Goal: Information Seeking & Learning: Learn about a topic

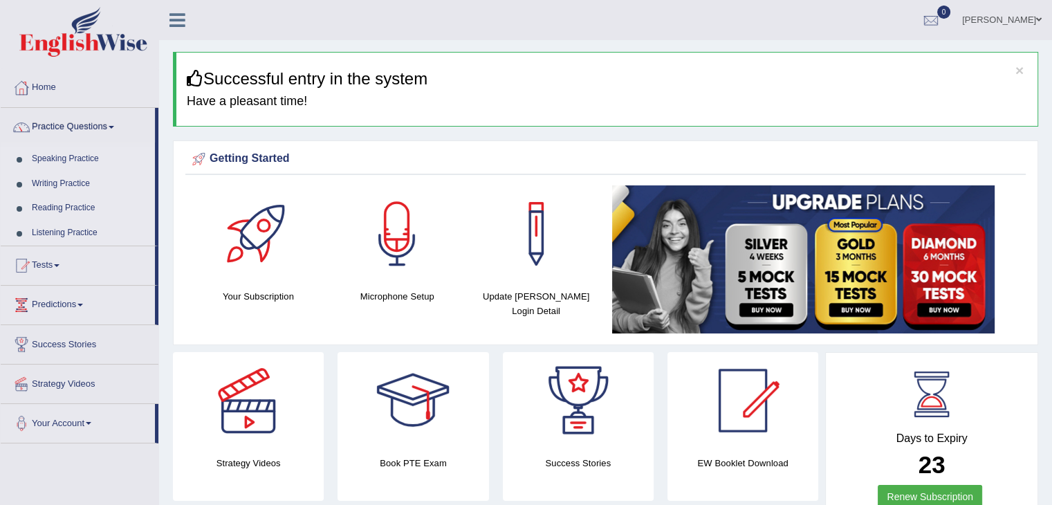
click at [64, 160] on link "Speaking Practice" at bounding box center [90, 159] width 129 height 25
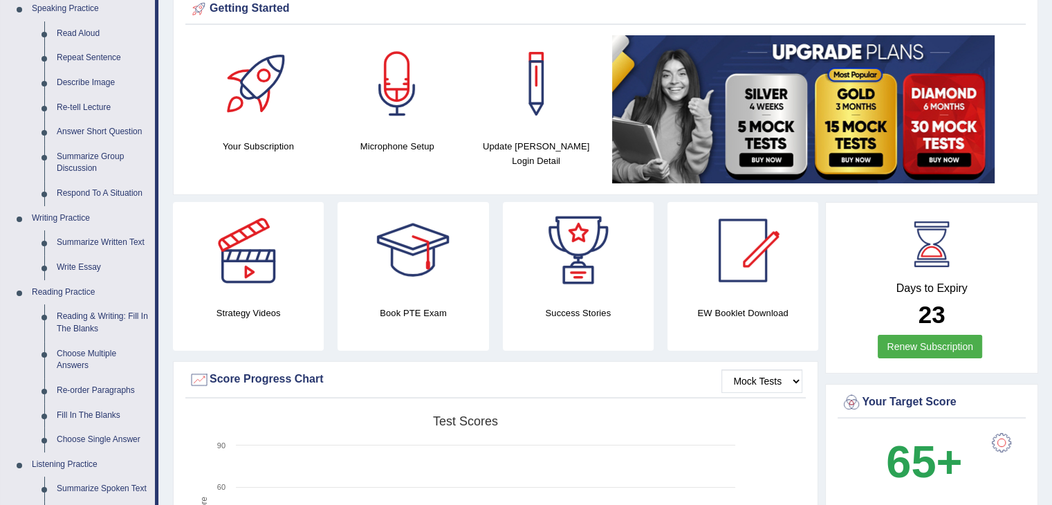
scroll to position [144, 0]
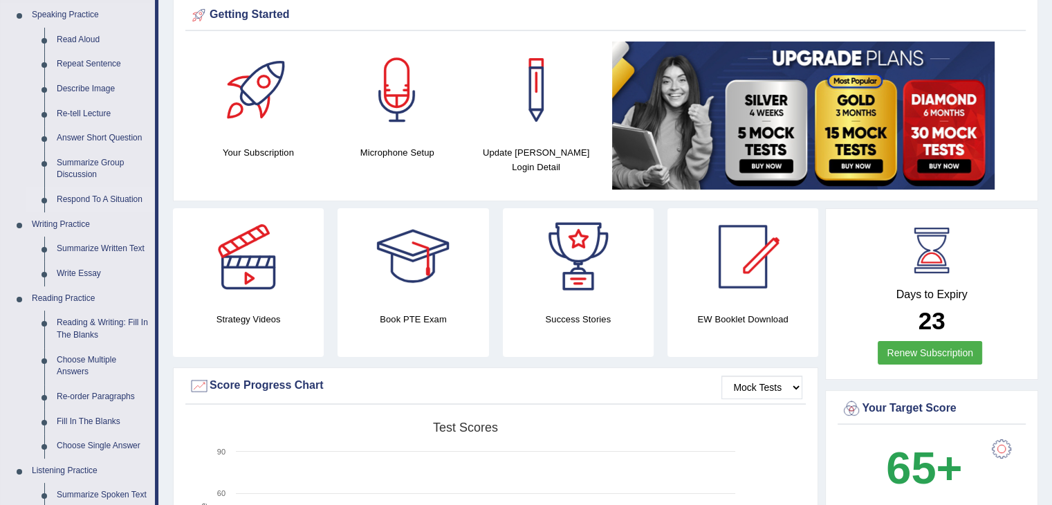
click at [103, 197] on link "Respond To A Situation" at bounding box center [102, 199] width 104 height 25
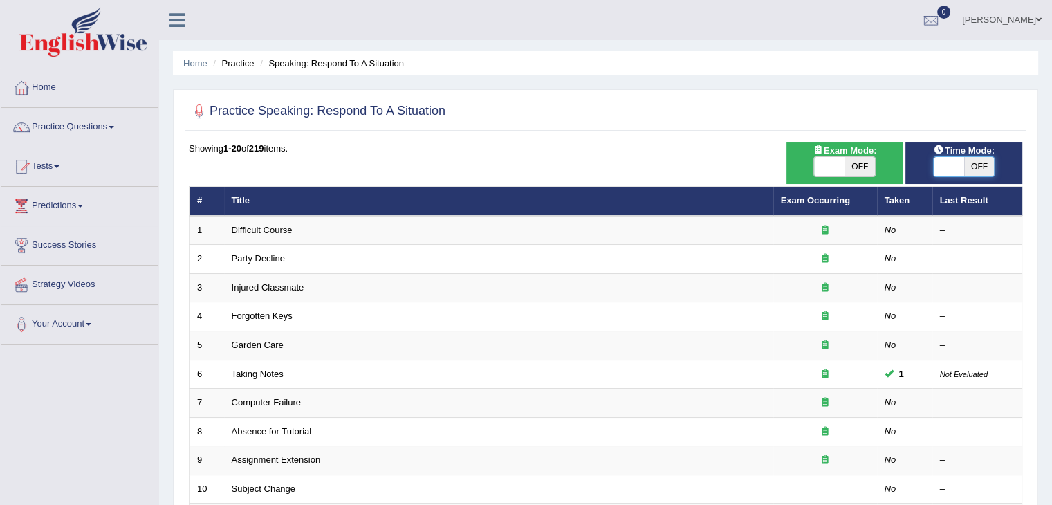
click at [956, 158] on span at bounding box center [949, 166] width 30 height 19
checkbox input "true"
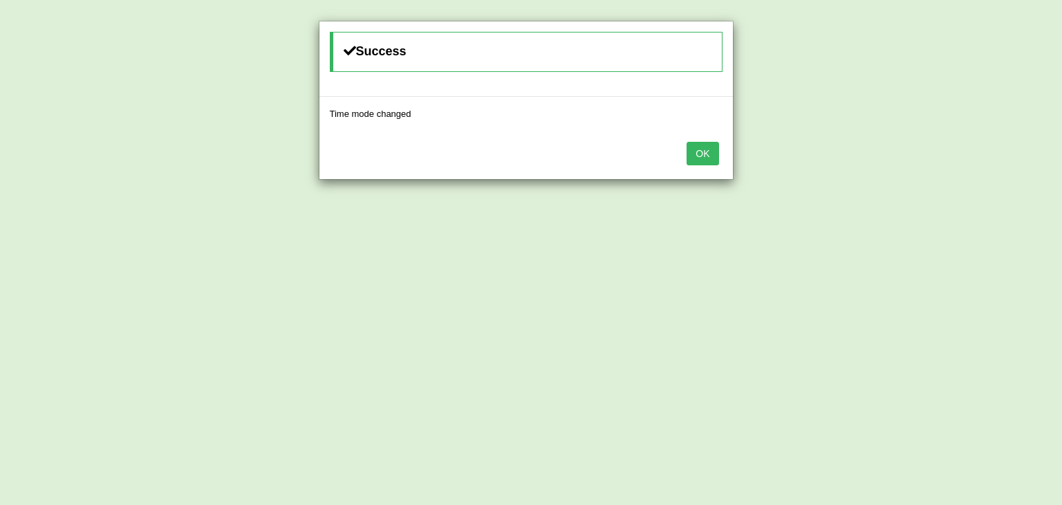
click at [704, 157] on button "OK" at bounding box center [703, 154] width 32 height 24
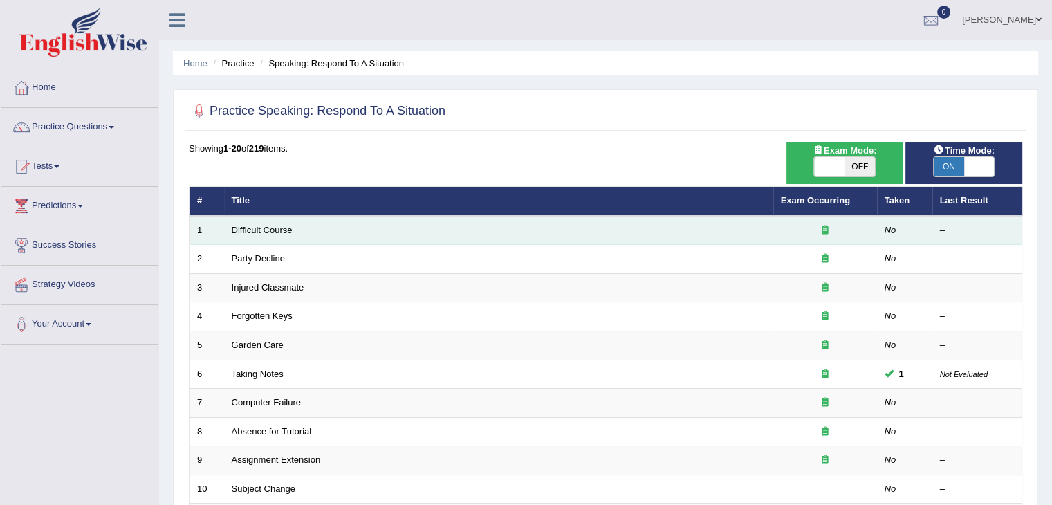
click at [257, 235] on td "Difficult Course" at bounding box center [498, 230] width 549 height 29
click at [273, 232] on link "Difficult Course" at bounding box center [262, 230] width 61 height 10
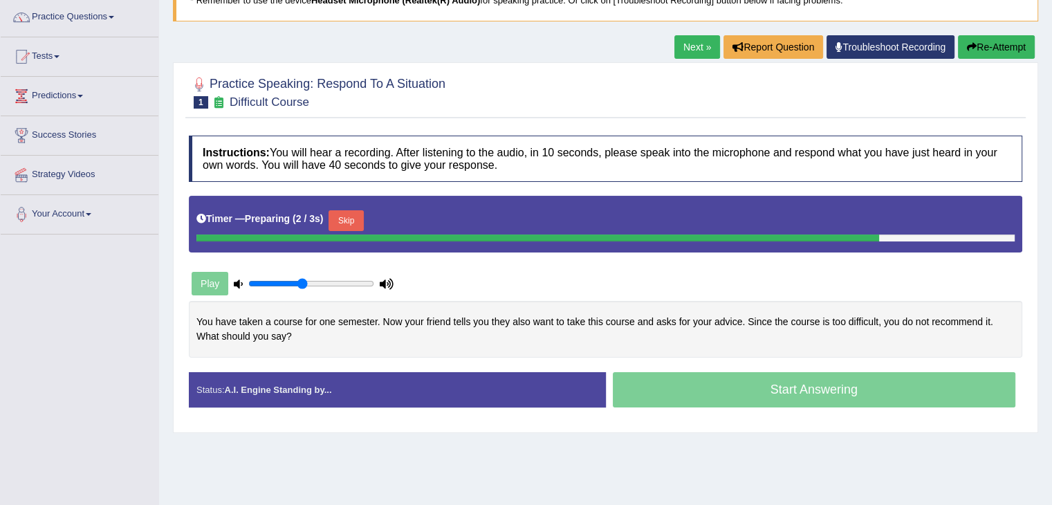
scroll to position [113, 0]
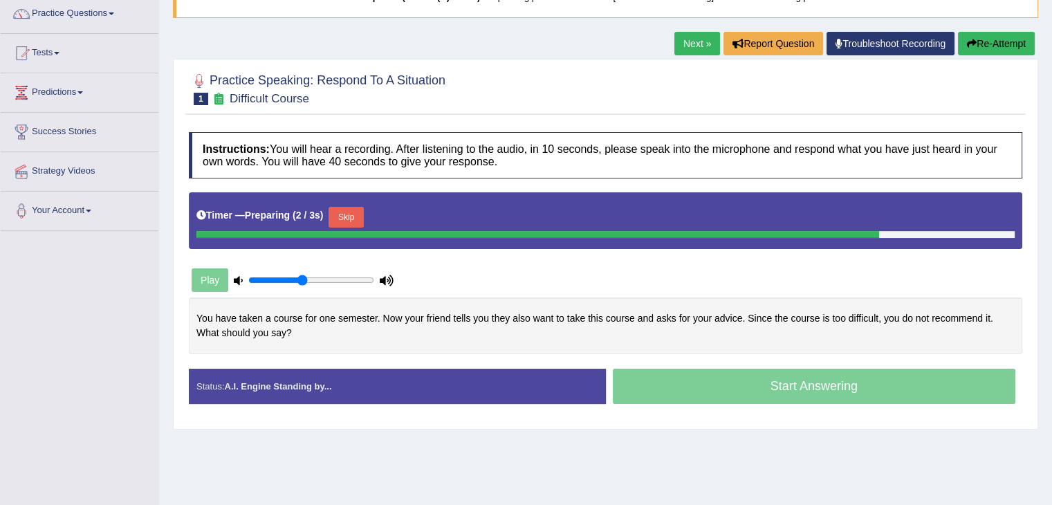
drag, startPoint x: 0, startPoint y: 0, endPoint x: 1062, endPoint y: 183, distance: 1077.4
click at [1051, 183] on html "Toggle navigation Home Practice Questions Speaking Practice Read Aloud Repeat S…" at bounding box center [526, 139] width 1052 height 505
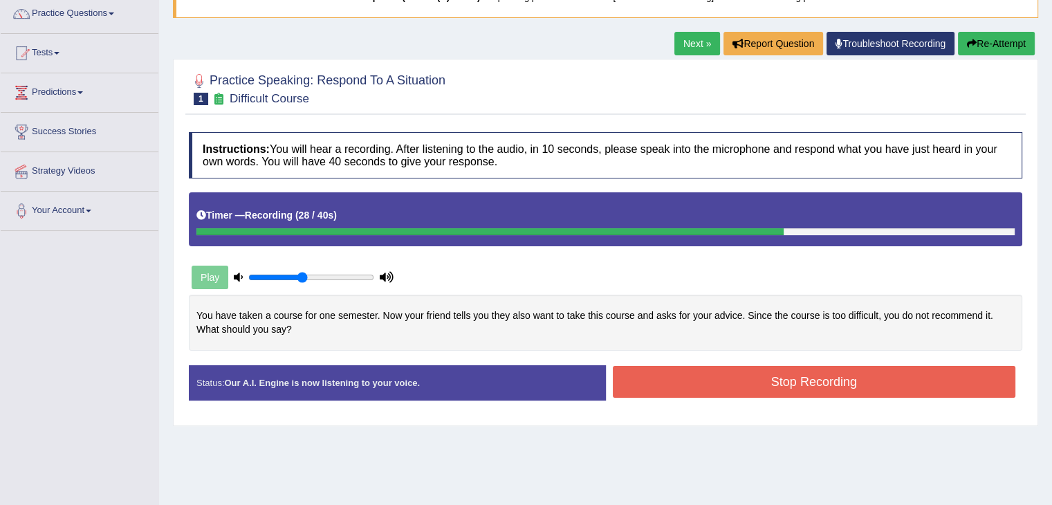
click at [696, 383] on button "Stop Recording" at bounding box center [814, 382] width 403 height 32
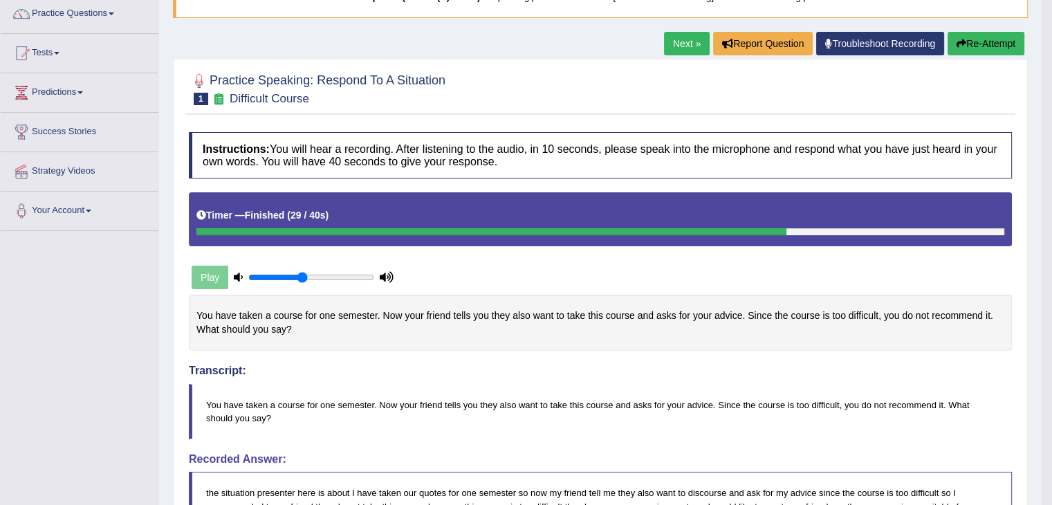
drag, startPoint x: 1062, startPoint y: 147, endPoint x: 1060, endPoint y: 172, distance: 25.0
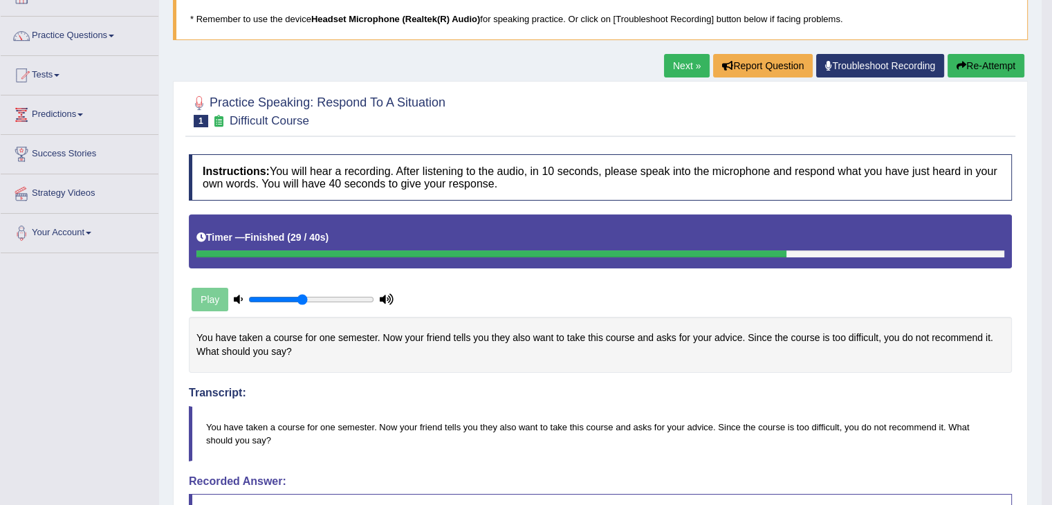
scroll to position [81, 0]
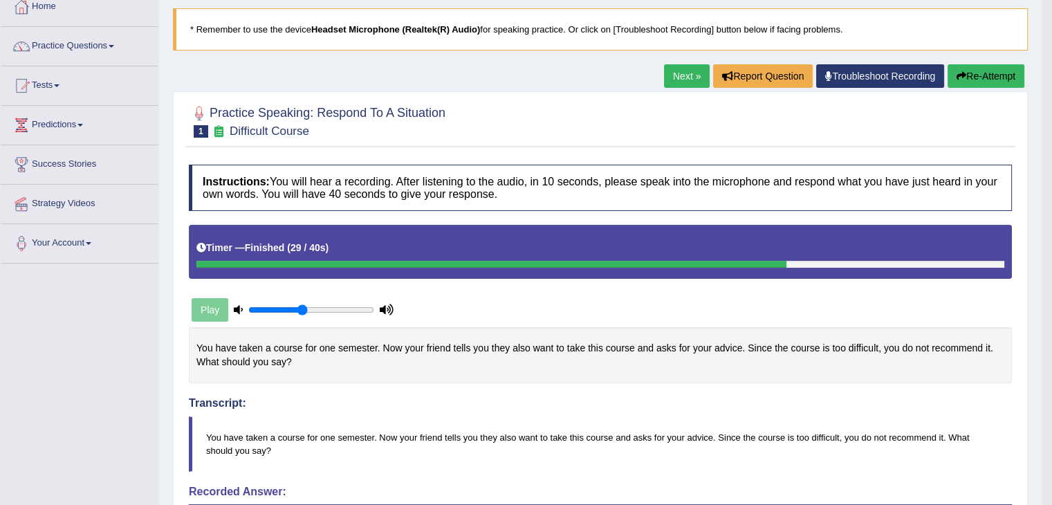
click at [668, 74] on link "Next »" at bounding box center [687, 76] width 46 height 24
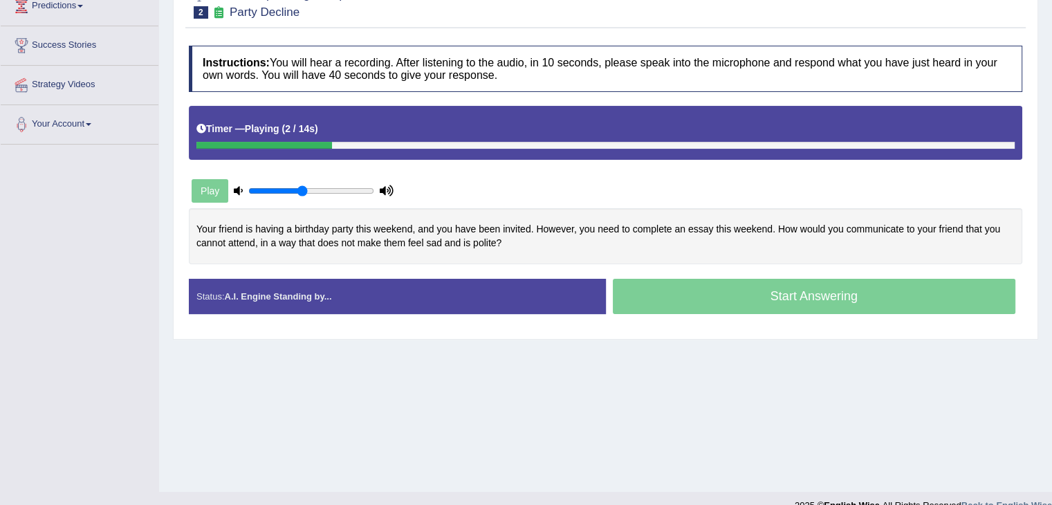
scroll to position [206, 0]
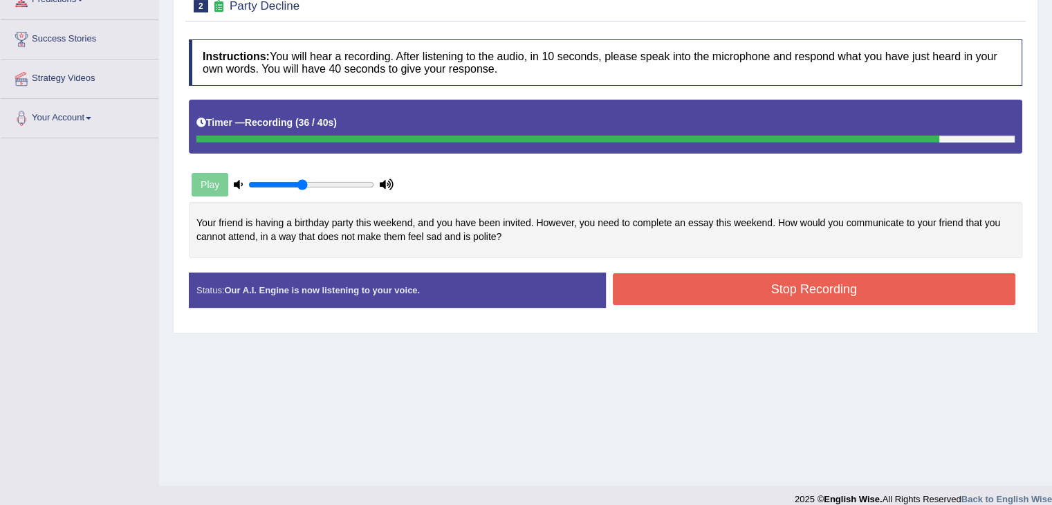
click at [866, 293] on button "Stop Recording" at bounding box center [814, 289] width 403 height 32
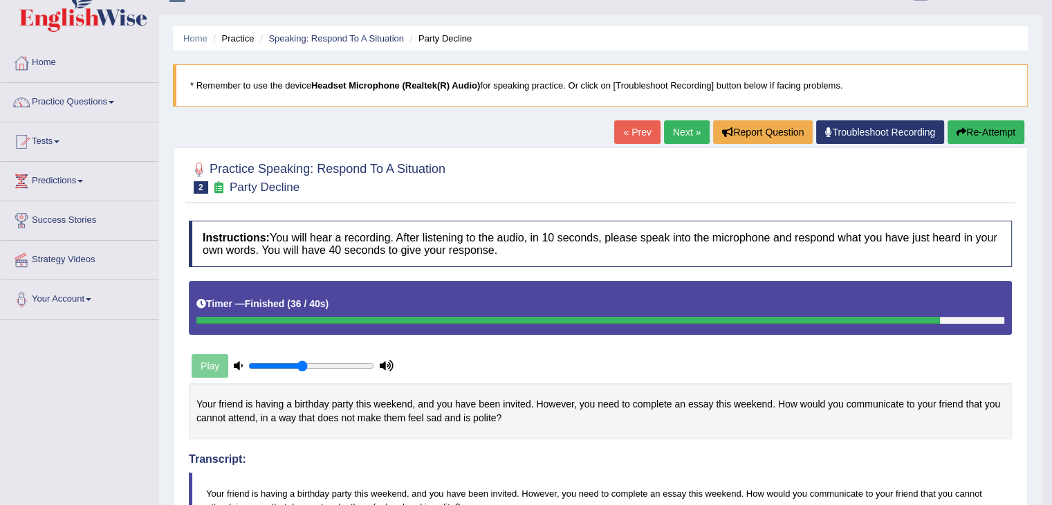
scroll to position [24, 0]
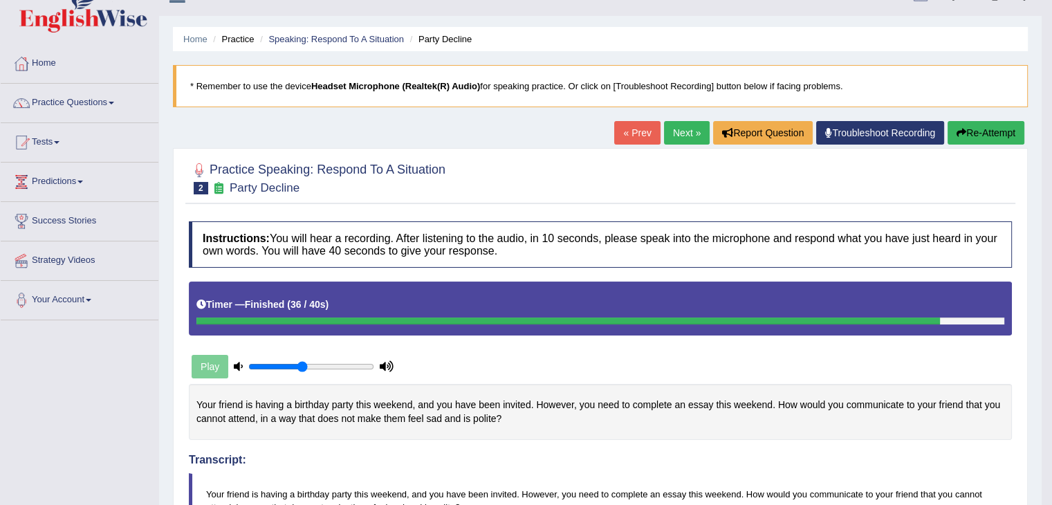
click at [675, 131] on link "Next »" at bounding box center [687, 133] width 46 height 24
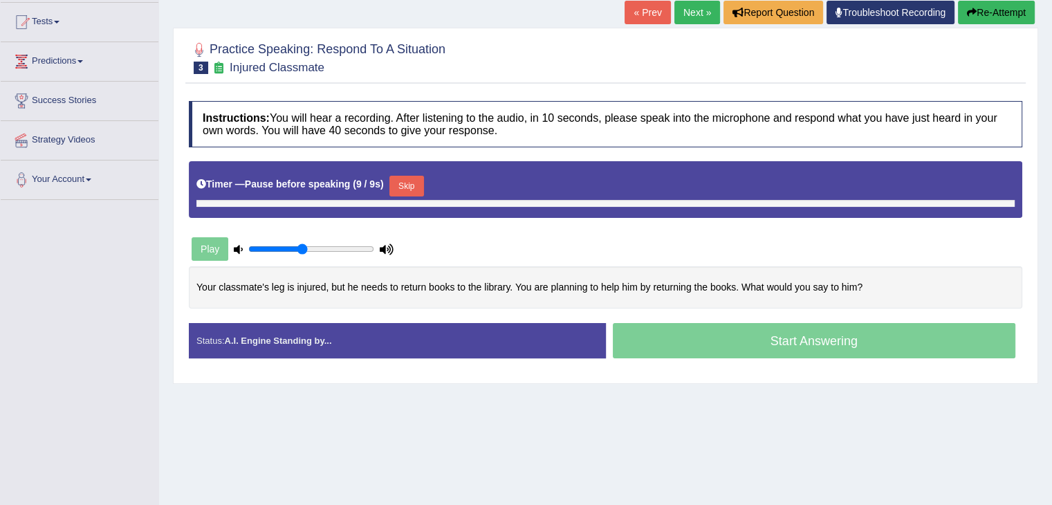
scroll to position [163, 0]
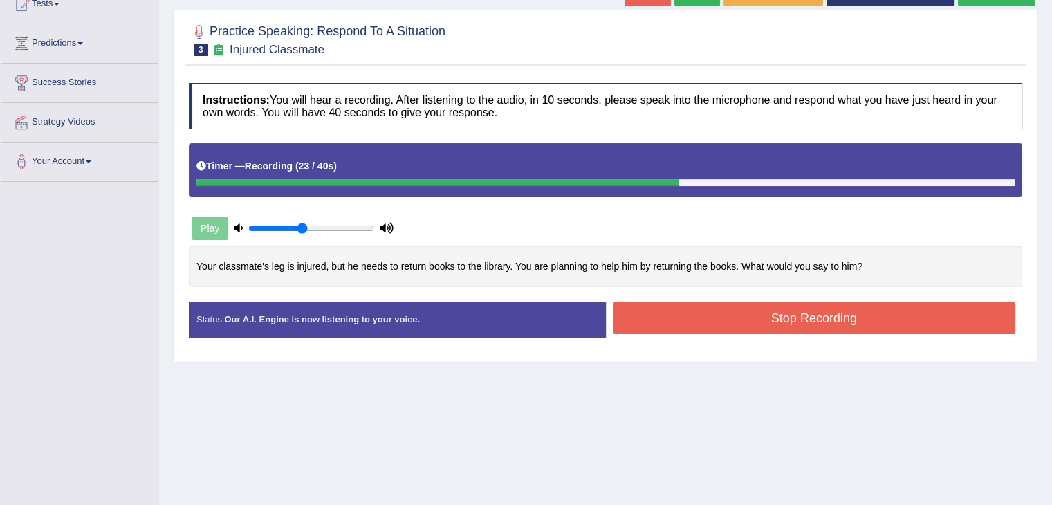
click at [787, 318] on button "Stop Recording" at bounding box center [814, 318] width 403 height 32
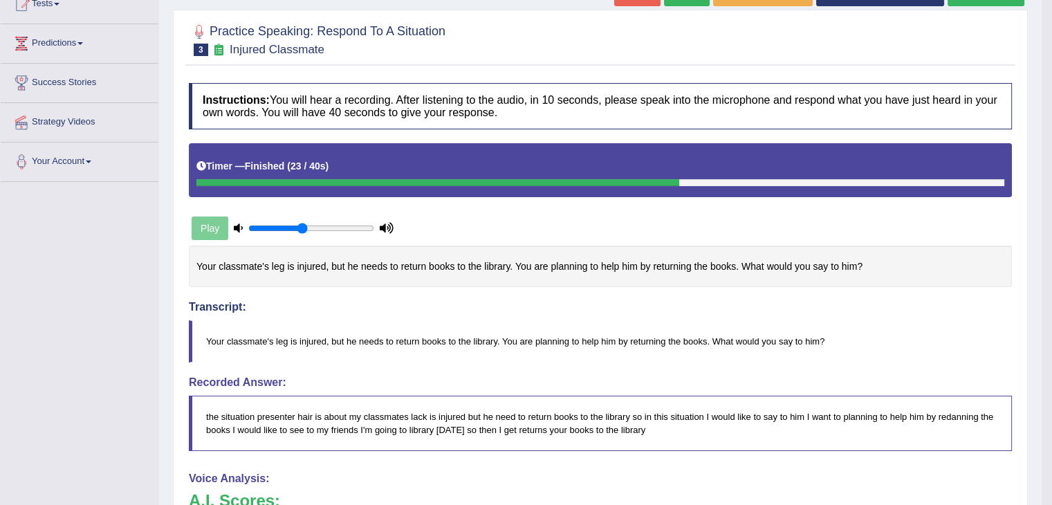
drag, startPoint x: 1062, startPoint y: 245, endPoint x: 1062, endPoint y: 317, distance: 71.9
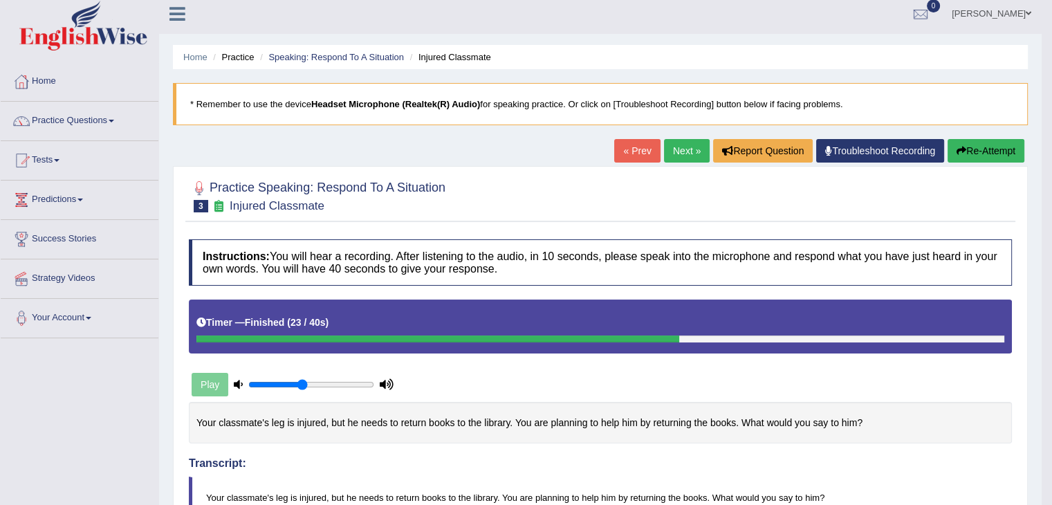
scroll to position [0, 0]
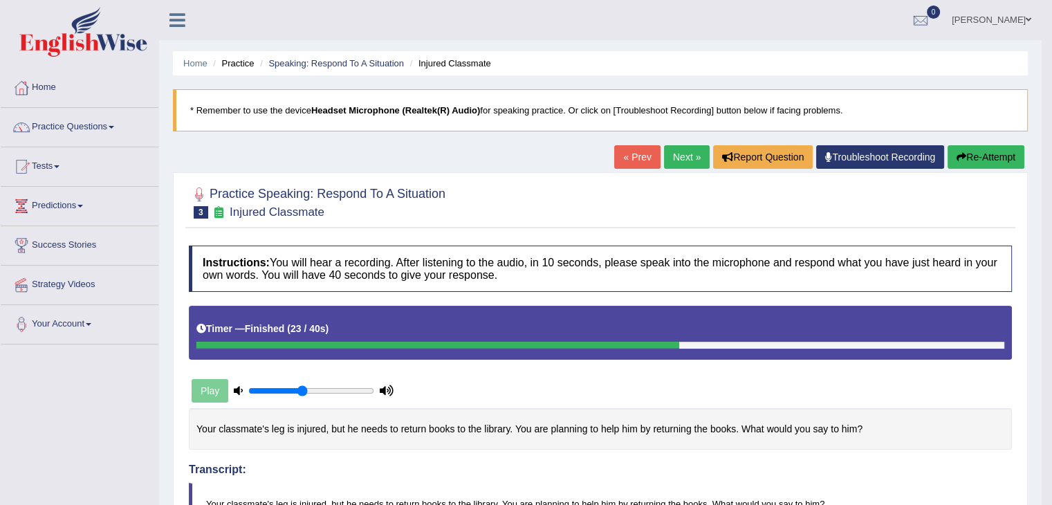
click at [676, 151] on link "Next »" at bounding box center [687, 157] width 46 height 24
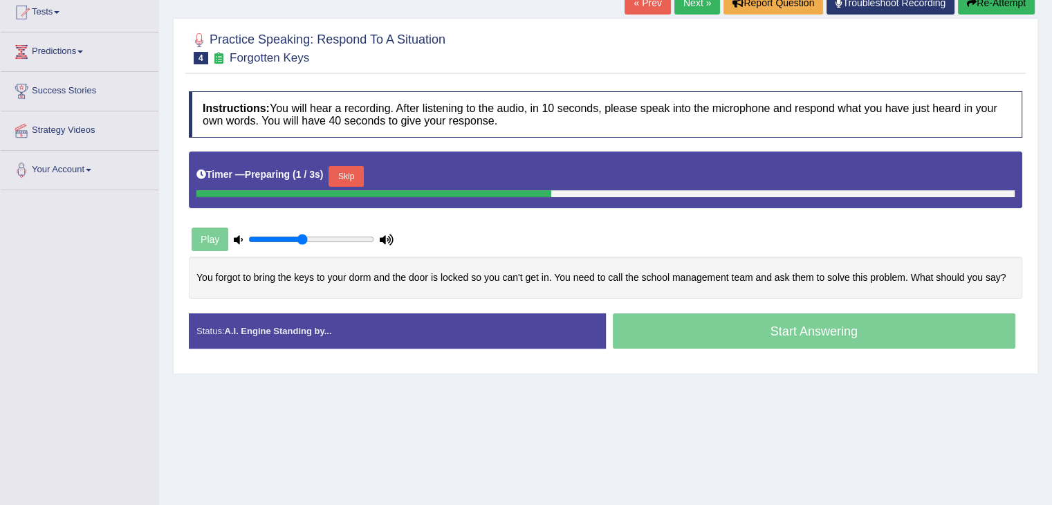
scroll to position [158, 0]
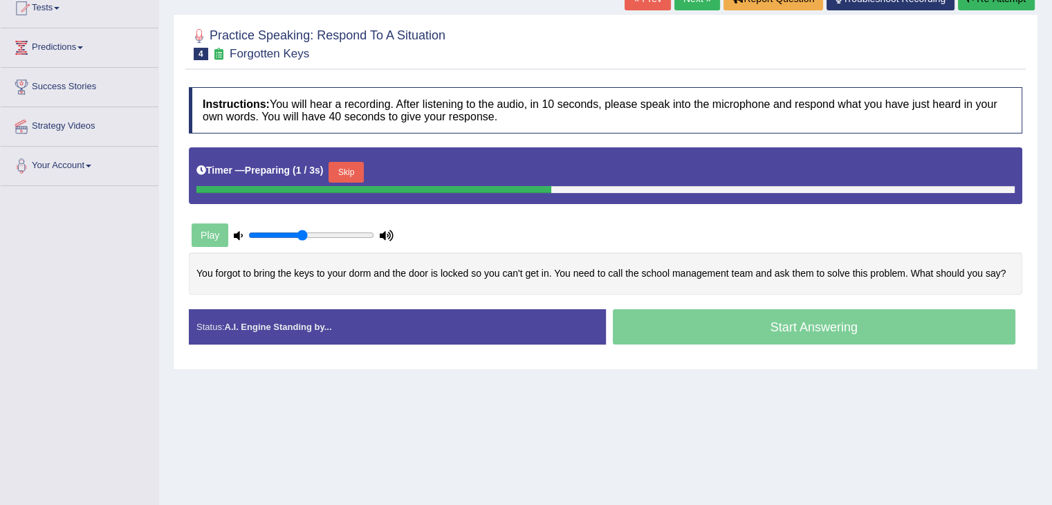
drag, startPoint x: 0, startPoint y: 0, endPoint x: 1062, endPoint y: 221, distance: 1084.6
click at [1051, 221] on html "Toggle navigation Home Practice Questions Speaking Practice Read Aloud Repeat S…" at bounding box center [526, 94] width 1052 height 505
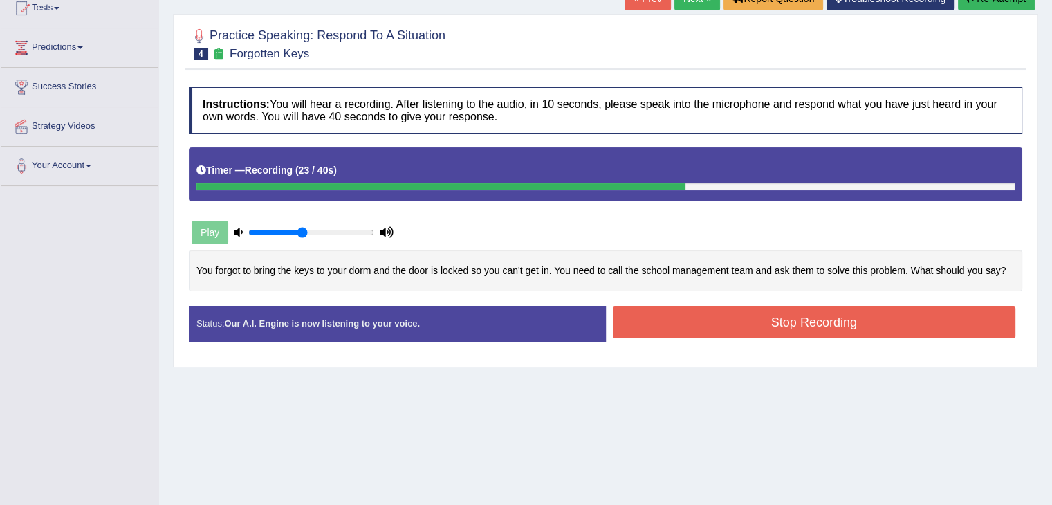
click at [796, 312] on button "Stop Recording" at bounding box center [814, 322] width 403 height 32
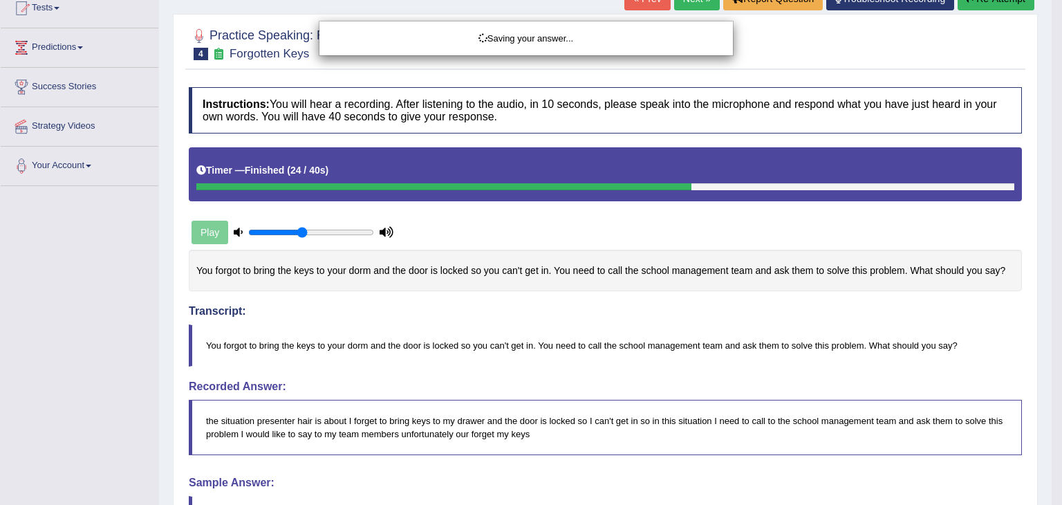
click at [1051, 187] on div "Saving your answer..." at bounding box center [531, 252] width 1062 height 505
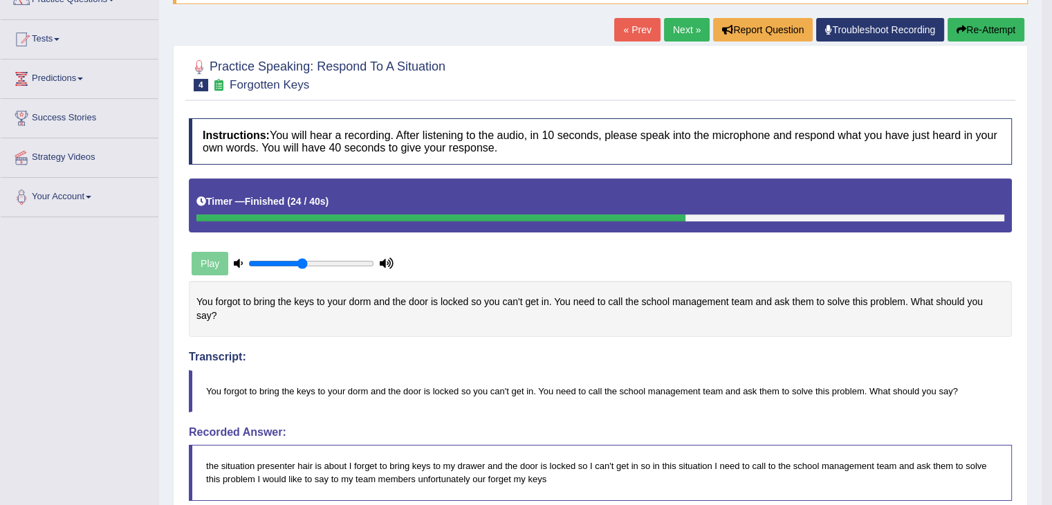
scroll to position [122, 0]
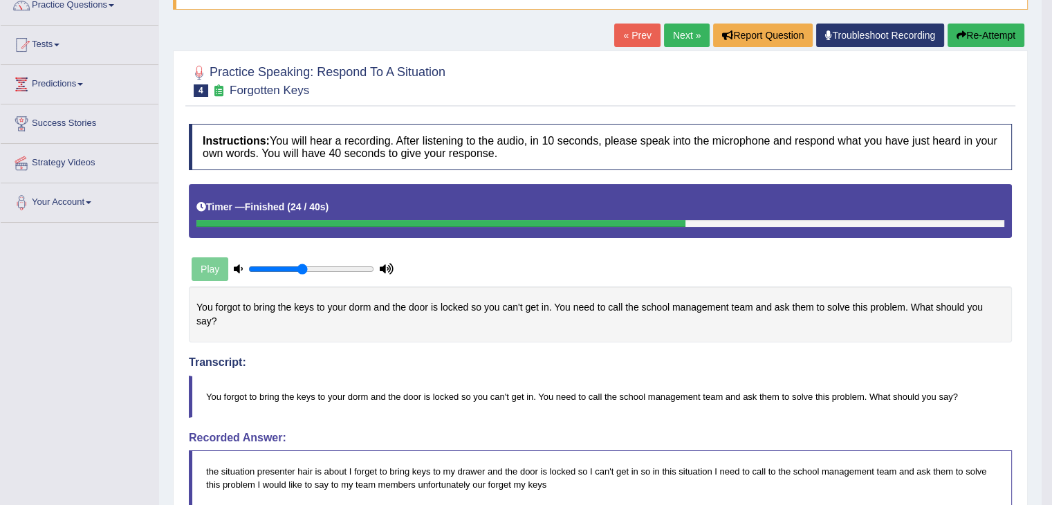
click at [689, 35] on link "Next »" at bounding box center [687, 36] width 46 height 24
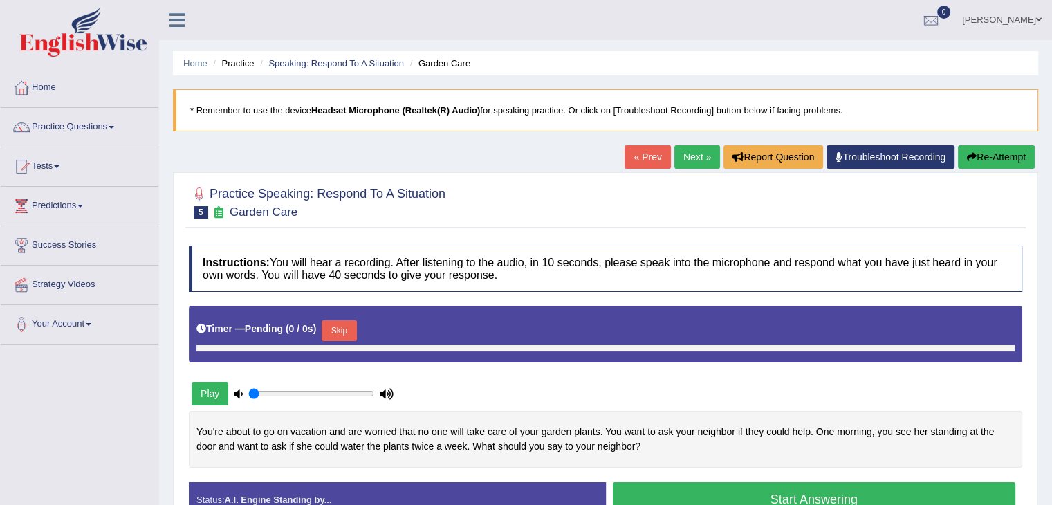
type input "0.45"
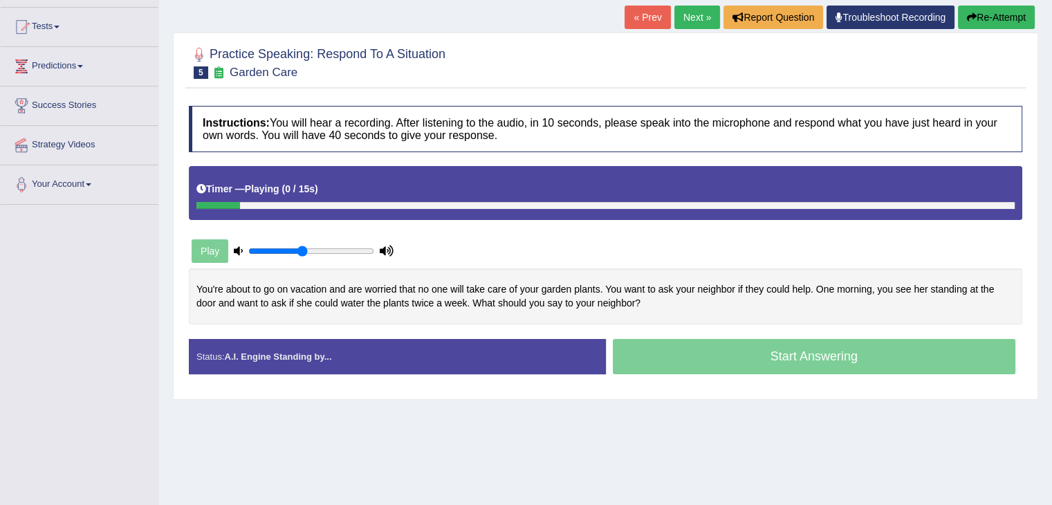
scroll to position [144, 0]
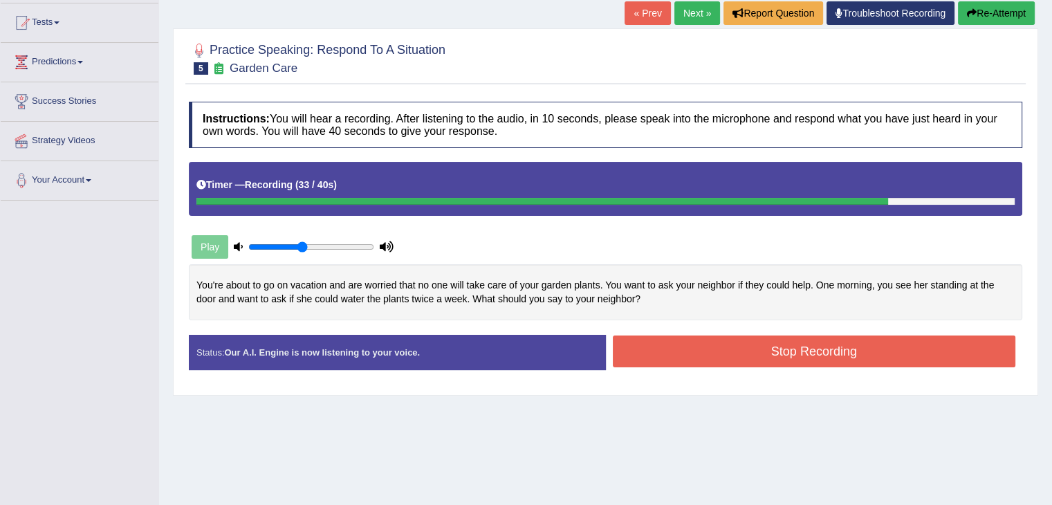
click at [861, 351] on button "Stop Recording" at bounding box center [814, 351] width 403 height 32
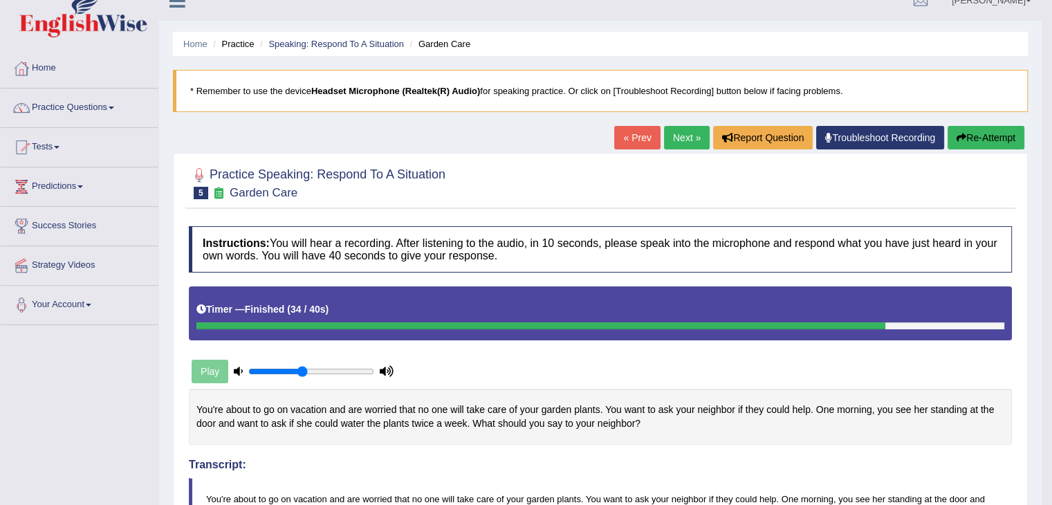
scroll to position [0, 0]
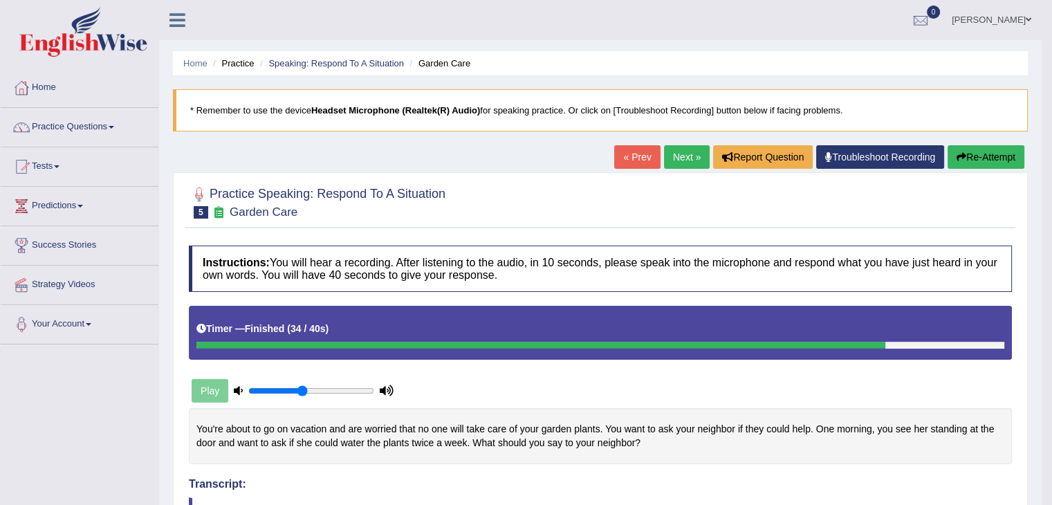
click at [686, 158] on link "Next »" at bounding box center [687, 157] width 46 height 24
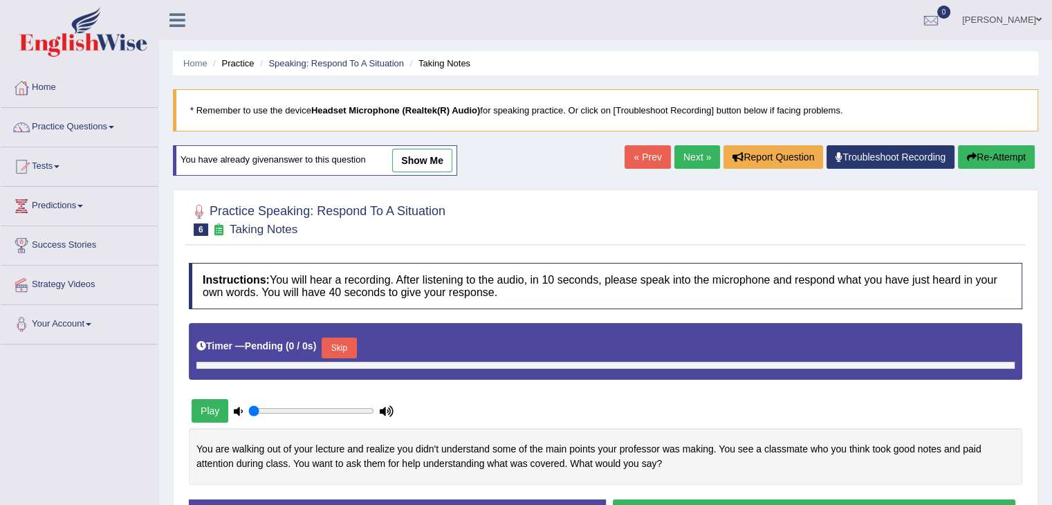
type input "0.45"
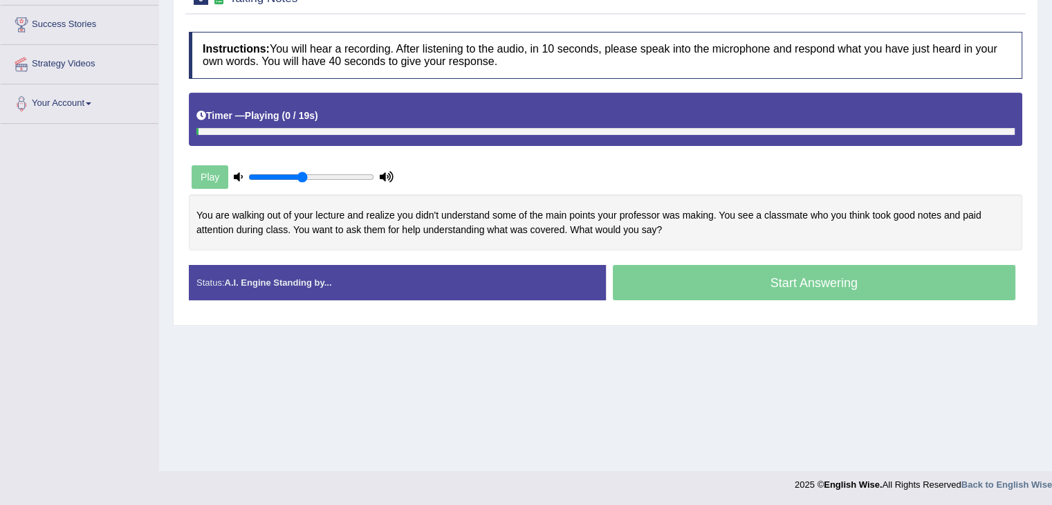
scroll to position [221, 0]
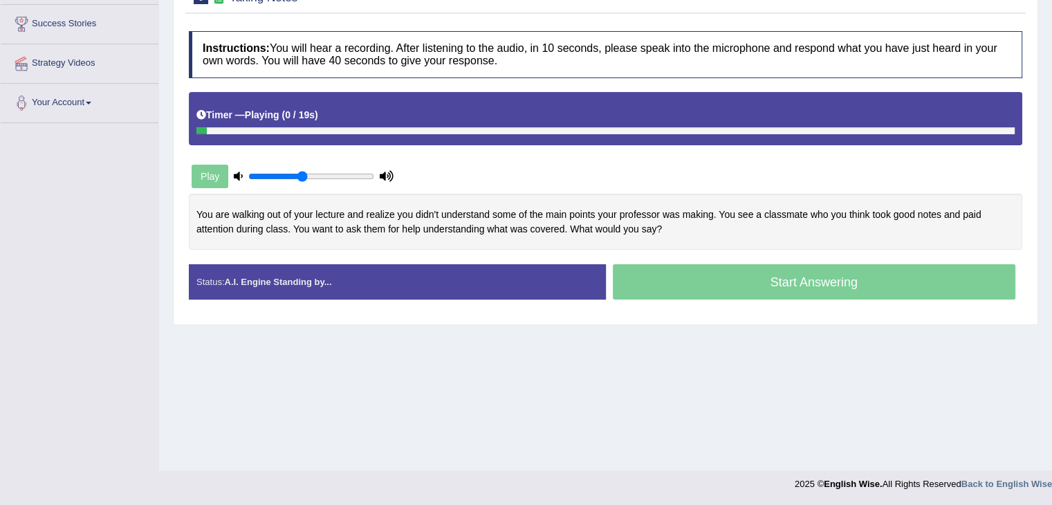
drag, startPoint x: 1062, startPoint y: 125, endPoint x: 1062, endPoint y: 277, distance: 151.5
click at [1052, 277] on html "Toggle navigation Home Practice Questions Speaking Practice Read Aloud Repeat S…" at bounding box center [526, 31] width 1052 height 505
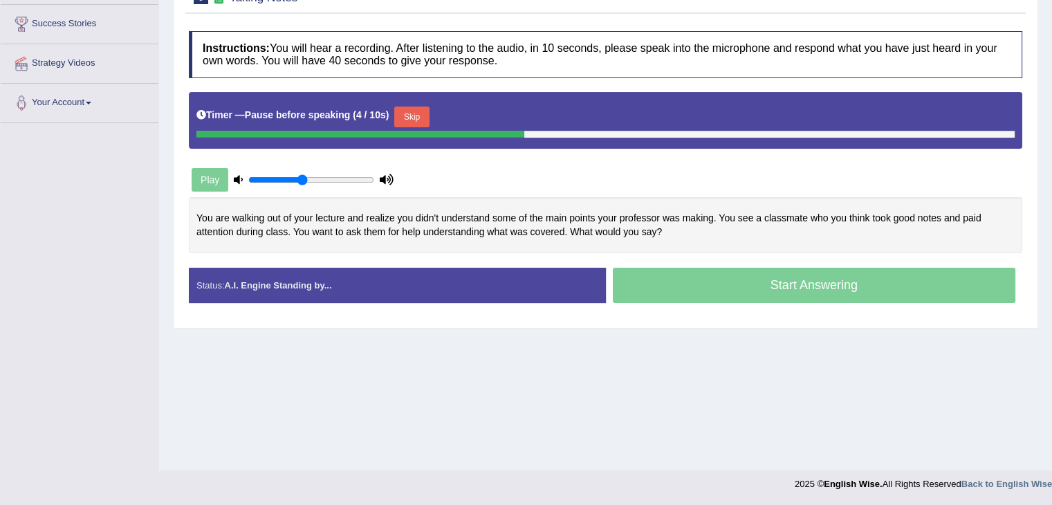
click at [401, 113] on button "Skip" at bounding box center [411, 117] width 35 height 21
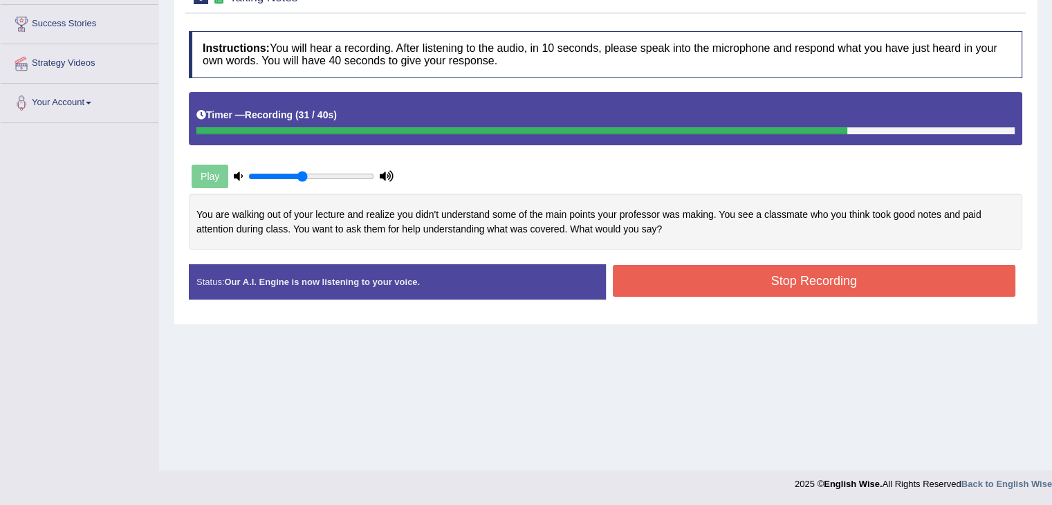
click at [751, 283] on button "Stop Recording" at bounding box center [814, 281] width 403 height 32
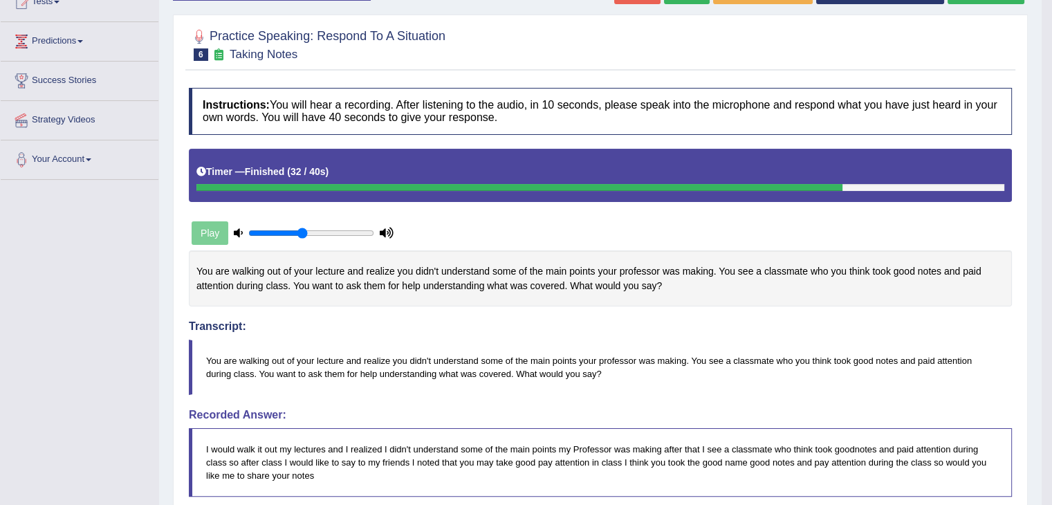
scroll to position [3, 0]
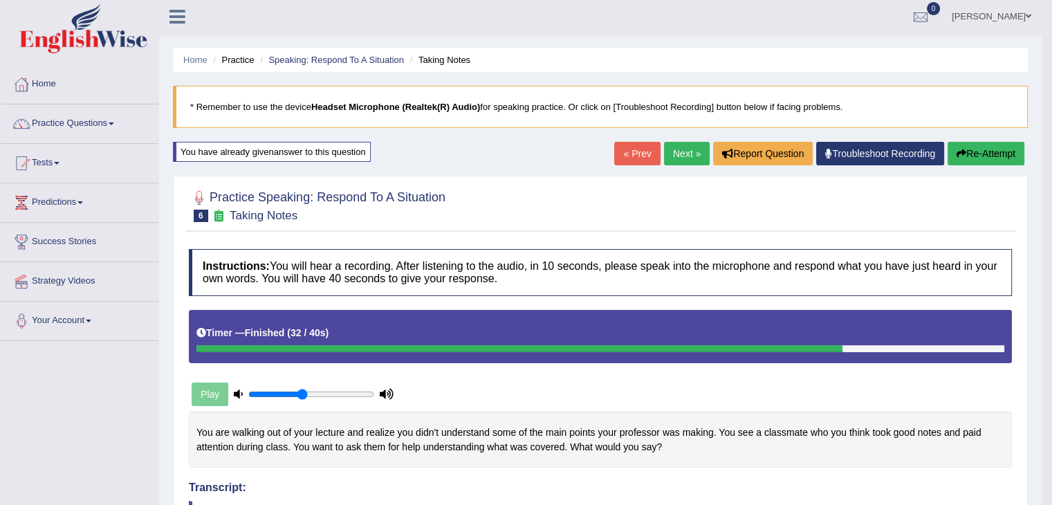
click at [681, 157] on link "Next »" at bounding box center [687, 154] width 46 height 24
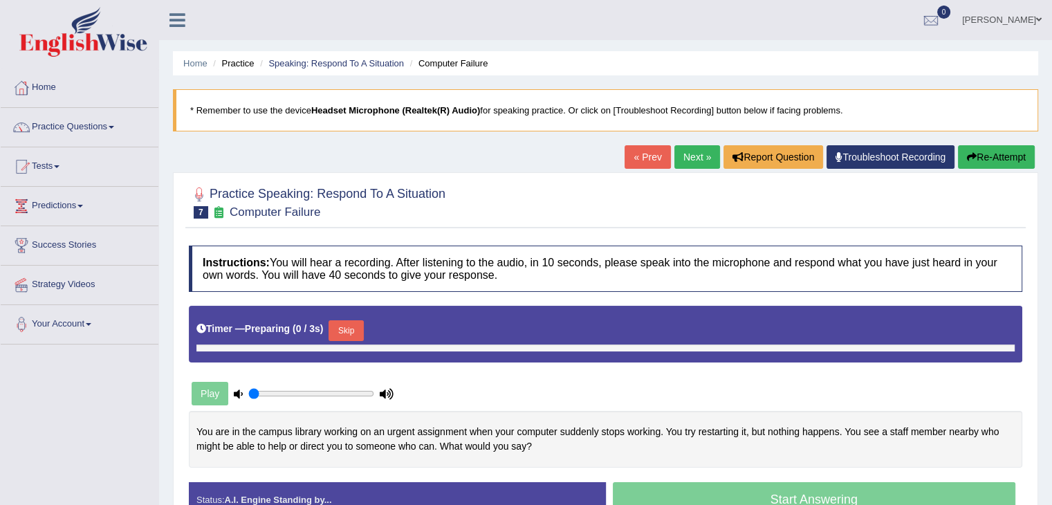
type input "0.45"
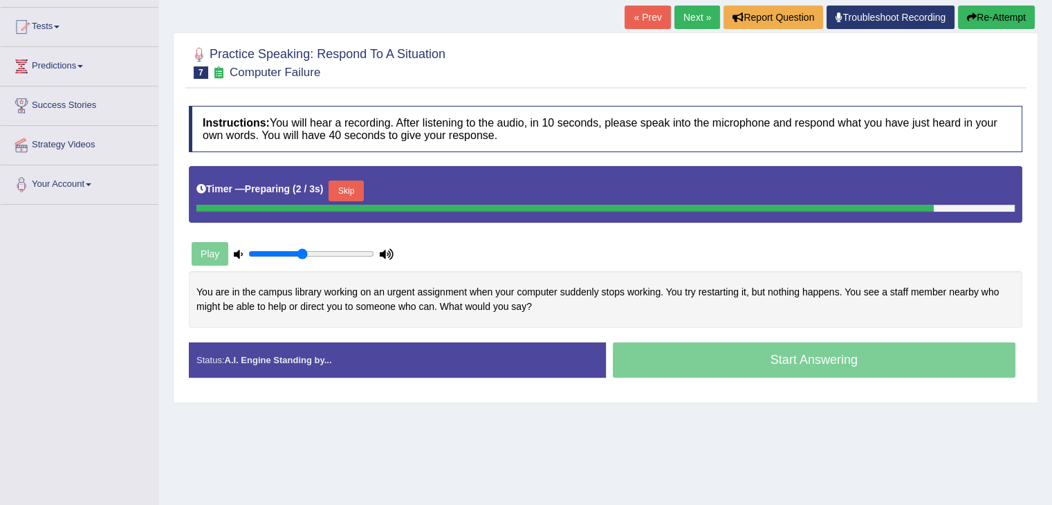
scroll to position [145, 0]
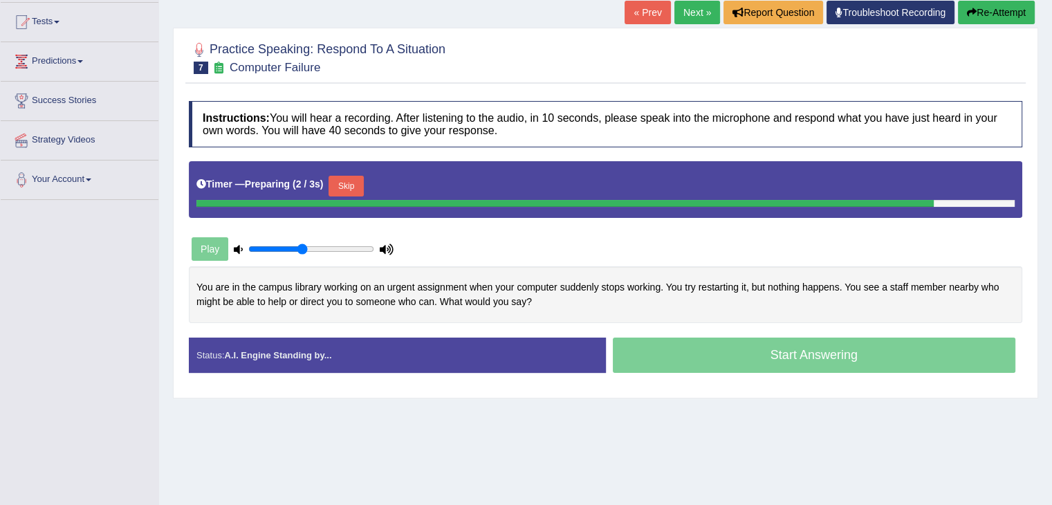
drag, startPoint x: 1062, startPoint y: 205, endPoint x: 1058, endPoint y: 301, distance: 95.5
click at [1052, 301] on html "Toggle navigation Home Practice Questions Speaking Practice Read Aloud Repeat S…" at bounding box center [526, 107] width 1052 height 505
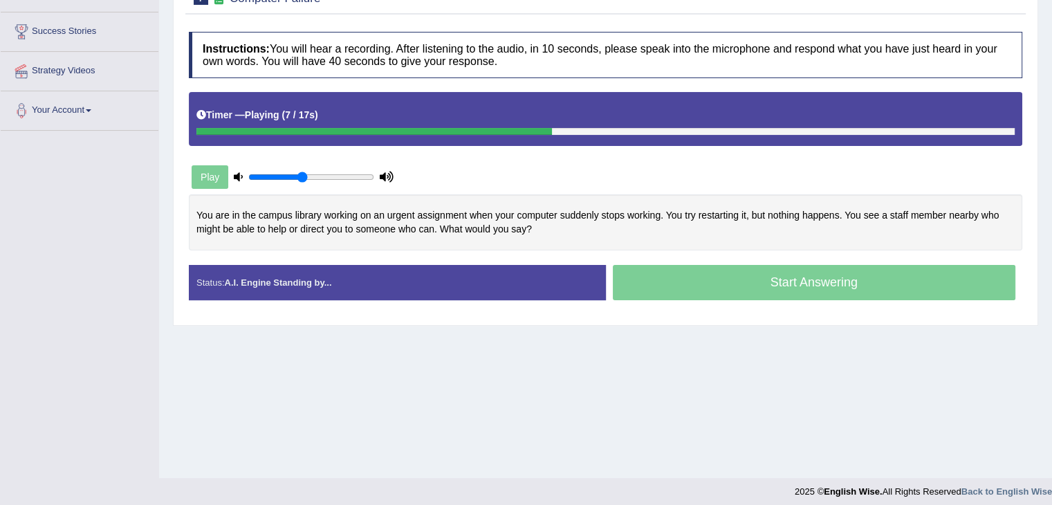
scroll to position [218, 0]
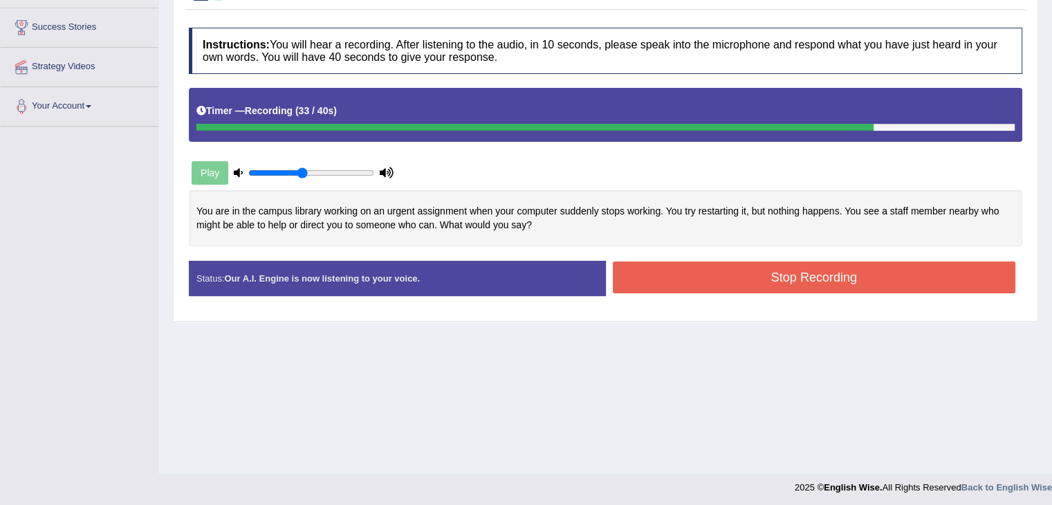
click at [694, 277] on button "Stop Recording" at bounding box center [814, 277] width 403 height 32
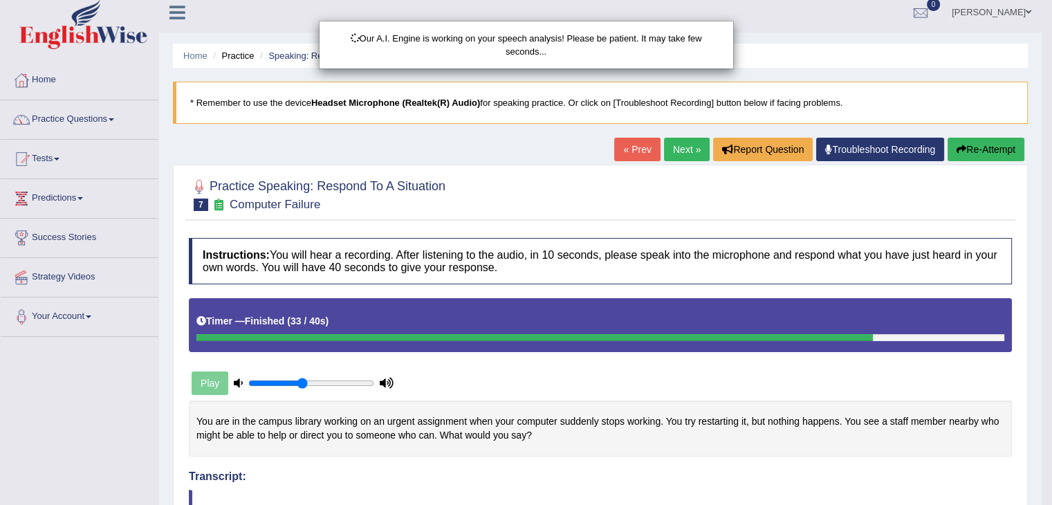
scroll to position [0, 0]
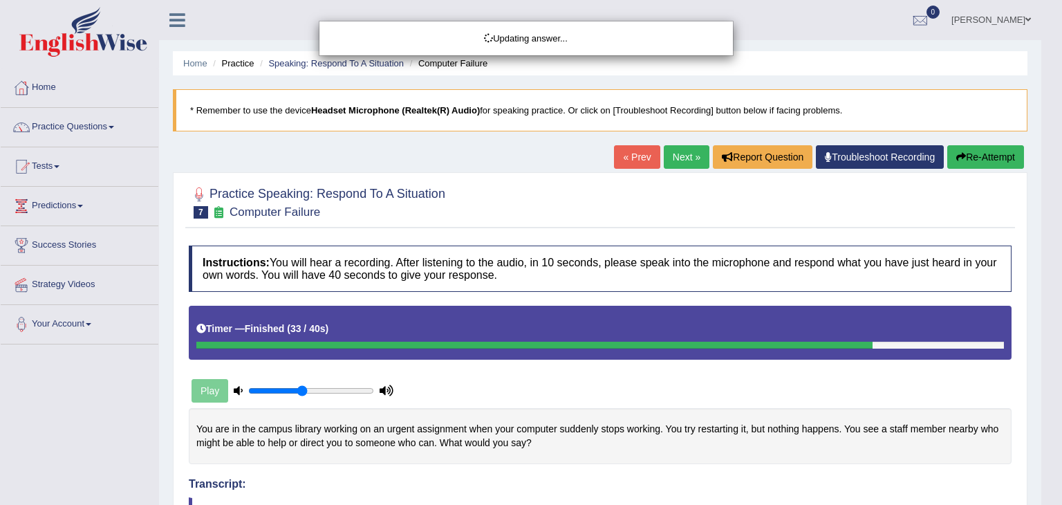
drag, startPoint x: 1059, startPoint y: 134, endPoint x: 1062, endPoint y: 172, distance: 38.8
click at [1062, 172] on html "Toggle navigation Home Practice Questions Speaking Practice Read Aloud Repeat S…" at bounding box center [531, 252] width 1062 height 505
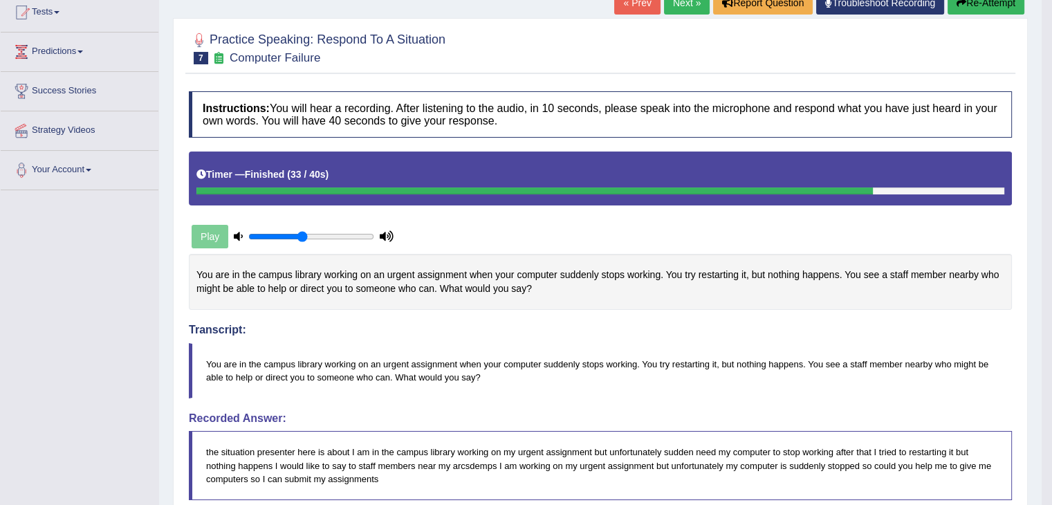
scroll to position [113, 0]
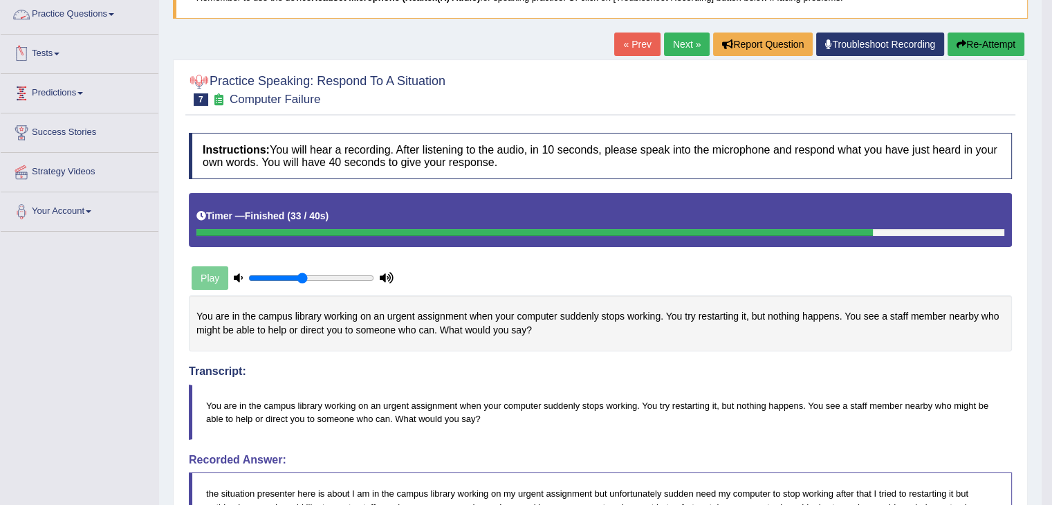
click at [102, 14] on link "Practice Questions" at bounding box center [80, 12] width 158 height 35
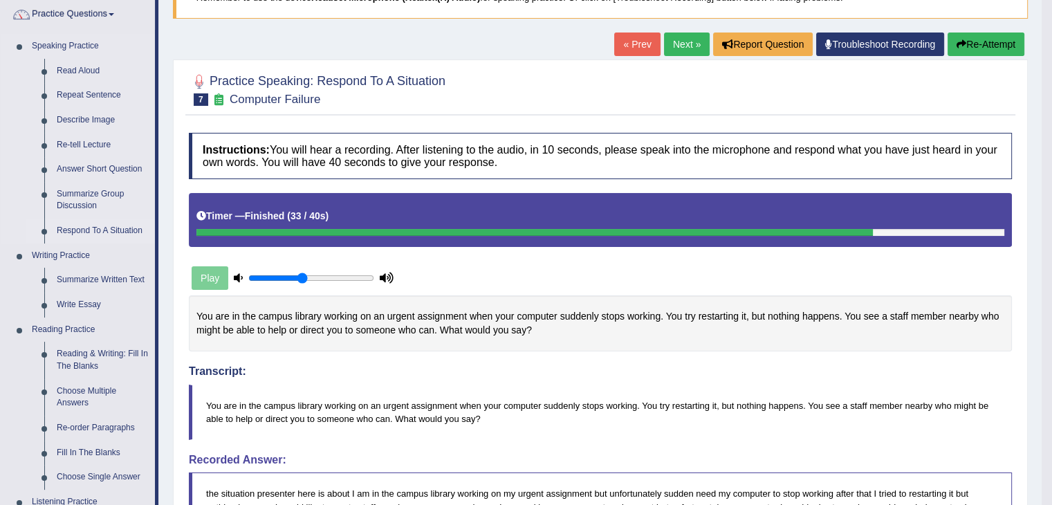
click at [88, 227] on link "Respond To A Situation" at bounding box center [102, 231] width 104 height 25
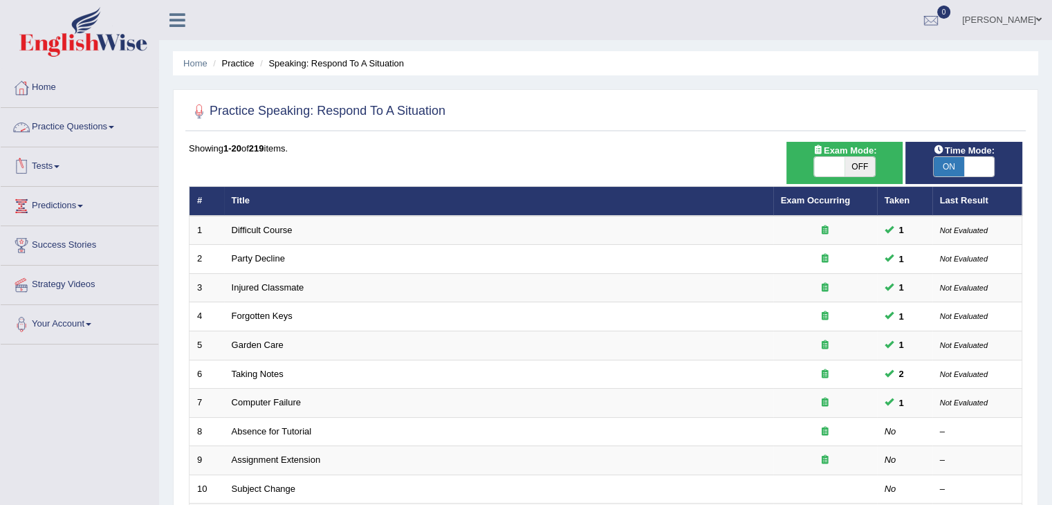
click at [94, 123] on link "Practice Questions" at bounding box center [80, 125] width 158 height 35
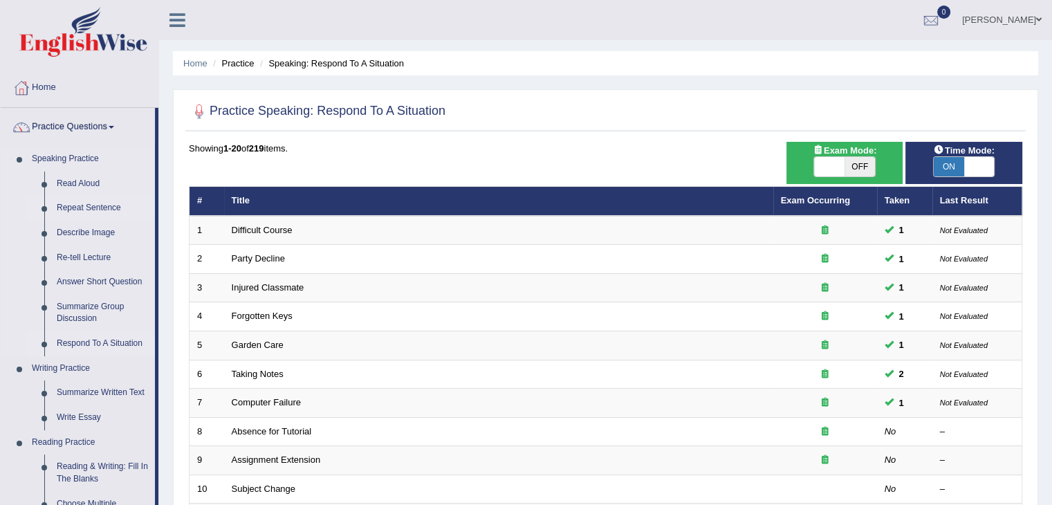
click at [95, 203] on link "Repeat Sentence" at bounding box center [102, 208] width 104 height 25
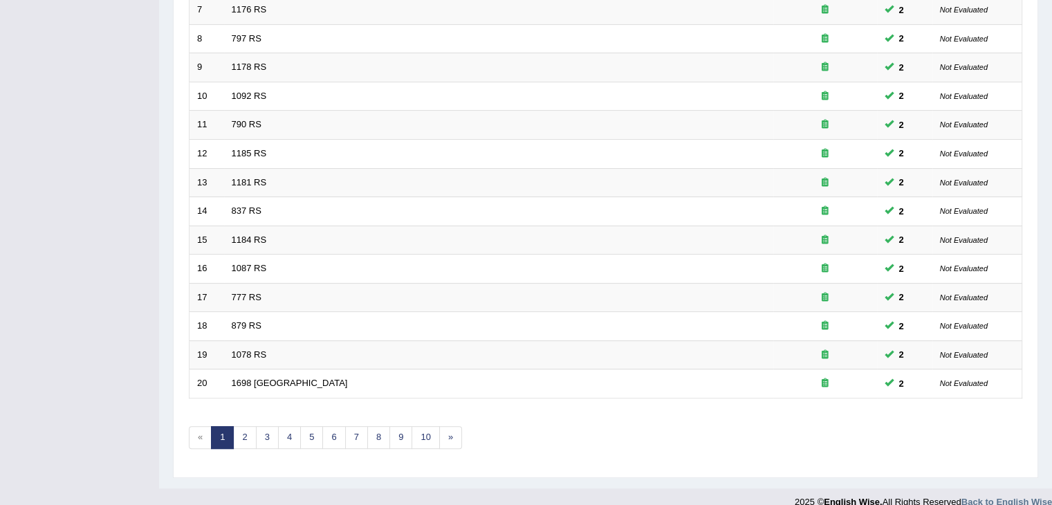
scroll to position [407, 0]
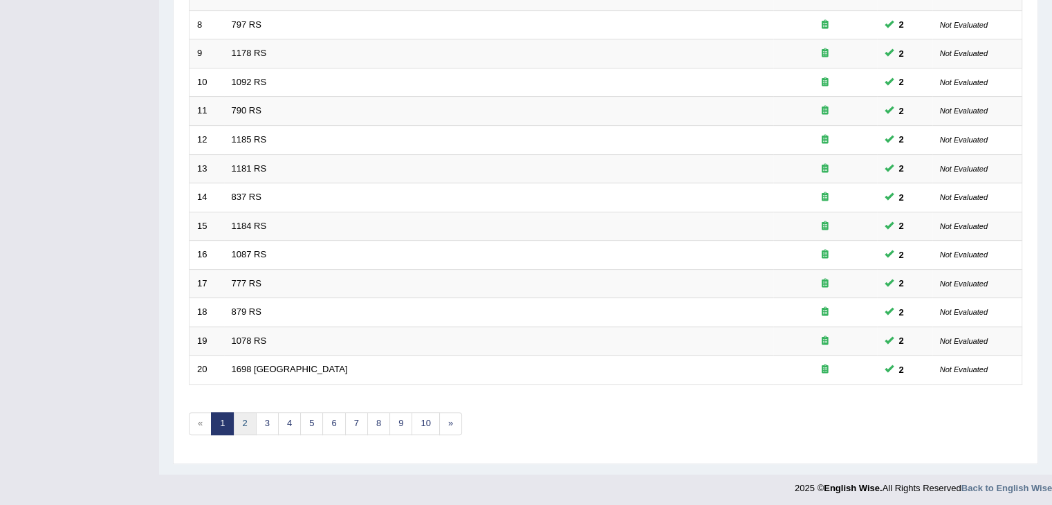
click at [241, 419] on link "2" at bounding box center [244, 423] width 23 height 23
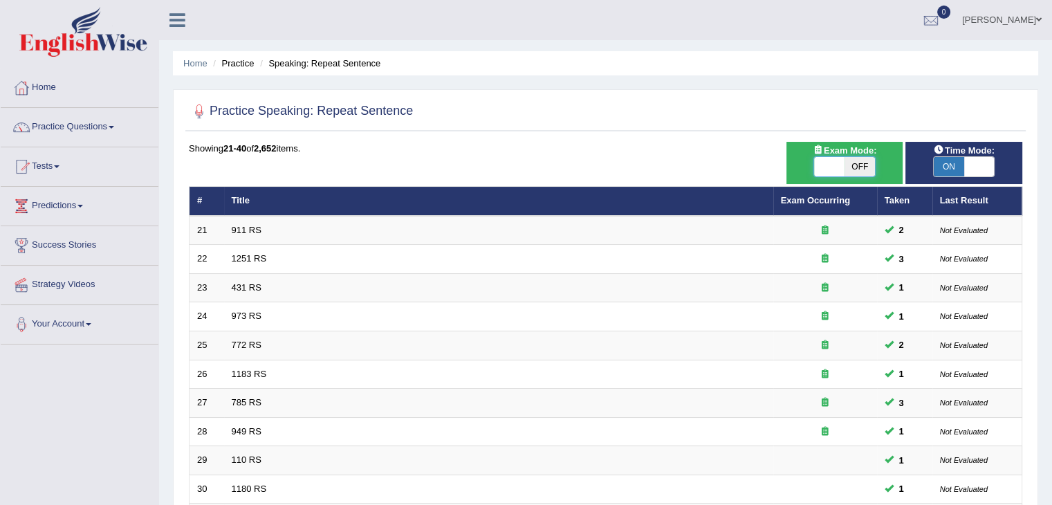
click at [830, 160] on span at bounding box center [829, 166] width 30 height 19
checkbox input "true"
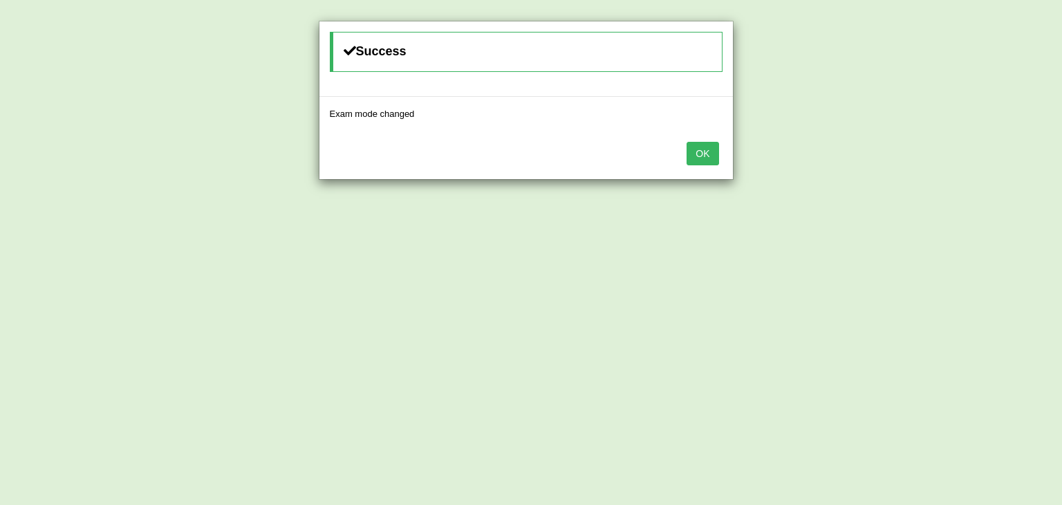
click at [710, 154] on button "OK" at bounding box center [703, 154] width 32 height 24
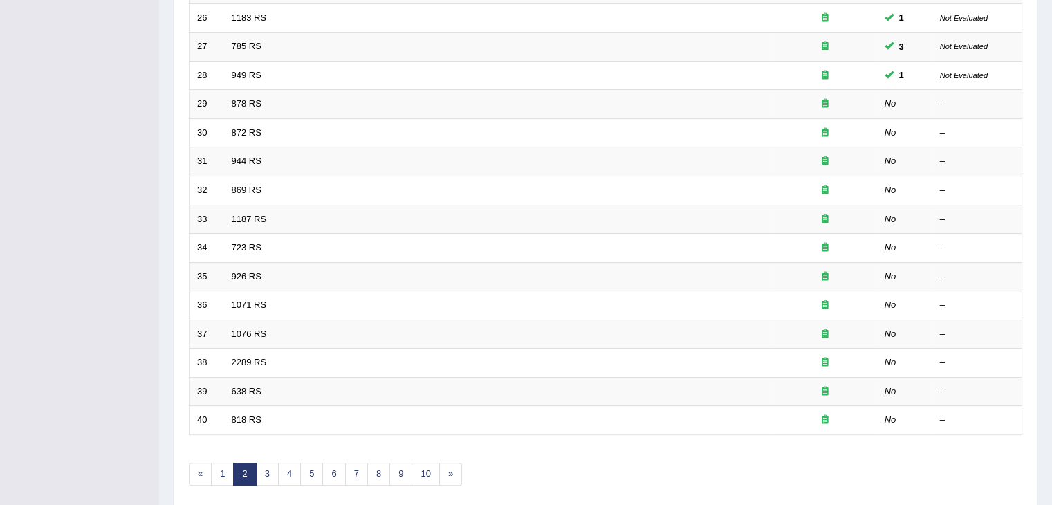
scroll to position [329, 0]
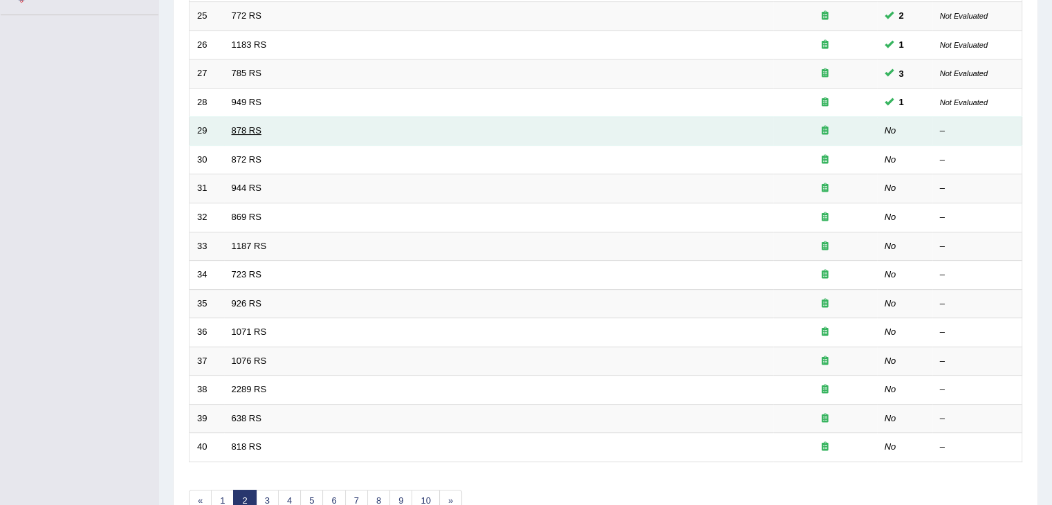
click at [237, 131] on link "878 RS" at bounding box center [247, 130] width 30 height 10
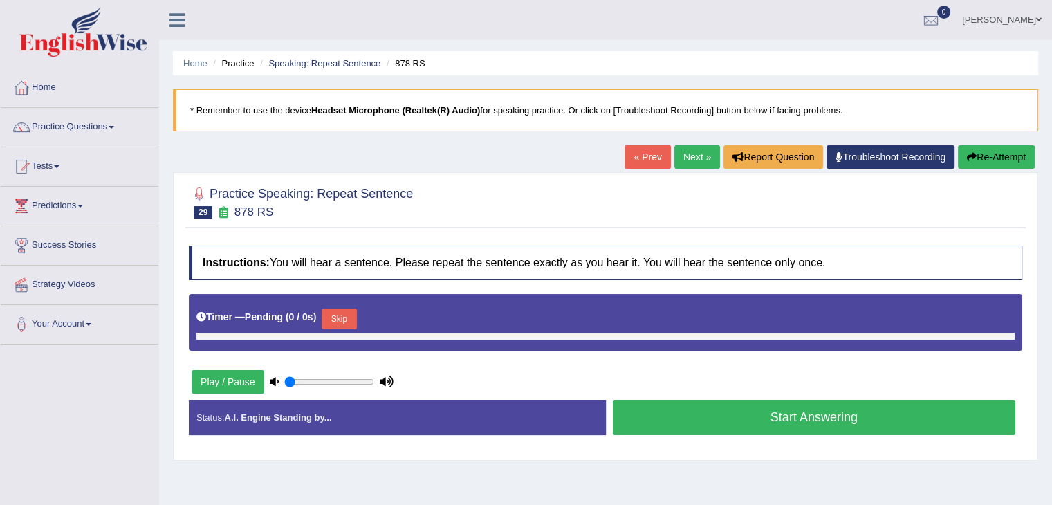
type input "0.45"
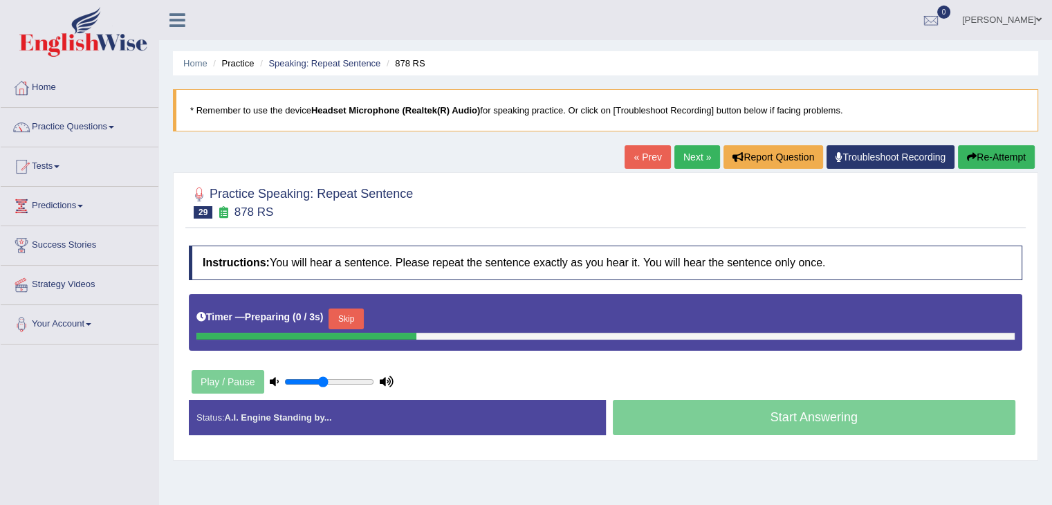
click at [355, 315] on button "Skip" at bounding box center [346, 319] width 35 height 21
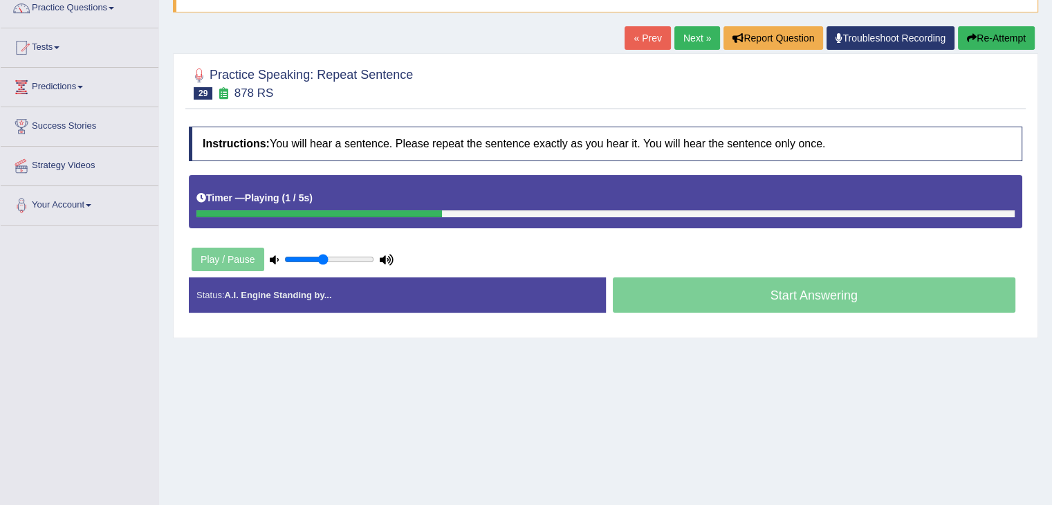
scroll to position [131, 0]
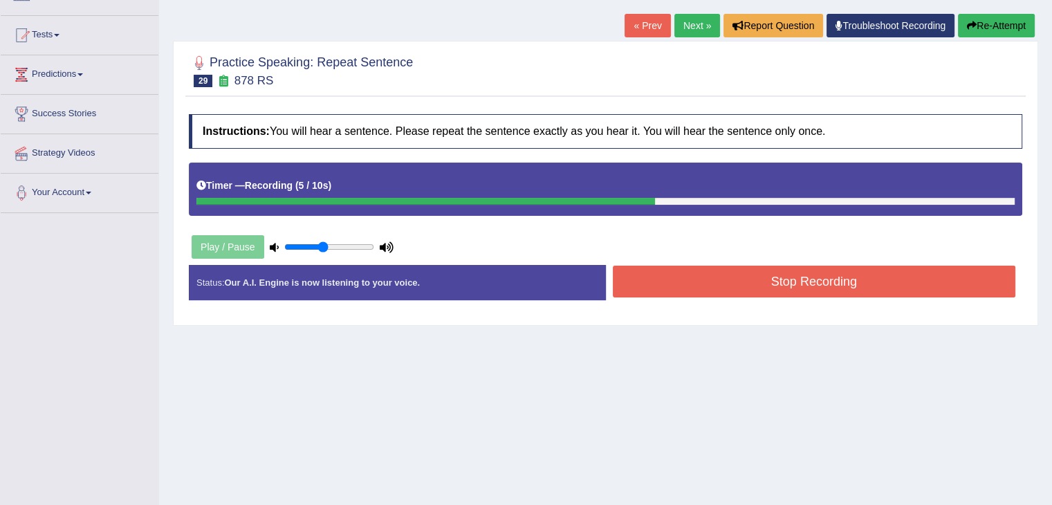
click at [738, 291] on button "Stop Recording" at bounding box center [814, 282] width 403 height 32
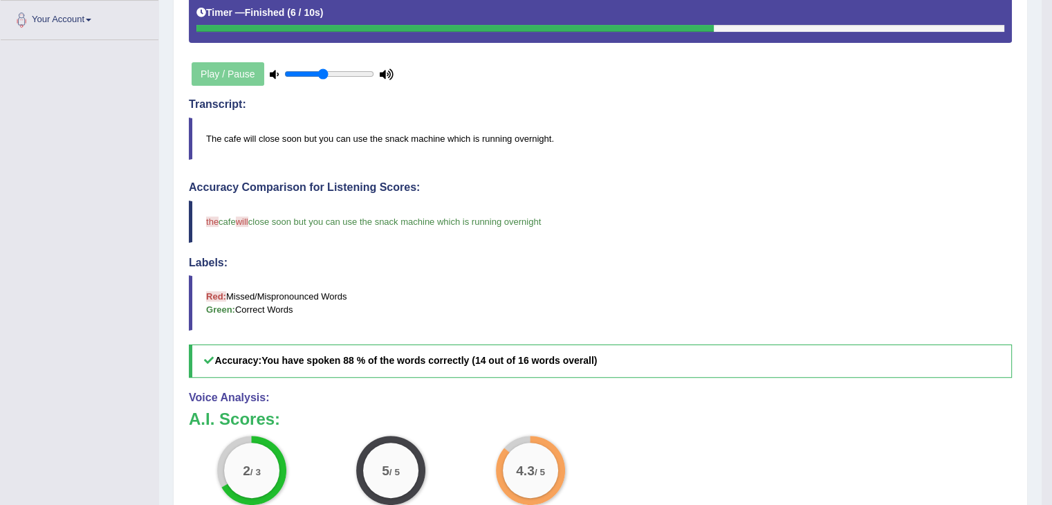
scroll to position [59, 0]
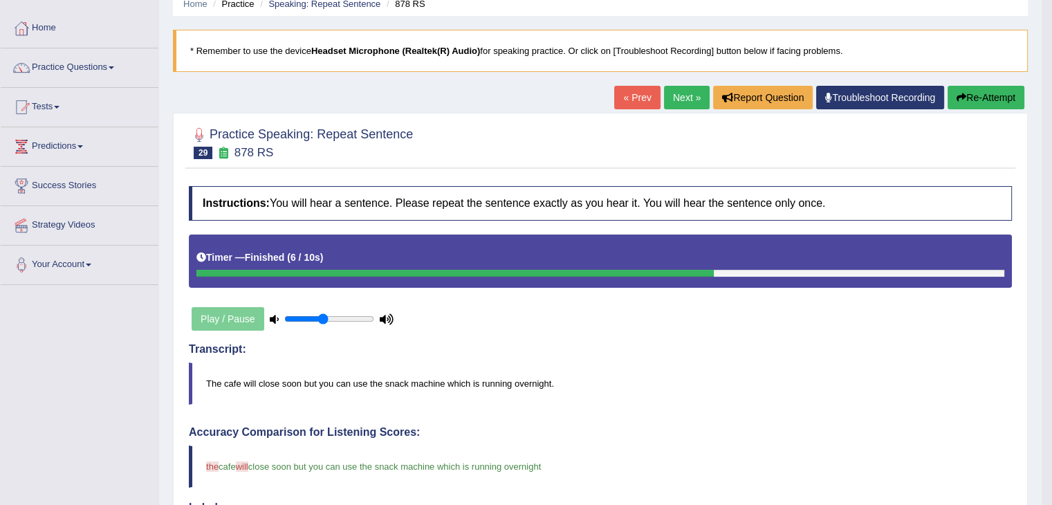
click at [670, 107] on link "Next »" at bounding box center [687, 98] width 46 height 24
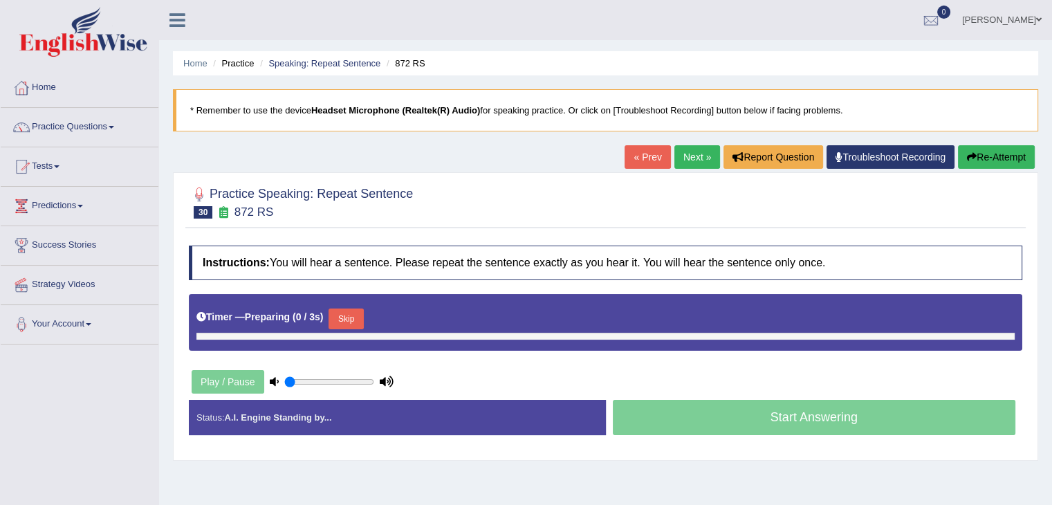
type input "0.45"
click at [362, 318] on button "Skip" at bounding box center [346, 319] width 35 height 21
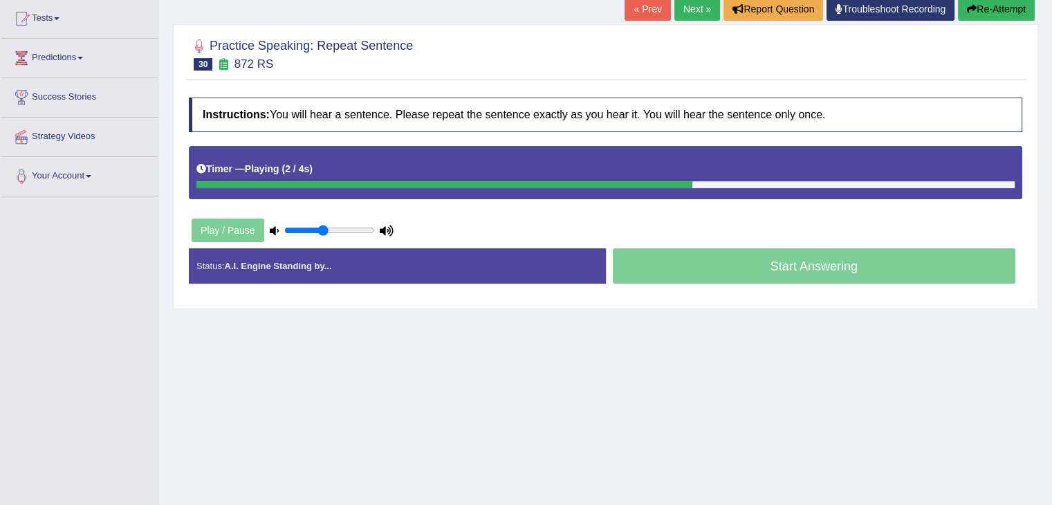
scroll to position [154, 0]
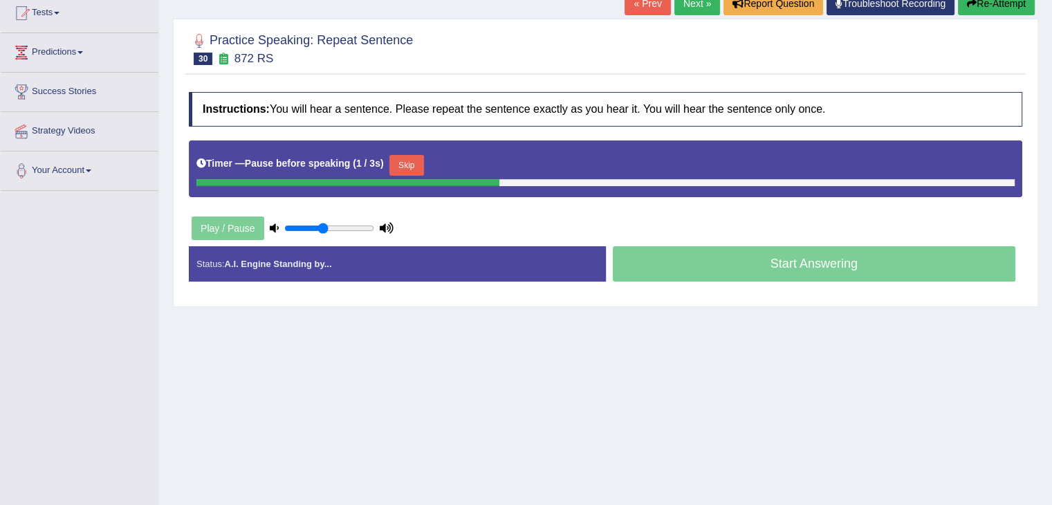
click at [418, 160] on button "Skip" at bounding box center [406, 165] width 35 height 21
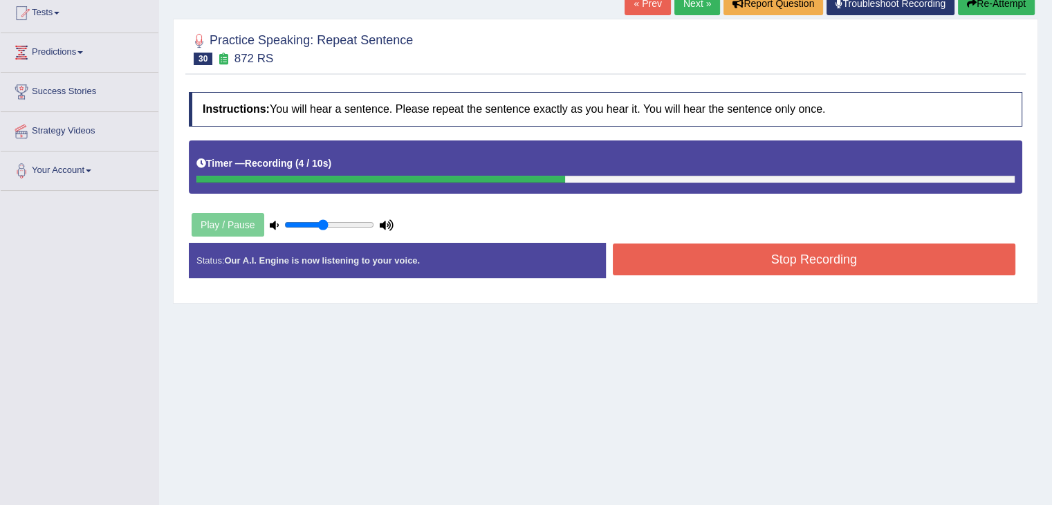
click at [695, 255] on button "Stop Recording" at bounding box center [814, 259] width 403 height 32
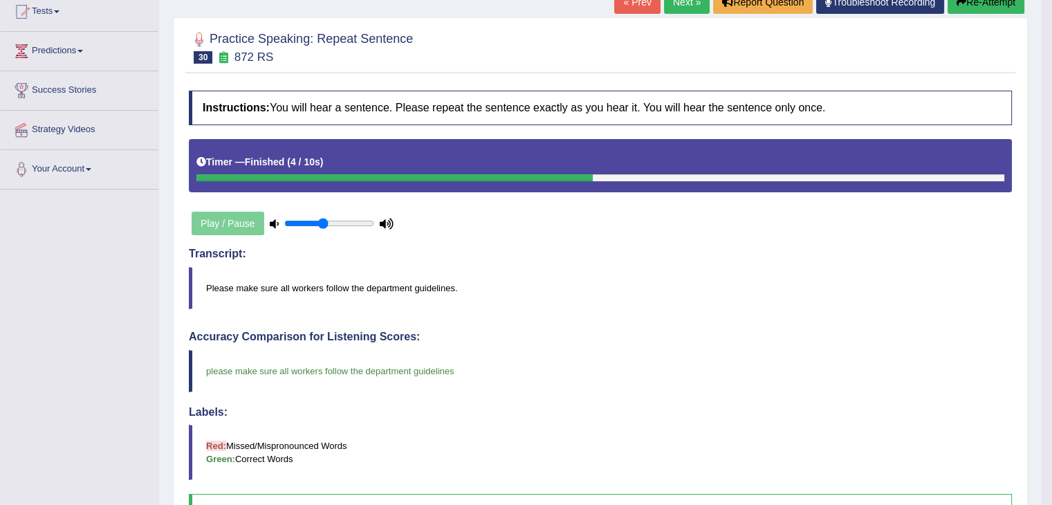
scroll to position [0, 0]
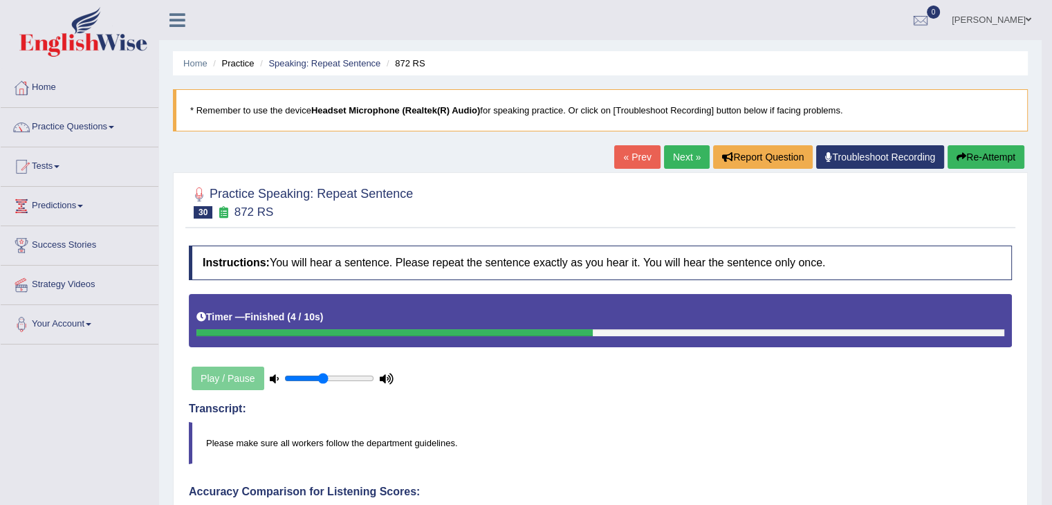
click at [681, 157] on link "Next »" at bounding box center [687, 157] width 46 height 24
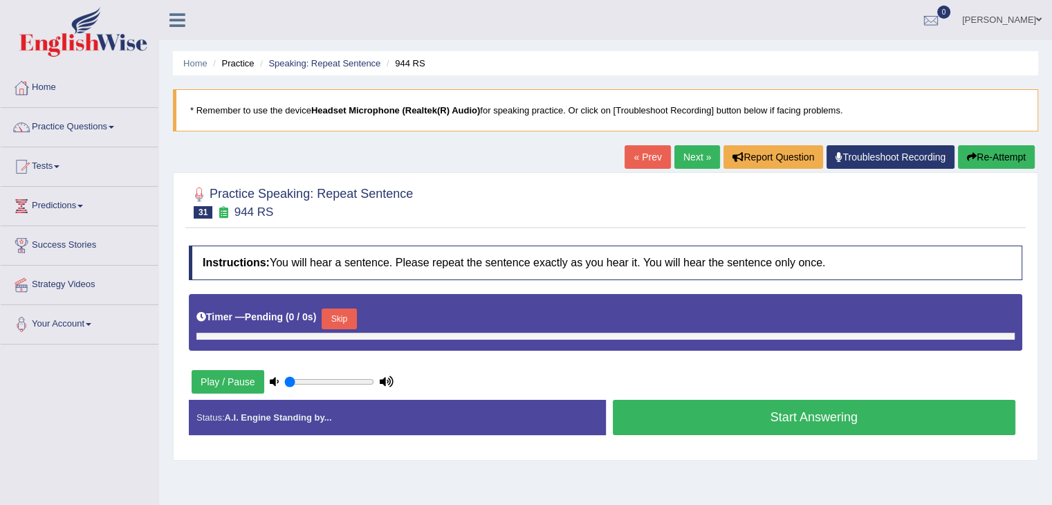
type input "0.45"
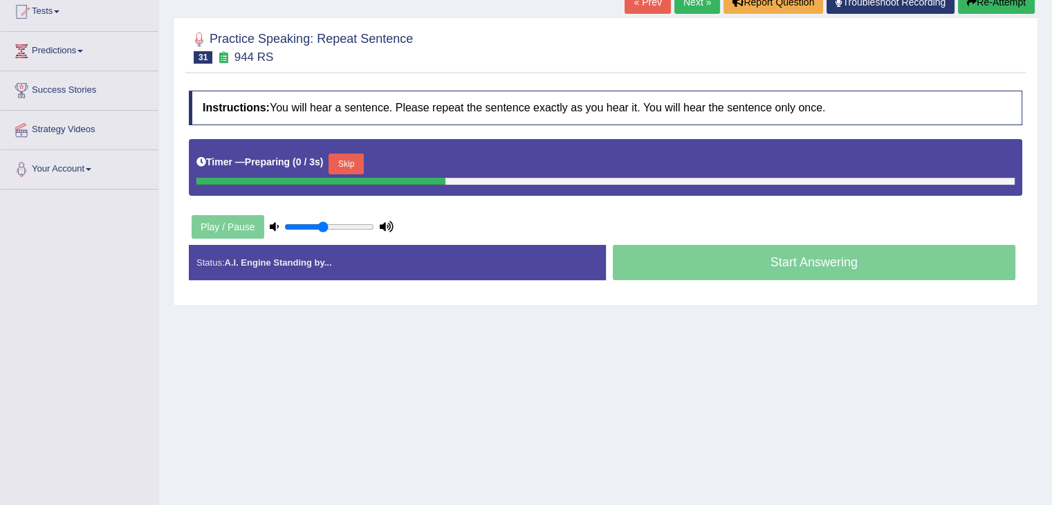
scroll to position [169, 0]
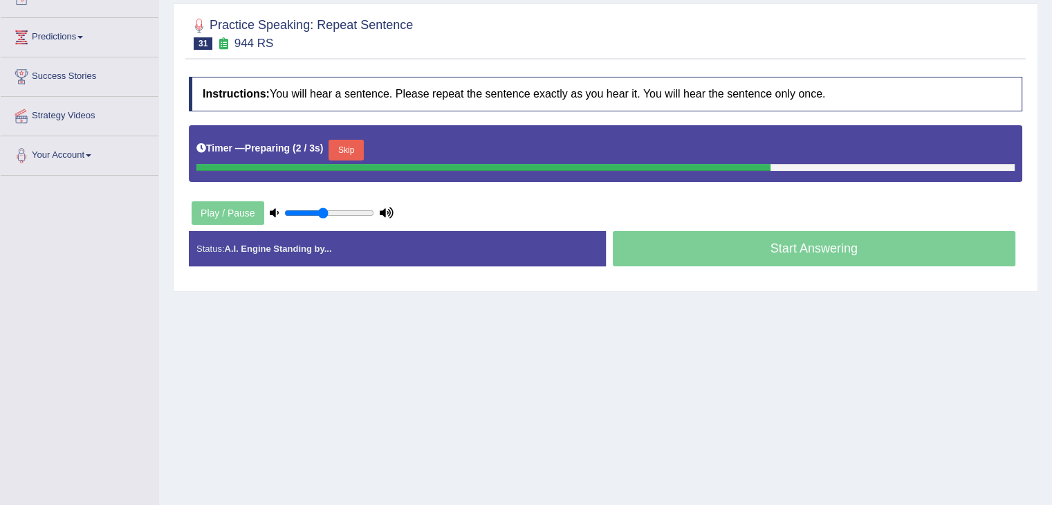
click at [350, 156] on button "Skip" at bounding box center [346, 150] width 35 height 21
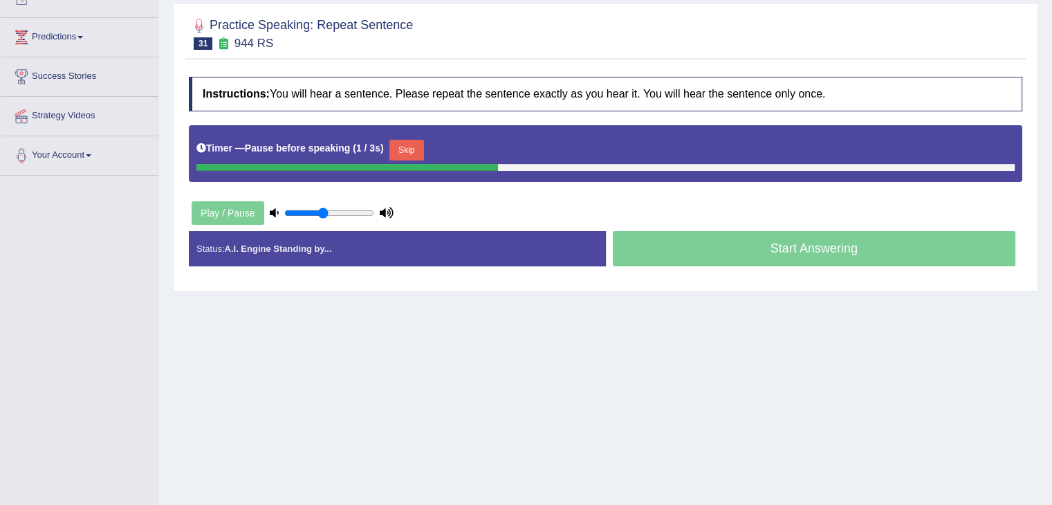
click at [410, 140] on button "Skip" at bounding box center [406, 150] width 35 height 21
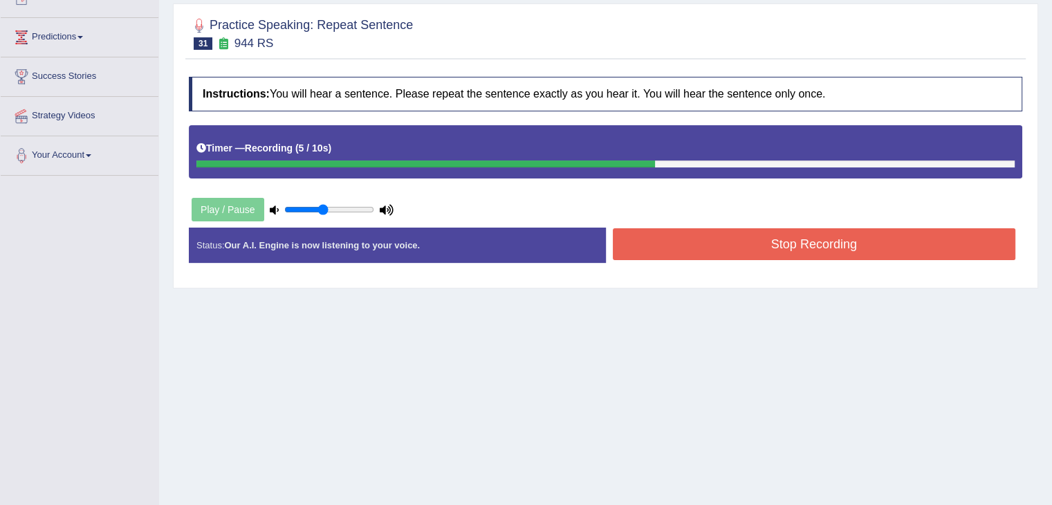
click at [724, 240] on button "Stop Recording" at bounding box center [814, 244] width 403 height 32
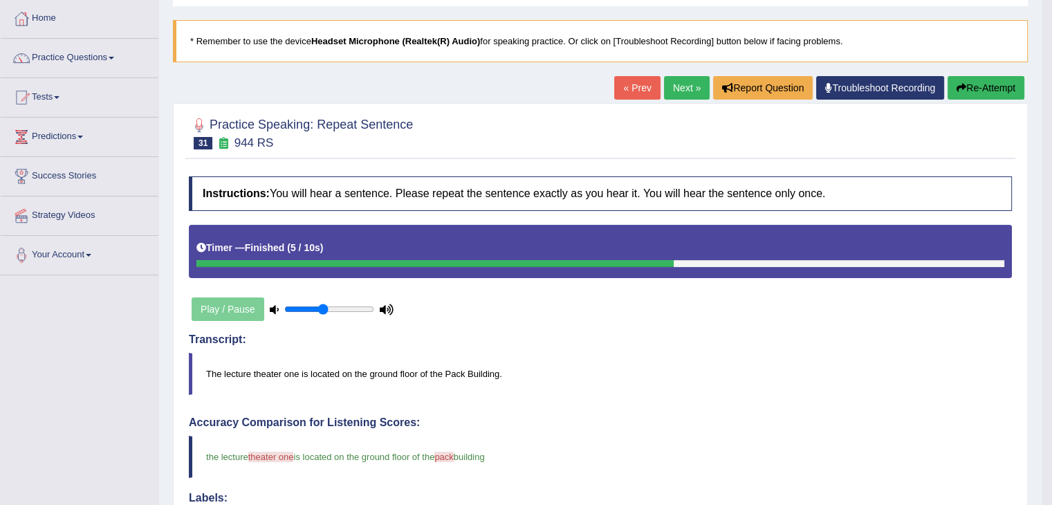
scroll to position [53, 0]
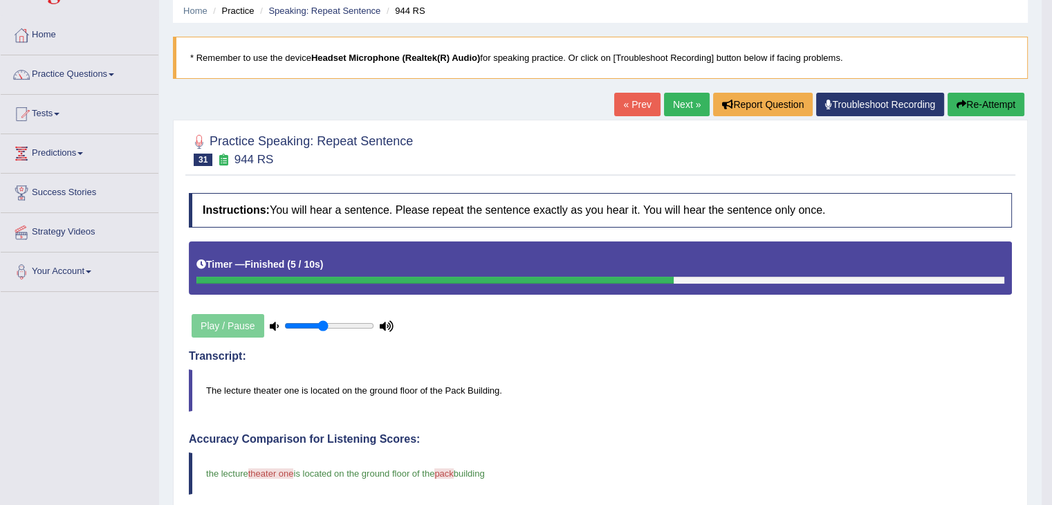
click at [684, 105] on link "Next »" at bounding box center [687, 105] width 46 height 24
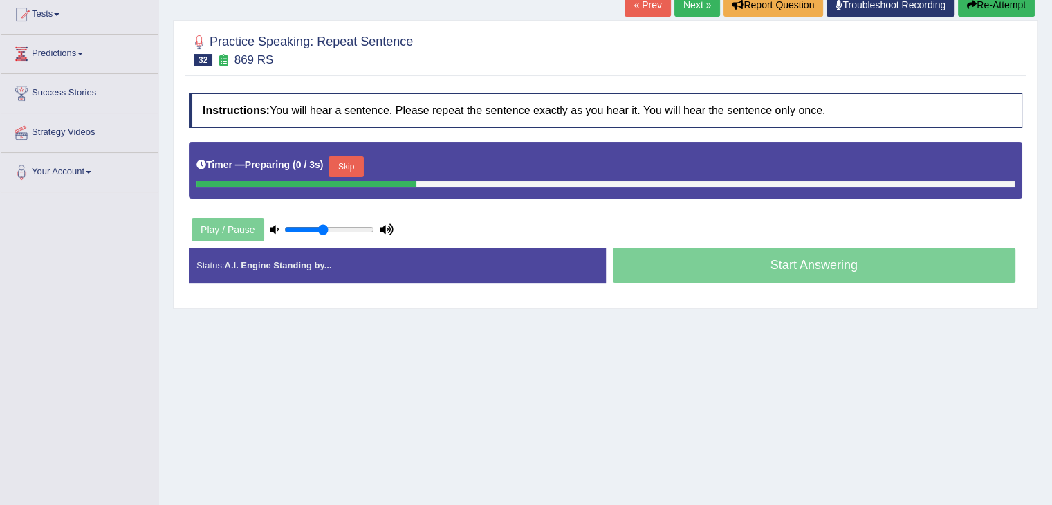
scroll to position [154, 0]
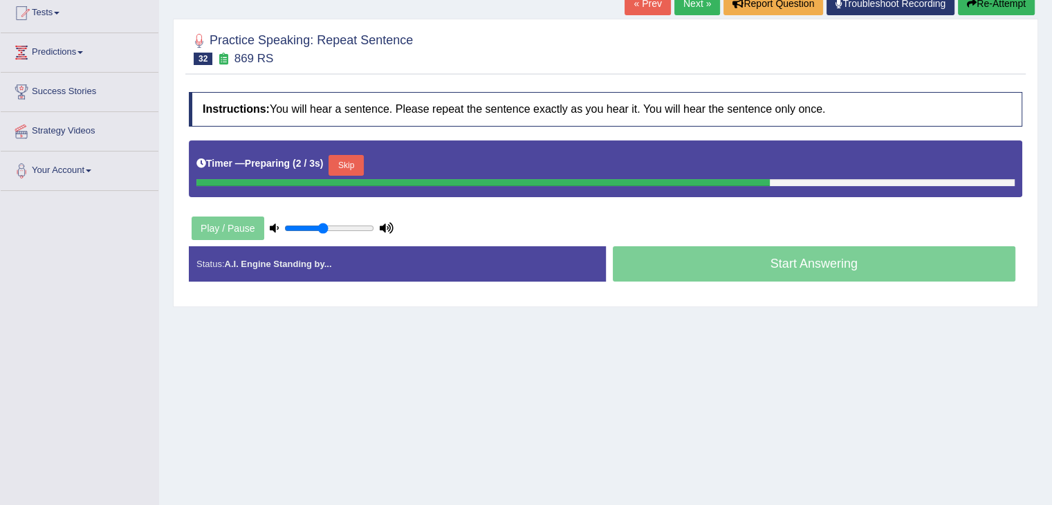
click at [360, 168] on button "Skip" at bounding box center [346, 165] width 35 height 21
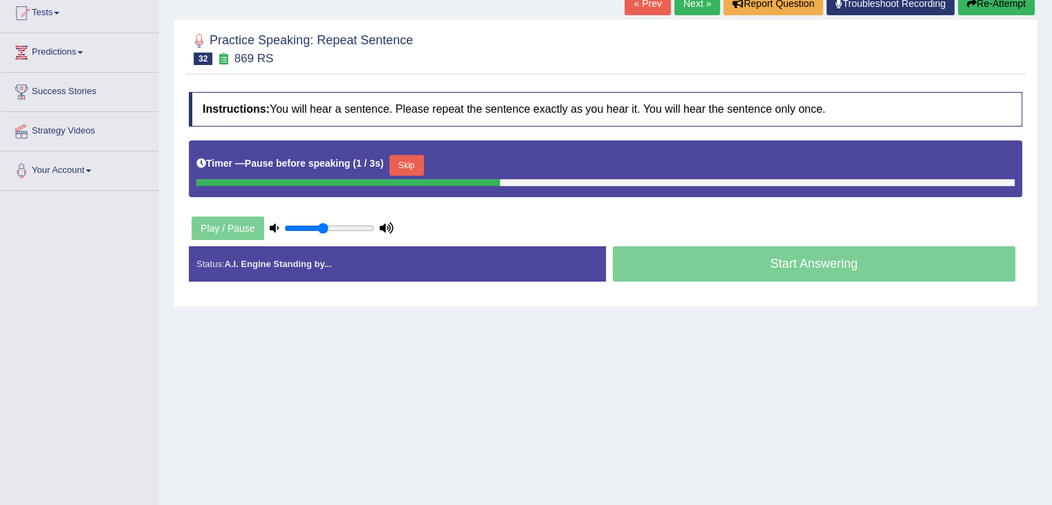
click at [398, 164] on button "Skip" at bounding box center [406, 165] width 35 height 21
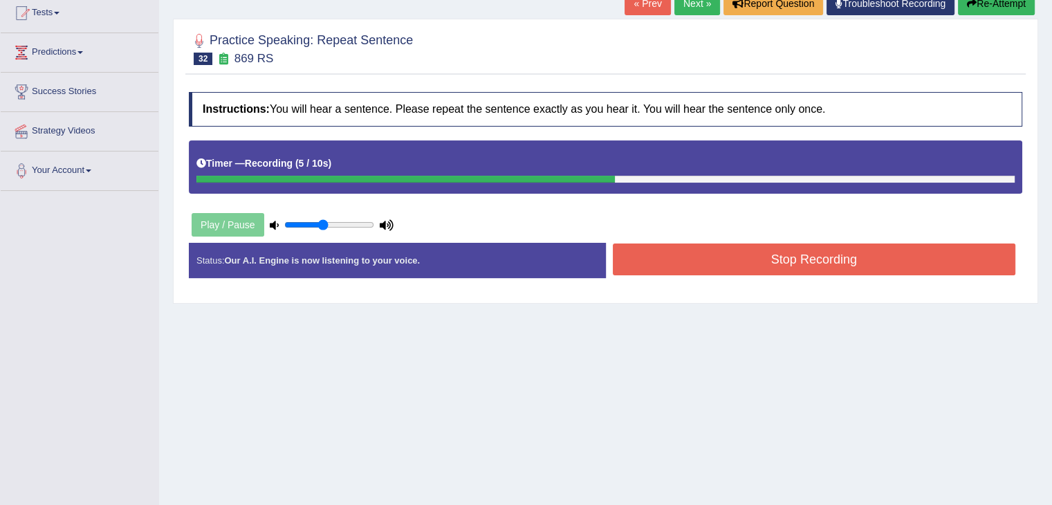
click at [697, 252] on button "Stop Recording" at bounding box center [814, 259] width 403 height 32
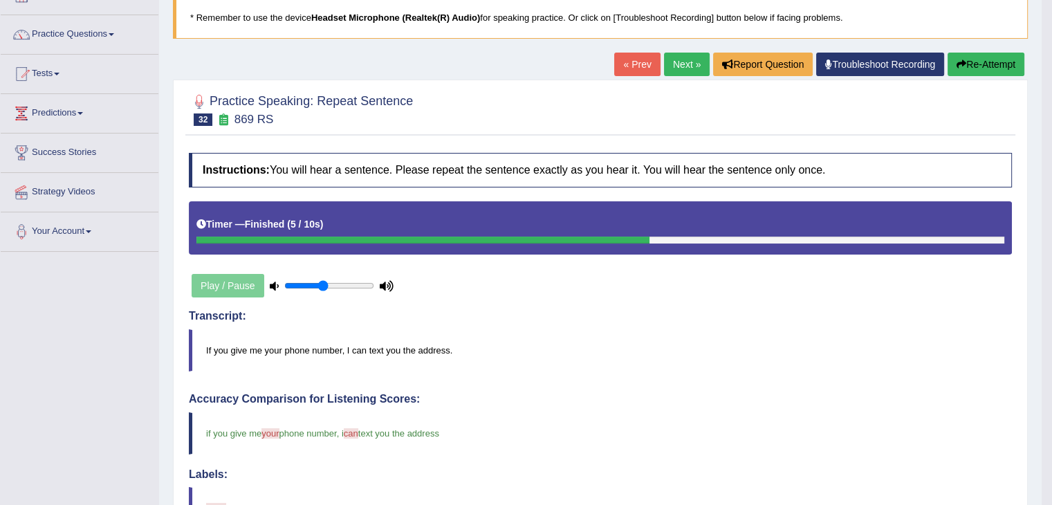
scroll to position [69, 0]
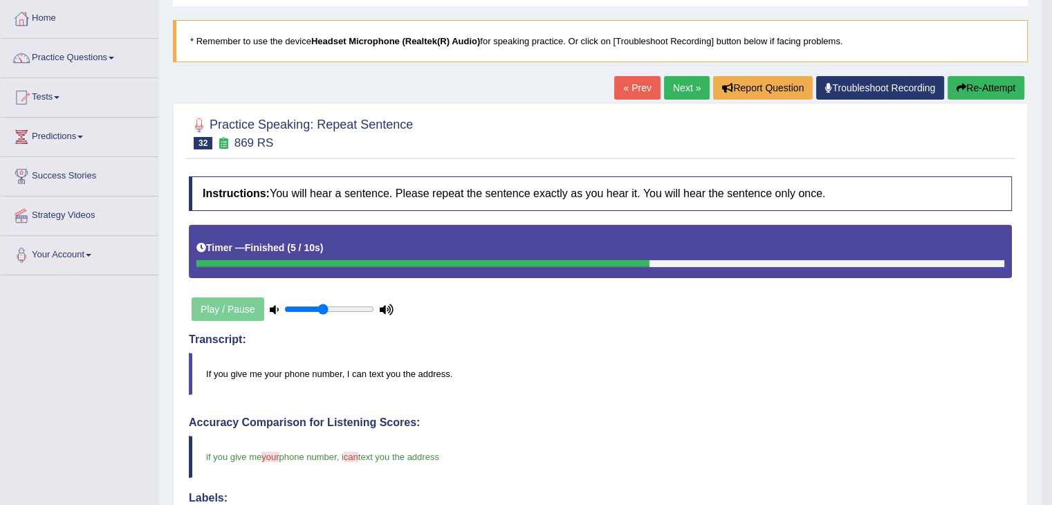
click at [685, 91] on link "Next »" at bounding box center [687, 88] width 46 height 24
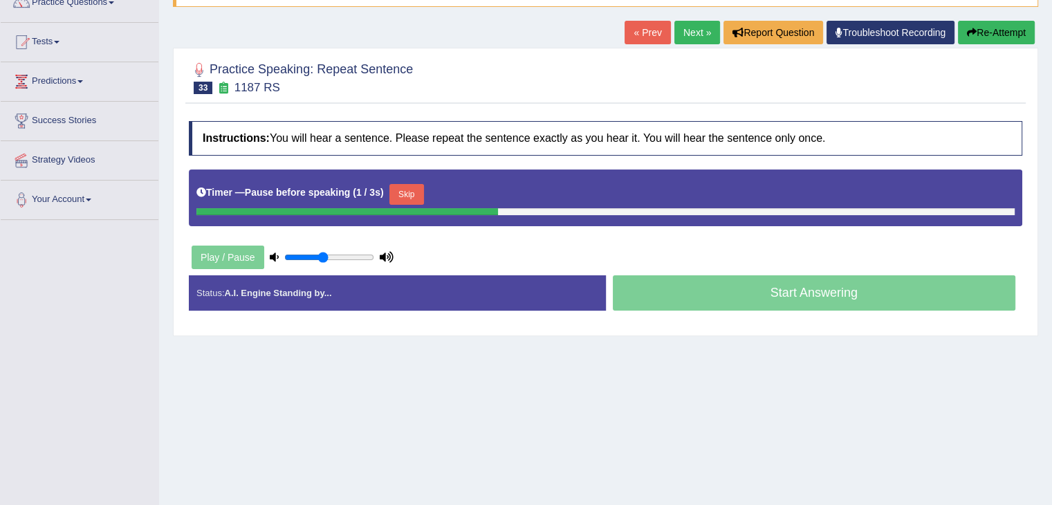
click at [424, 200] on button "Skip" at bounding box center [406, 194] width 35 height 21
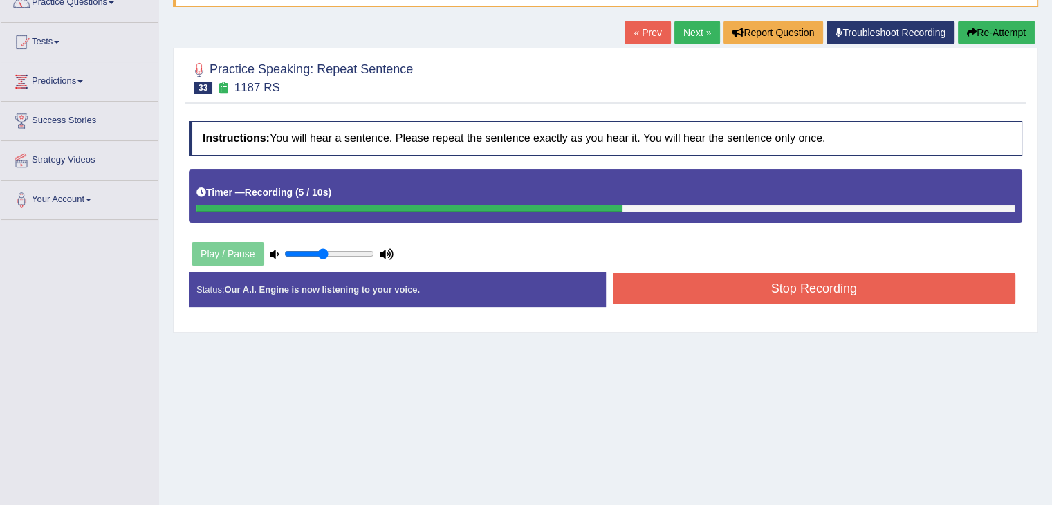
click at [712, 275] on button "Stop Recording" at bounding box center [814, 289] width 403 height 32
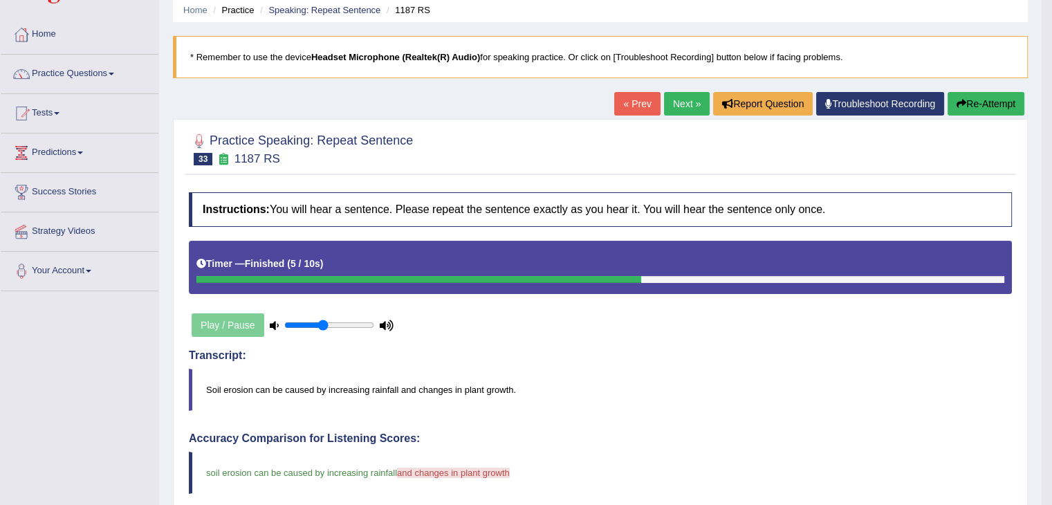
scroll to position [10, 0]
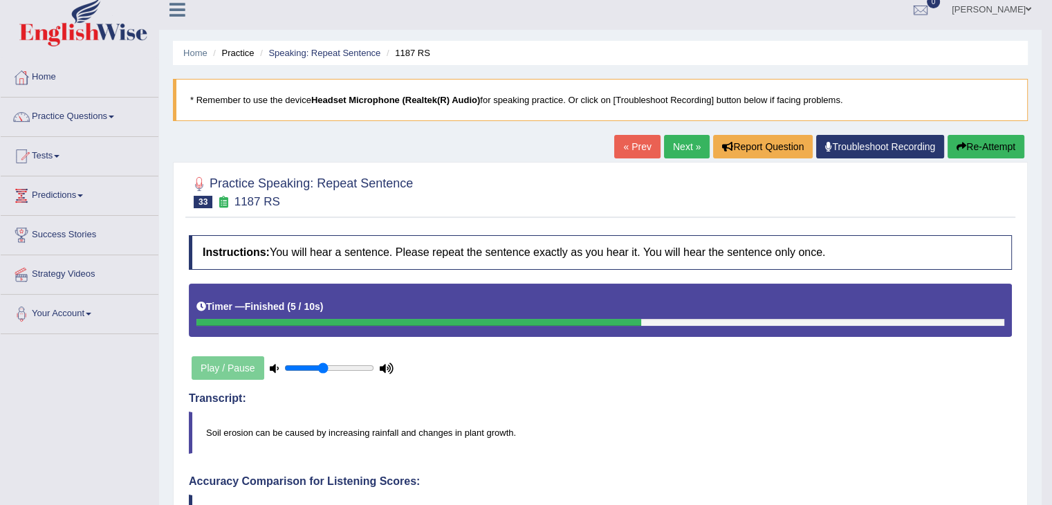
click at [680, 141] on link "Next »" at bounding box center [687, 147] width 46 height 24
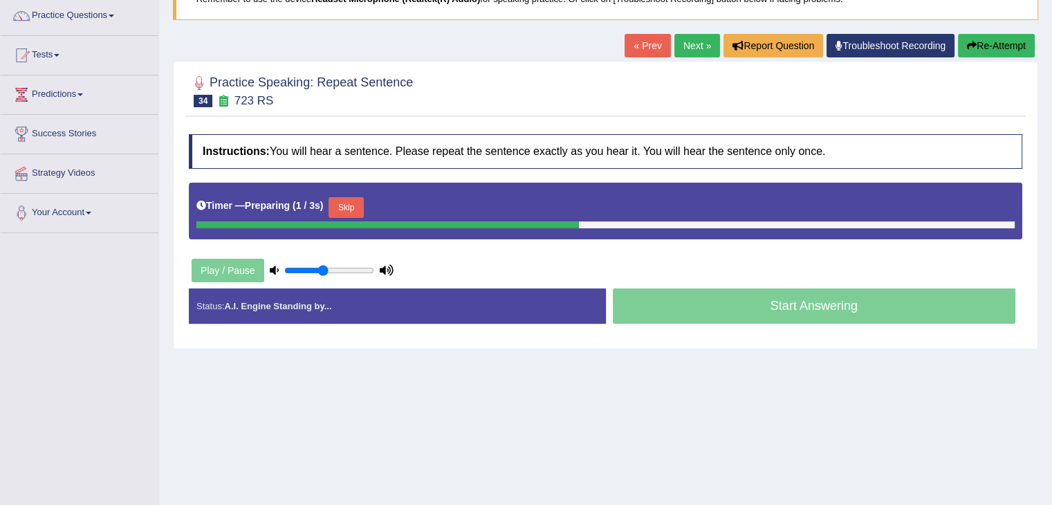
scroll to position [136, 0]
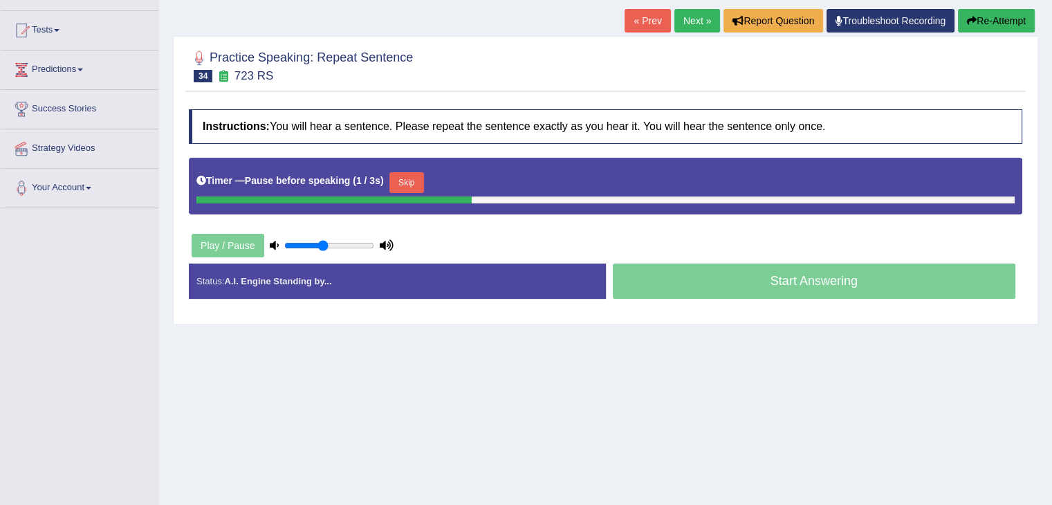
click at [419, 175] on button "Skip" at bounding box center [406, 182] width 35 height 21
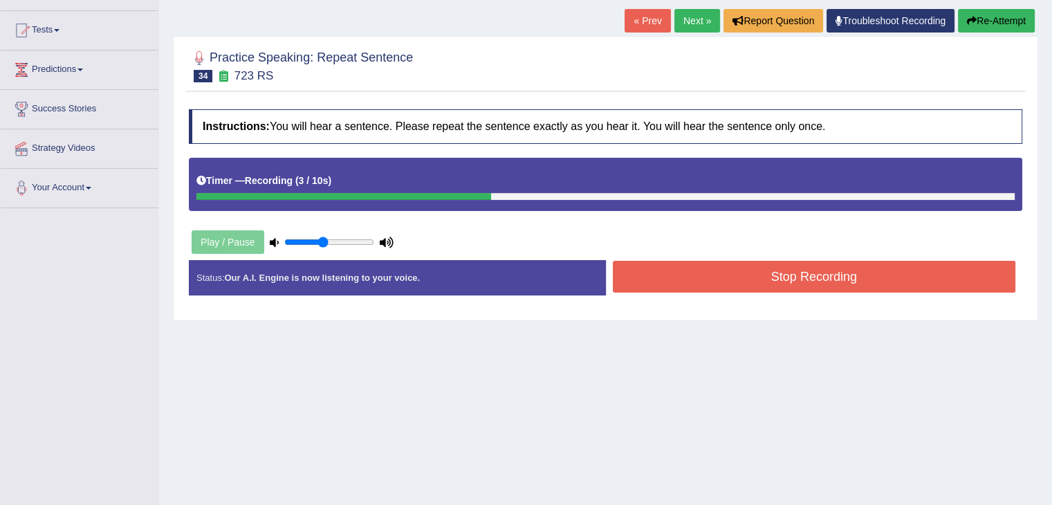
click at [661, 270] on button "Stop Recording" at bounding box center [814, 277] width 403 height 32
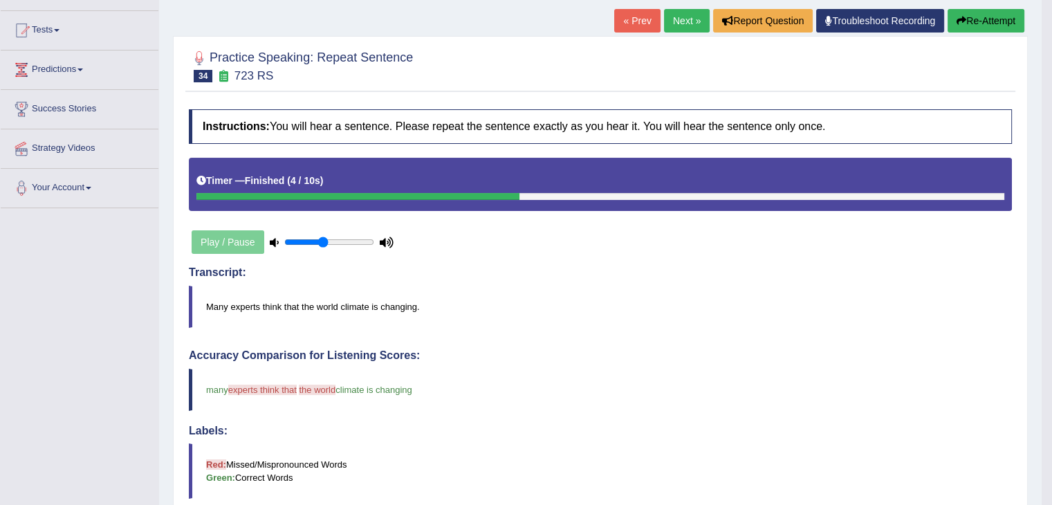
drag, startPoint x: 1062, startPoint y: 108, endPoint x: 1062, endPoint y: 171, distance: 62.9
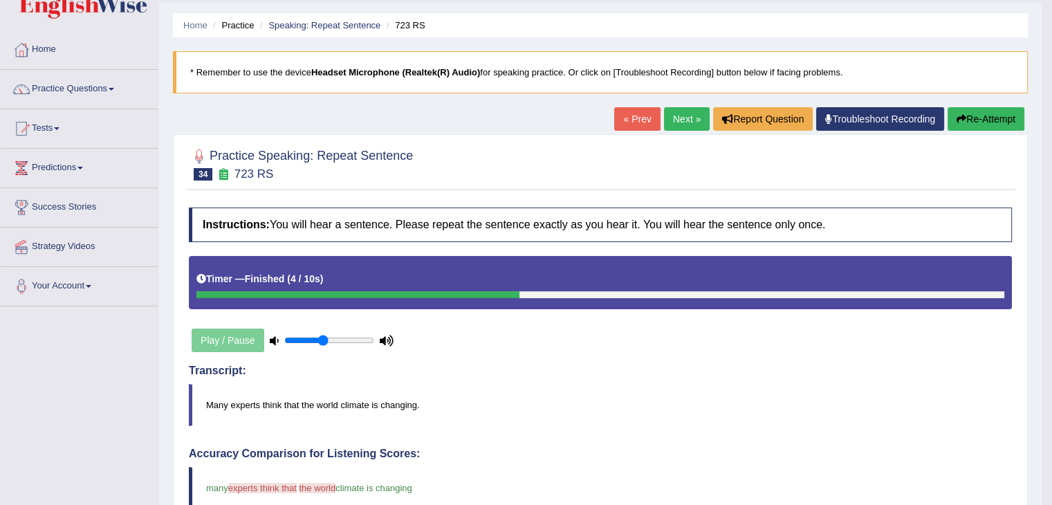
scroll to position [35, 0]
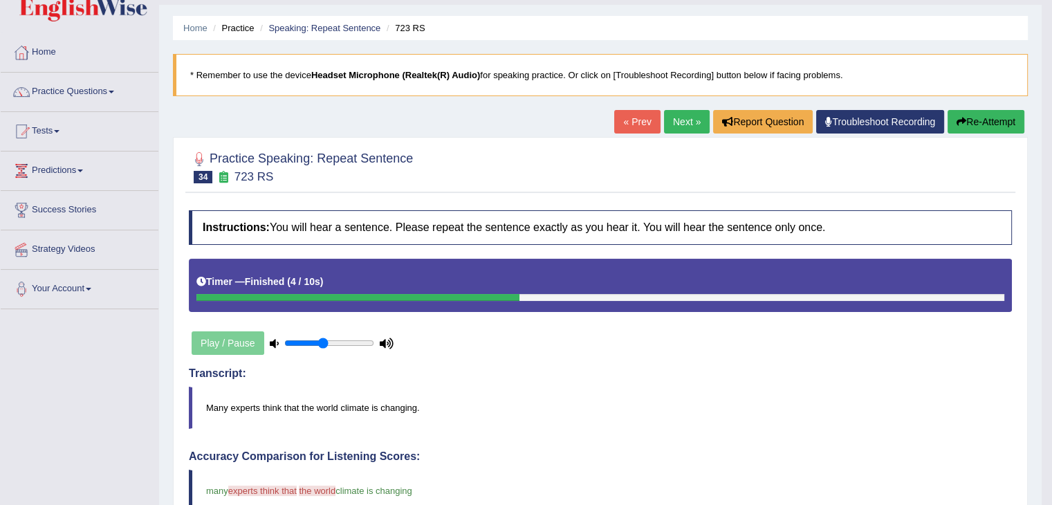
click at [678, 113] on link "Next »" at bounding box center [687, 122] width 46 height 24
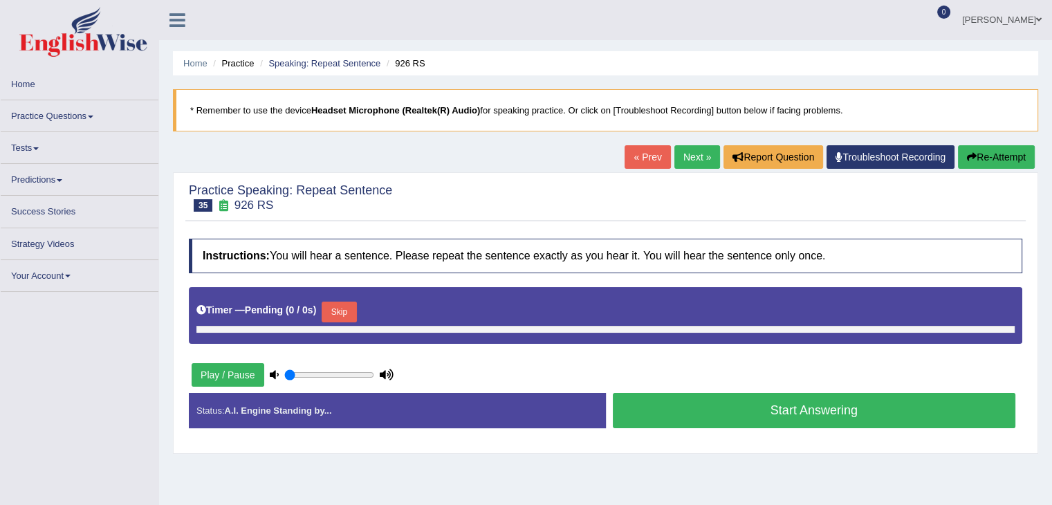
type input "0.45"
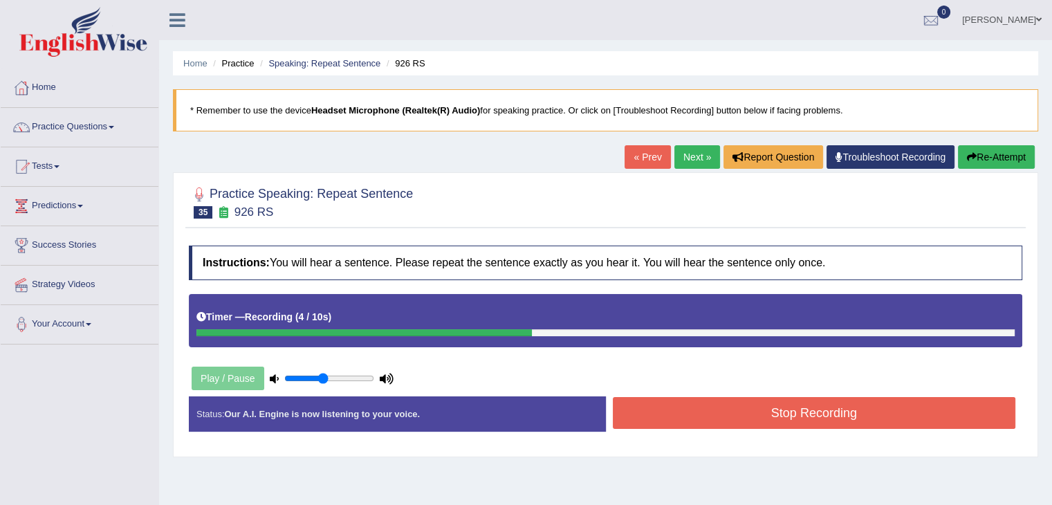
click at [708, 413] on button "Stop Recording" at bounding box center [814, 413] width 403 height 32
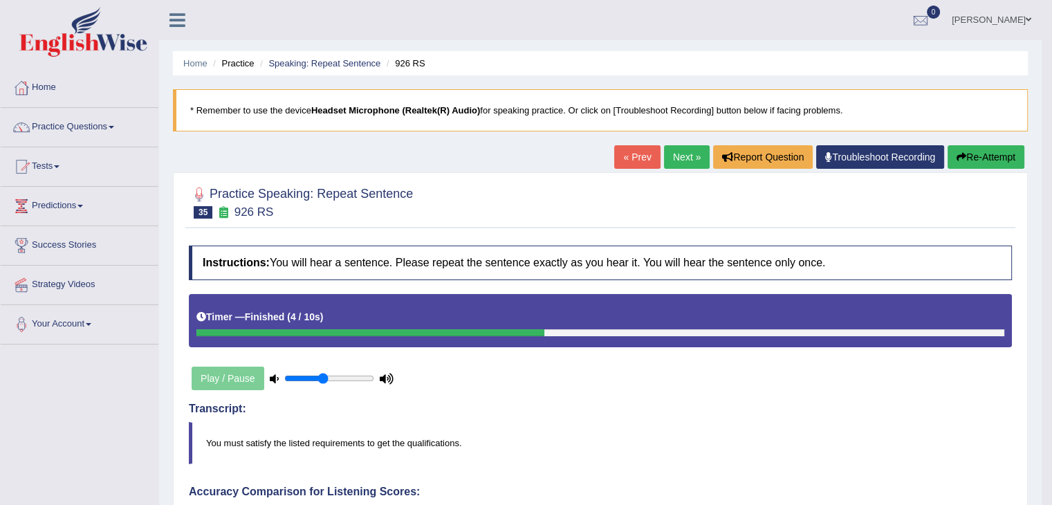
click at [674, 152] on link "Next »" at bounding box center [687, 157] width 46 height 24
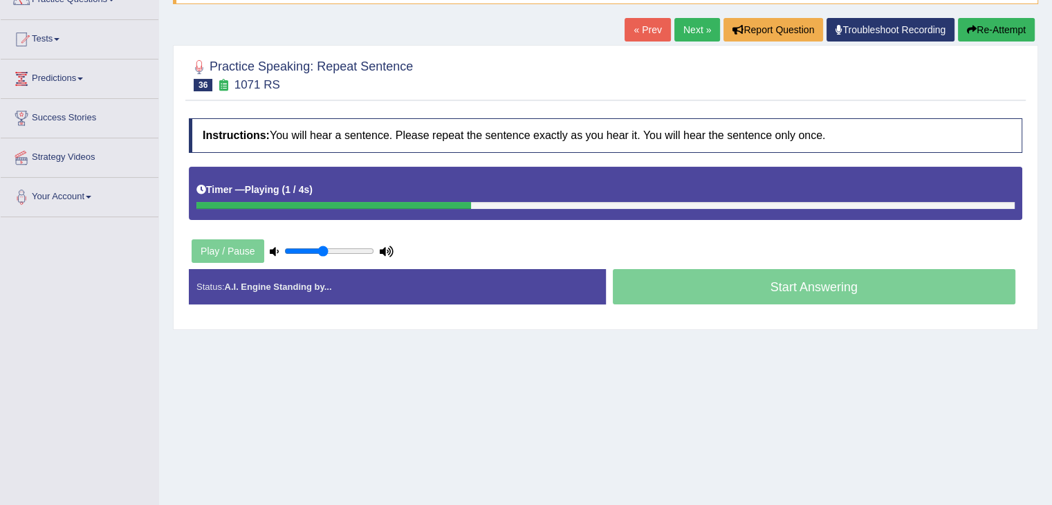
scroll to position [128, 0]
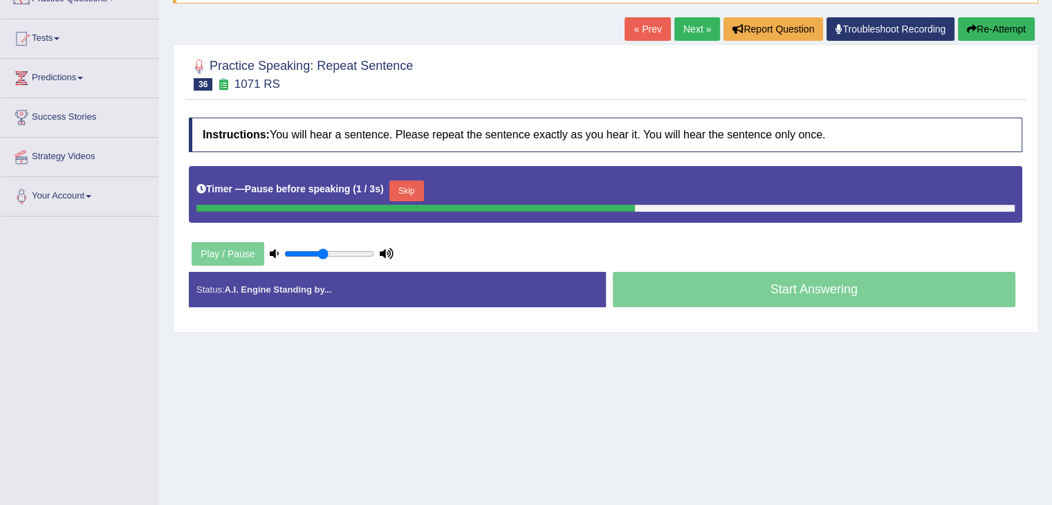
click at [403, 187] on button "Skip" at bounding box center [406, 191] width 35 height 21
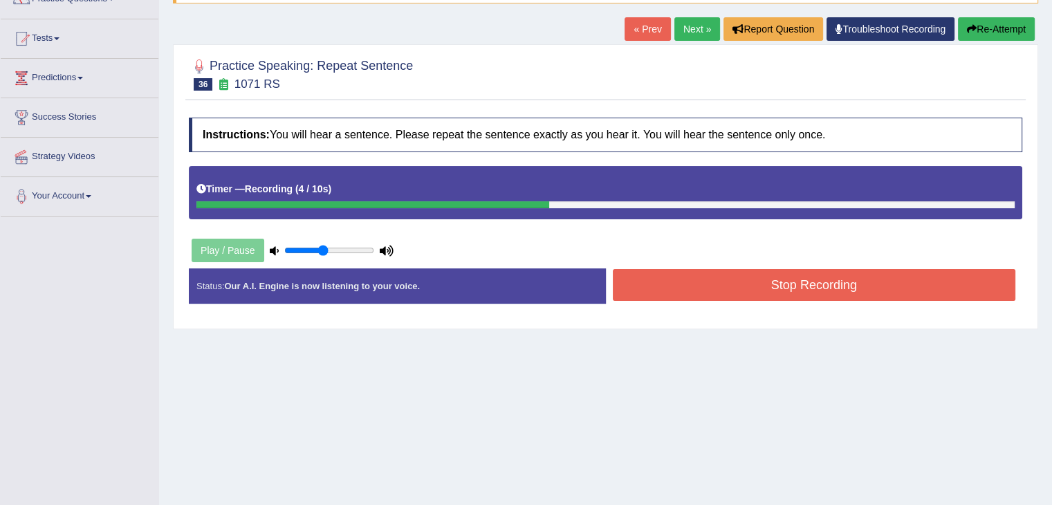
click at [725, 284] on button "Stop Recording" at bounding box center [814, 285] width 403 height 32
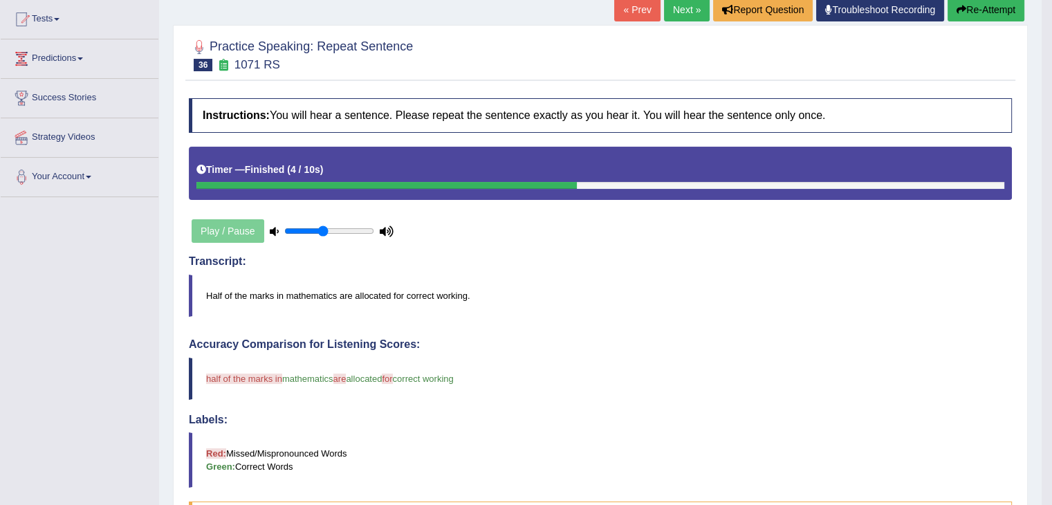
drag, startPoint x: 1062, startPoint y: 120, endPoint x: 1062, endPoint y: 206, distance: 86.5
click at [1051, 206] on html "Toggle navigation Home Practice Questions Speaking Practice Read Aloud Repeat S…" at bounding box center [526, 105] width 1052 height 505
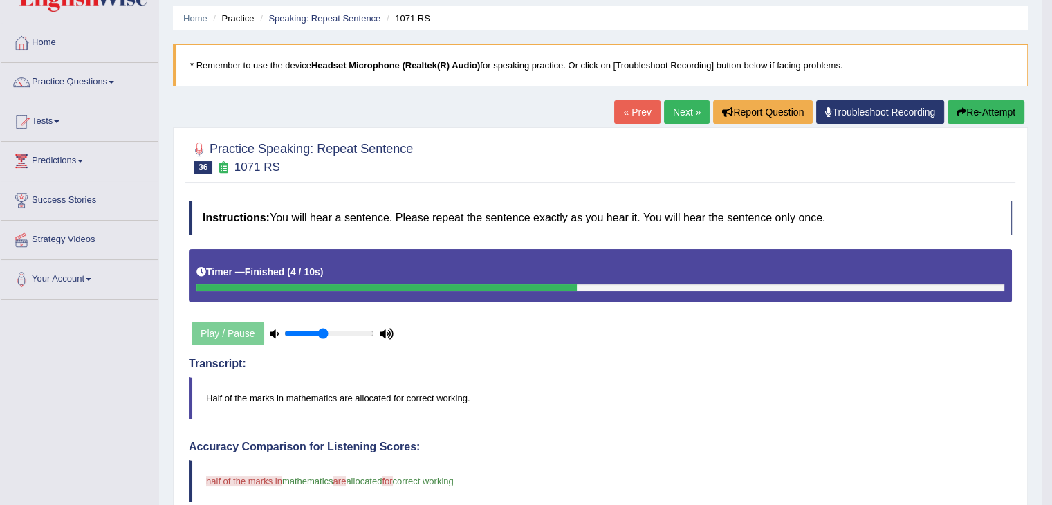
scroll to position [33, 0]
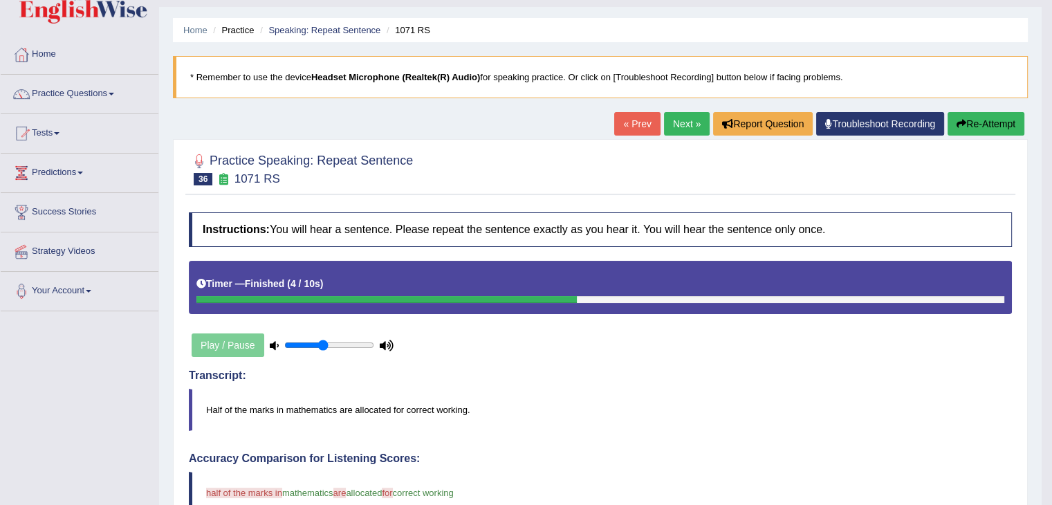
click at [685, 122] on link "Next »" at bounding box center [687, 124] width 46 height 24
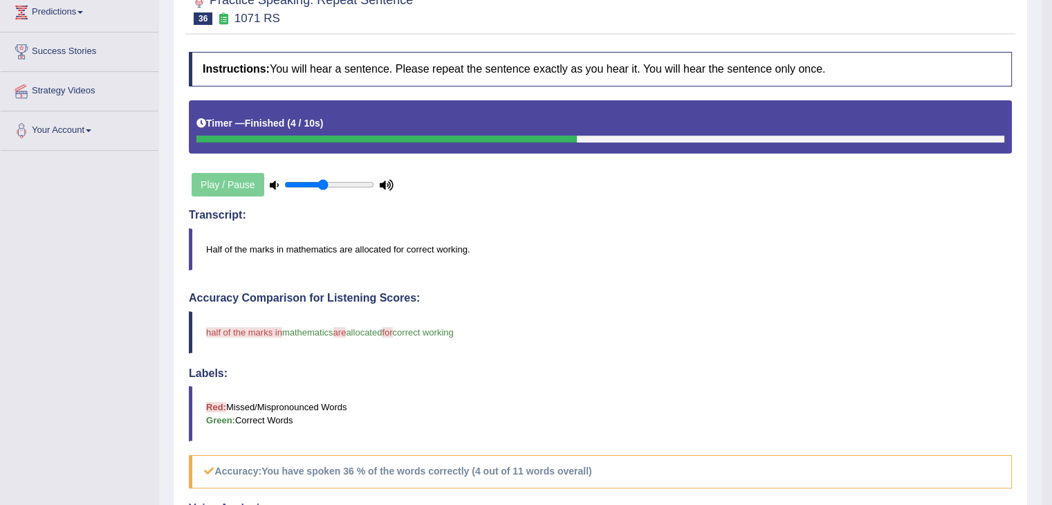
scroll to position [0, 0]
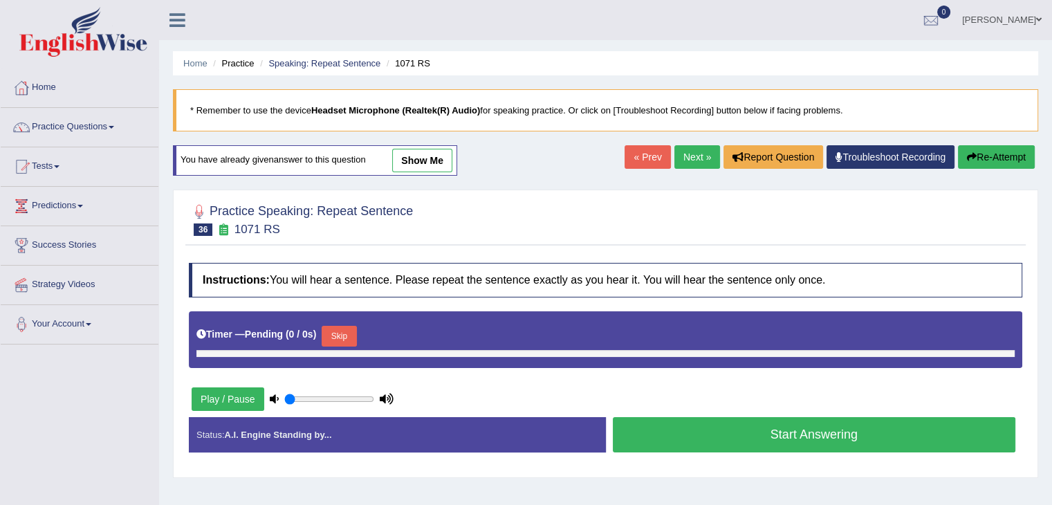
drag, startPoint x: 0, startPoint y: 0, endPoint x: 71, endPoint y: 116, distance: 135.7
click at [71, 116] on link "Practice Questions" at bounding box center [80, 125] width 158 height 35
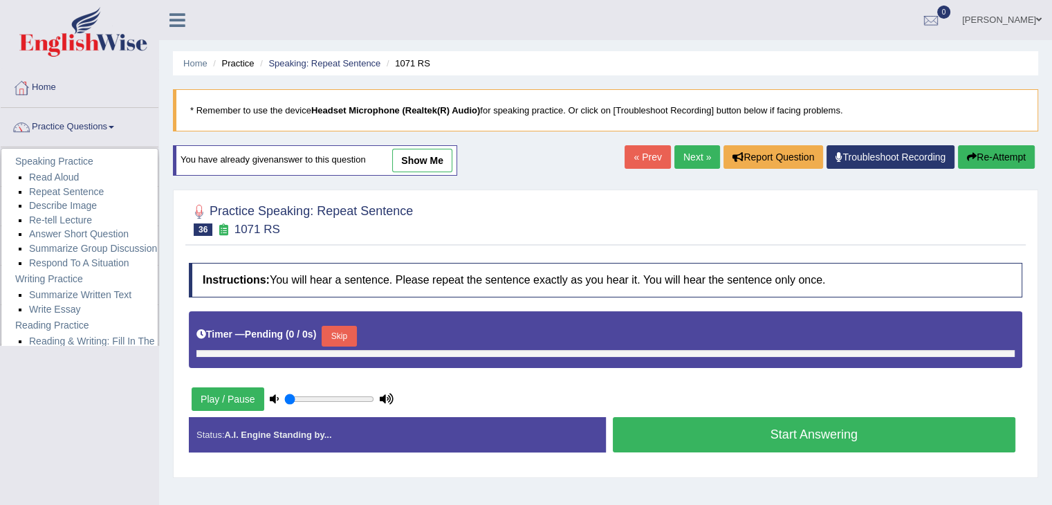
click at [71, 116] on link "Practice Questions" at bounding box center [80, 125] width 158 height 35
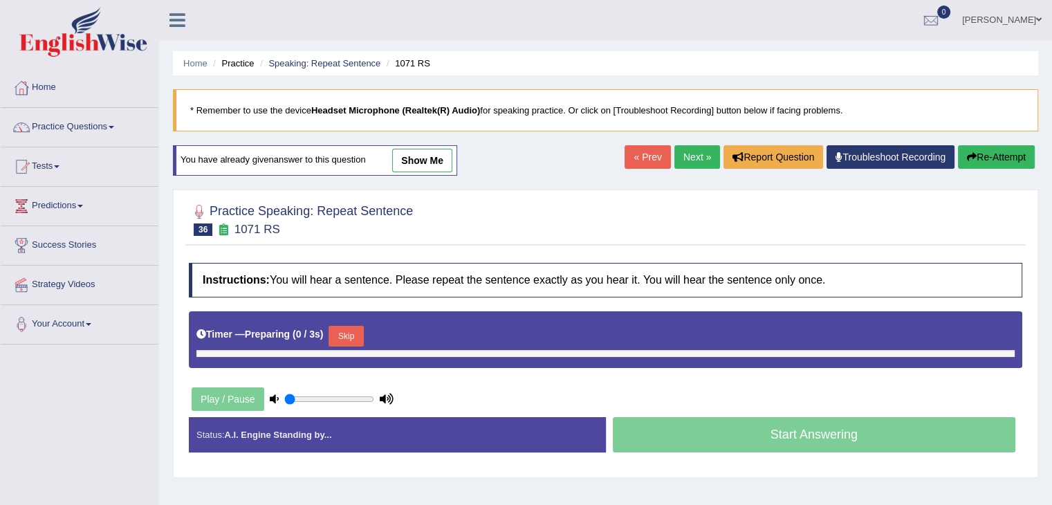
type input "0.45"
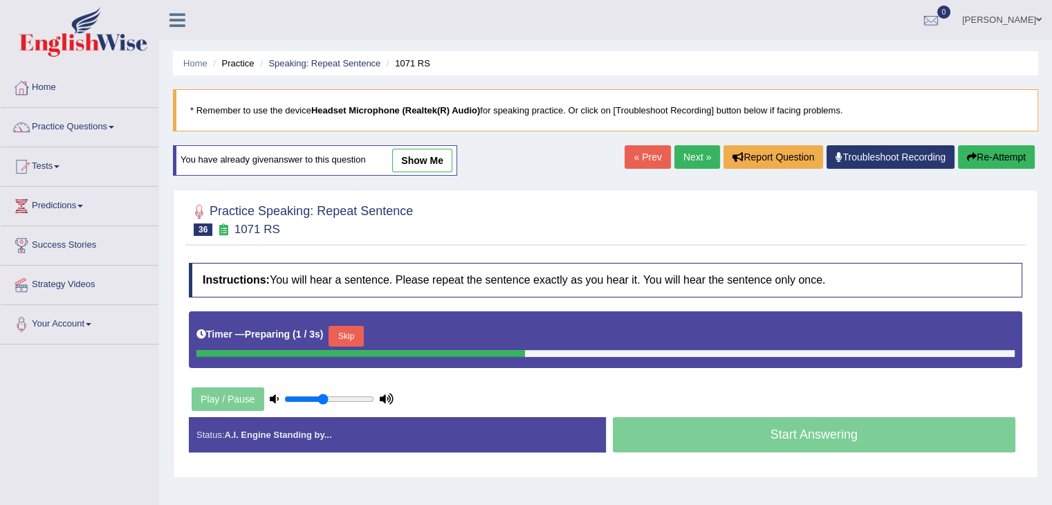
click at [692, 153] on link "Next »" at bounding box center [697, 157] width 46 height 24
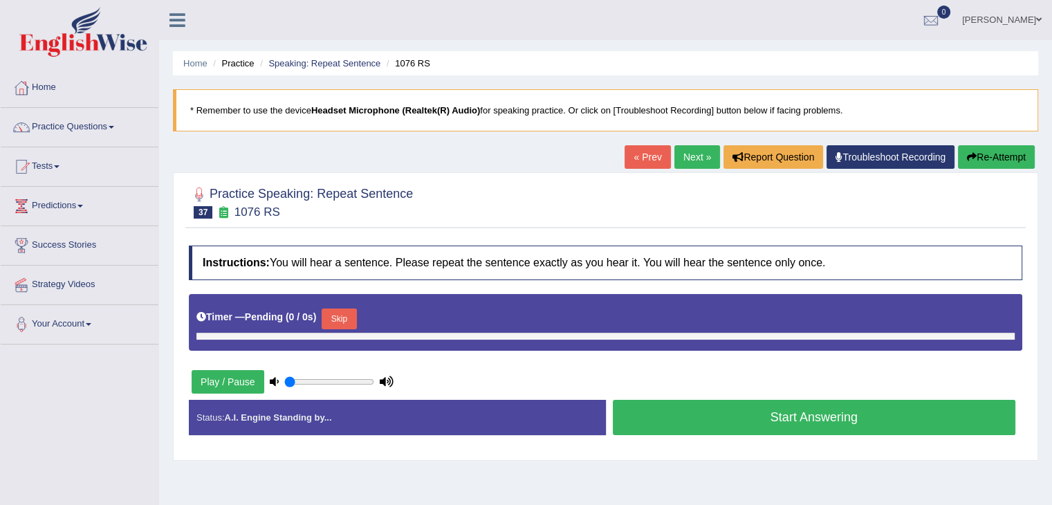
type input "0.45"
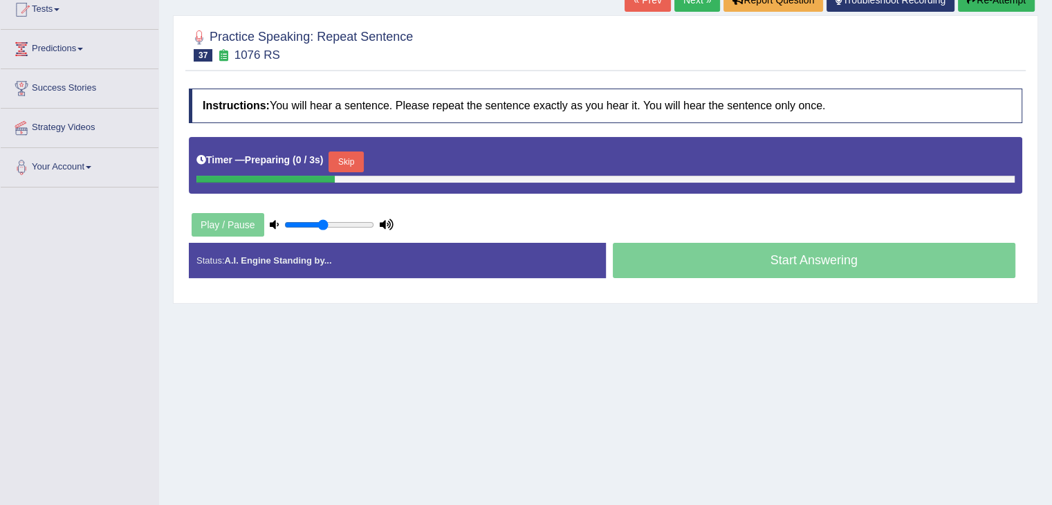
drag, startPoint x: 1062, startPoint y: 143, endPoint x: 1062, endPoint y: 258, distance: 114.8
click at [1051, 258] on html "Toggle navigation Home Practice Questions Speaking Practice Read Aloud Repeat S…" at bounding box center [526, 95] width 1052 height 505
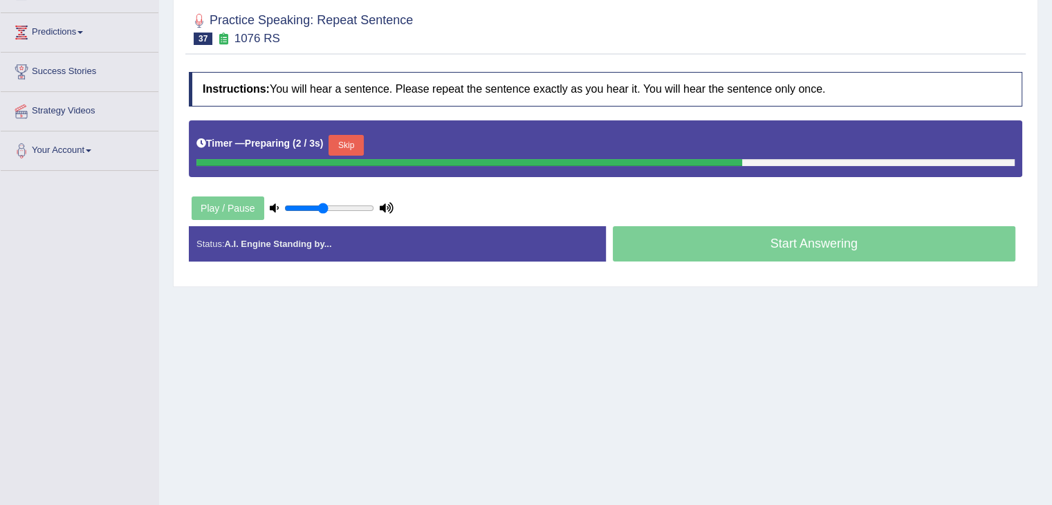
click at [352, 147] on button "Skip" at bounding box center [346, 145] width 35 height 21
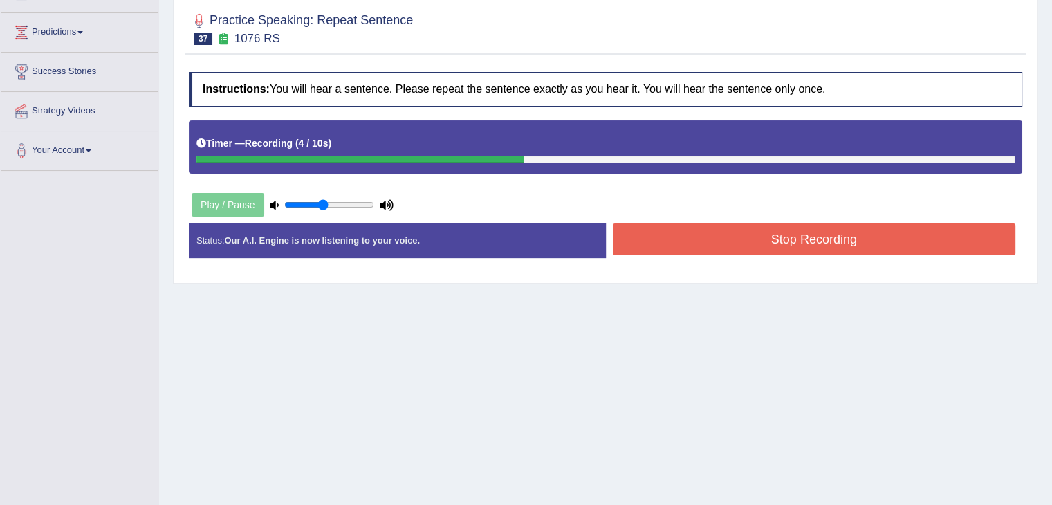
click at [698, 239] on button "Stop Recording" at bounding box center [814, 239] width 403 height 32
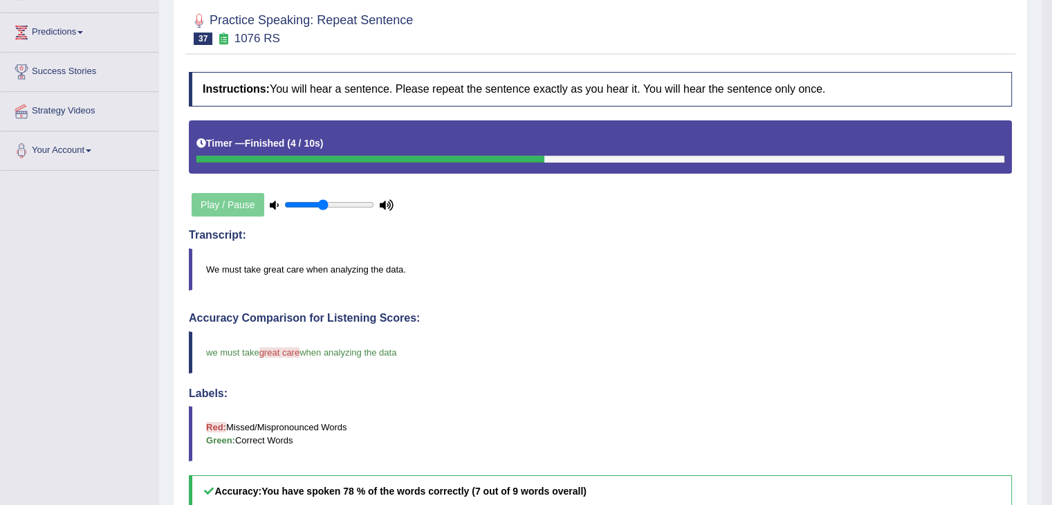
drag, startPoint x: 1062, startPoint y: 120, endPoint x: 1062, endPoint y: 183, distance: 62.3
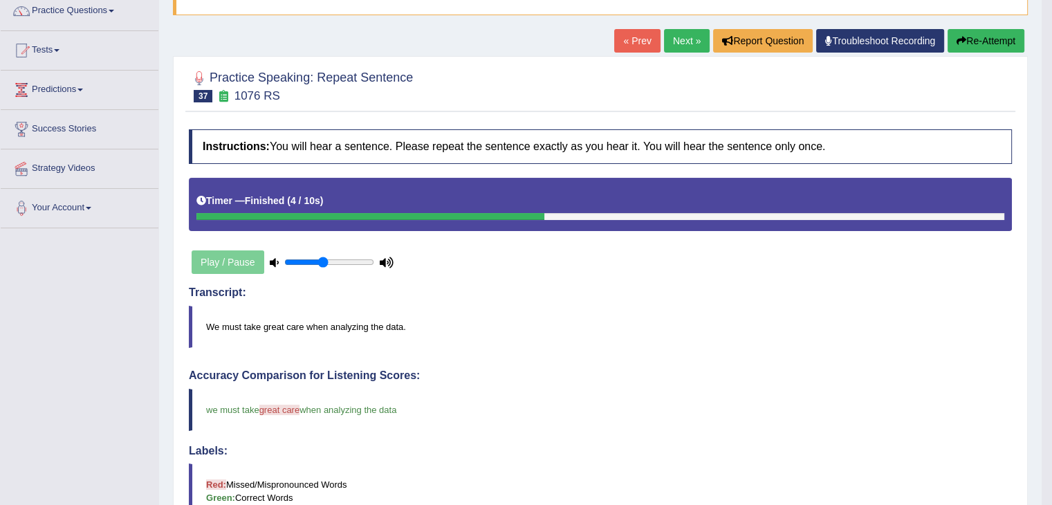
scroll to position [33, 0]
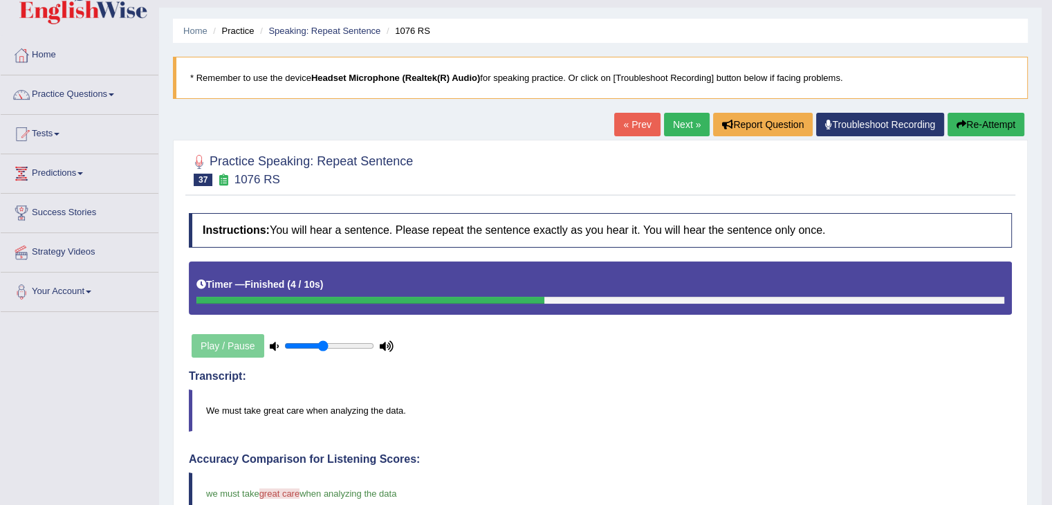
click at [681, 129] on link "Next »" at bounding box center [687, 125] width 46 height 24
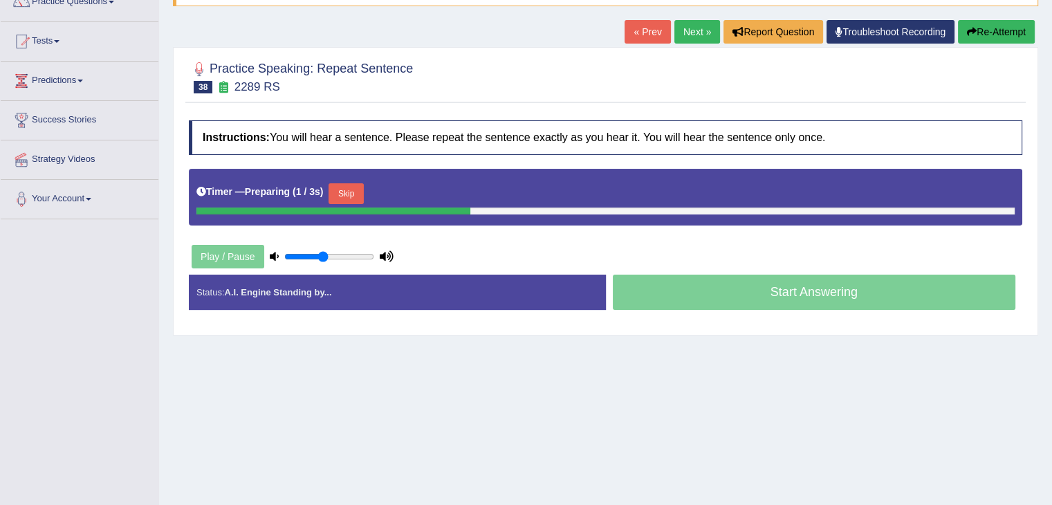
scroll to position [127, 0]
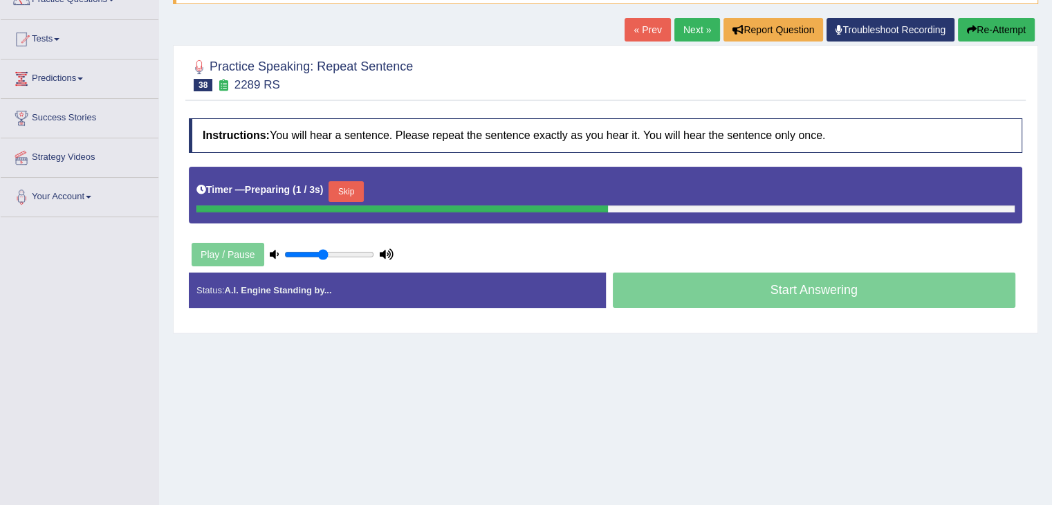
drag, startPoint x: 0, startPoint y: 0, endPoint x: 1062, endPoint y: 252, distance: 1091.4
click at [1051, 252] on html "Toggle navigation Home Practice Questions Speaking Practice Read Aloud Repeat S…" at bounding box center [526, 125] width 1052 height 505
click at [408, 195] on button "Skip" at bounding box center [406, 191] width 35 height 21
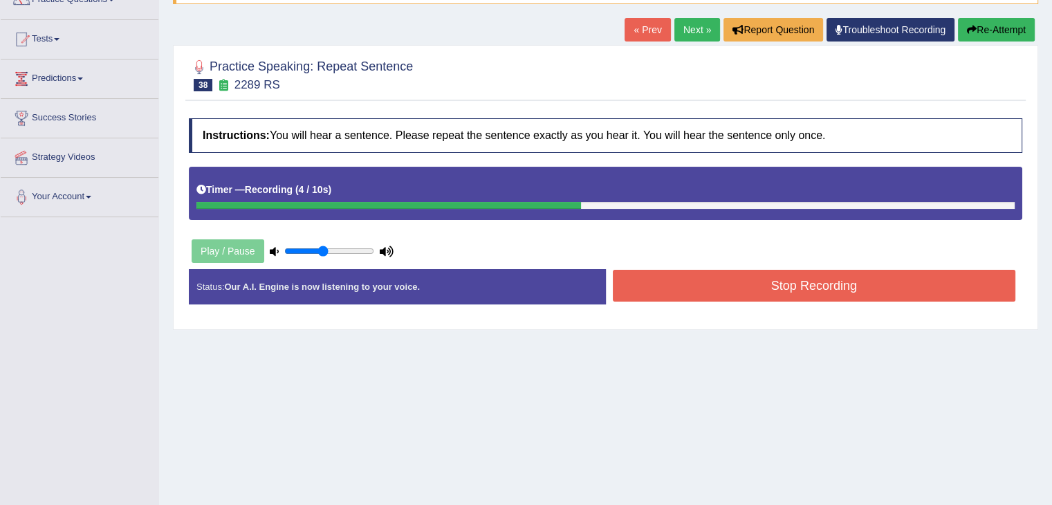
click at [676, 294] on button "Stop Recording" at bounding box center [814, 286] width 403 height 32
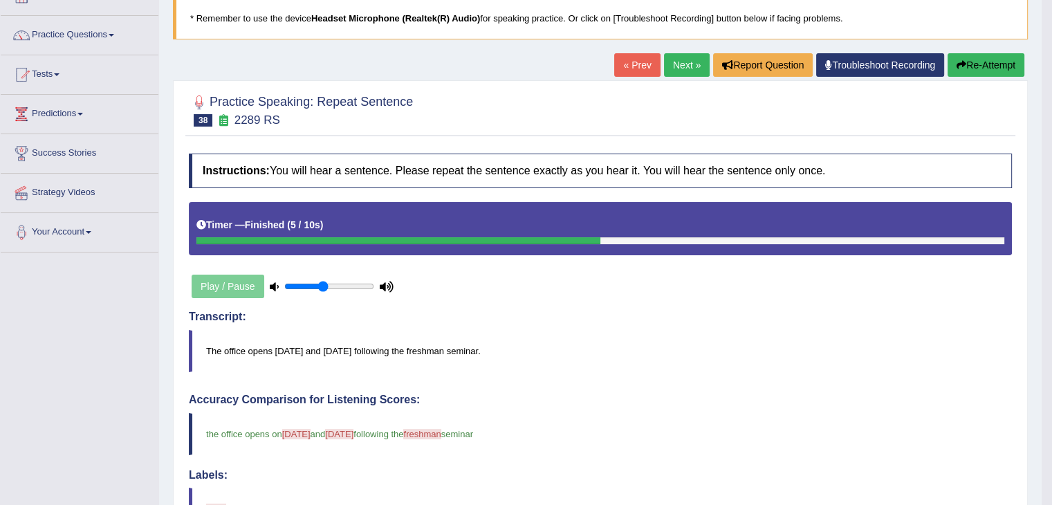
scroll to position [37, 0]
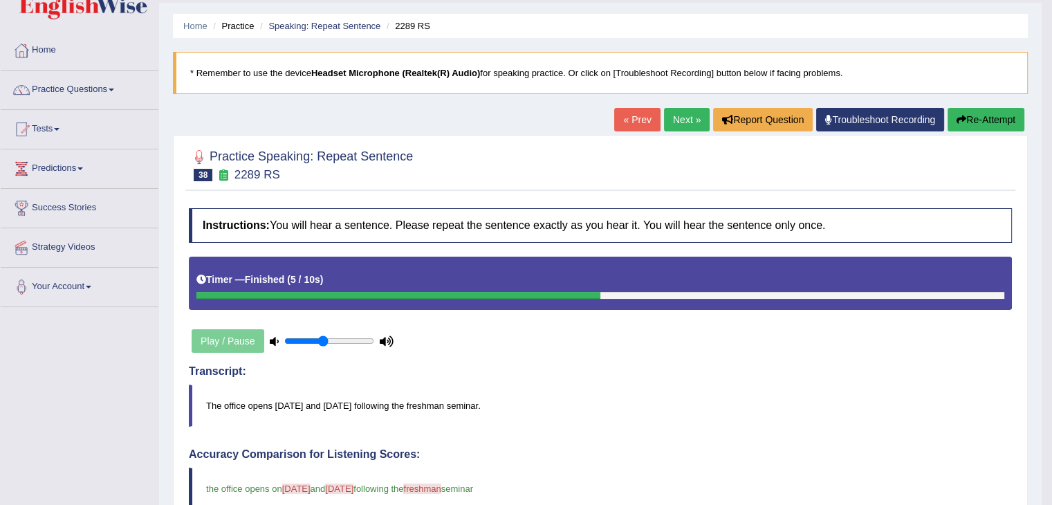
click at [673, 128] on link "Next »" at bounding box center [687, 120] width 46 height 24
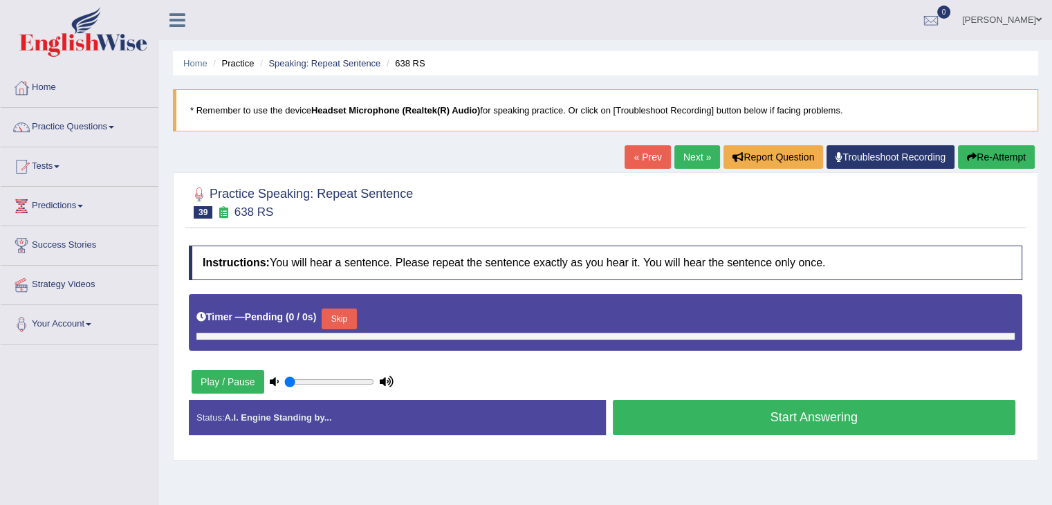
type input "0.45"
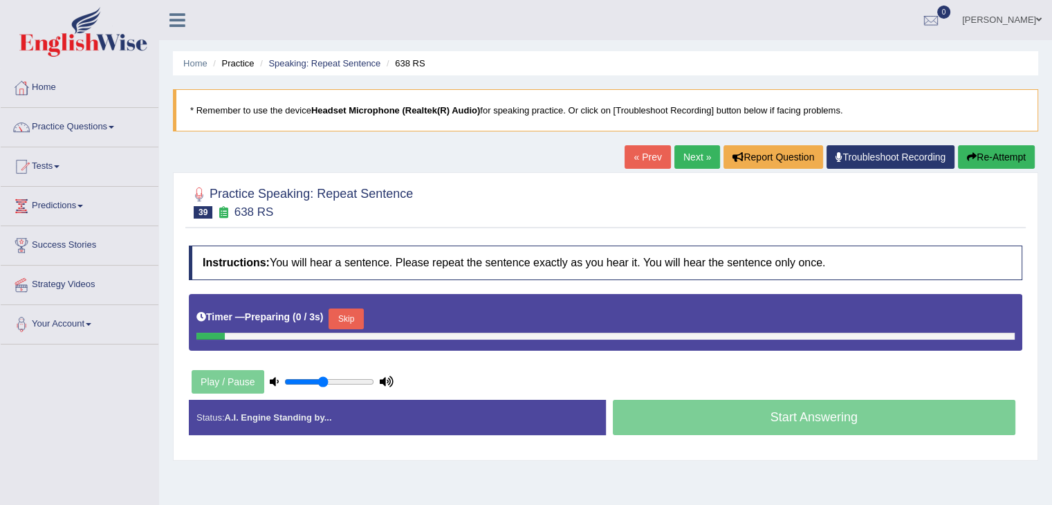
scroll to position [122, 0]
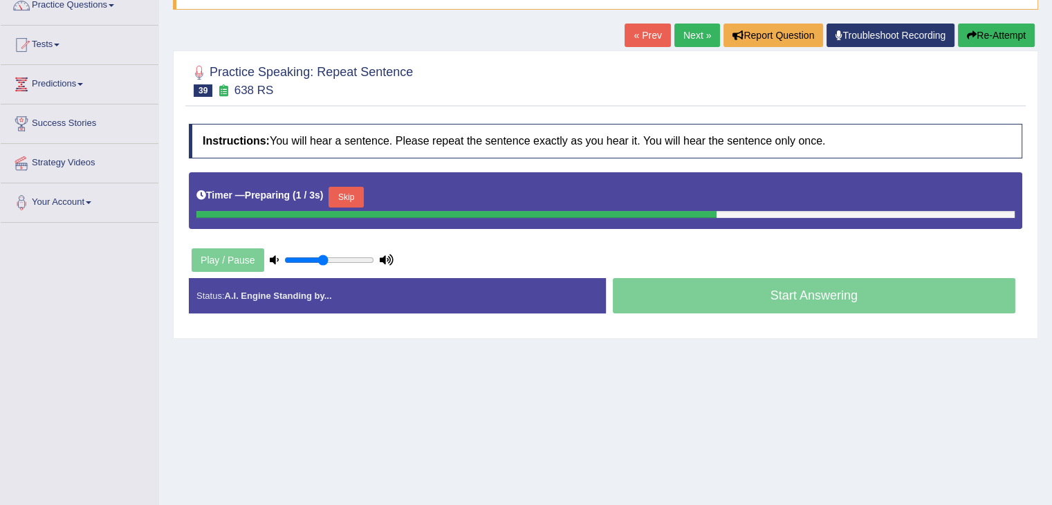
click at [340, 188] on button "Skip" at bounding box center [346, 197] width 35 height 21
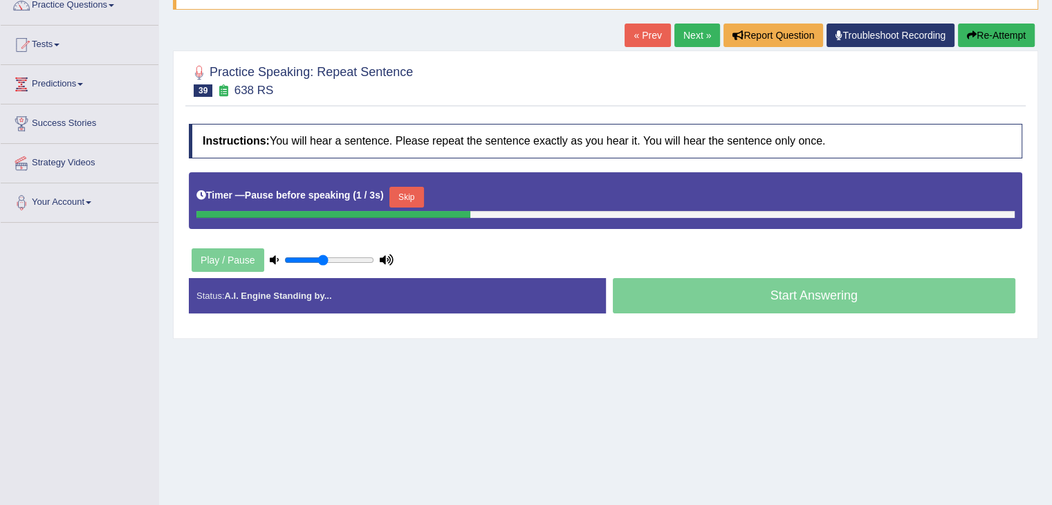
click at [404, 201] on button "Skip" at bounding box center [406, 197] width 35 height 21
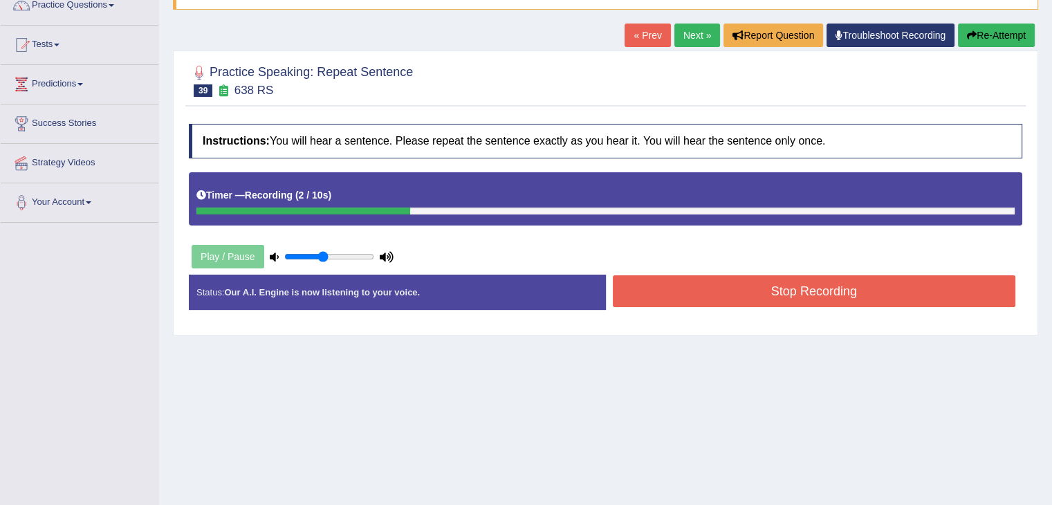
click at [647, 295] on button "Stop Recording" at bounding box center [814, 291] width 403 height 32
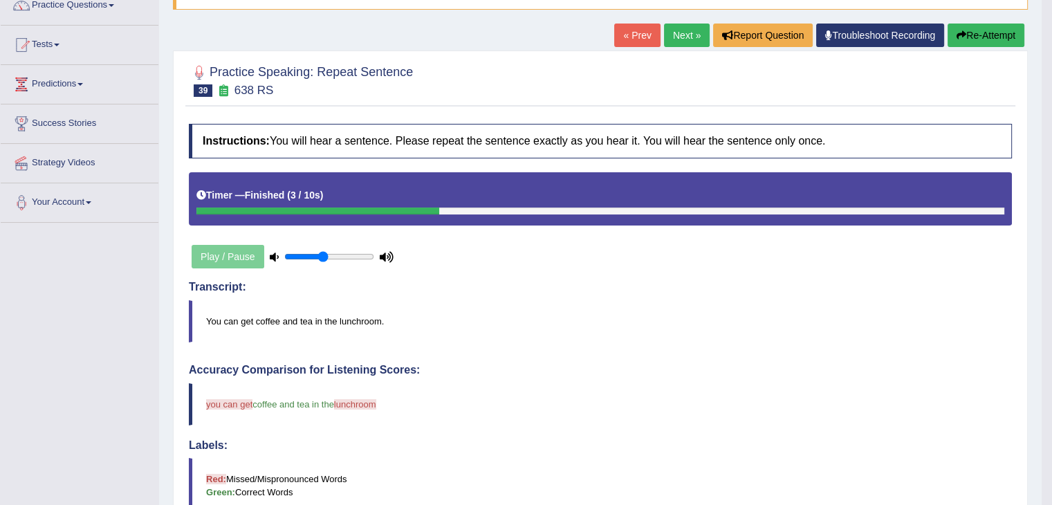
drag, startPoint x: 1062, startPoint y: 125, endPoint x: 1062, endPoint y: 201, distance: 76.1
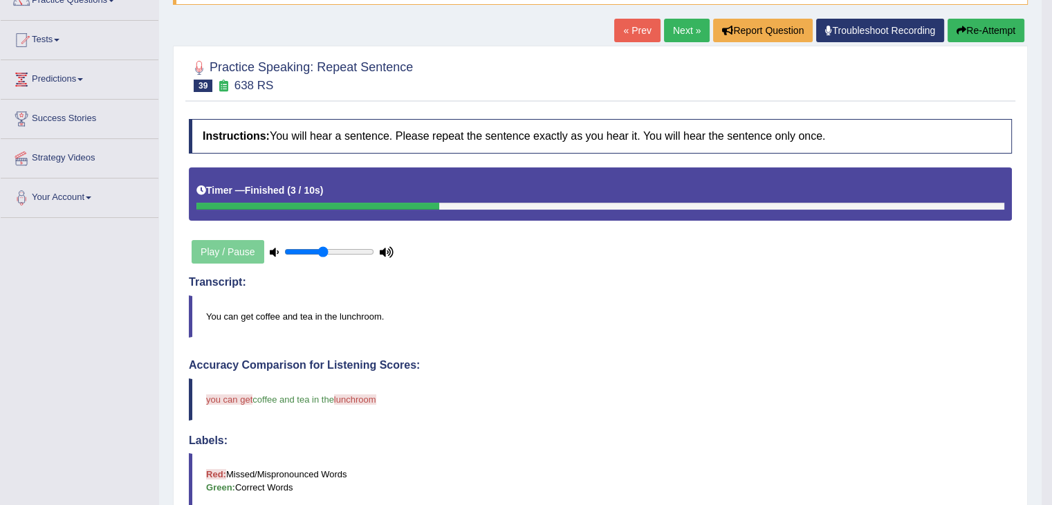
scroll to position [125, 0]
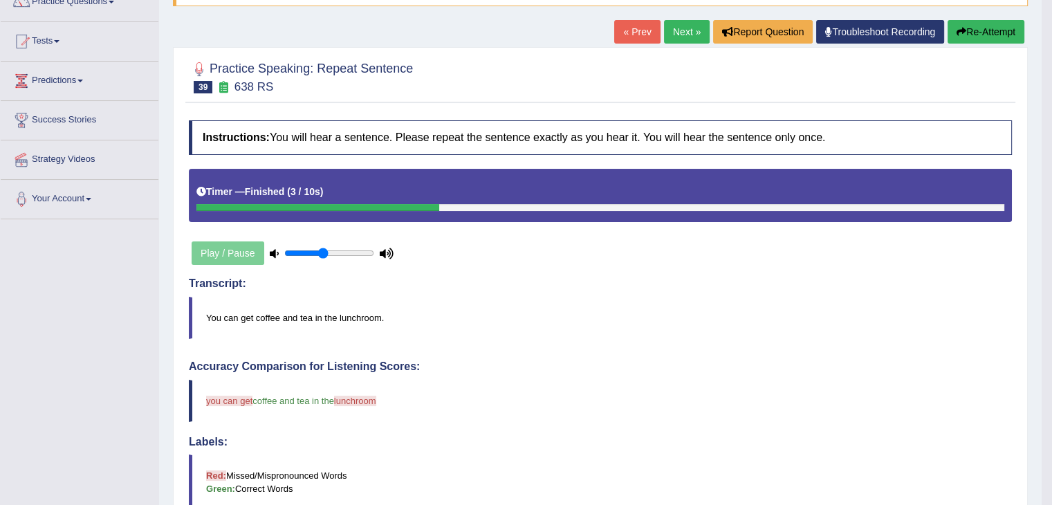
click at [671, 33] on link "Next »" at bounding box center [687, 32] width 46 height 24
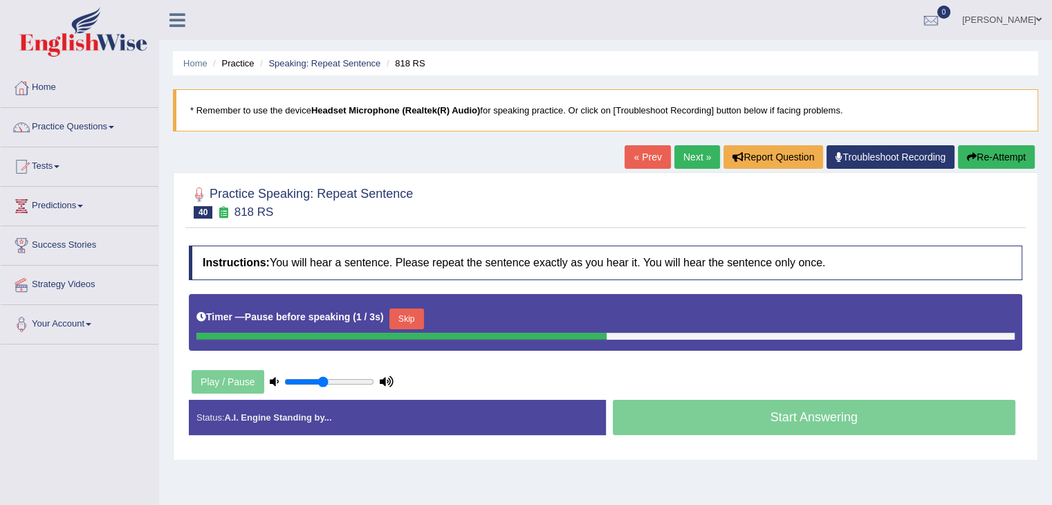
click at [418, 313] on button "Skip" at bounding box center [406, 319] width 35 height 21
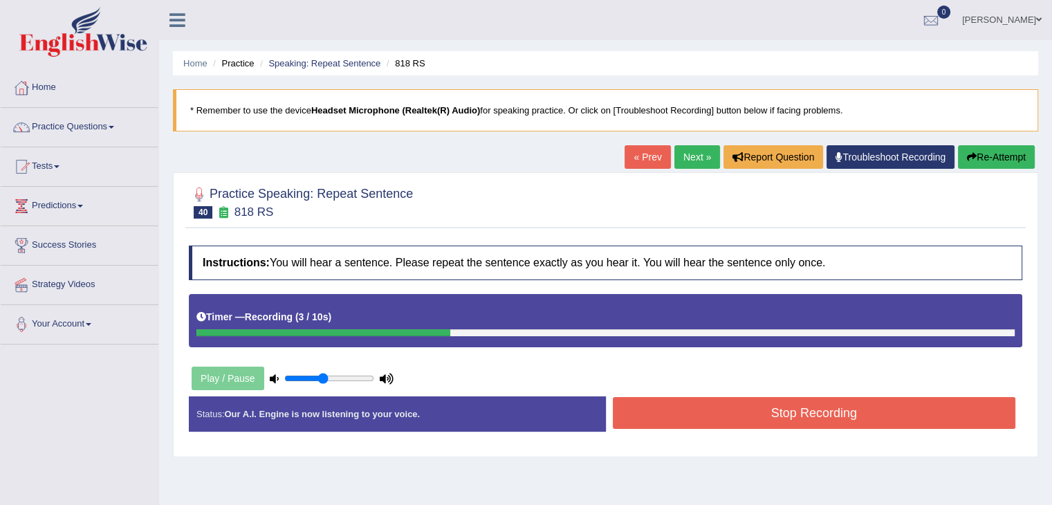
click at [729, 407] on button "Stop Recording" at bounding box center [814, 413] width 403 height 32
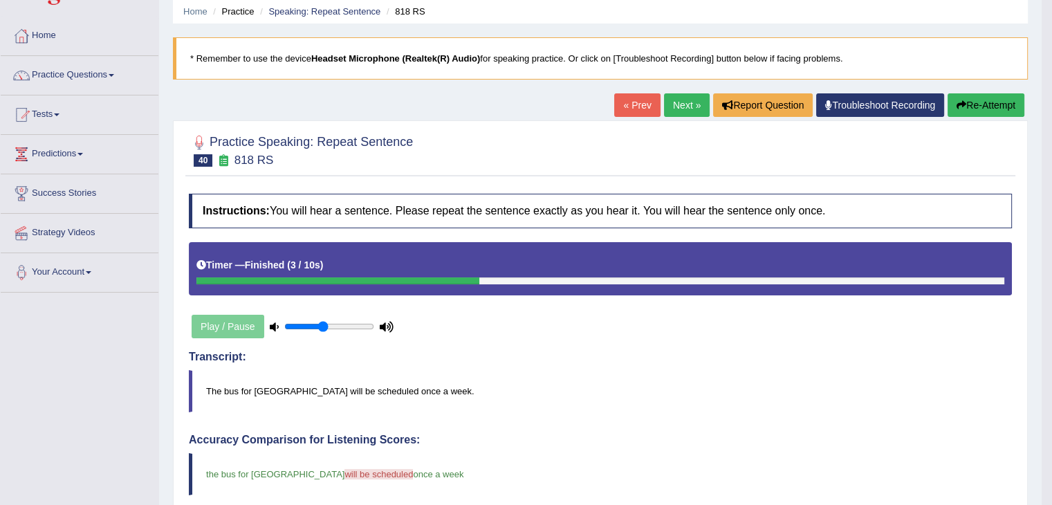
scroll to position [48, 0]
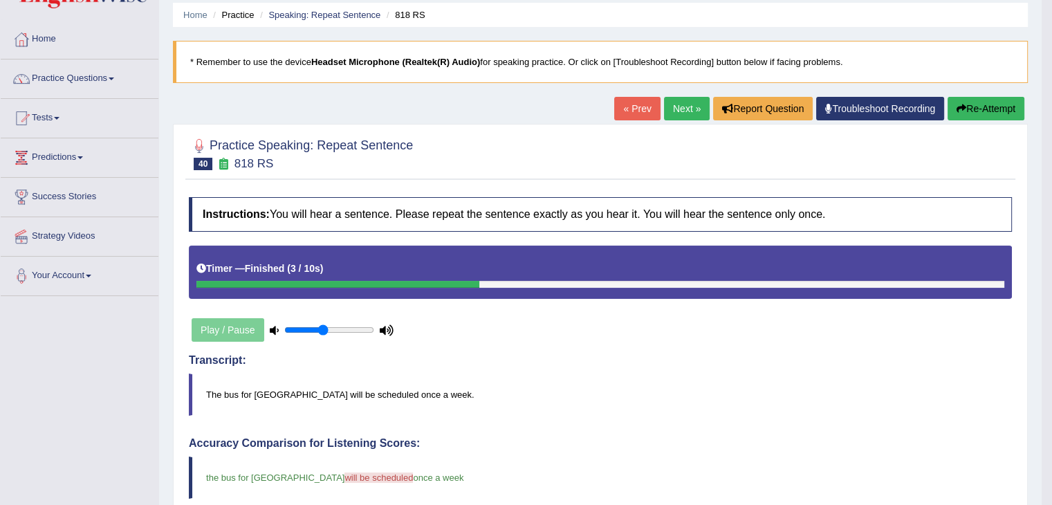
click at [665, 104] on link "Next »" at bounding box center [687, 109] width 46 height 24
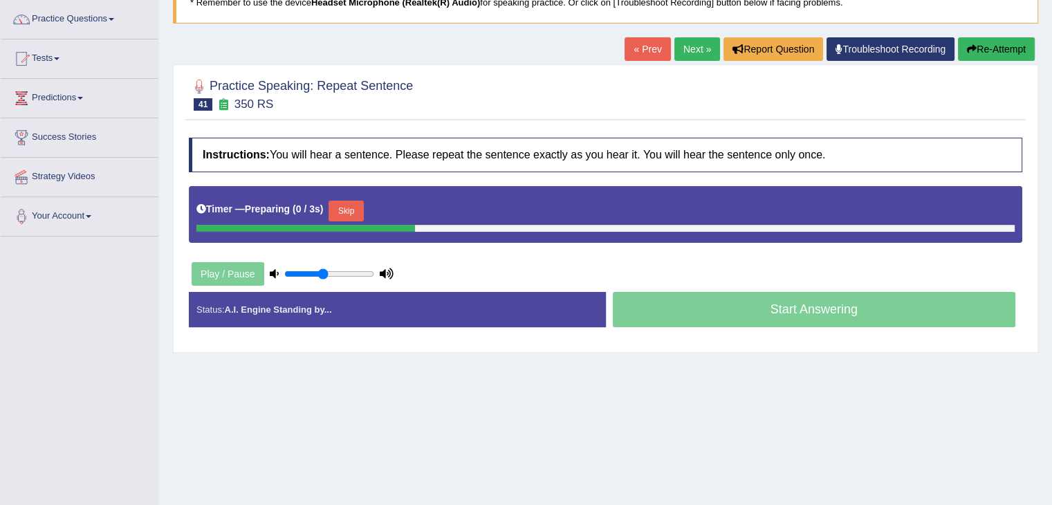
scroll to position [141, 0]
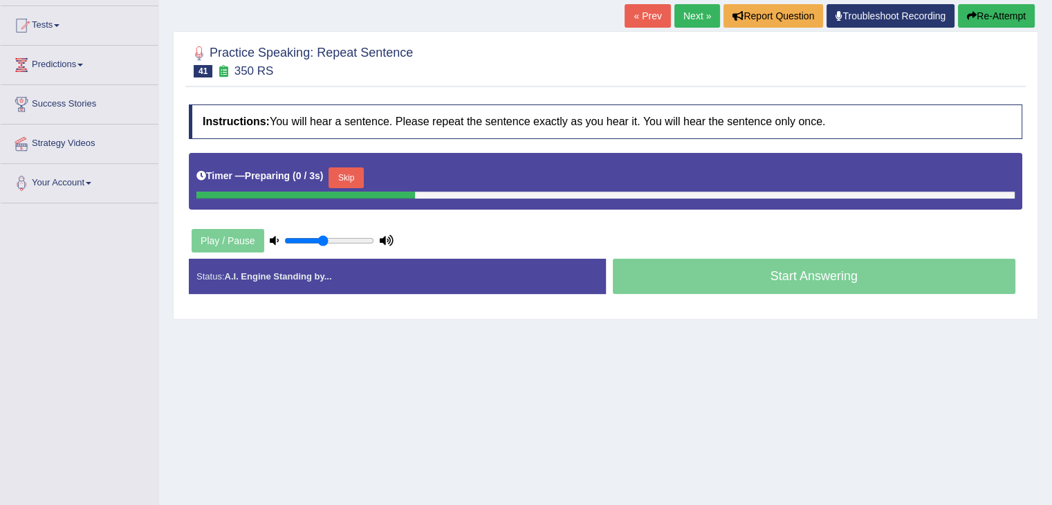
drag, startPoint x: 1062, startPoint y: 130, endPoint x: 1062, endPoint y: 224, distance: 94.1
click at [1051, 224] on html "Toggle navigation Home Practice Questions Speaking Practice Read Aloud Repeat S…" at bounding box center [526, 111] width 1052 height 505
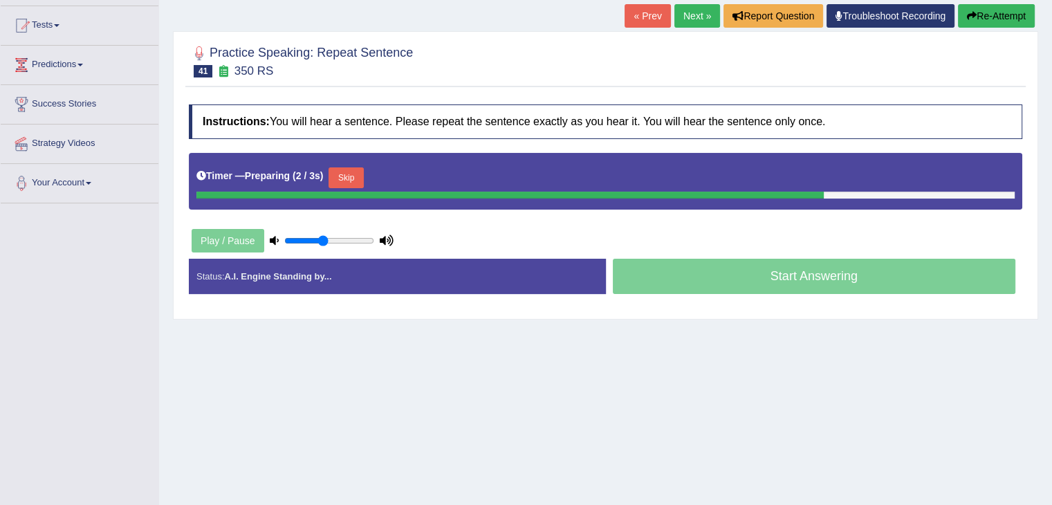
click at [359, 179] on button "Skip" at bounding box center [346, 177] width 35 height 21
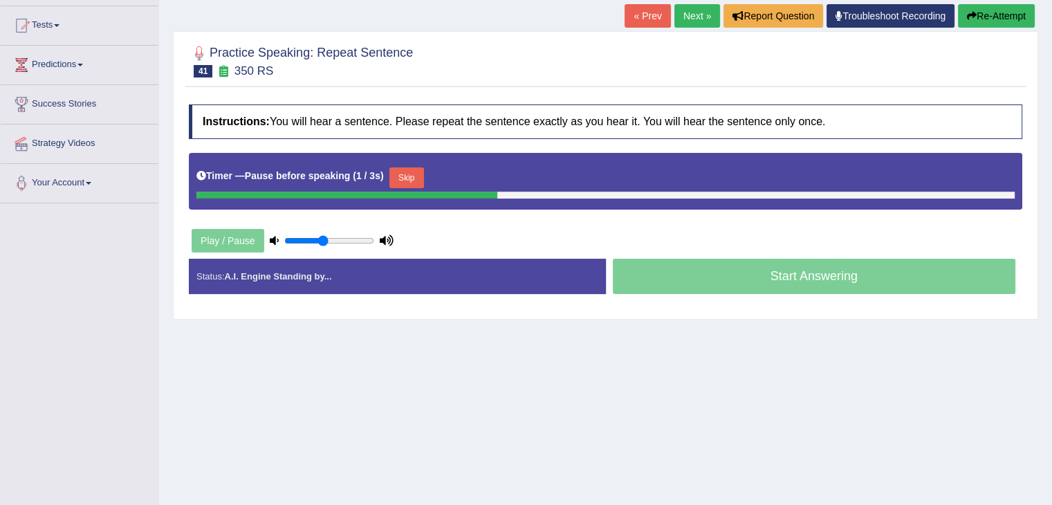
click at [418, 172] on button "Skip" at bounding box center [406, 177] width 35 height 21
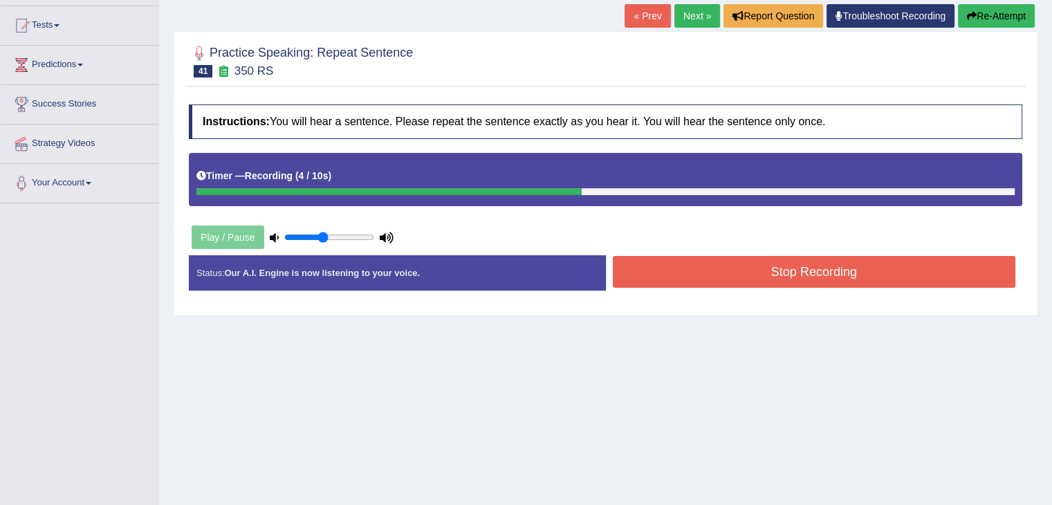
click at [685, 288] on div "Stop Recording" at bounding box center [814, 273] width 417 height 35
click at [687, 274] on button "Stop Recording" at bounding box center [814, 272] width 403 height 32
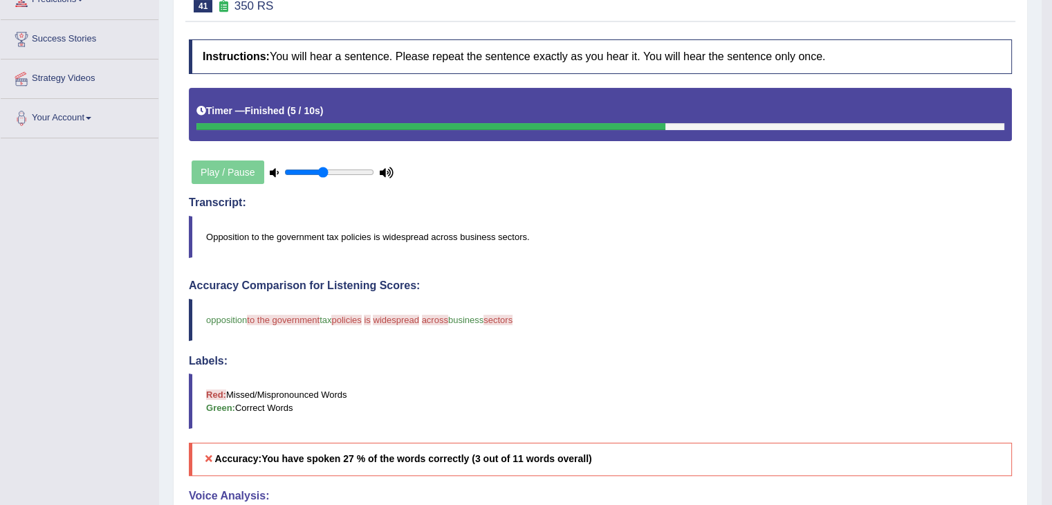
scroll to position [204, 0]
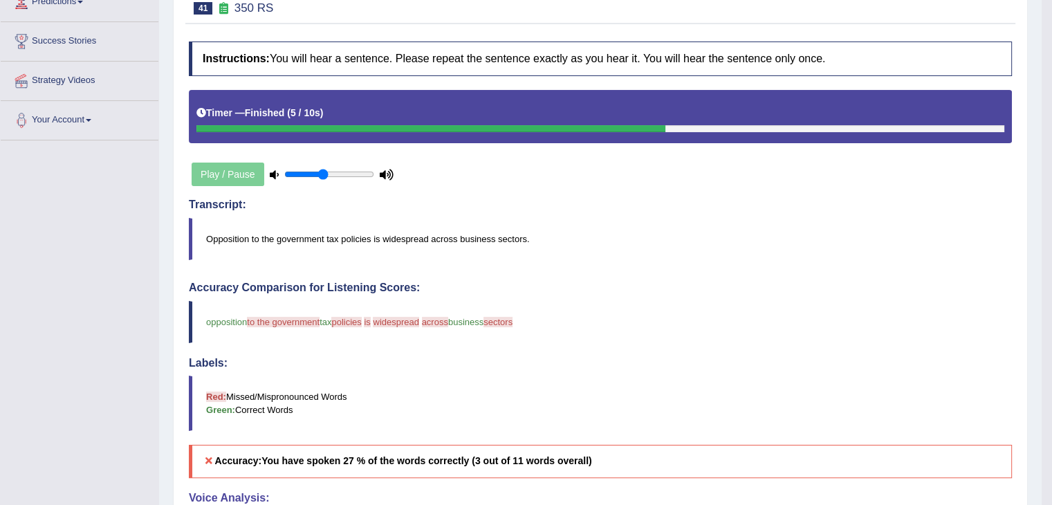
drag, startPoint x: 1048, startPoint y: 156, endPoint x: 1046, endPoint y: 89, distance: 66.4
click at [1046, 89] on body "Toggle navigation Home Practice Questions Speaking Practice Read Aloud Repeat S…" at bounding box center [526, 48] width 1052 height 505
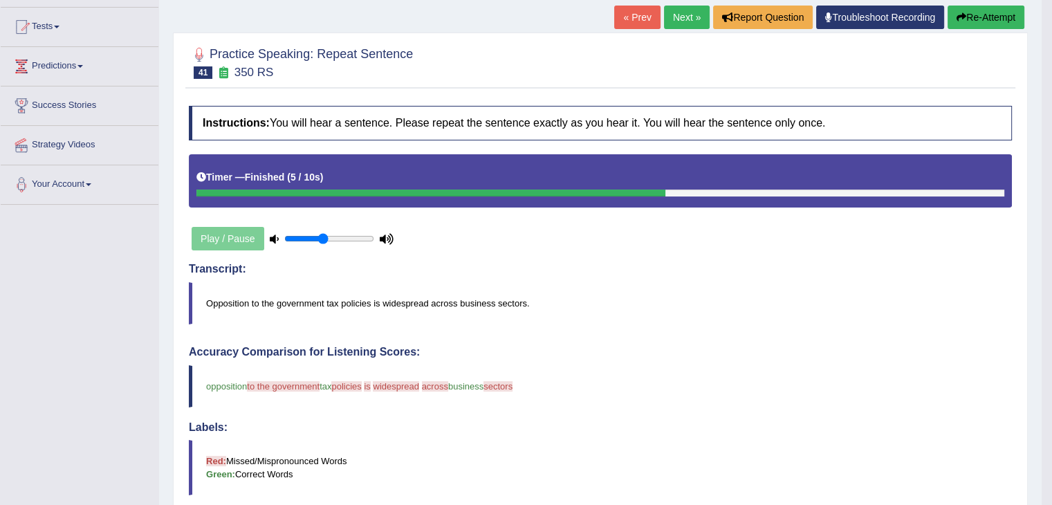
scroll to position [107, 0]
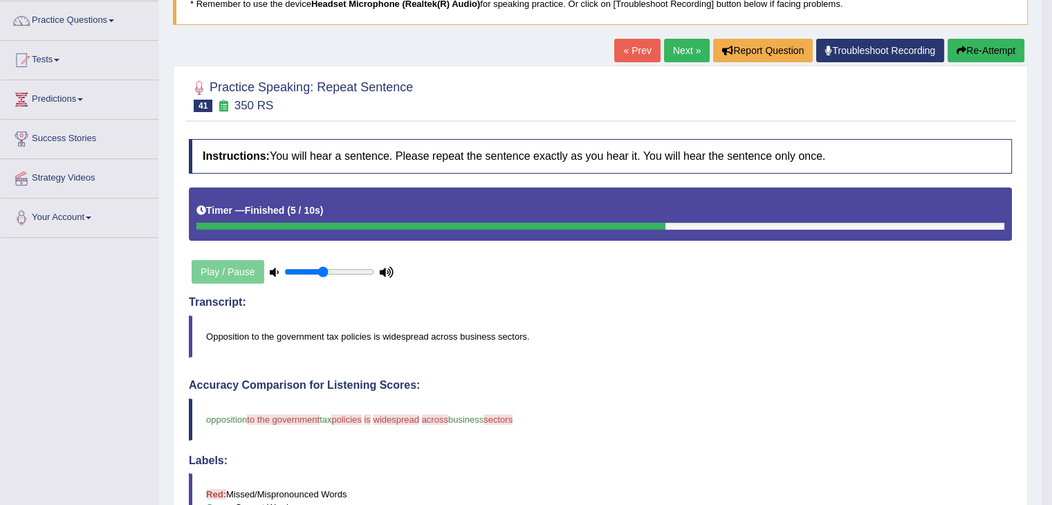
click at [672, 42] on link "Next »" at bounding box center [687, 51] width 46 height 24
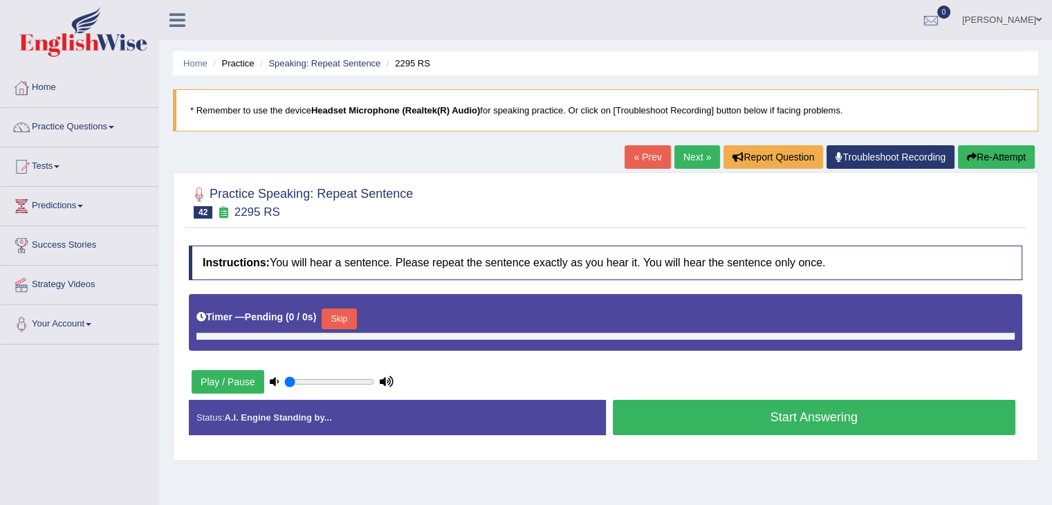
type input "0.45"
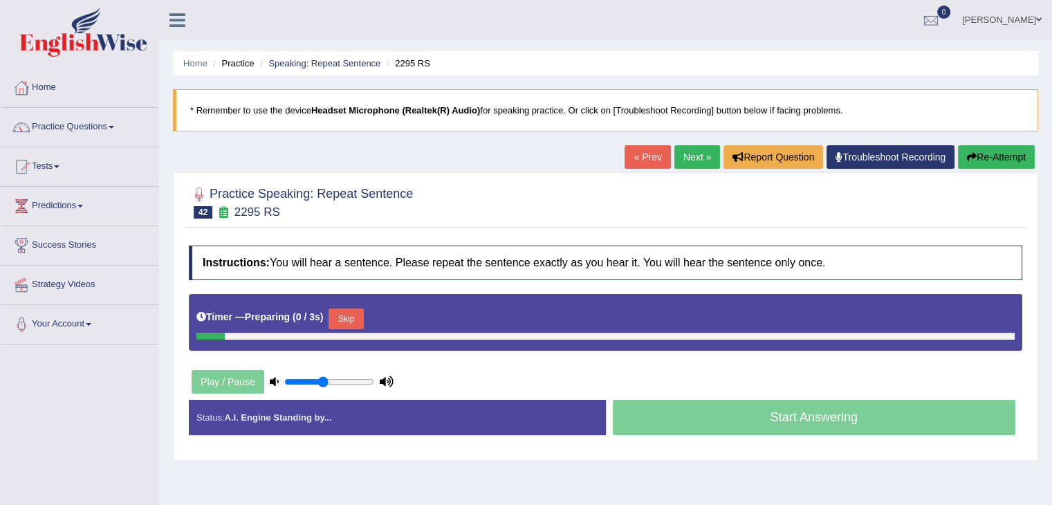
scroll to position [154, 0]
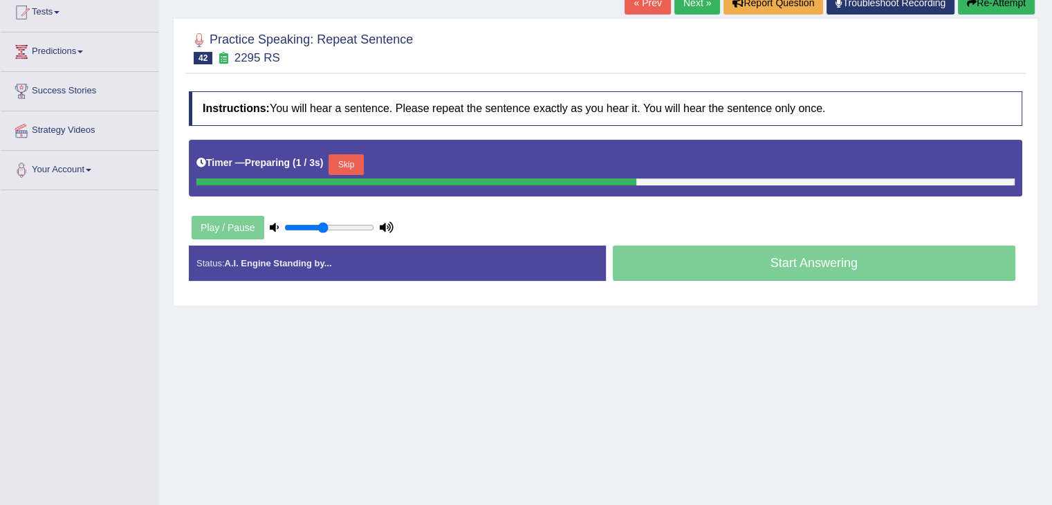
click at [351, 165] on button "Skip" at bounding box center [346, 164] width 35 height 21
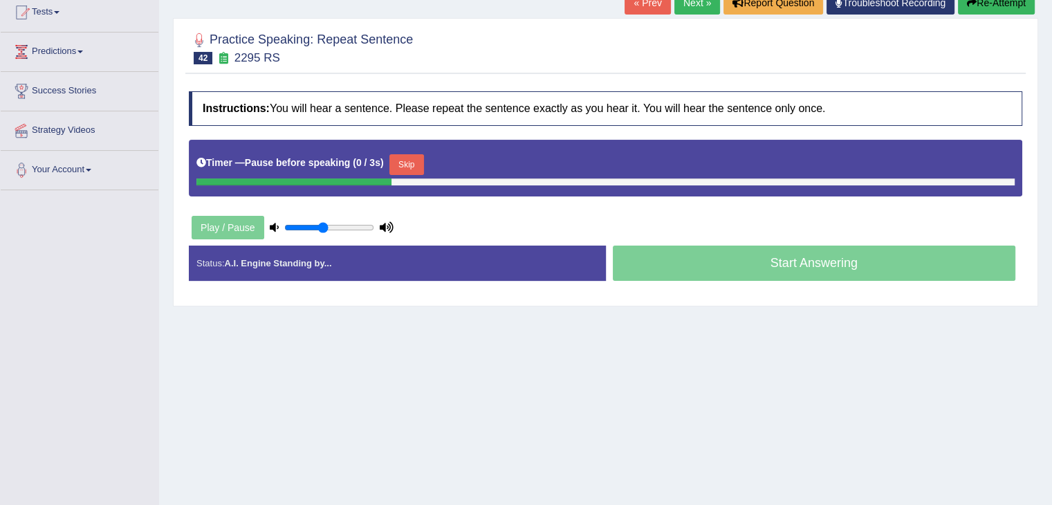
click at [401, 167] on button "Skip" at bounding box center [406, 164] width 35 height 21
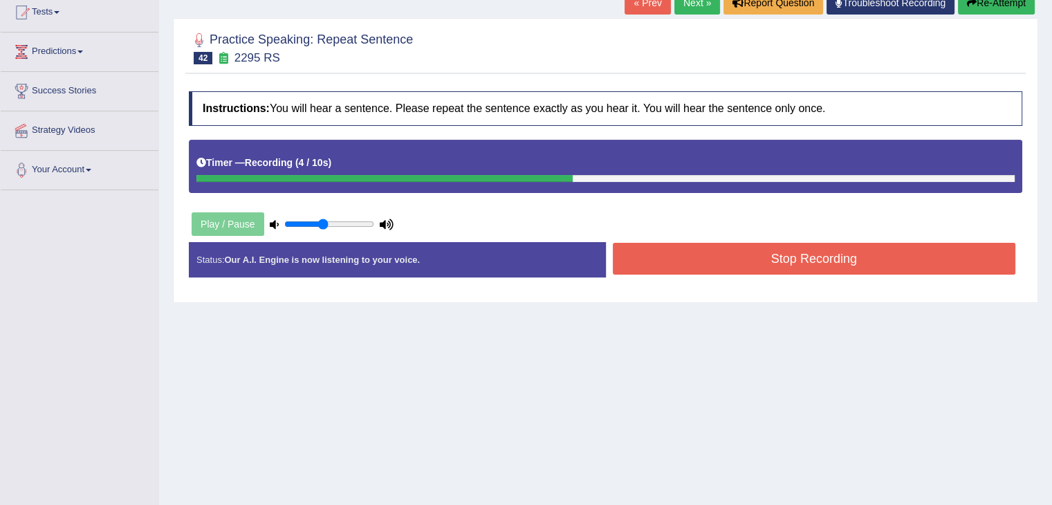
click at [639, 259] on button "Stop Recording" at bounding box center [814, 259] width 403 height 32
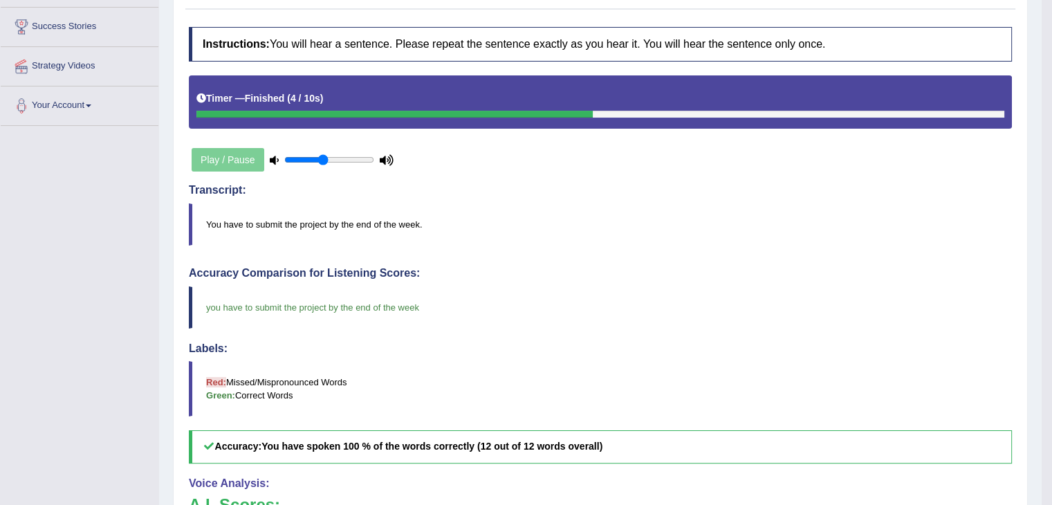
scroll to position [117, 0]
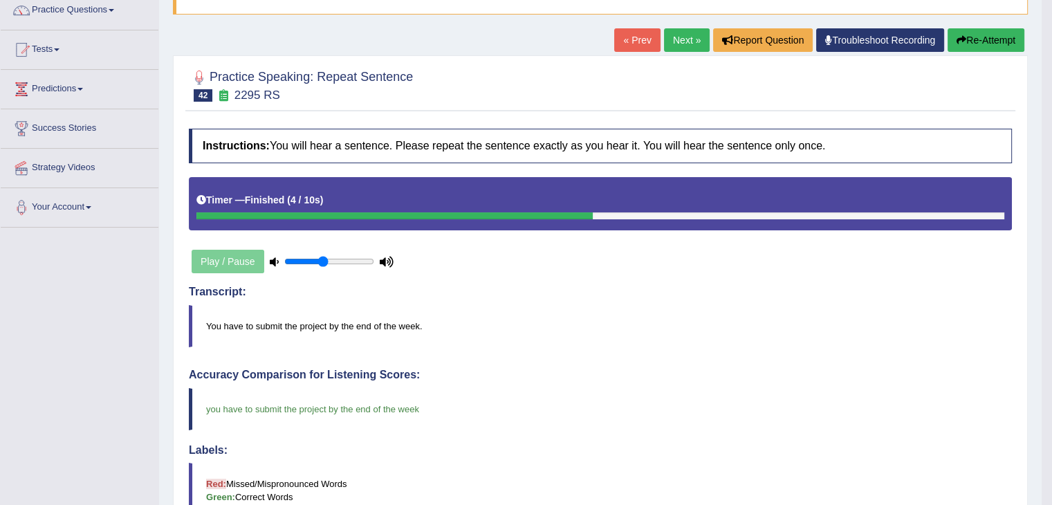
click at [670, 36] on link "Next »" at bounding box center [687, 40] width 46 height 24
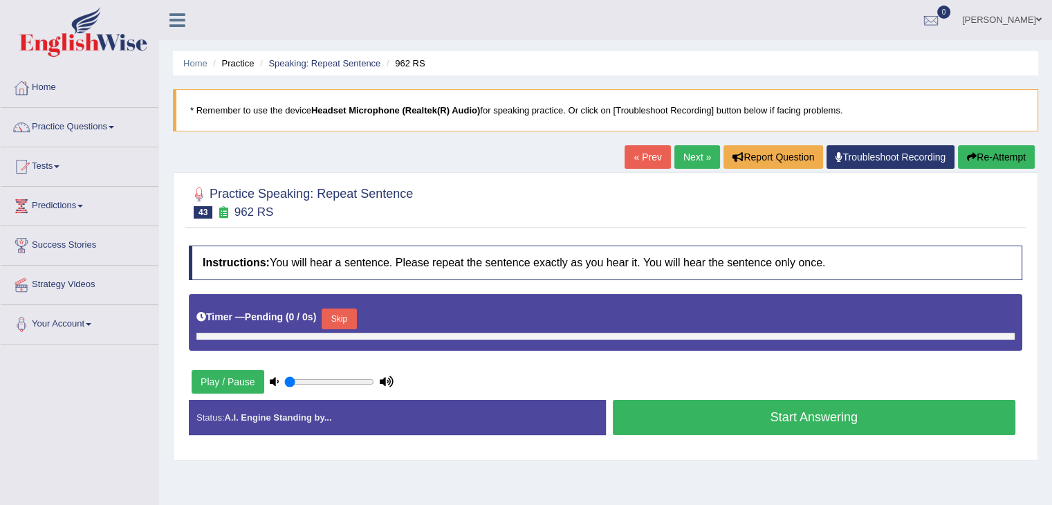
scroll to position [105, 0]
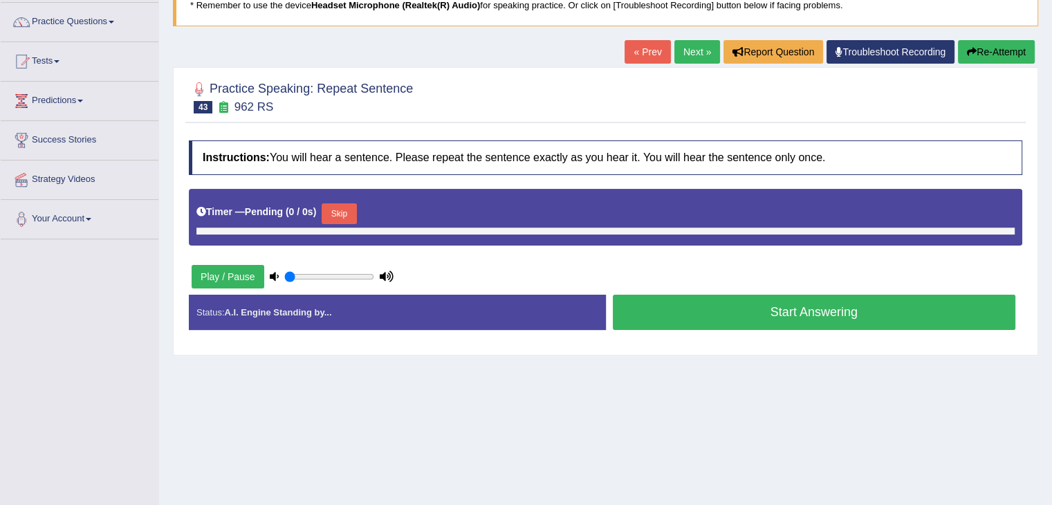
type input "0.45"
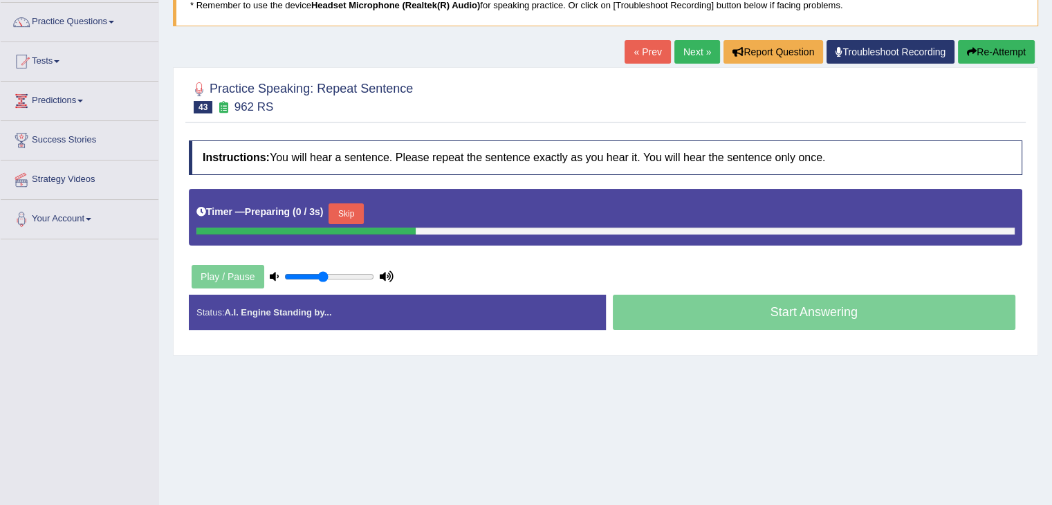
click at [349, 219] on button "Skip" at bounding box center [346, 213] width 35 height 21
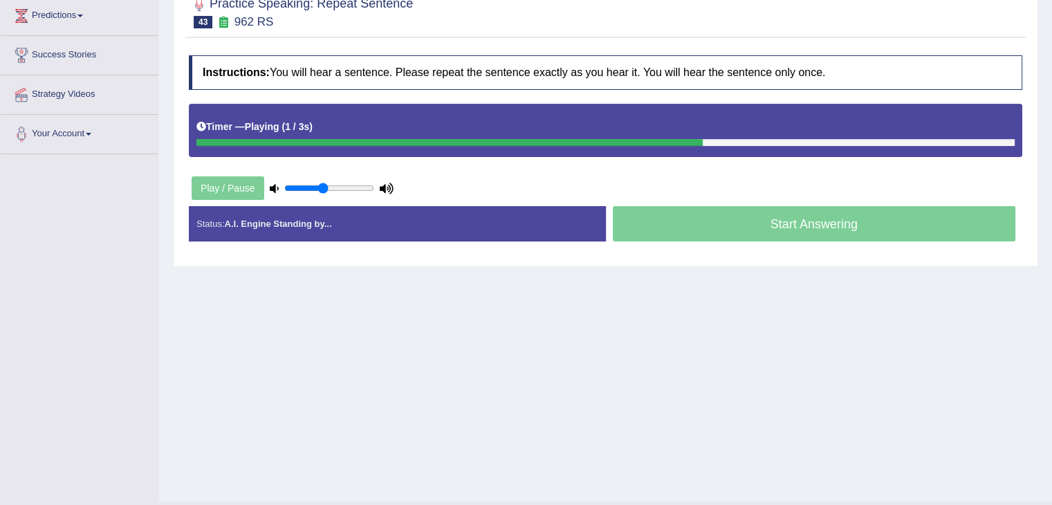
scroll to position [192, 0]
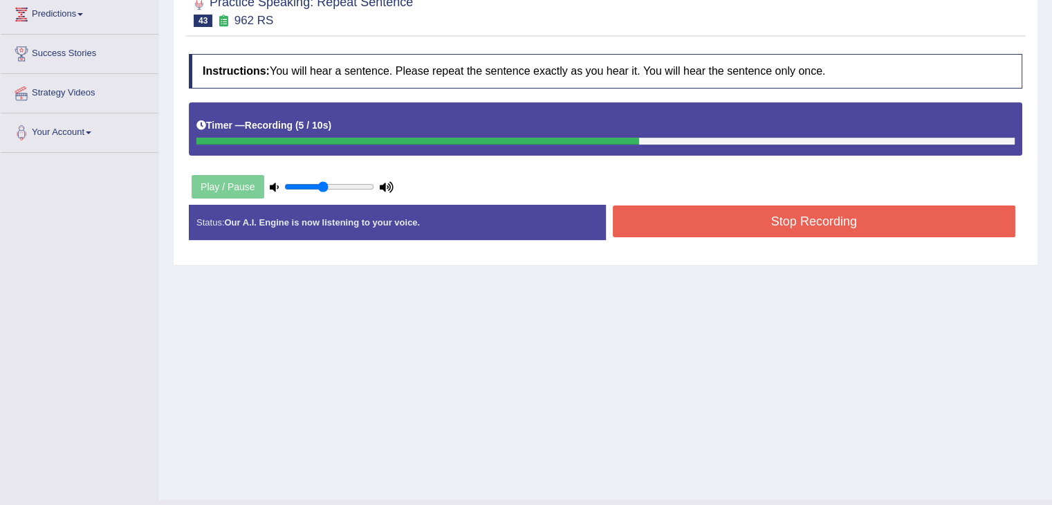
click at [649, 210] on button "Stop Recording" at bounding box center [814, 221] width 403 height 32
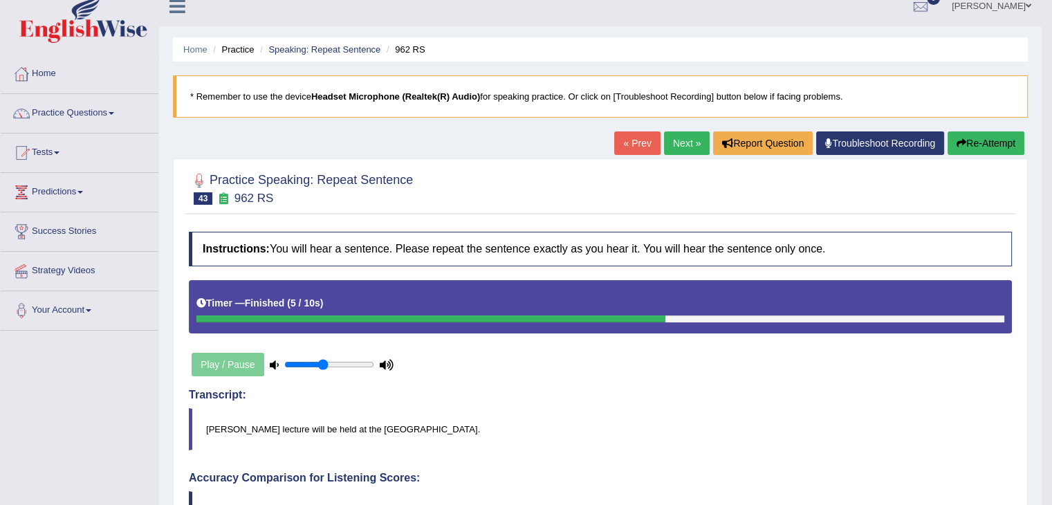
scroll to position [0, 0]
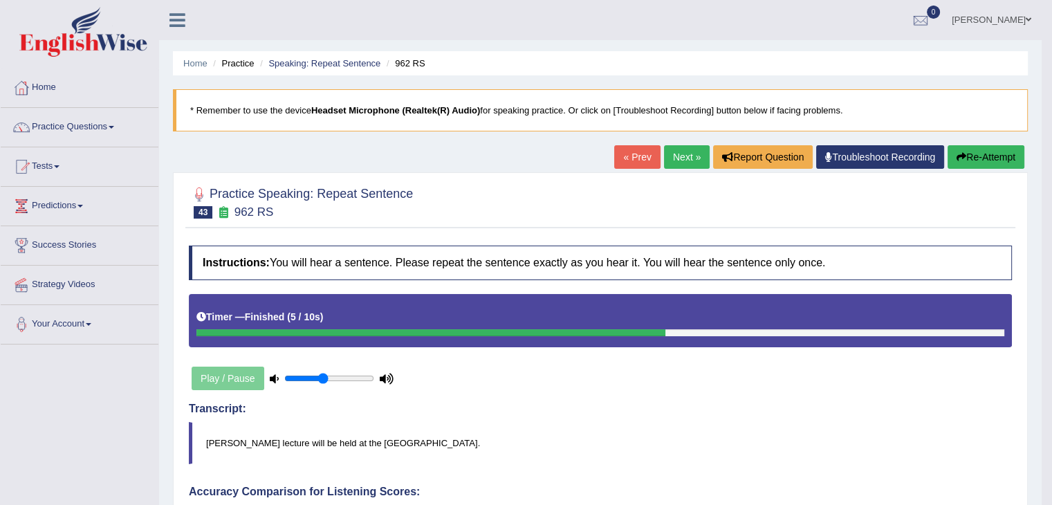
click at [678, 153] on link "Next »" at bounding box center [687, 157] width 46 height 24
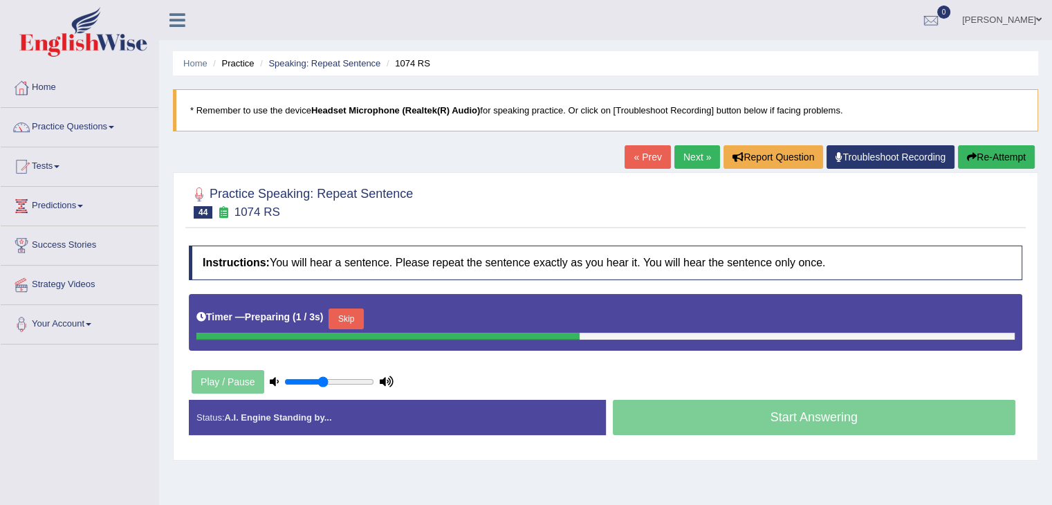
click at [354, 305] on div "Timer — Preparing ( 1 / 3s ) Skip" at bounding box center [605, 319] width 818 height 28
click at [356, 315] on button "Skip" at bounding box center [346, 319] width 35 height 21
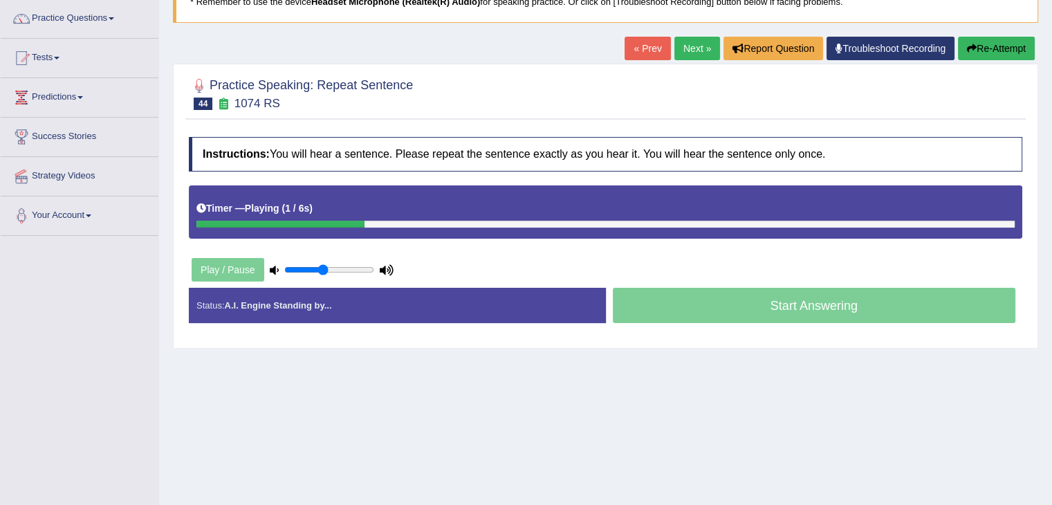
scroll to position [115, 0]
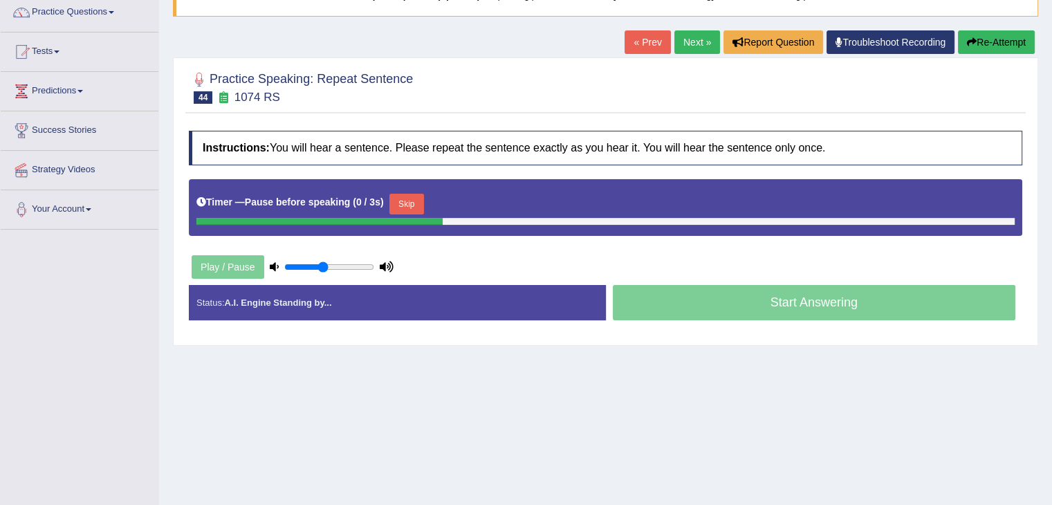
click at [400, 196] on button "Skip" at bounding box center [406, 204] width 35 height 21
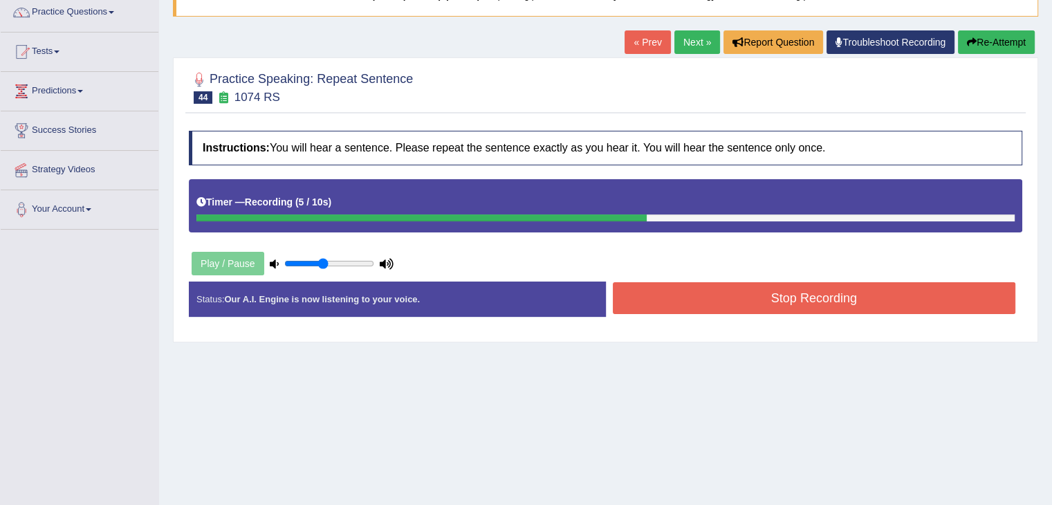
click at [706, 290] on button "Stop Recording" at bounding box center [814, 298] width 403 height 32
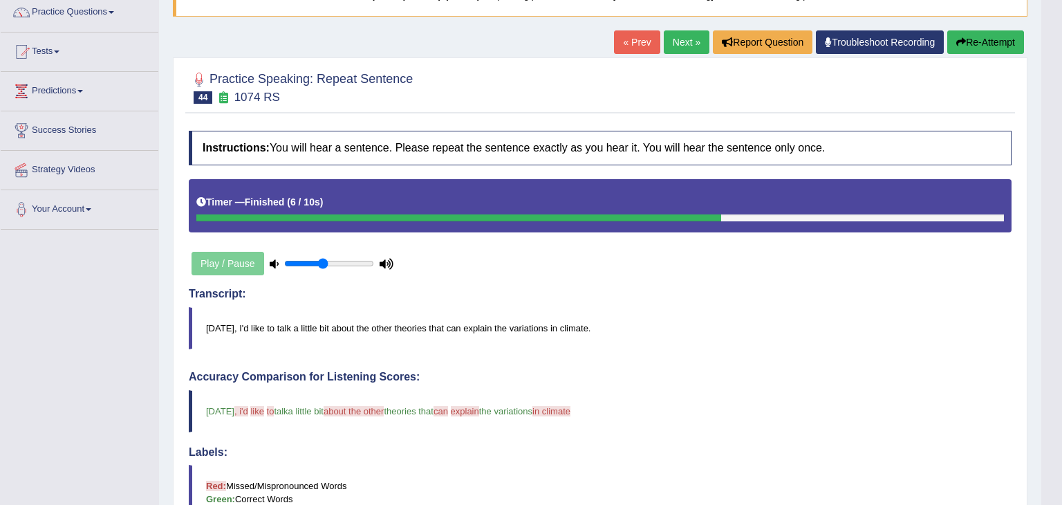
drag, startPoint x: 1062, startPoint y: 177, endPoint x: 1062, endPoint y: 194, distance: 16.6
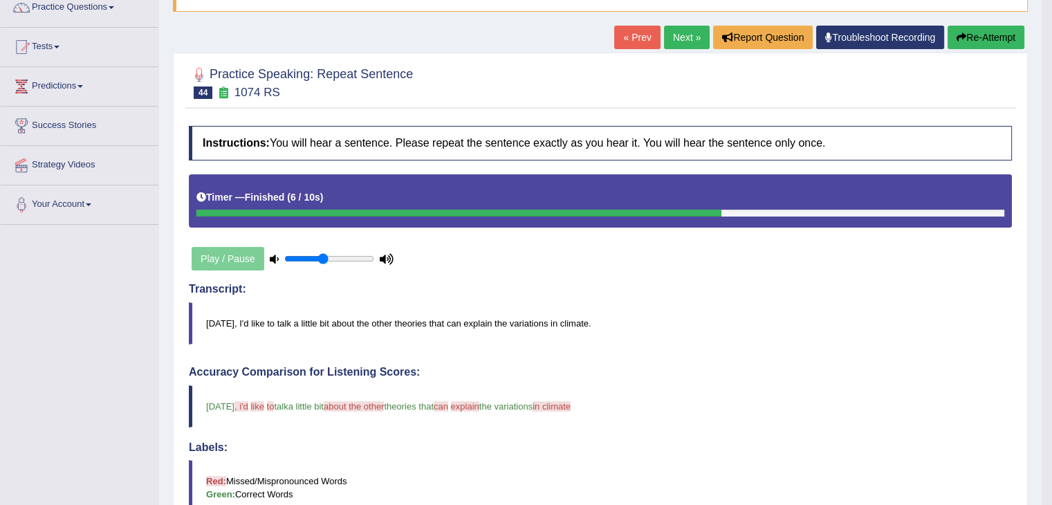
scroll to position [119, 0]
click at [681, 42] on link "Next »" at bounding box center [687, 38] width 46 height 24
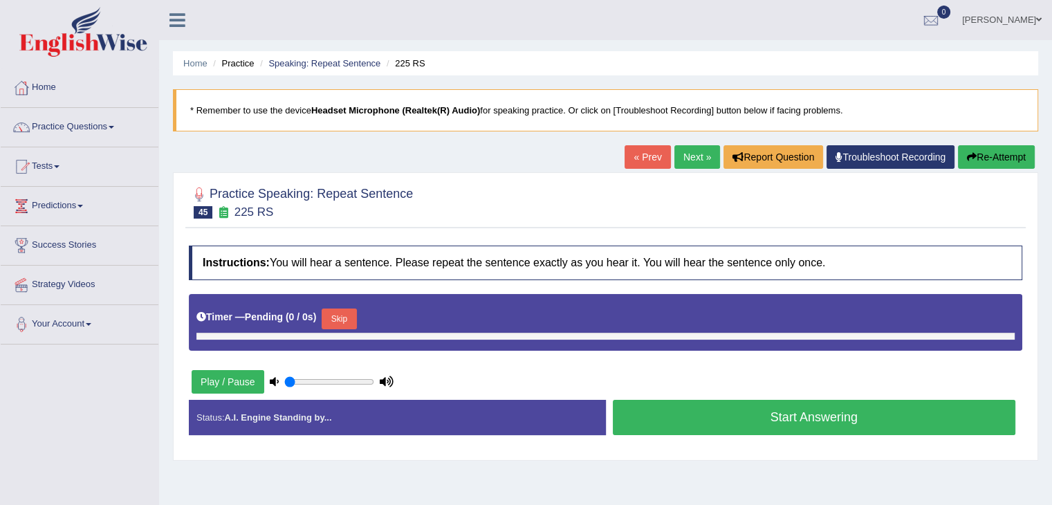
type input "0.45"
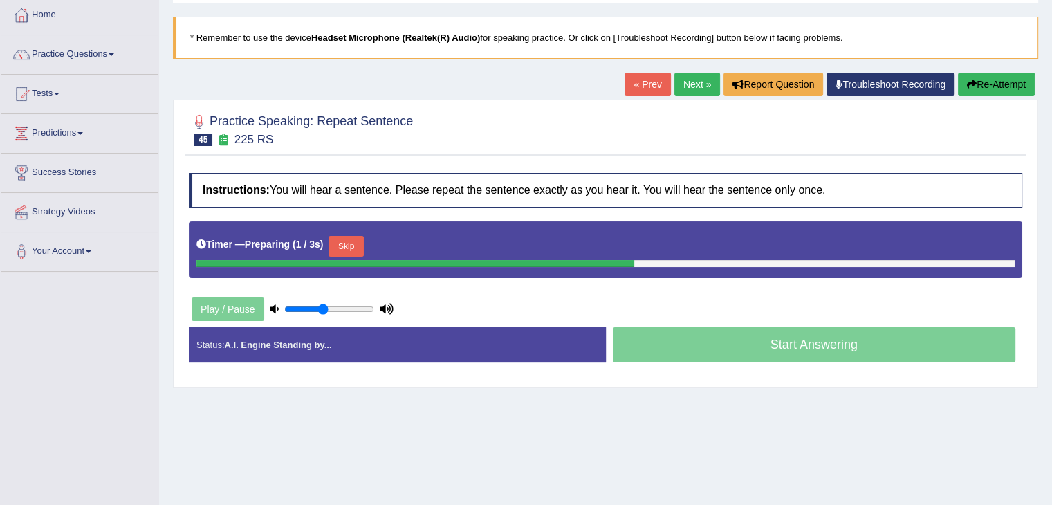
scroll to position [107, 0]
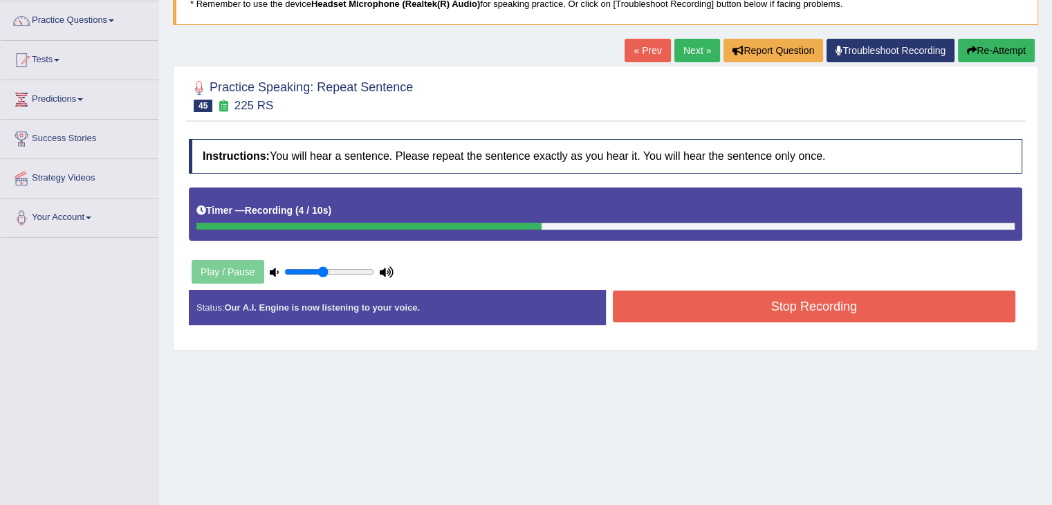
click at [635, 300] on button "Stop Recording" at bounding box center [814, 307] width 403 height 32
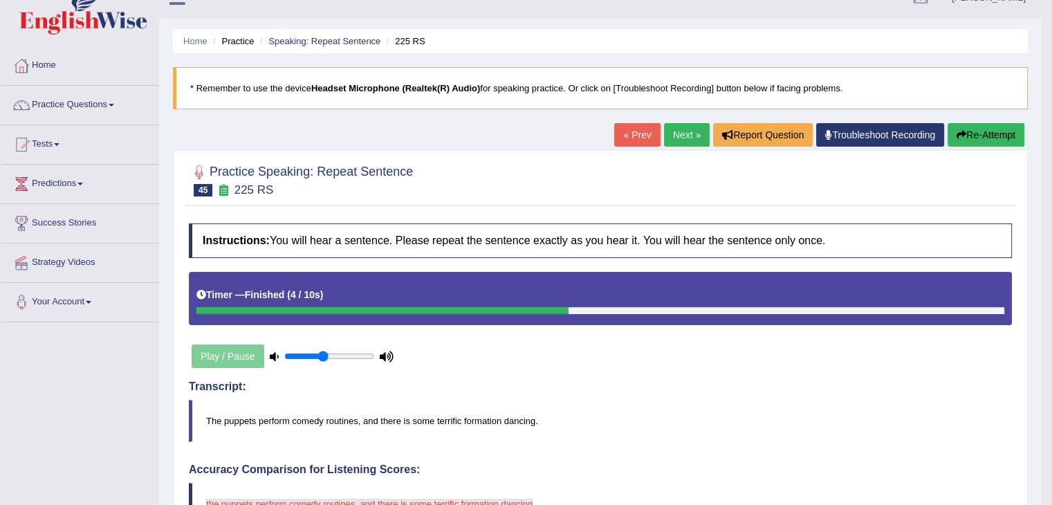
scroll to position [0, 0]
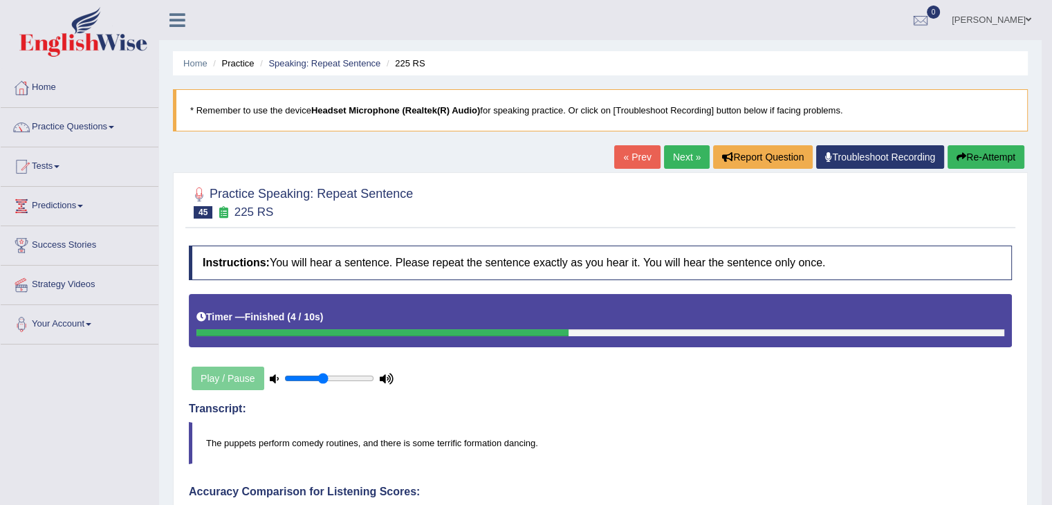
click at [680, 148] on link "Next »" at bounding box center [687, 157] width 46 height 24
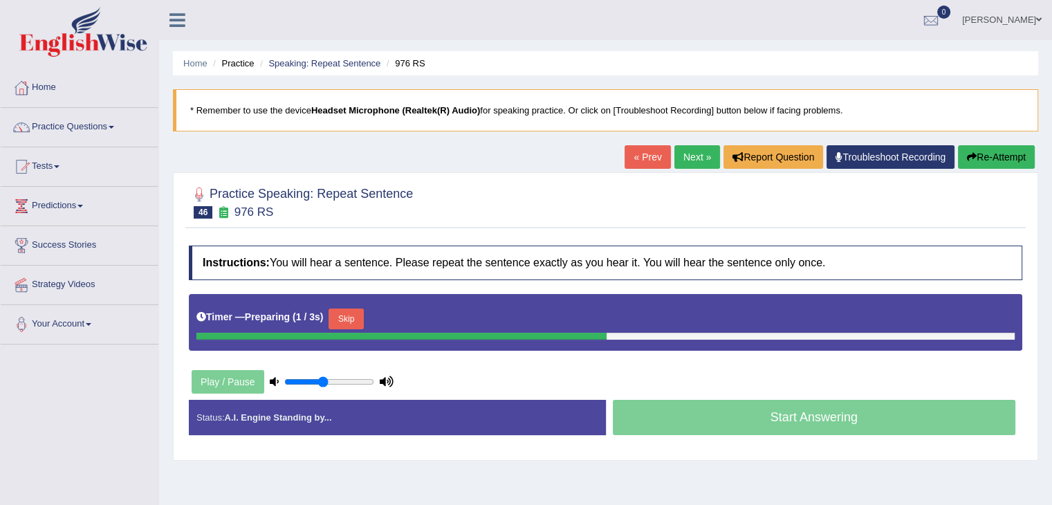
click at [357, 320] on button "Skip" at bounding box center [346, 319] width 35 height 21
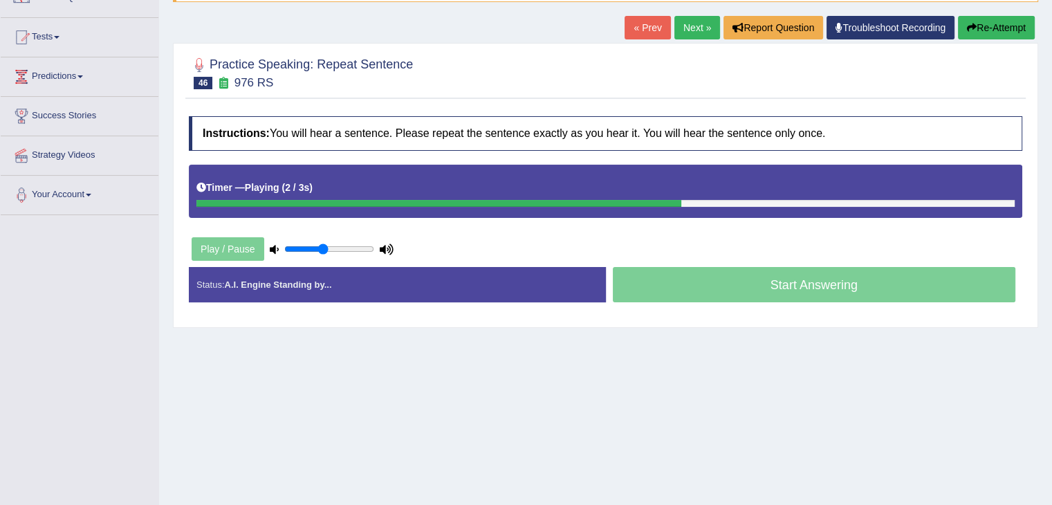
scroll to position [131, 0]
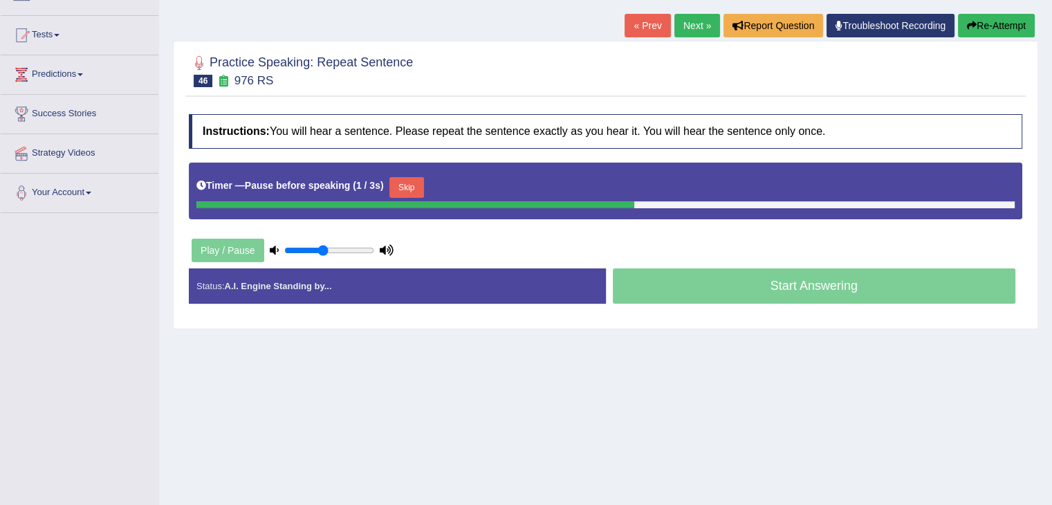
click at [404, 187] on button "Skip" at bounding box center [406, 187] width 35 height 21
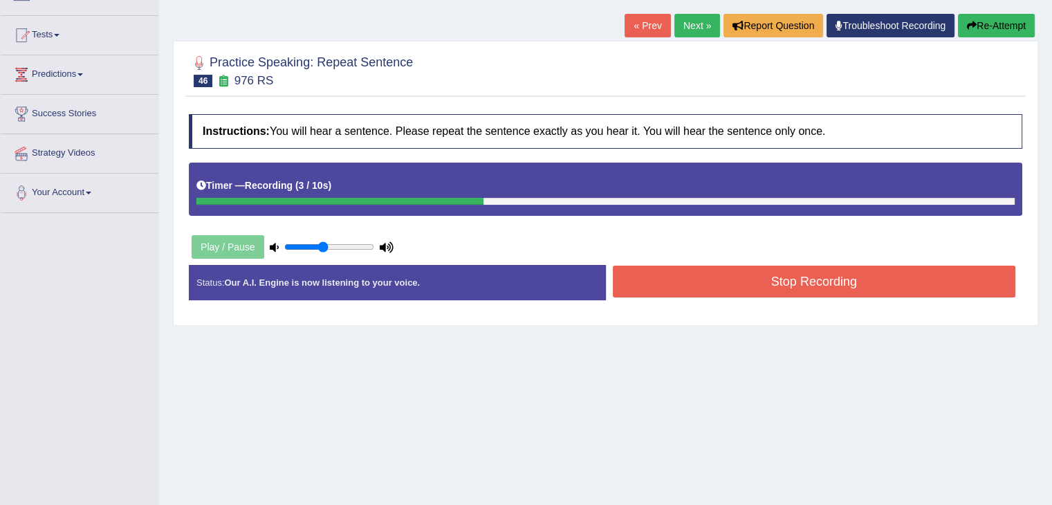
click at [725, 277] on button "Stop Recording" at bounding box center [814, 282] width 403 height 32
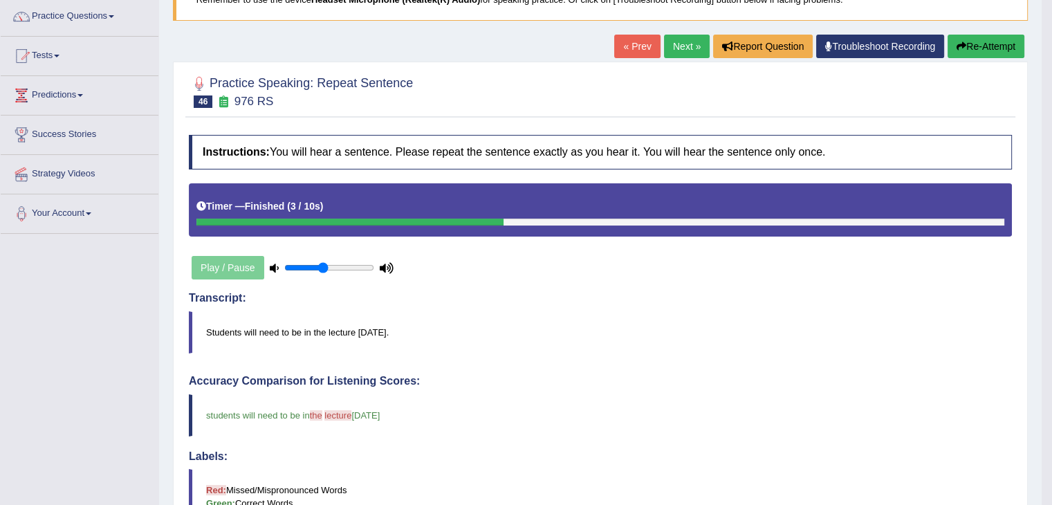
scroll to position [55, 0]
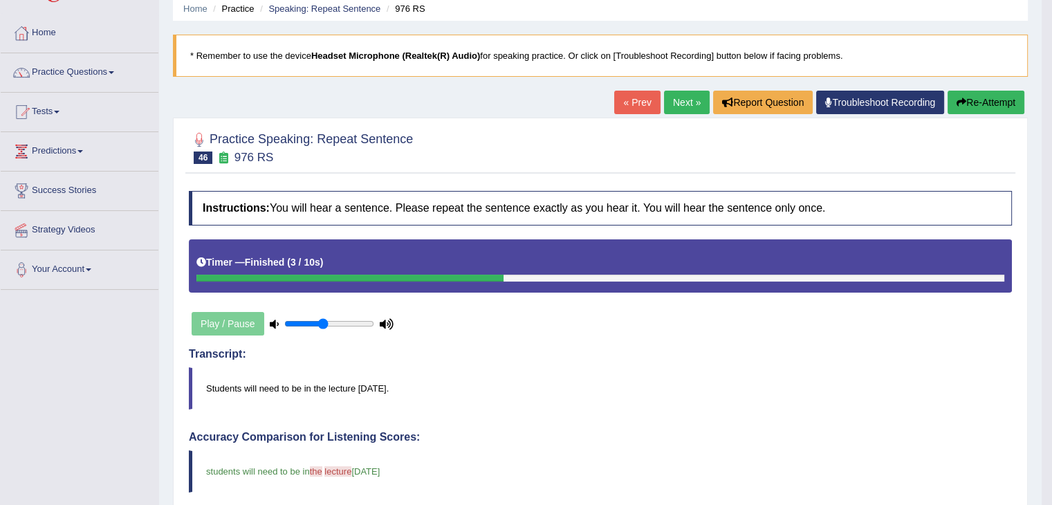
click at [675, 100] on link "Next »" at bounding box center [687, 103] width 46 height 24
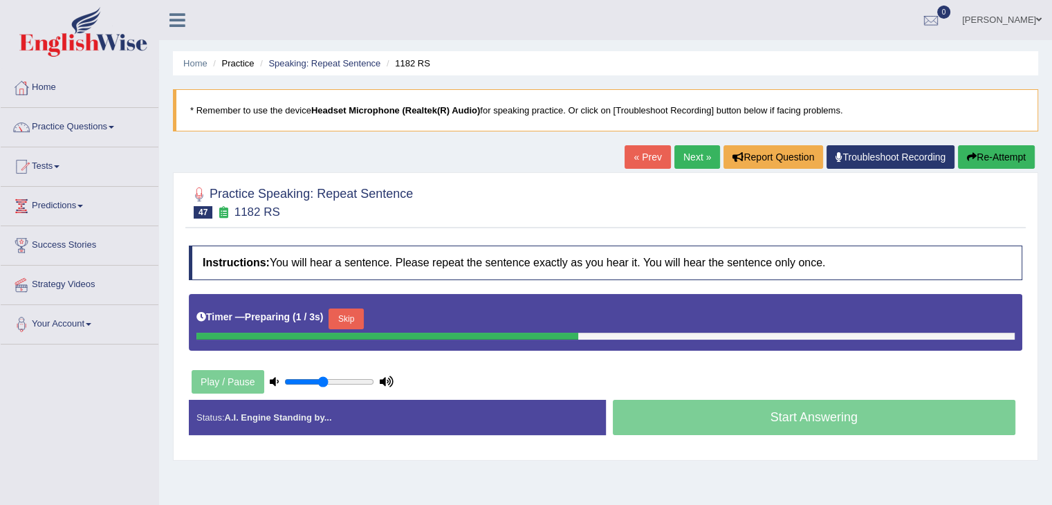
click at [355, 320] on button "Skip" at bounding box center [346, 319] width 35 height 21
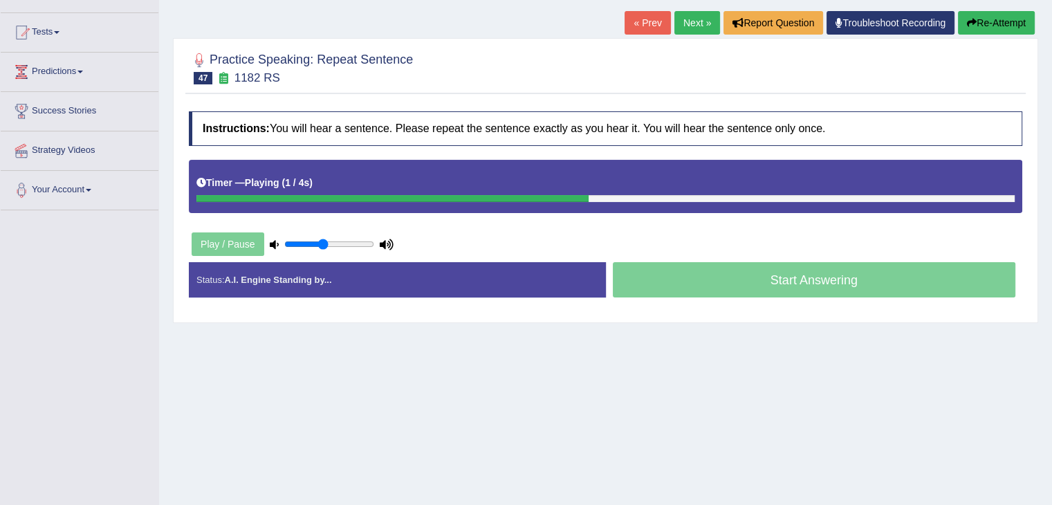
scroll to position [166, 0]
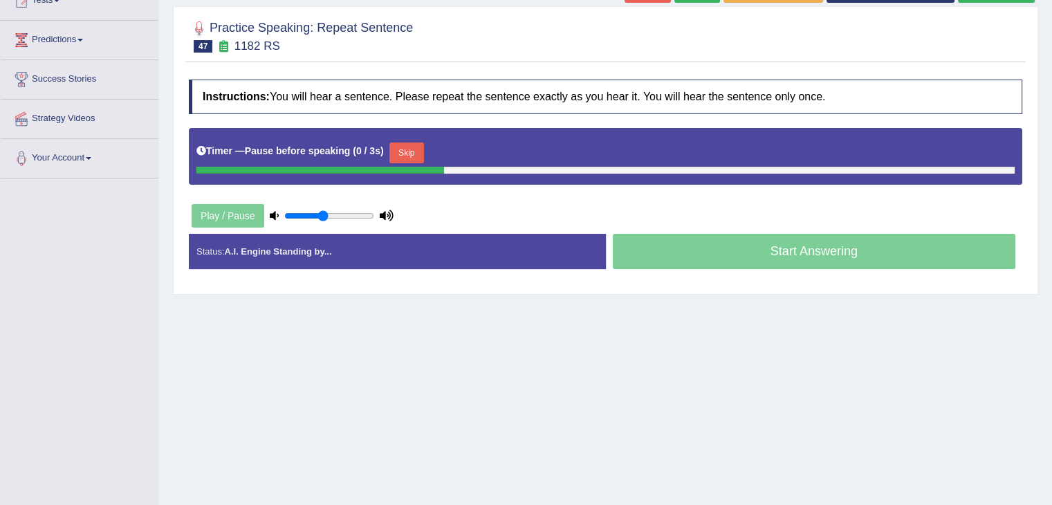
click at [407, 152] on button "Skip" at bounding box center [406, 152] width 35 height 21
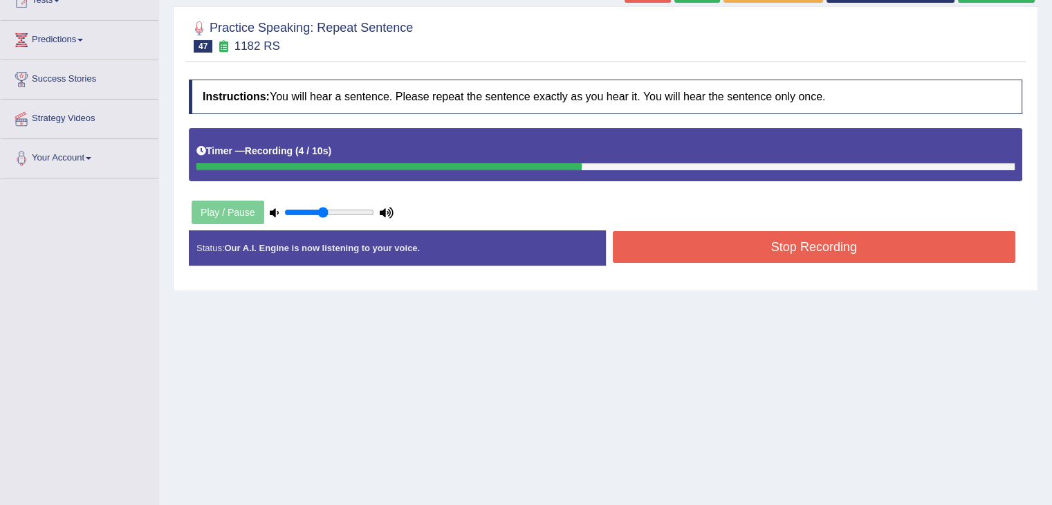
click at [695, 251] on button "Stop Recording" at bounding box center [814, 247] width 403 height 32
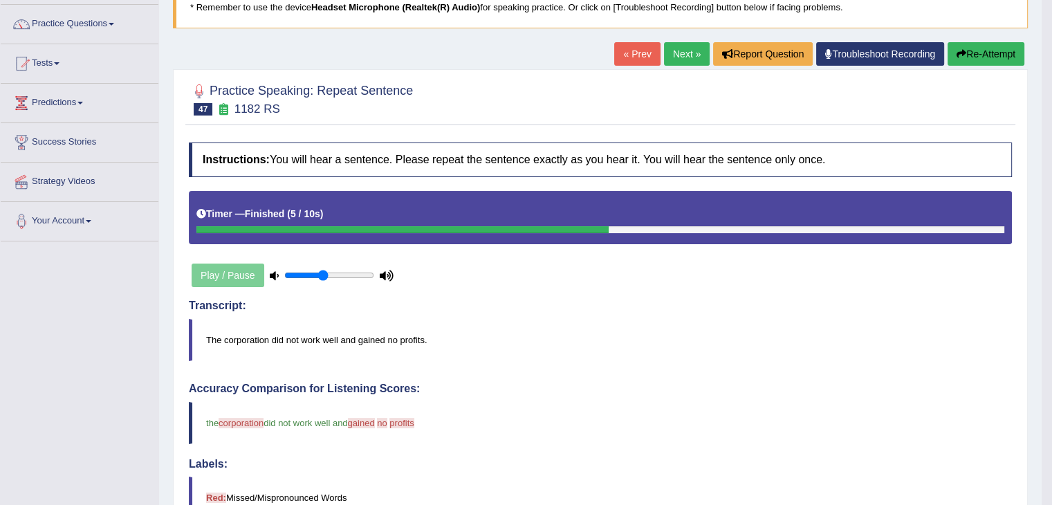
scroll to position [101, 0]
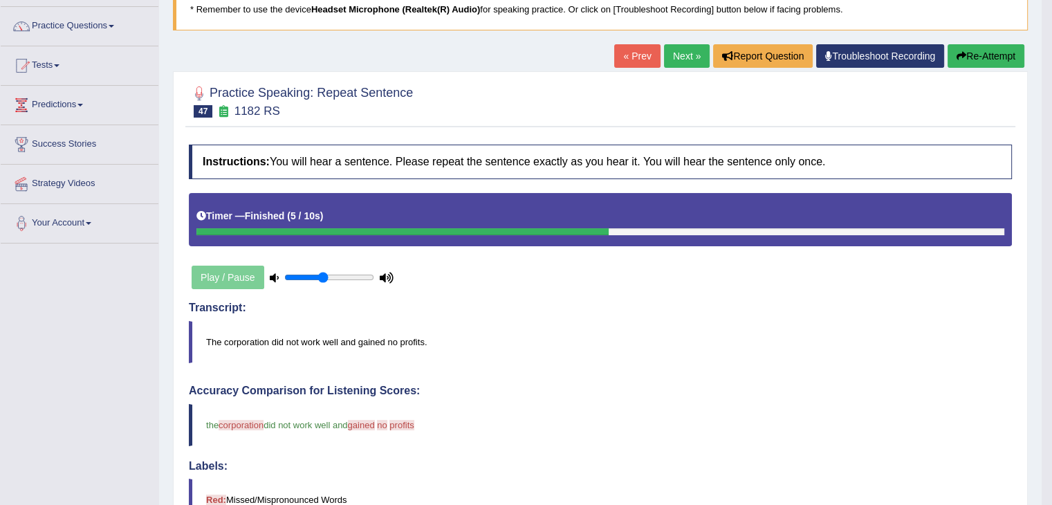
click at [682, 47] on link "Next »" at bounding box center [687, 56] width 46 height 24
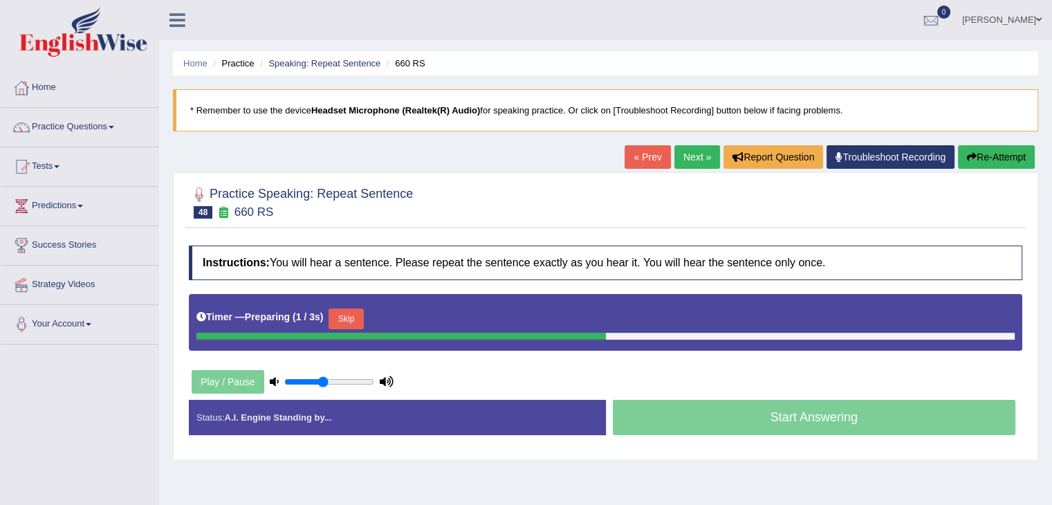
click at [351, 310] on button "Skip" at bounding box center [346, 319] width 35 height 21
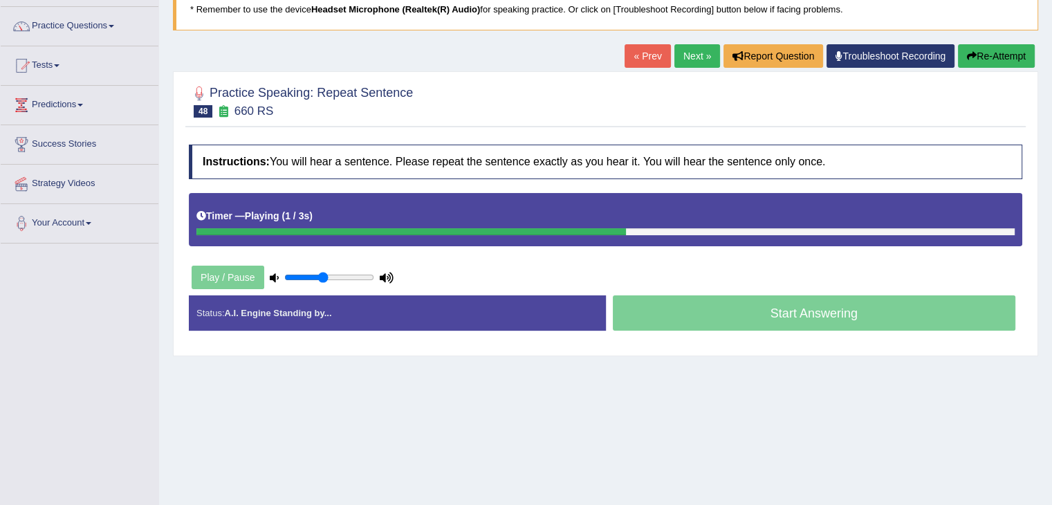
scroll to position [107, 0]
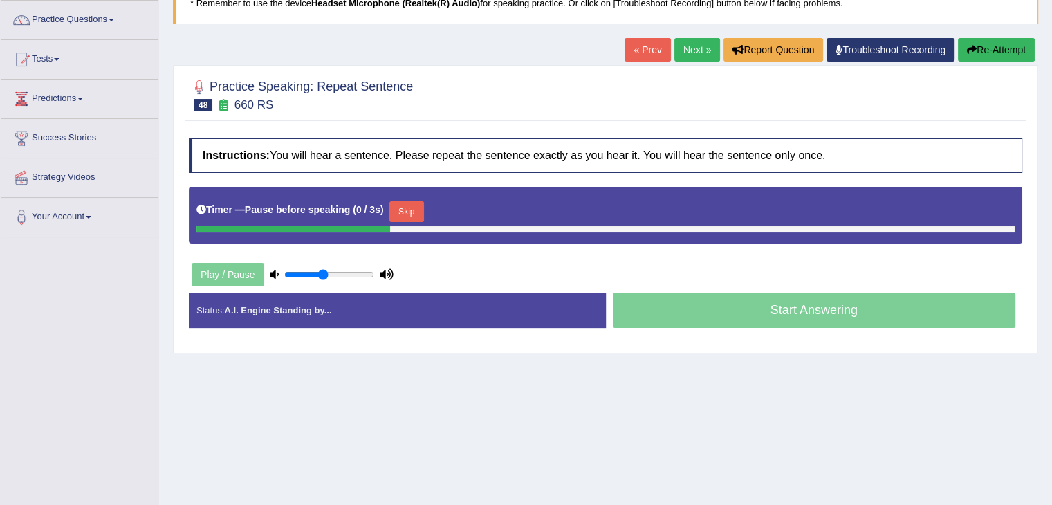
click at [412, 207] on button "Skip" at bounding box center [406, 211] width 35 height 21
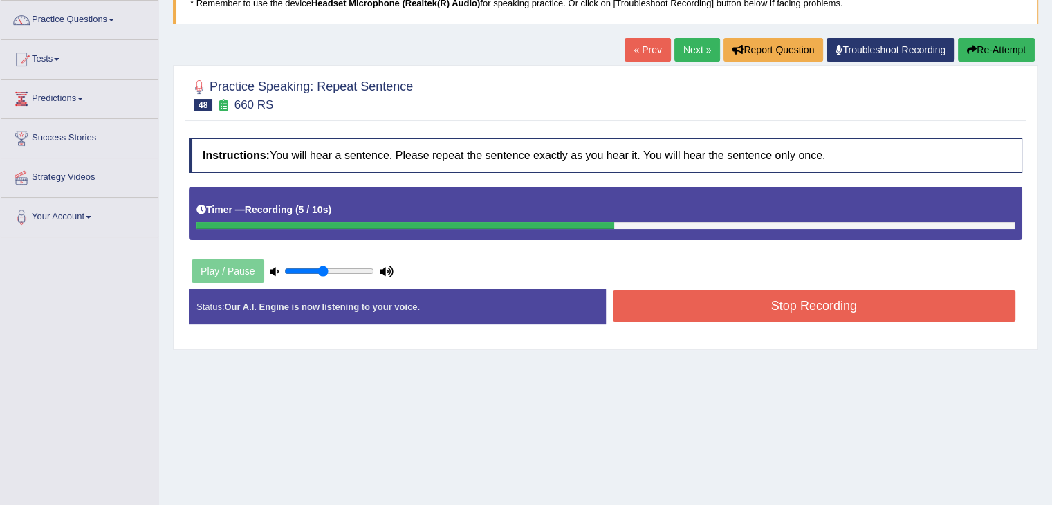
click at [692, 306] on button "Stop Recording" at bounding box center [814, 306] width 403 height 32
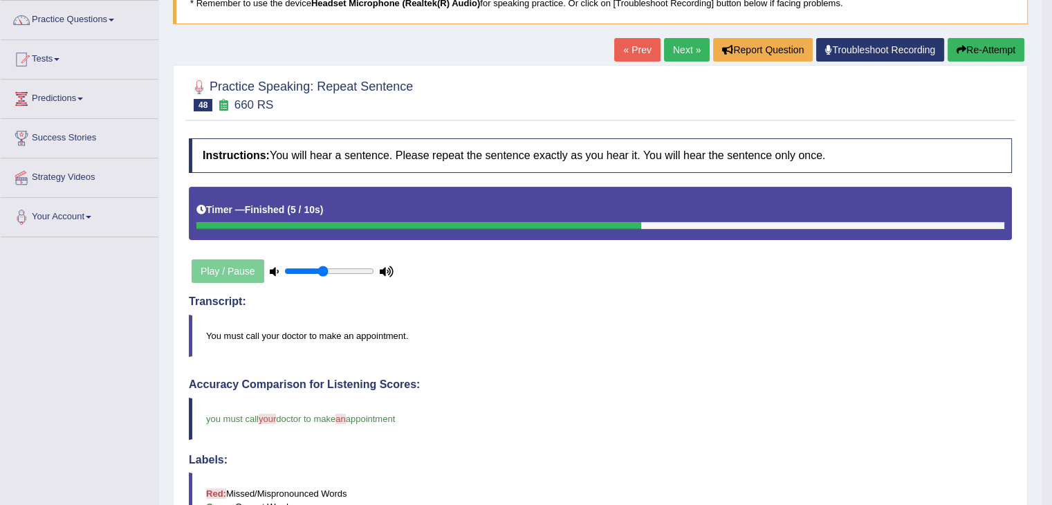
drag, startPoint x: 1062, startPoint y: 160, endPoint x: 1062, endPoint y: 236, distance: 75.4
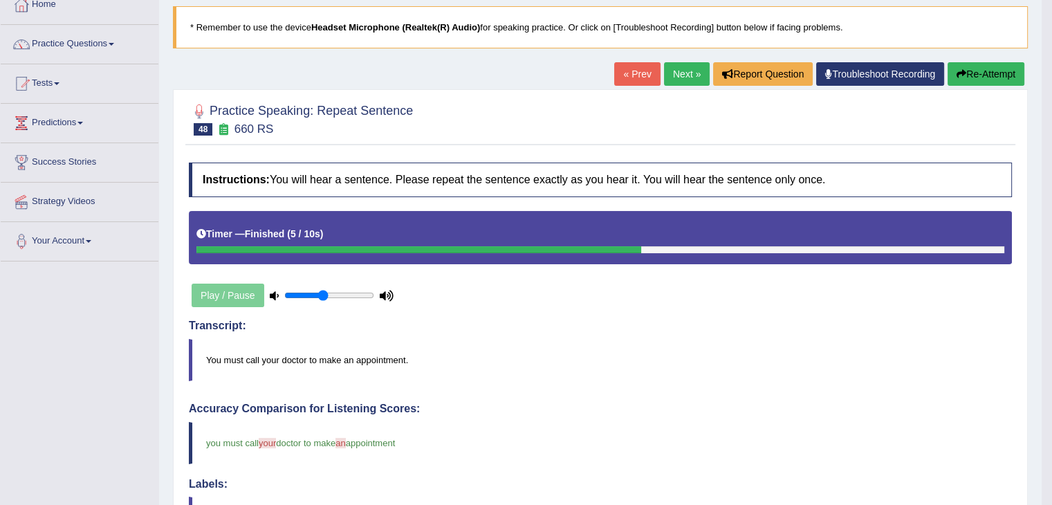
scroll to position [77, 0]
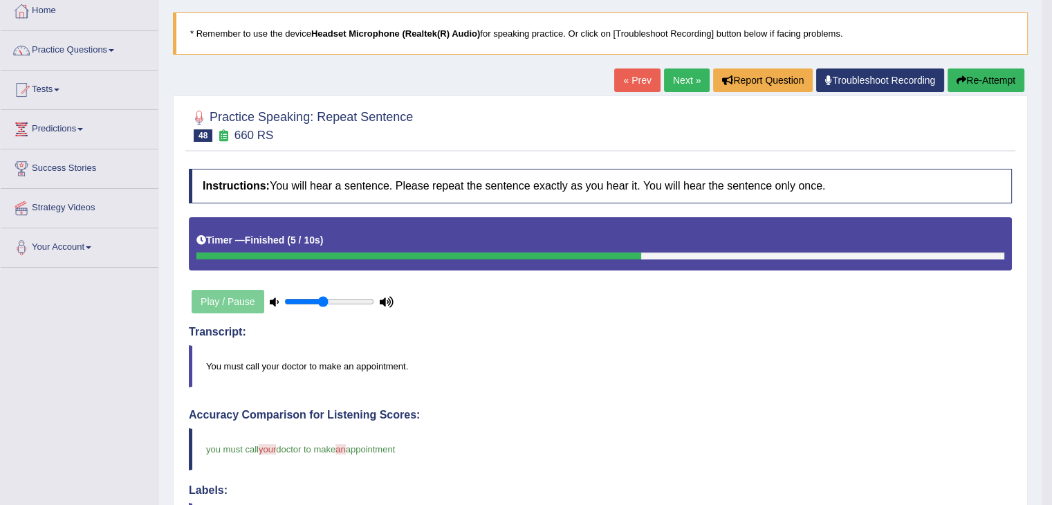
click at [674, 85] on link "Next »" at bounding box center [687, 80] width 46 height 24
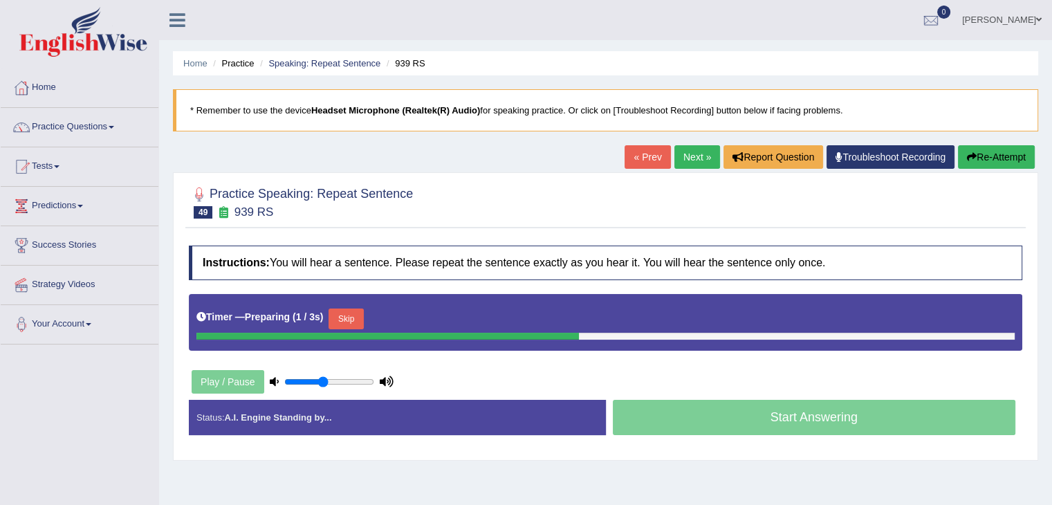
click at [347, 324] on button "Skip" at bounding box center [346, 319] width 35 height 21
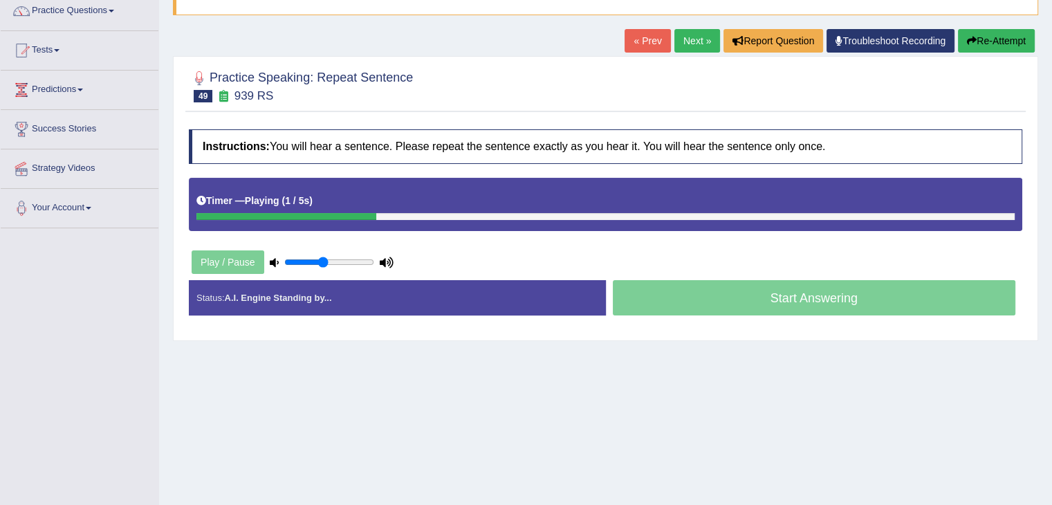
scroll to position [127, 0]
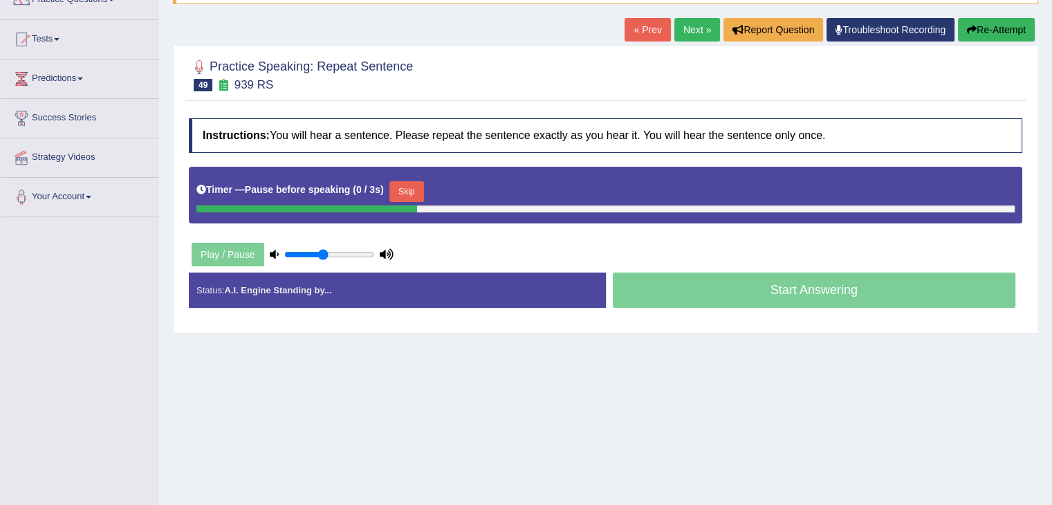
click at [414, 186] on button "Skip" at bounding box center [406, 191] width 35 height 21
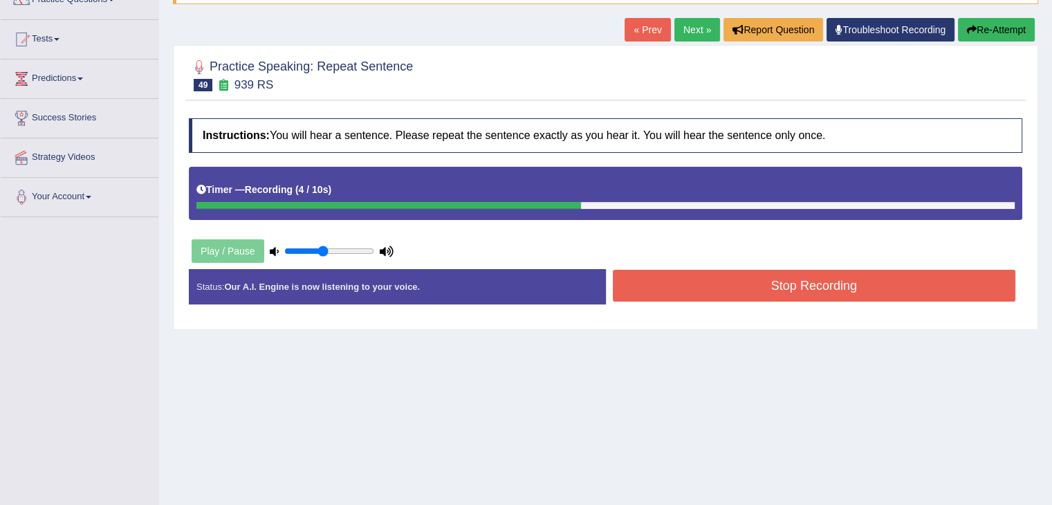
click at [694, 287] on button "Stop Recording" at bounding box center [814, 286] width 403 height 32
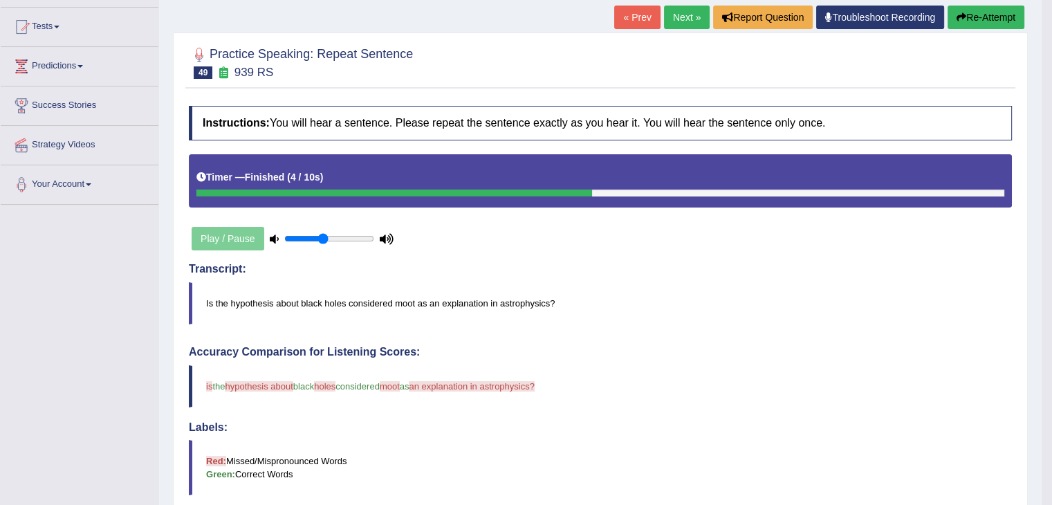
scroll to position [138, 0]
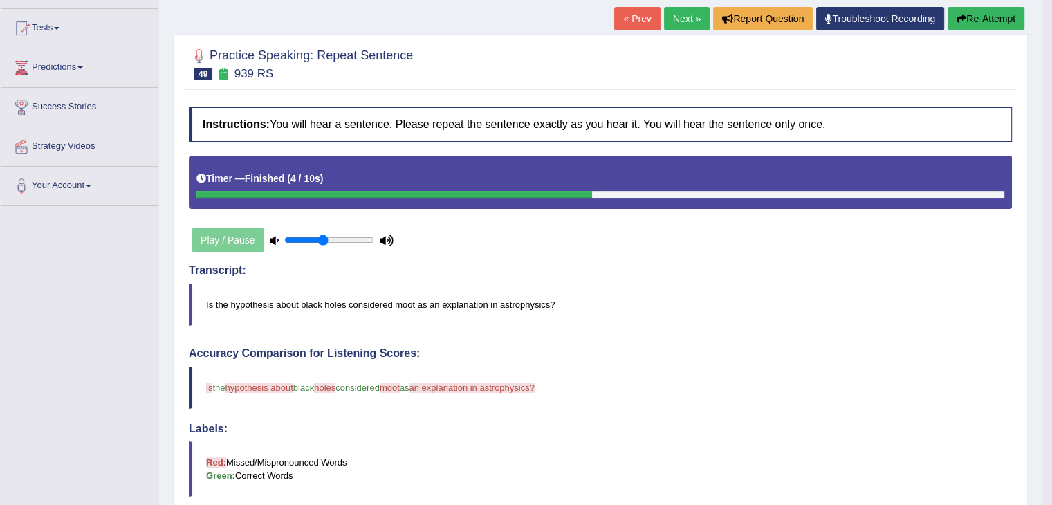
click at [666, 7] on link "Next »" at bounding box center [687, 19] width 46 height 24
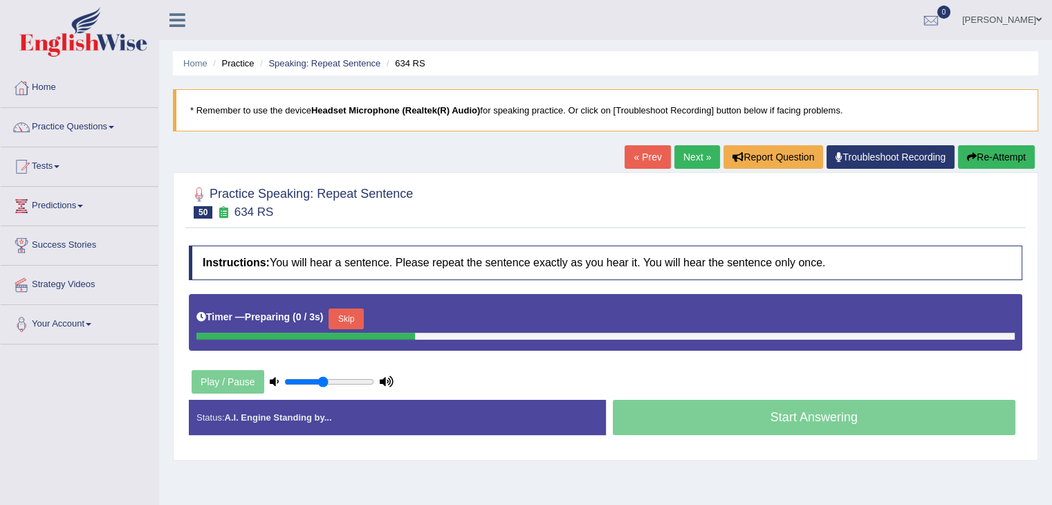
click at [357, 318] on button "Skip" at bounding box center [346, 319] width 35 height 21
click at [405, 320] on button "Skip" at bounding box center [406, 319] width 35 height 21
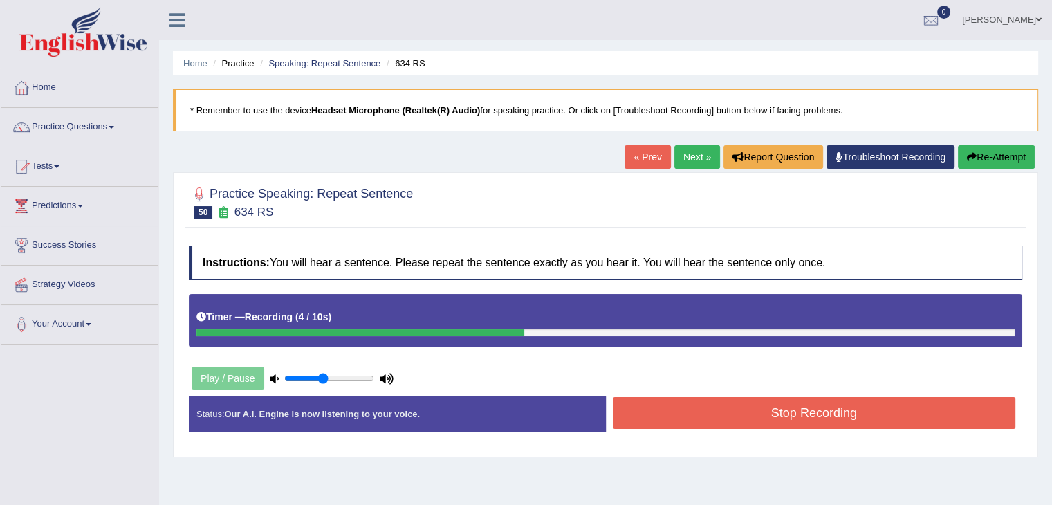
click at [684, 413] on button "Stop Recording" at bounding box center [814, 413] width 403 height 32
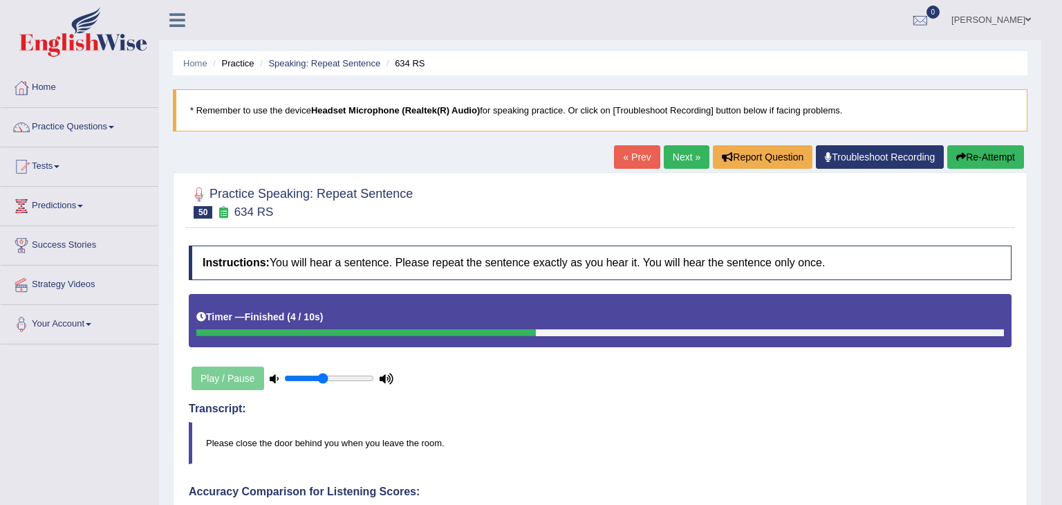
click at [1051, 145] on body "Toggle navigation Home Practice Questions Speaking Practice Read Aloud Repeat S…" at bounding box center [531, 252] width 1062 height 505
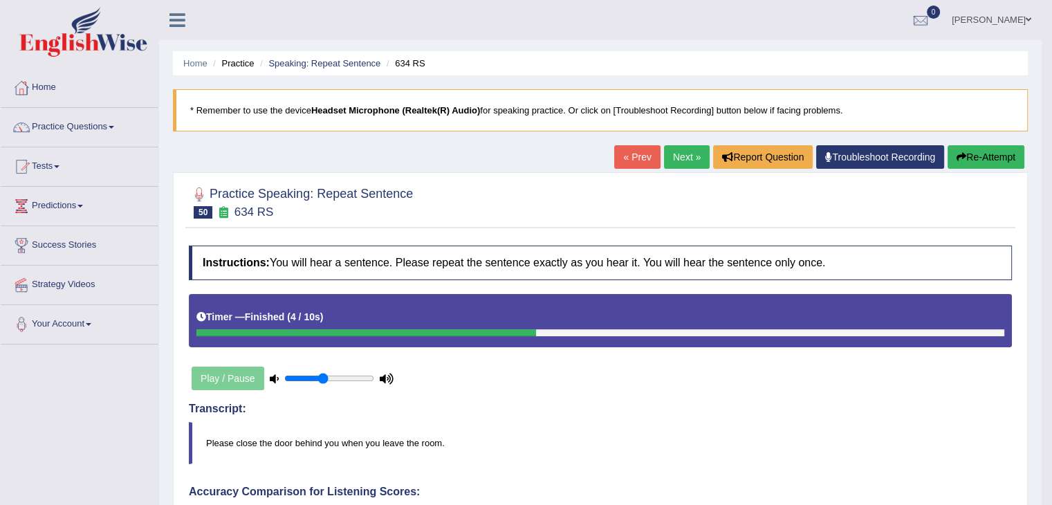
drag, startPoint x: 1062, startPoint y: 145, endPoint x: 1051, endPoint y: 149, distance: 11.2
click at [1051, 149] on body "Toggle navigation Home Practice Questions Speaking Practice Read Aloud Repeat S…" at bounding box center [526, 252] width 1052 height 505
drag, startPoint x: 1051, startPoint y: 149, endPoint x: 1062, endPoint y: 181, distance: 33.5
click at [1051, 181] on html "Toggle navigation Home Practice Questions Speaking Practice Read Aloud Repeat S…" at bounding box center [526, 252] width 1052 height 505
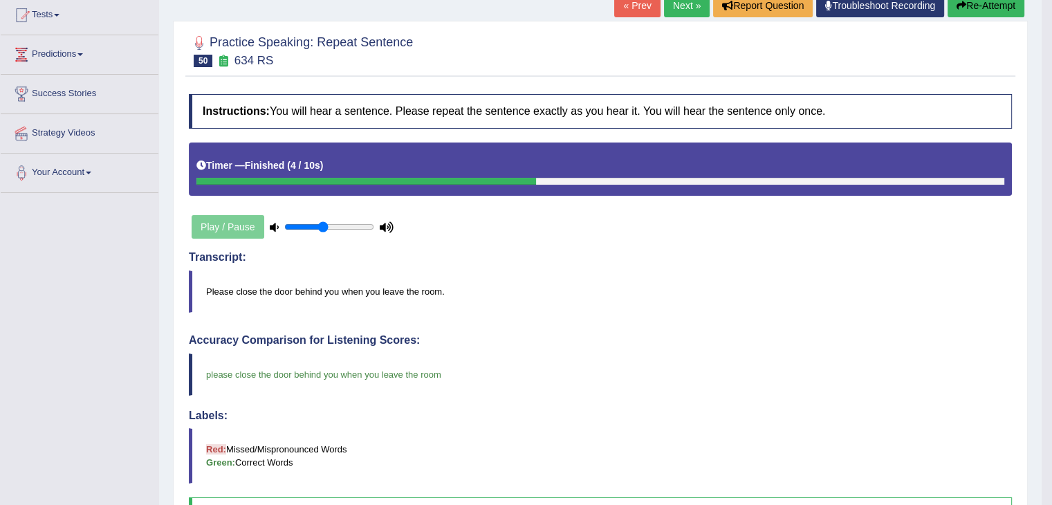
scroll to position [143, 0]
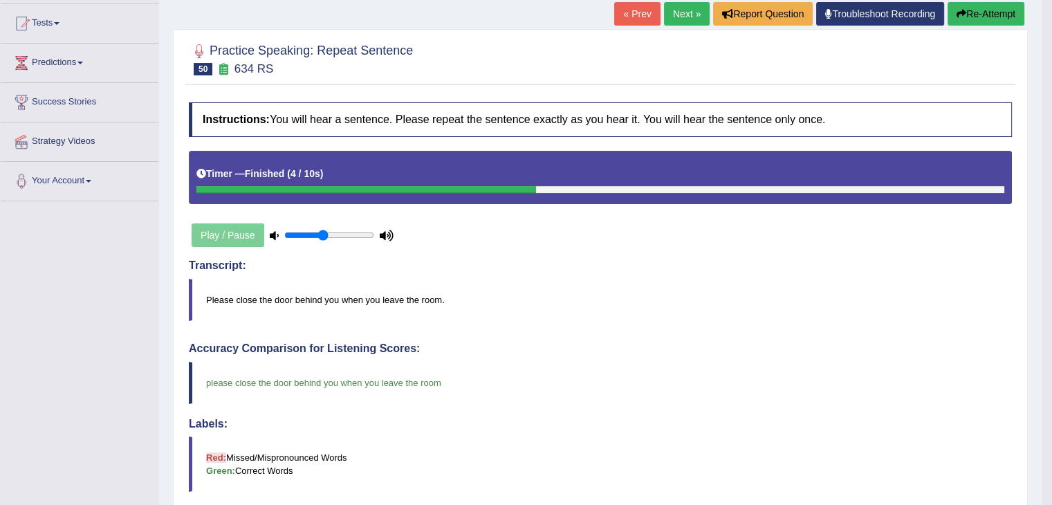
click at [681, 9] on link "Next »" at bounding box center [687, 14] width 46 height 24
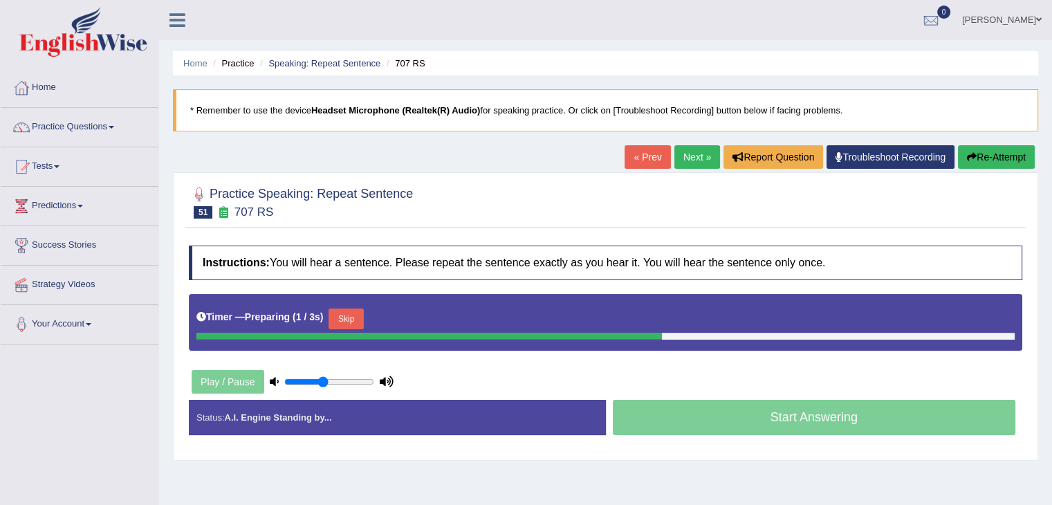
click at [351, 321] on button "Skip" at bounding box center [346, 319] width 35 height 21
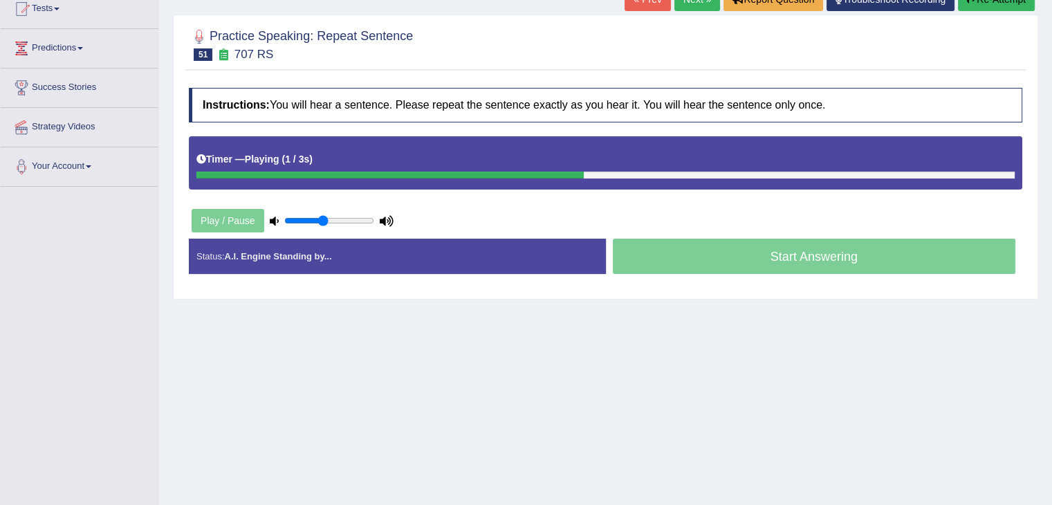
scroll to position [160, 0]
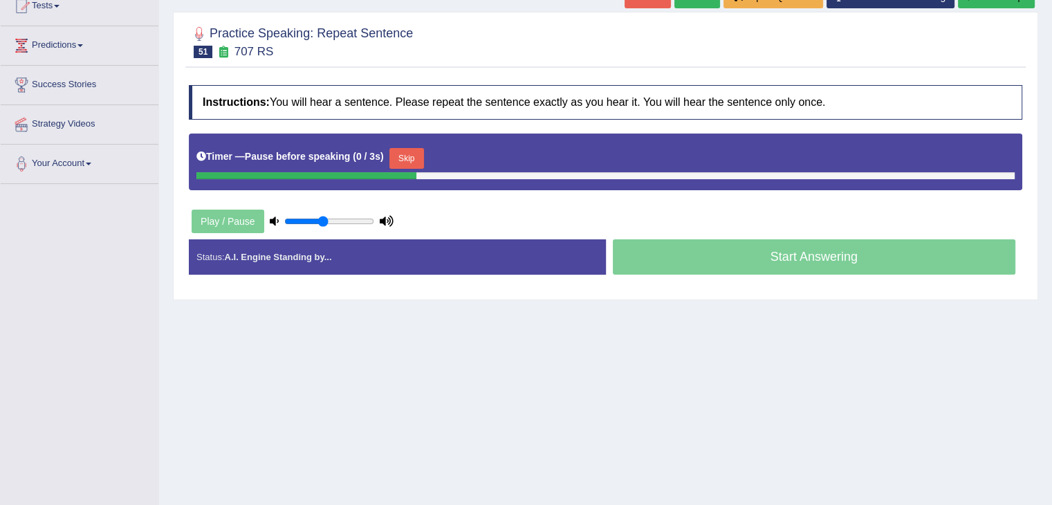
click at [397, 161] on button "Skip" at bounding box center [406, 158] width 35 height 21
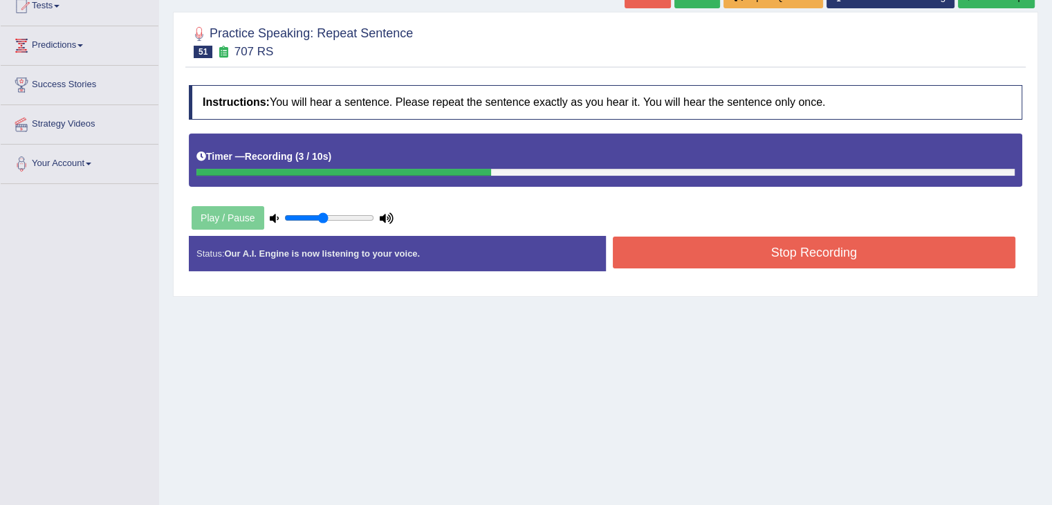
click at [725, 248] on button "Stop Recording" at bounding box center [814, 253] width 403 height 32
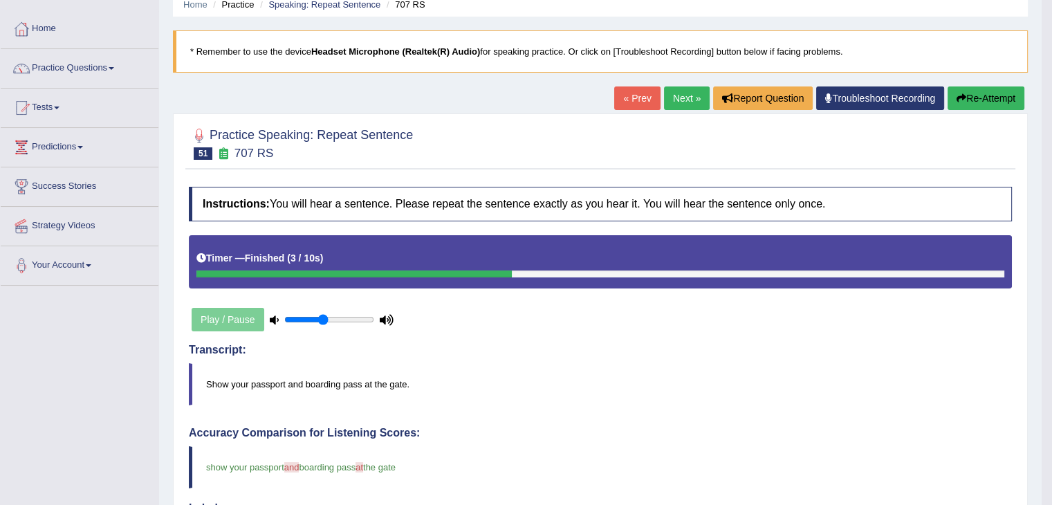
scroll to position [37, 0]
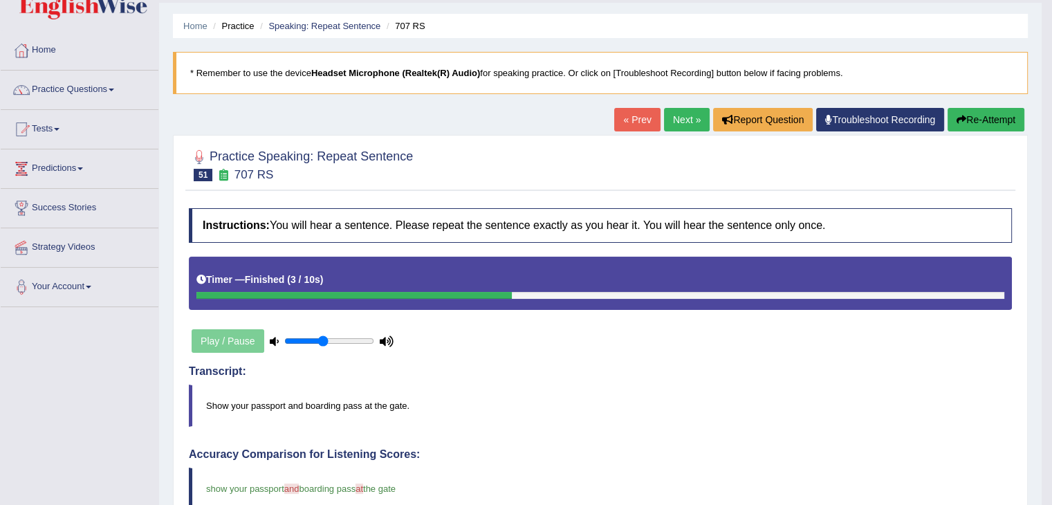
click at [684, 118] on link "Next »" at bounding box center [687, 120] width 46 height 24
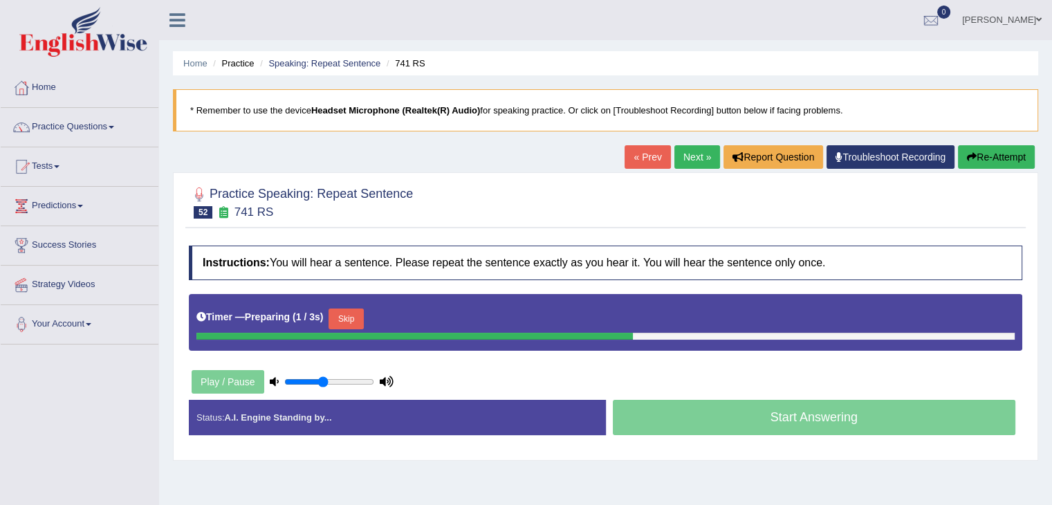
click at [347, 322] on button "Skip" at bounding box center [346, 319] width 35 height 21
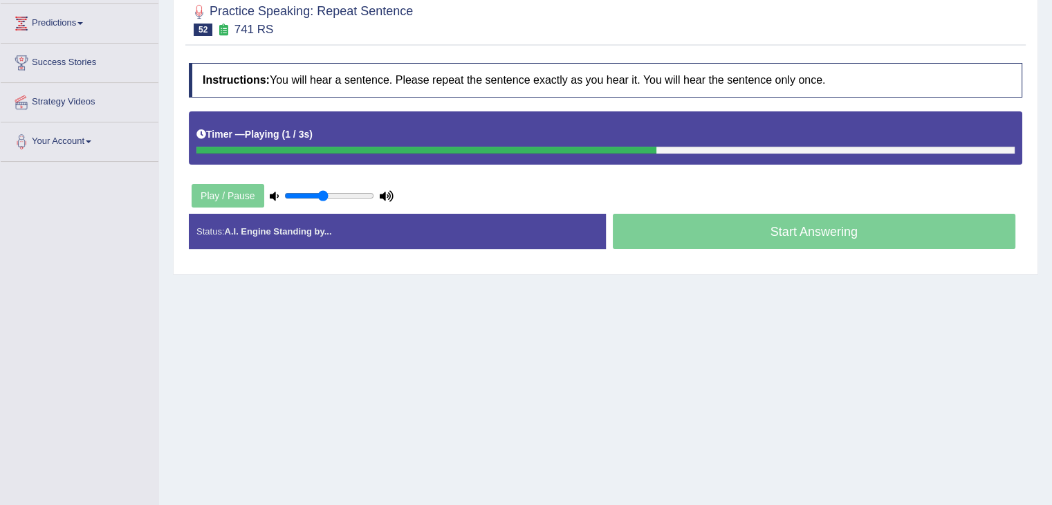
scroll to position [186, 0]
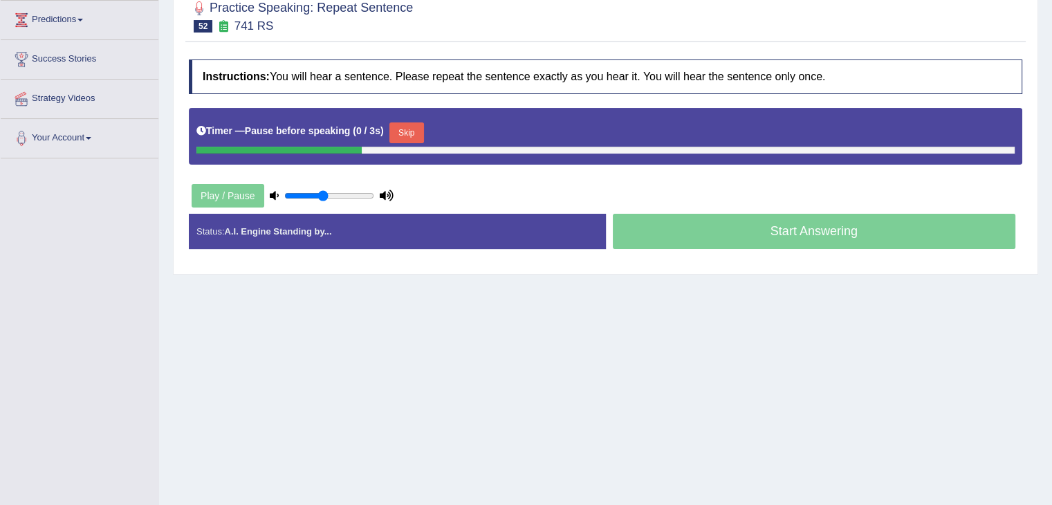
click at [401, 138] on button "Skip" at bounding box center [406, 132] width 35 height 21
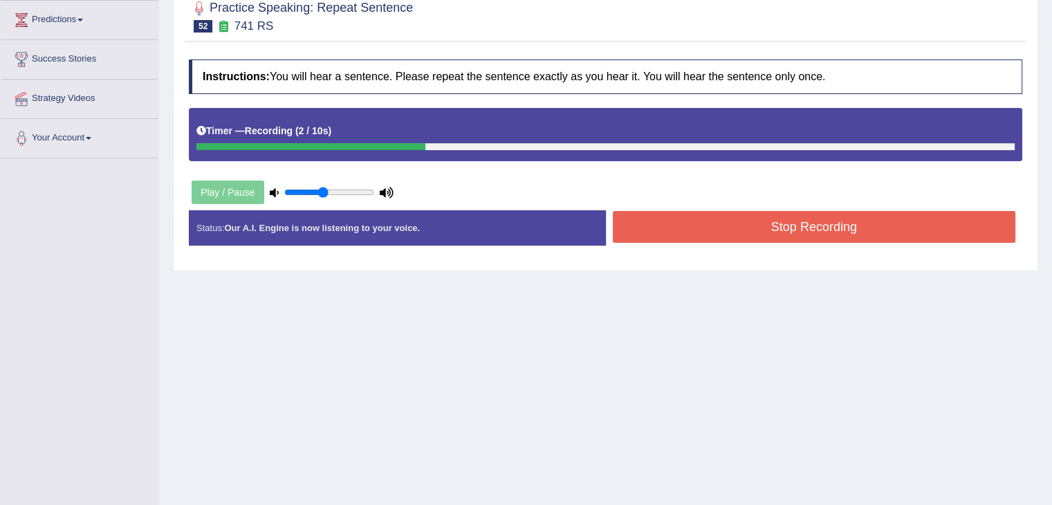
click at [632, 221] on button "Stop Recording" at bounding box center [814, 227] width 403 height 32
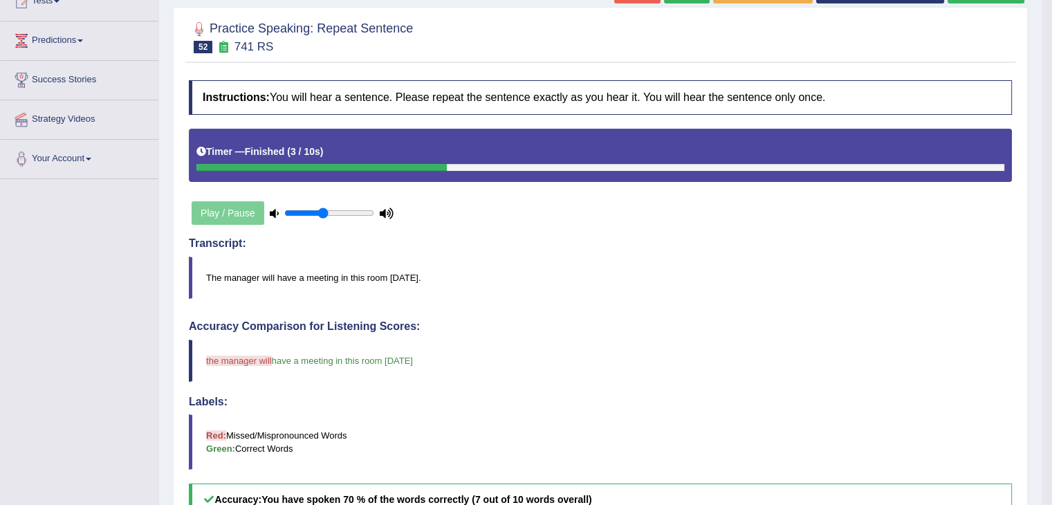
scroll to position [105, 0]
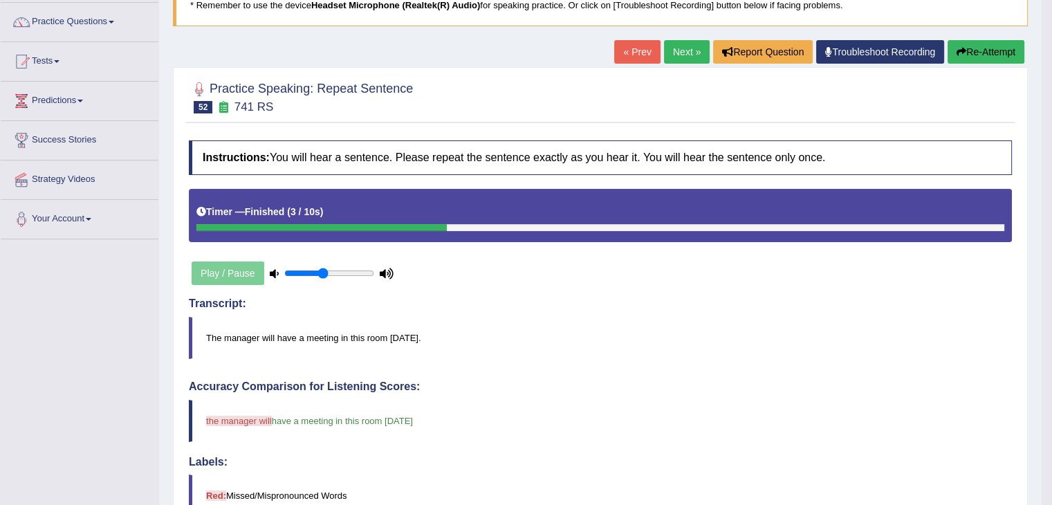
click at [692, 41] on link "Next »" at bounding box center [687, 52] width 46 height 24
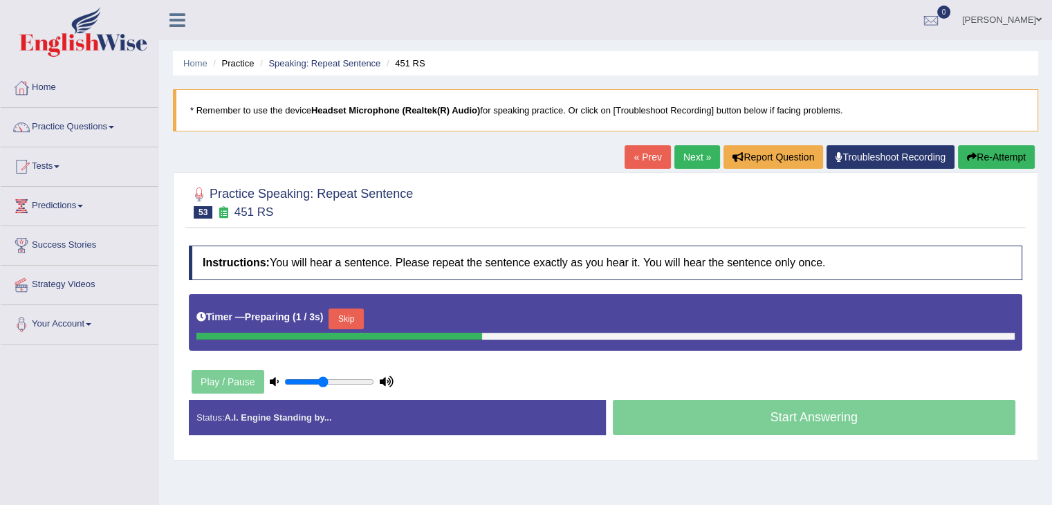
scroll to position [142, 0]
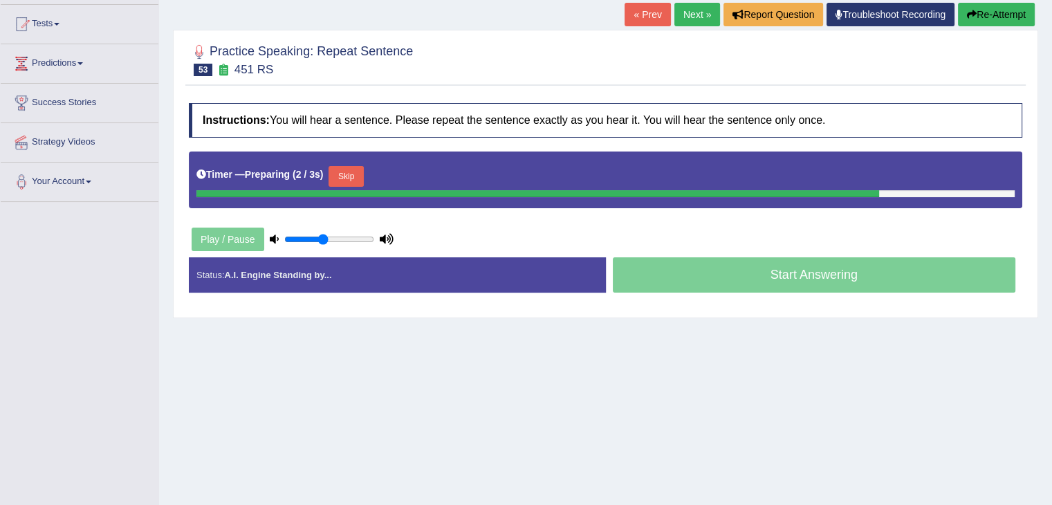
click at [356, 177] on button "Skip" at bounding box center [346, 176] width 35 height 21
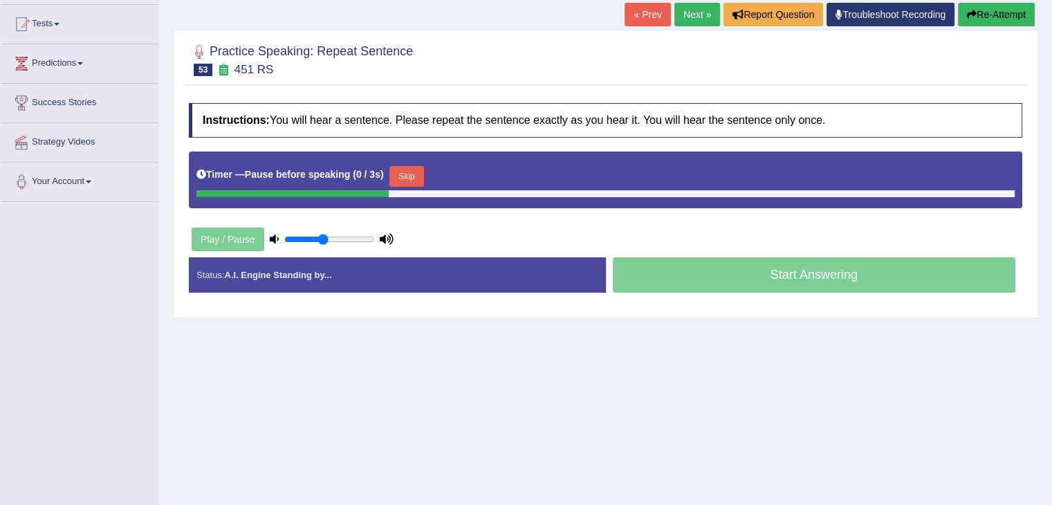
click at [406, 169] on button "Skip" at bounding box center [406, 176] width 35 height 21
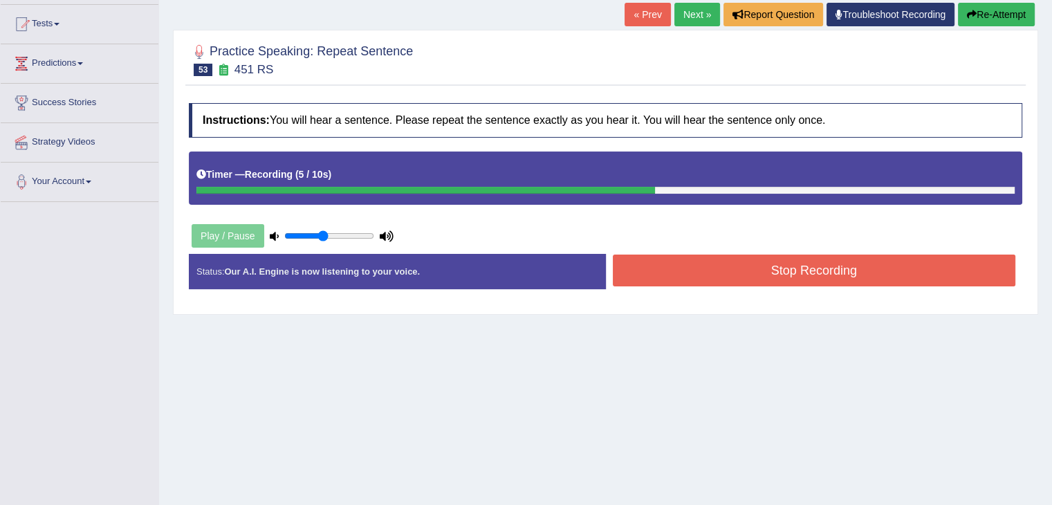
click at [723, 262] on button "Stop Recording" at bounding box center [814, 271] width 403 height 32
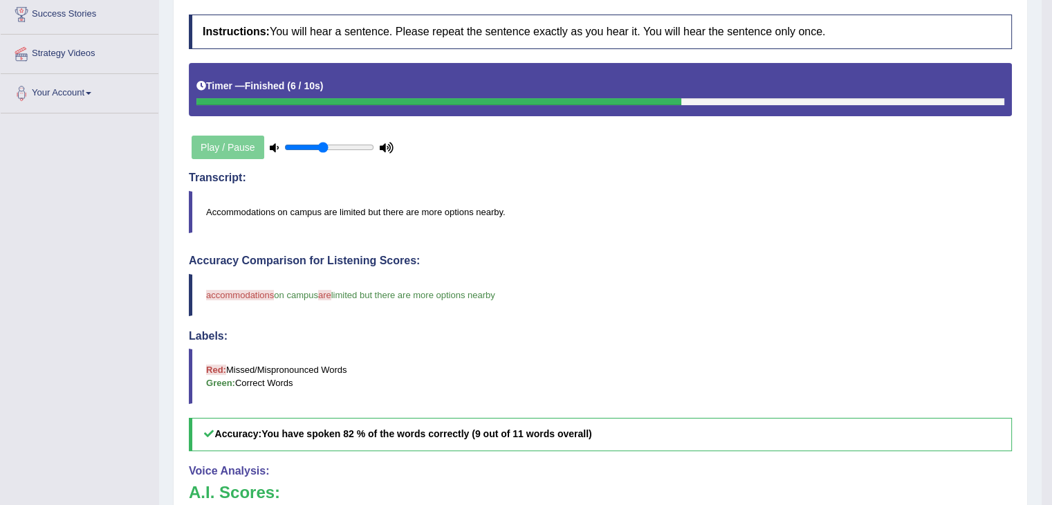
scroll to position [28, 0]
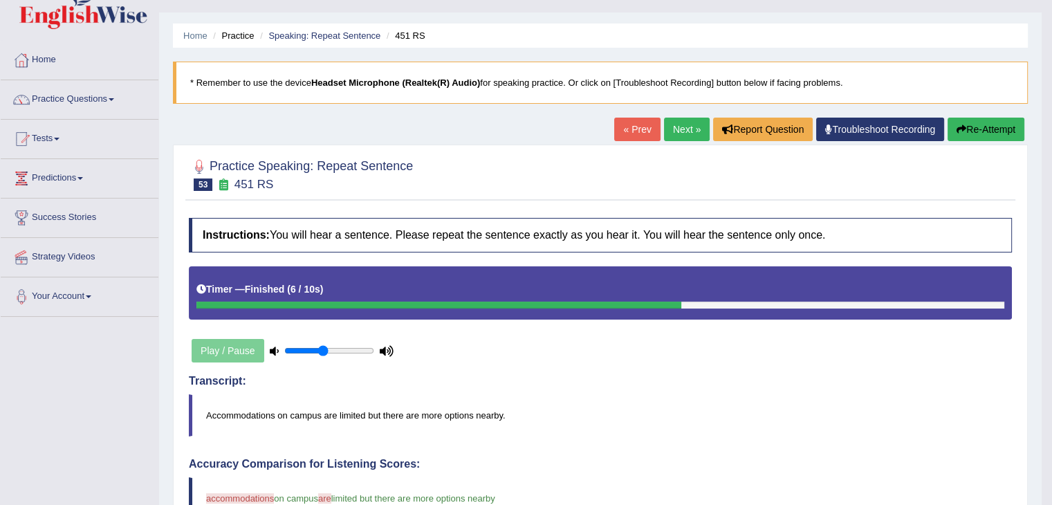
click at [687, 125] on link "Next »" at bounding box center [687, 130] width 46 height 24
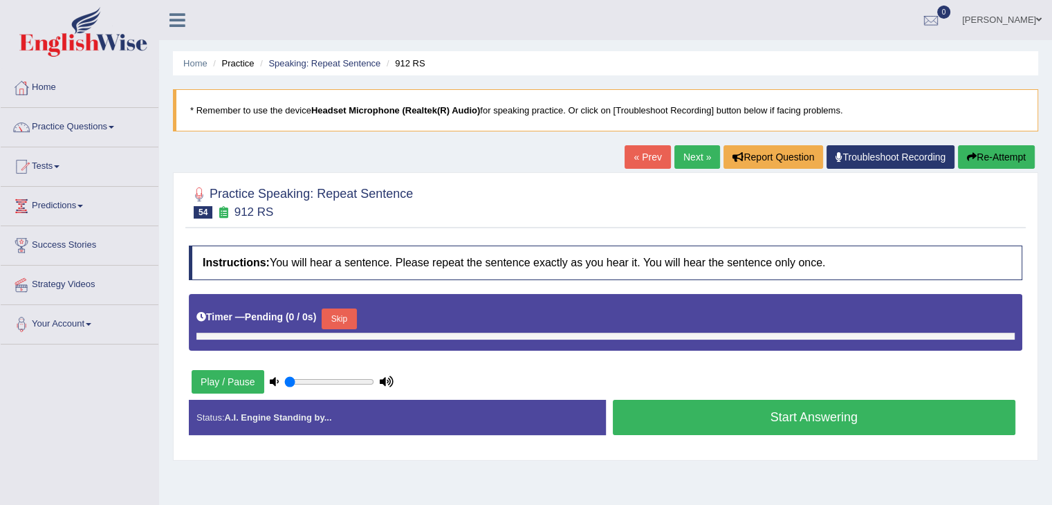
type input "0.45"
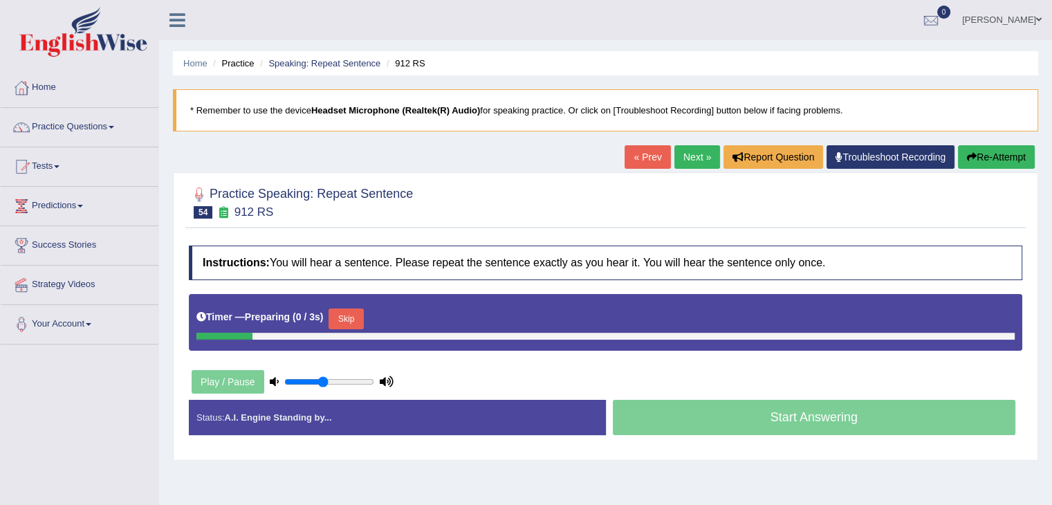
click at [346, 316] on button "Skip" at bounding box center [346, 319] width 35 height 21
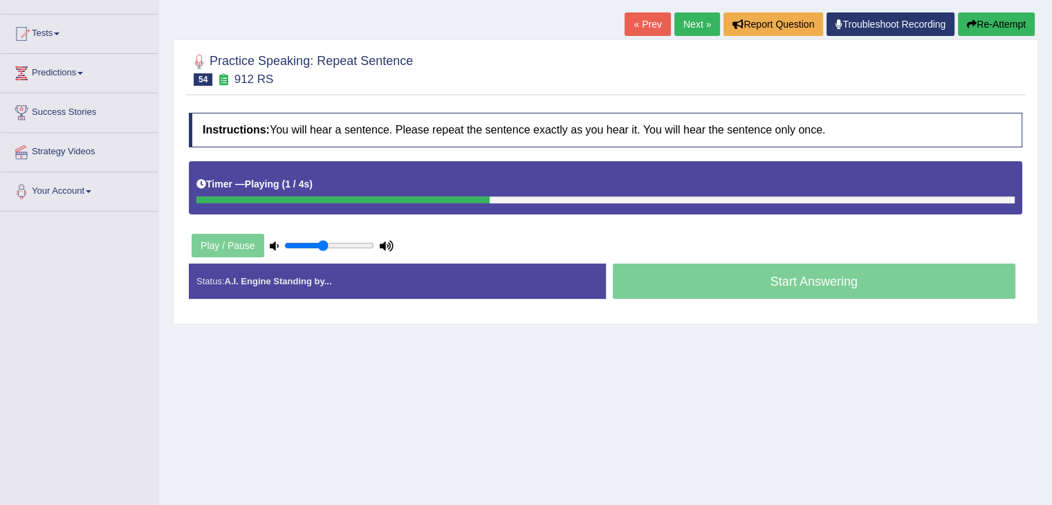
scroll to position [148, 0]
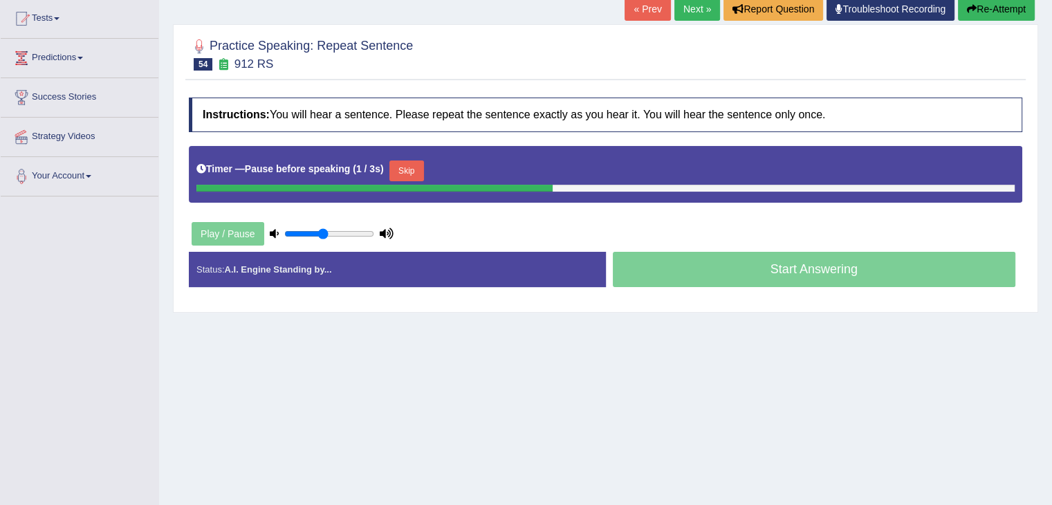
click at [414, 172] on button "Skip" at bounding box center [406, 170] width 35 height 21
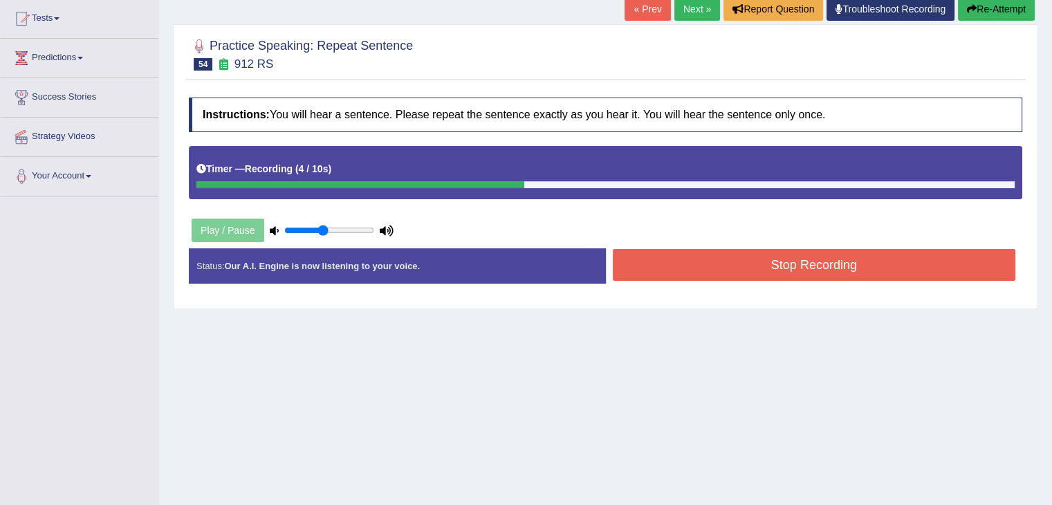
click at [647, 260] on button "Stop Recording" at bounding box center [814, 265] width 403 height 32
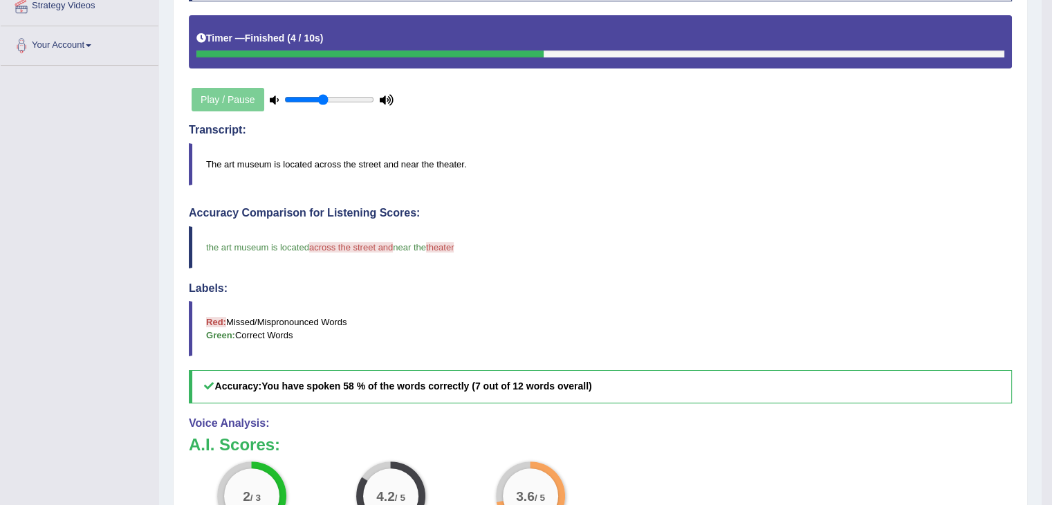
scroll to position [72, 0]
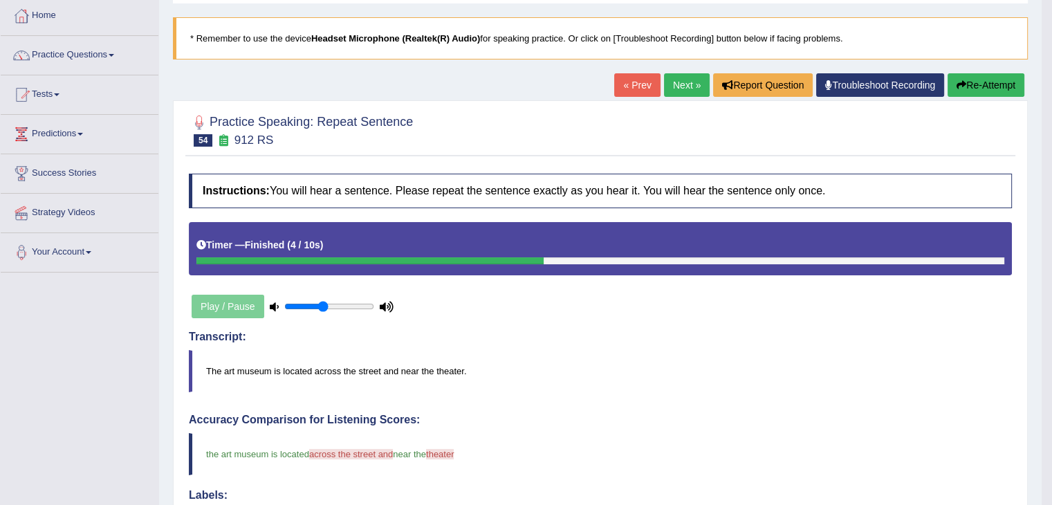
click at [683, 77] on link "Next »" at bounding box center [687, 85] width 46 height 24
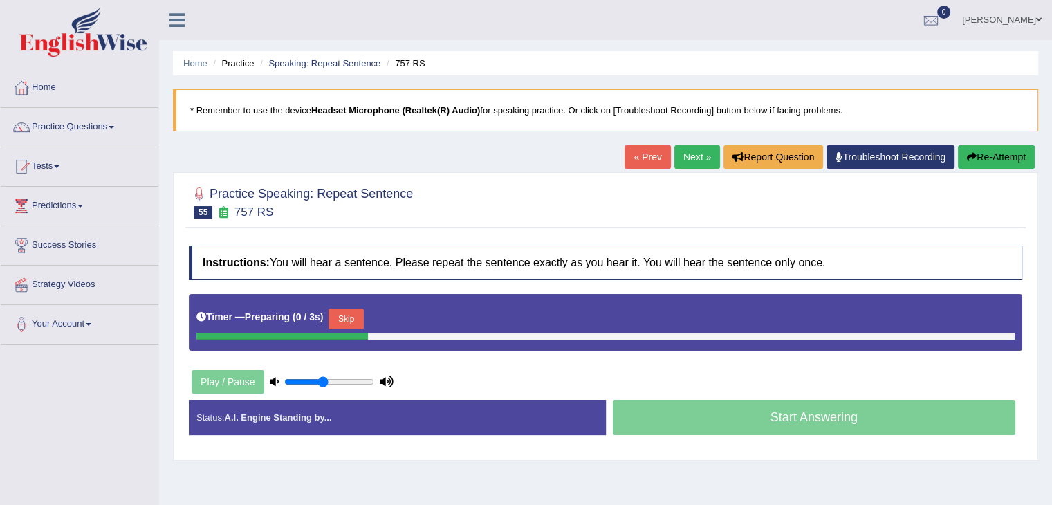
scroll to position [205, 0]
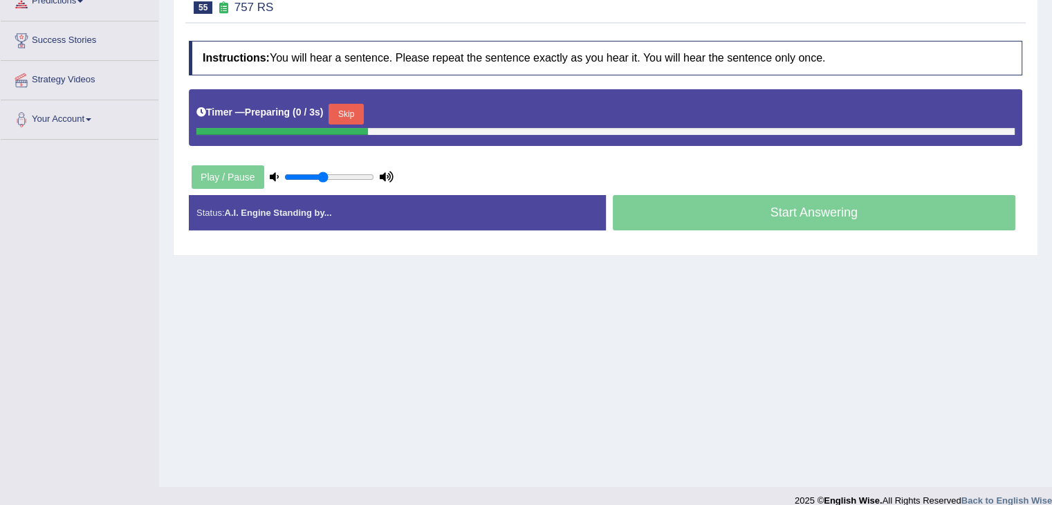
drag, startPoint x: 0, startPoint y: 0, endPoint x: 1062, endPoint y: 269, distance: 1095.4
click at [1051, 269] on html "Toggle navigation Home Practice Questions Speaking Practice Read Aloud Repeat S…" at bounding box center [526, 47] width 1052 height 505
click at [351, 112] on button "Skip" at bounding box center [346, 114] width 35 height 21
click at [400, 111] on button "Skip" at bounding box center [406, 114] width 35 height 21
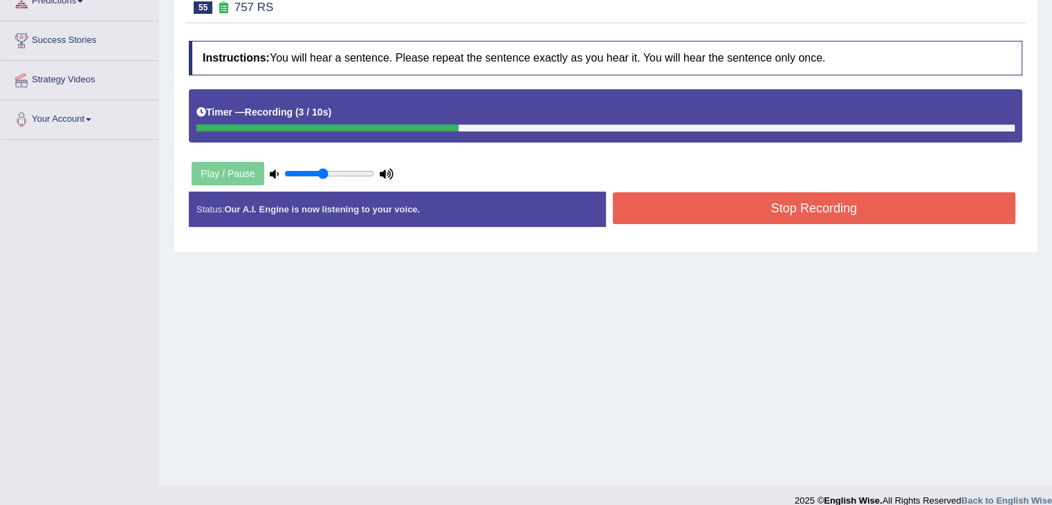
click at [641, 203] on button "Stop Recording" at bounding box center [814, 208] width 403 height 32
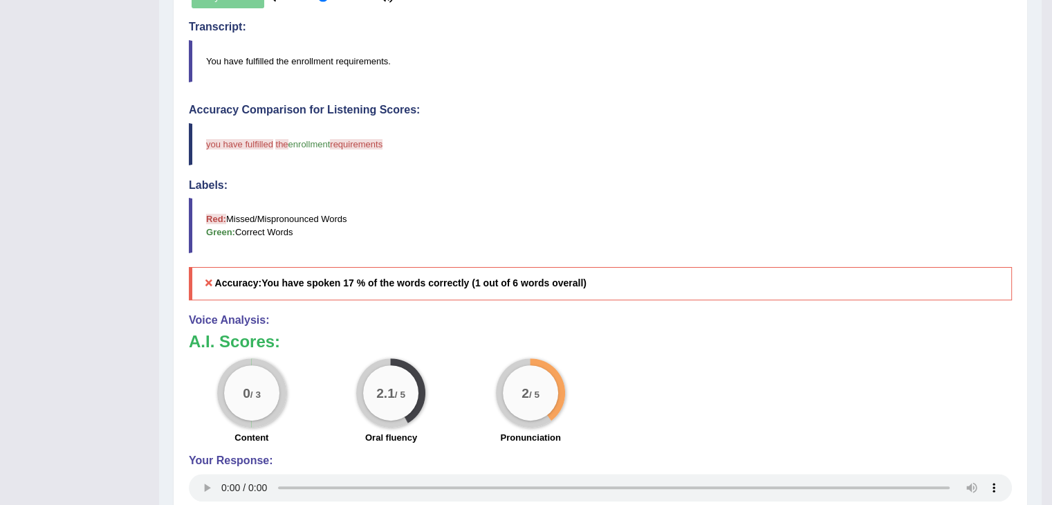
scroll to position [120, 0]
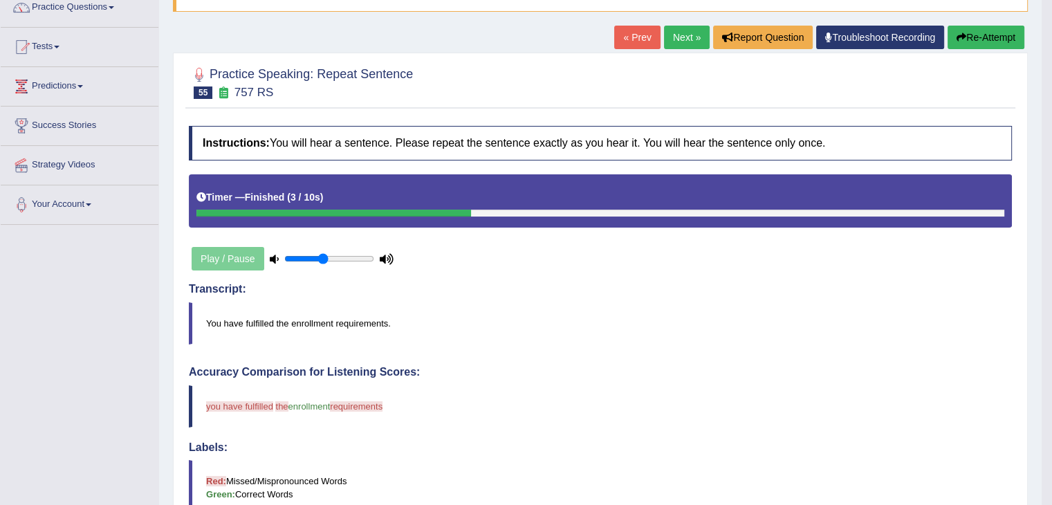
click at [674, 34] on link "Next »" at bounding box center [687, 38] width 46 height 24
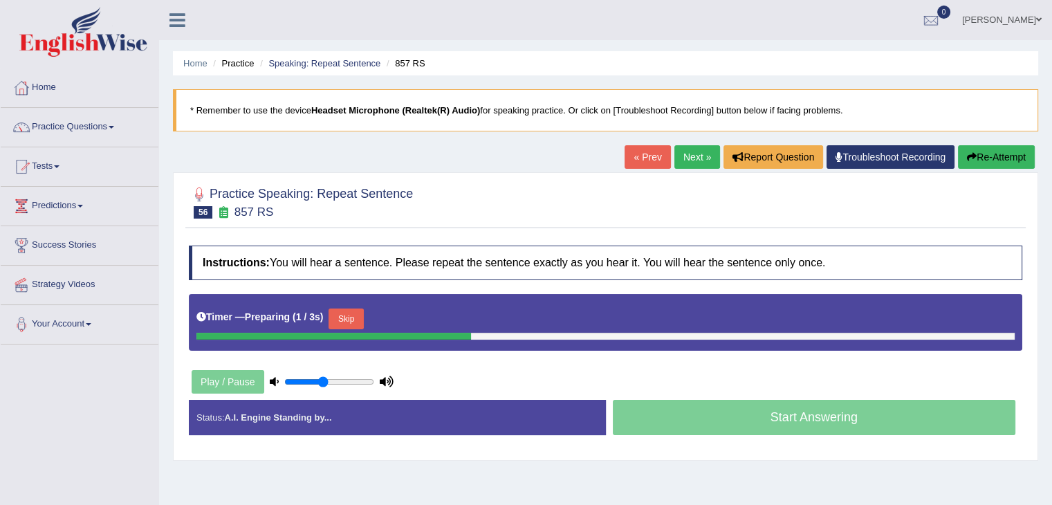
click at [353, 309] on button "Skip" at bounding box center [346, 319] width 35 height 21
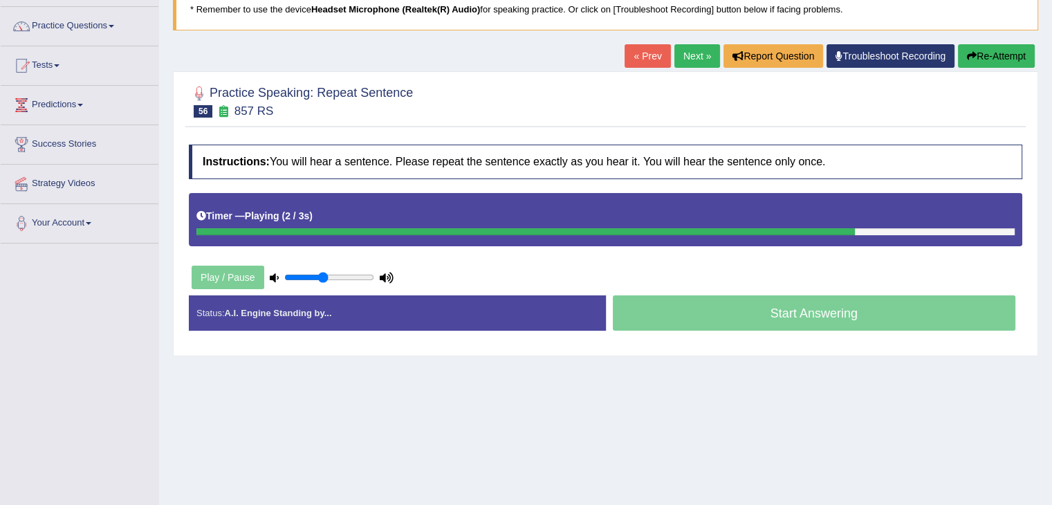
scroll to position [105, 0]
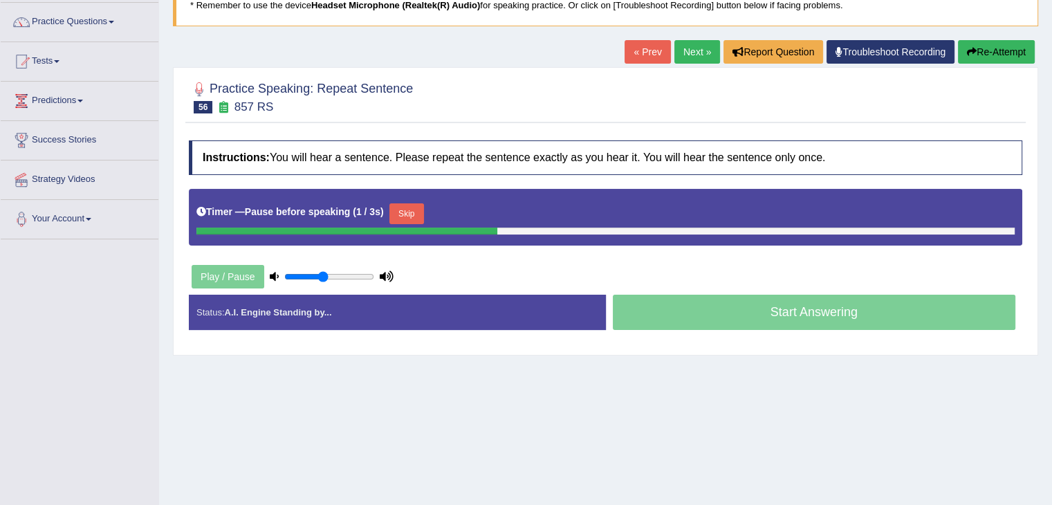
click at [424, 213] on button "Skip" at bounding box center [406, 213] width 35 height 21
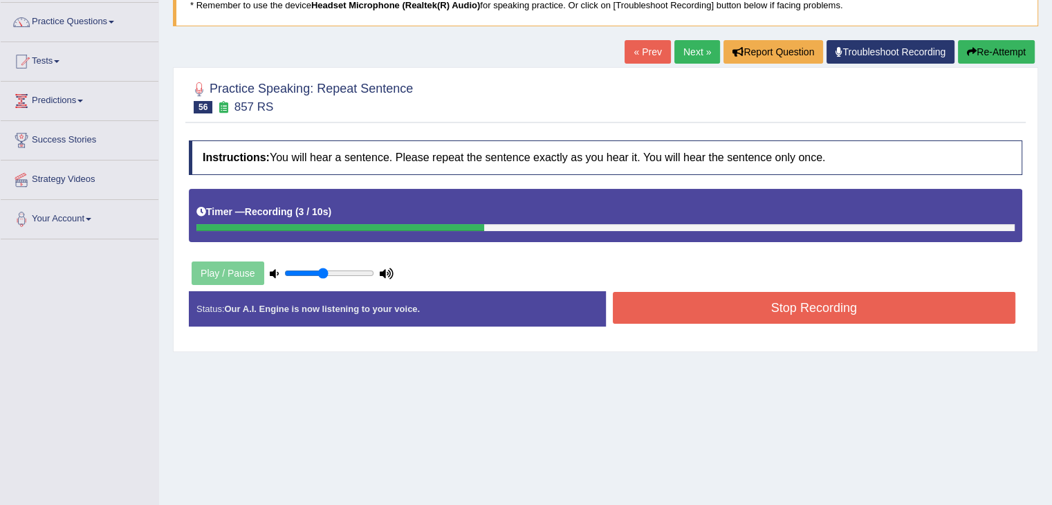
click at [710, 321] on button "Stop Recording" at bounding box center [814, 308] width 403 height 32
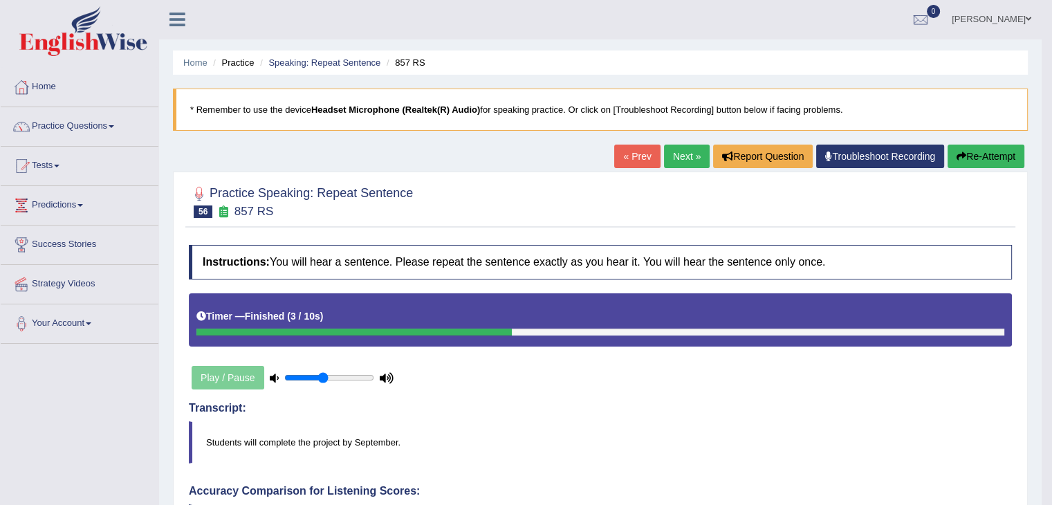
scroll to position [0, 0]
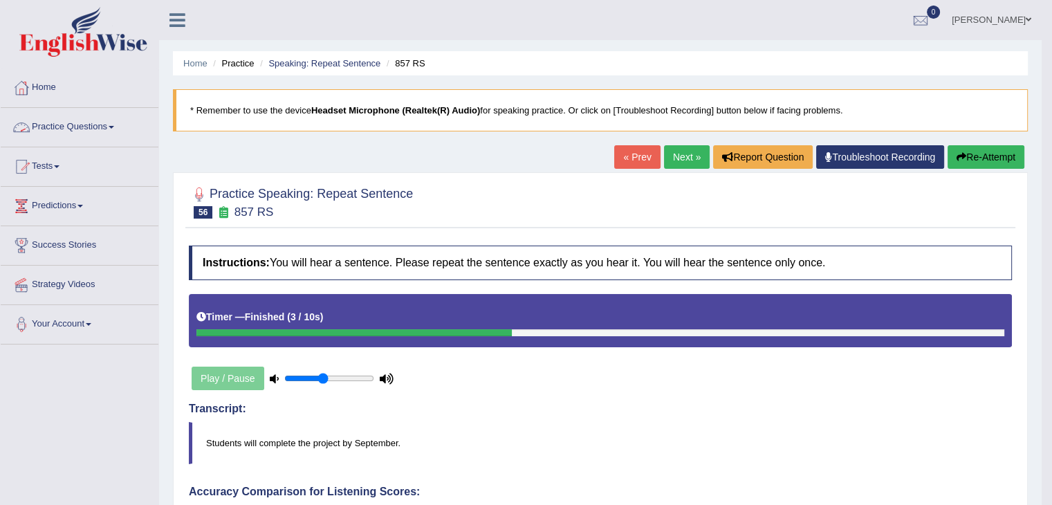
click at [102, 126] on link "Practice Questions" at bounding box center [80, 125] width 158 height 35
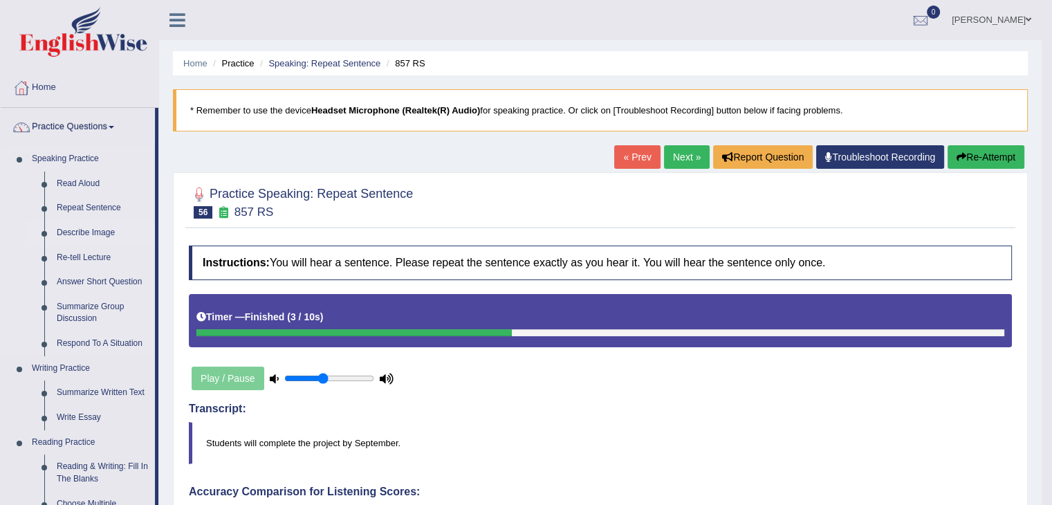
click at [102, 232] on link "Describe Image" at bounding box center [102, 233] width 104 height 25
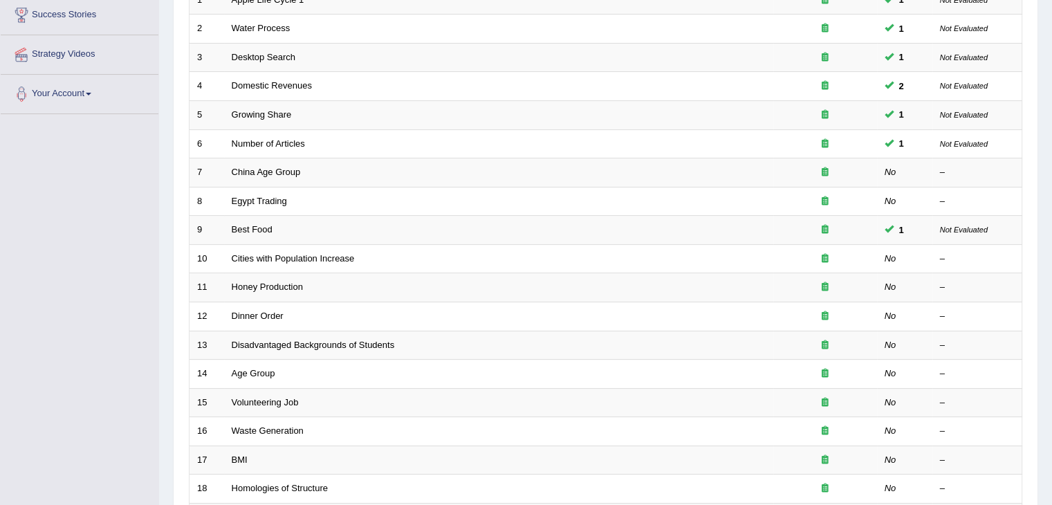
scroll to position [232, 0]
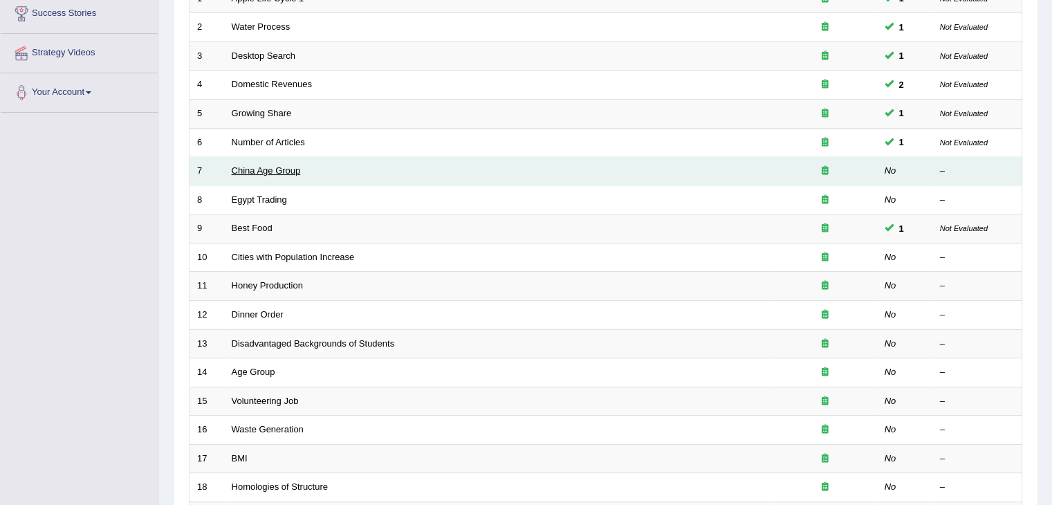
click at [282, 170] on link "China Age Group" at bounding box center [266, 170] width 69 height 10
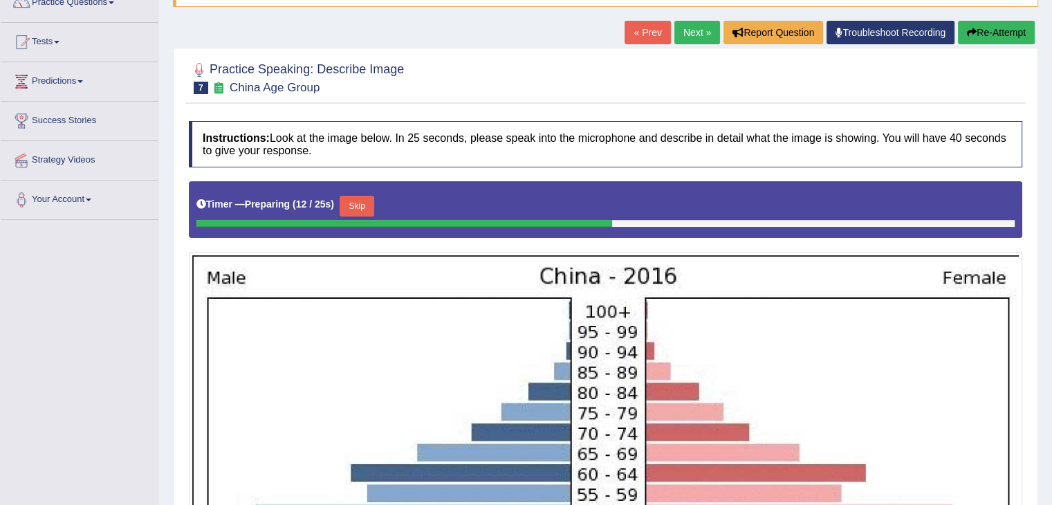
drag, startPoint x: 1062, startPoint y: 161, endPoint x: 1033, endPoint y: 329, distance: 169.9
click at [1033, 329] on html "Toggle navigation Home Practice Questions Speaking Practice Read Aloud Repeat S…" at bounding box center [526, 127] width 1052 height 505
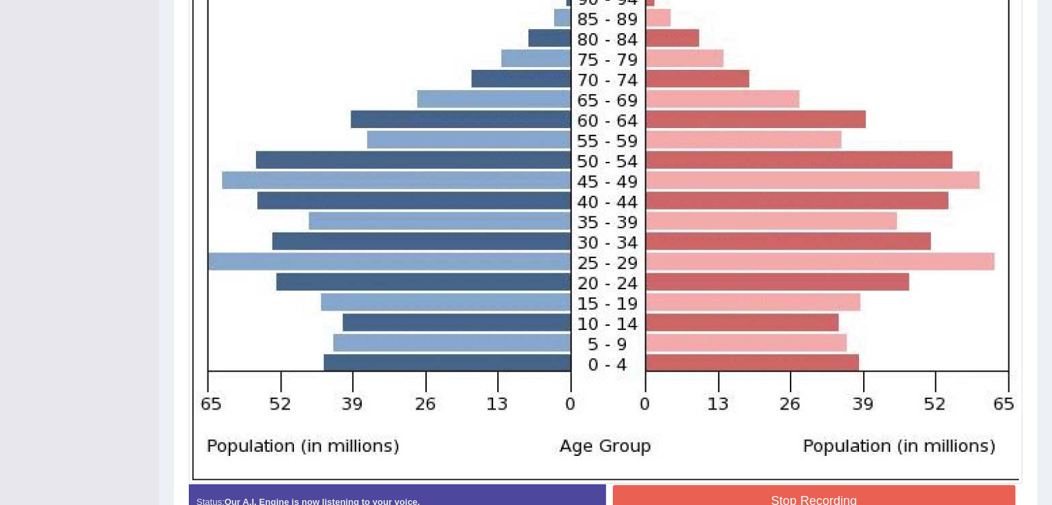
scroll to position [559, 0]
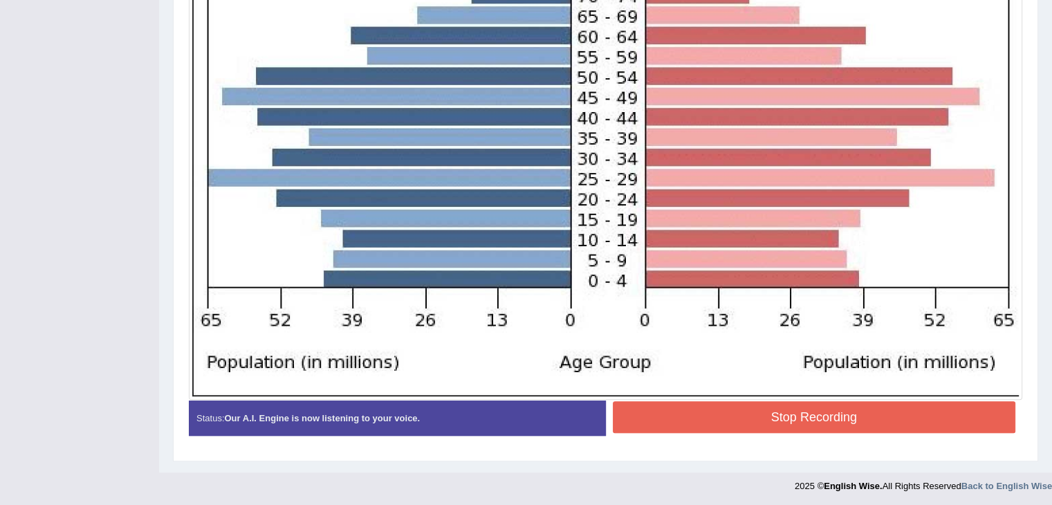
click at [827, 416] on button "Stop Recording" at bounding box center [814, 417] width 403 height 32
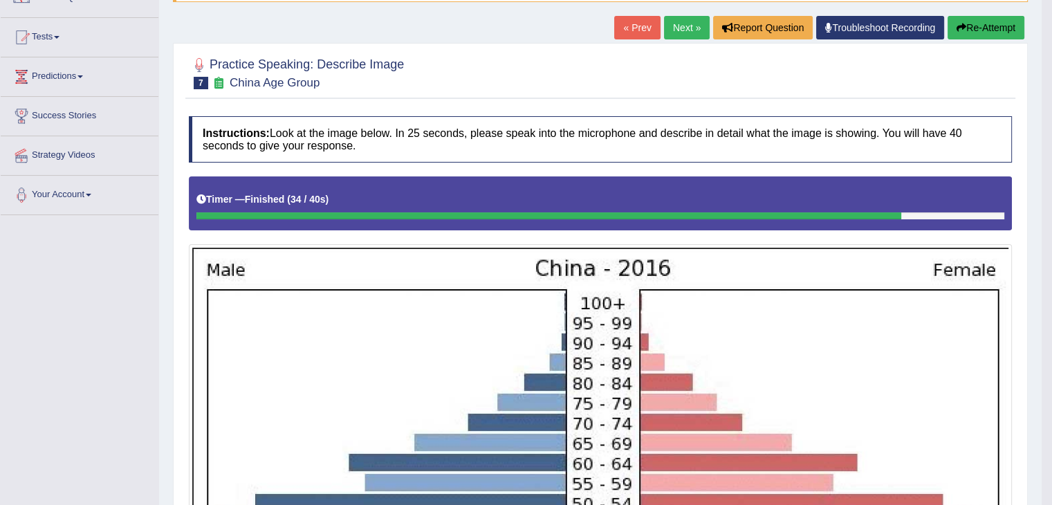
scroll to position [116, 0]
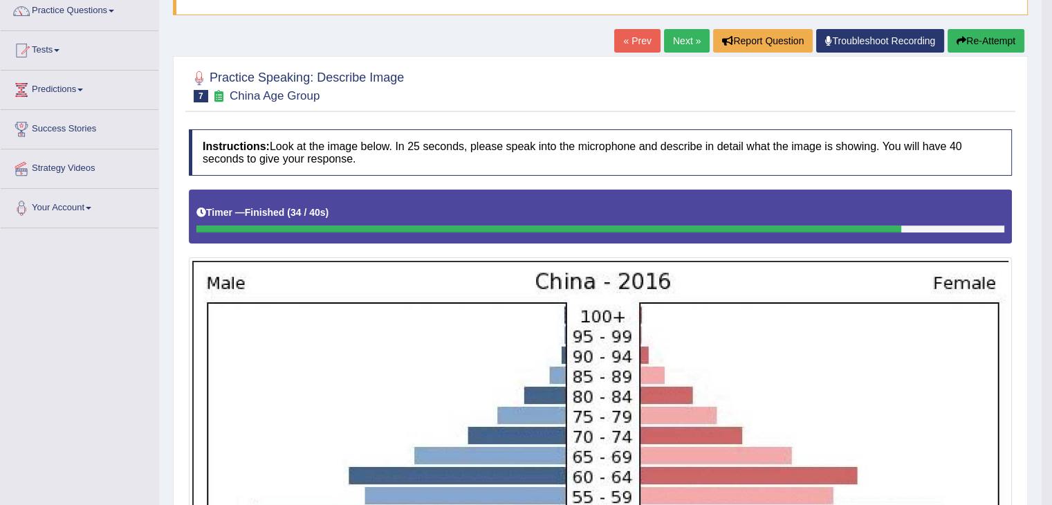
click at [681, 44] on link "Next »" at bounding box center [687, 41] width 46 height 24
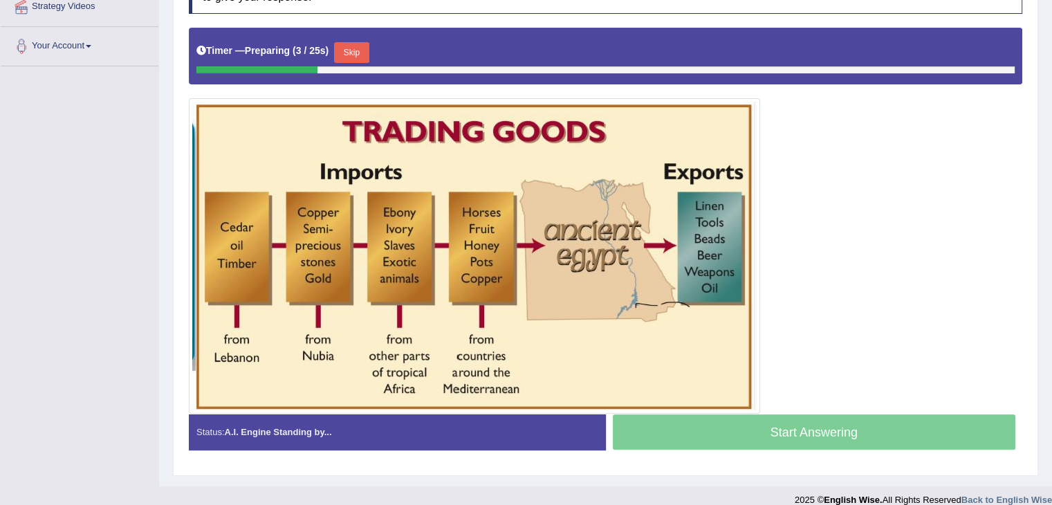
scroll to position [291, 0]
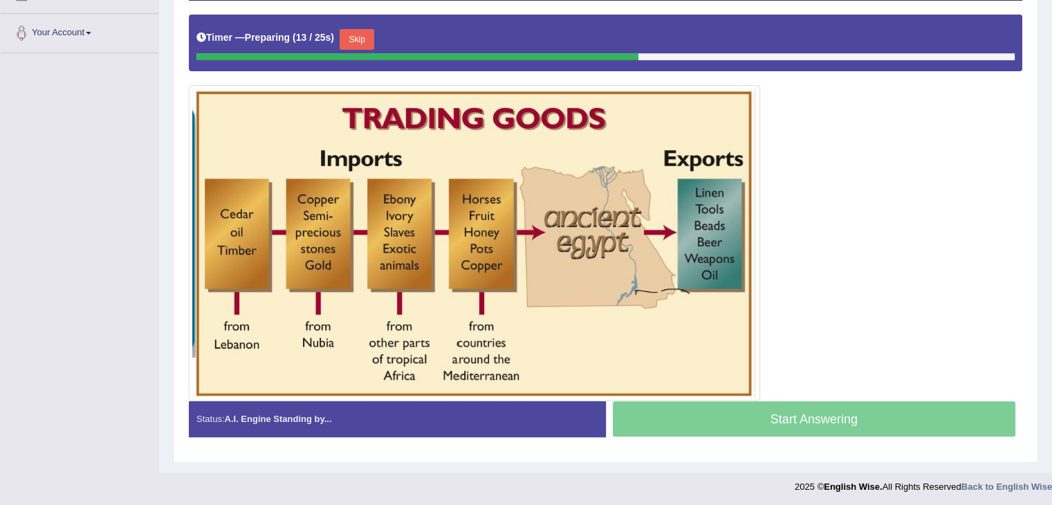
click at [357, 29] on button "Skip" at bounding box center [357, 39] width 35 height 21
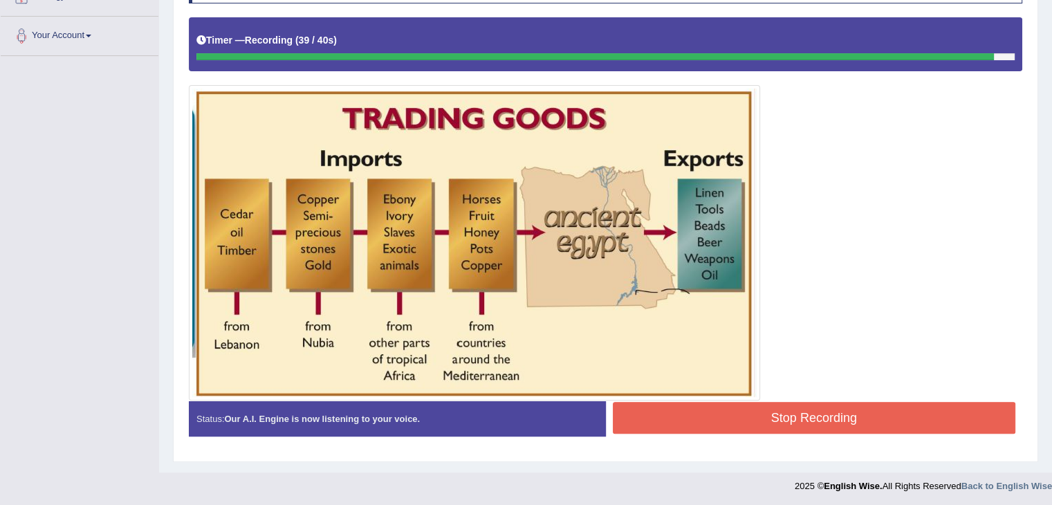
click at [805, 416] on button "Stop Recording" at bounding box center [814, 418] width 403 height 32
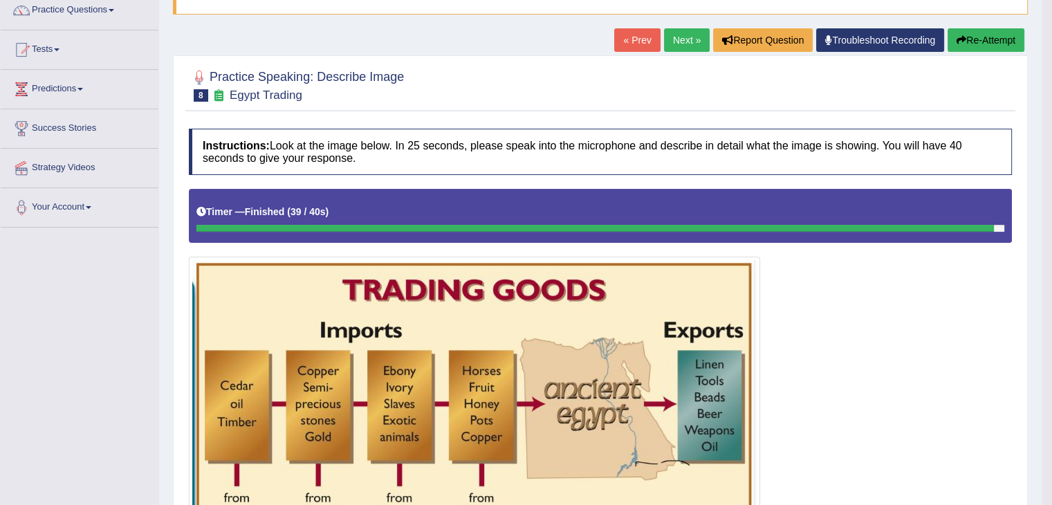
scroll to position [87, 0]
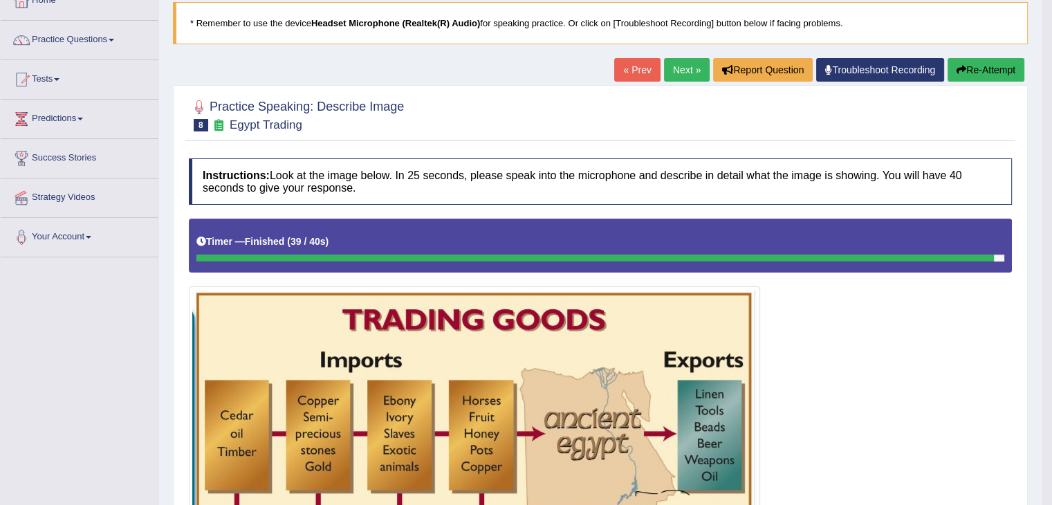
click at [683, 71] on link "Next »" at bounding box center [687, 70] width 46 height 24
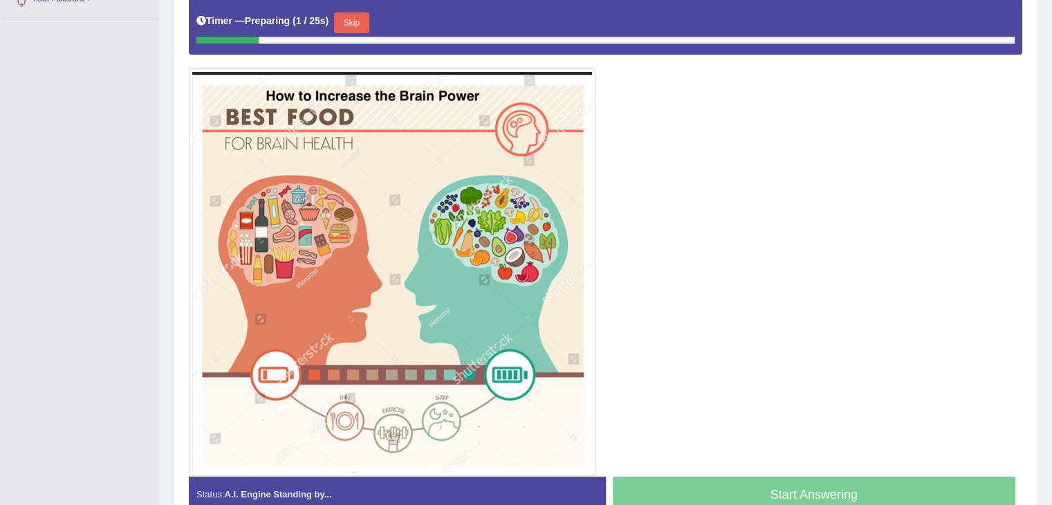
drag, startPoint x: 1062, startPoint y: 160, endPoint x: 1062, endPoint y: 260, distance: 100.3
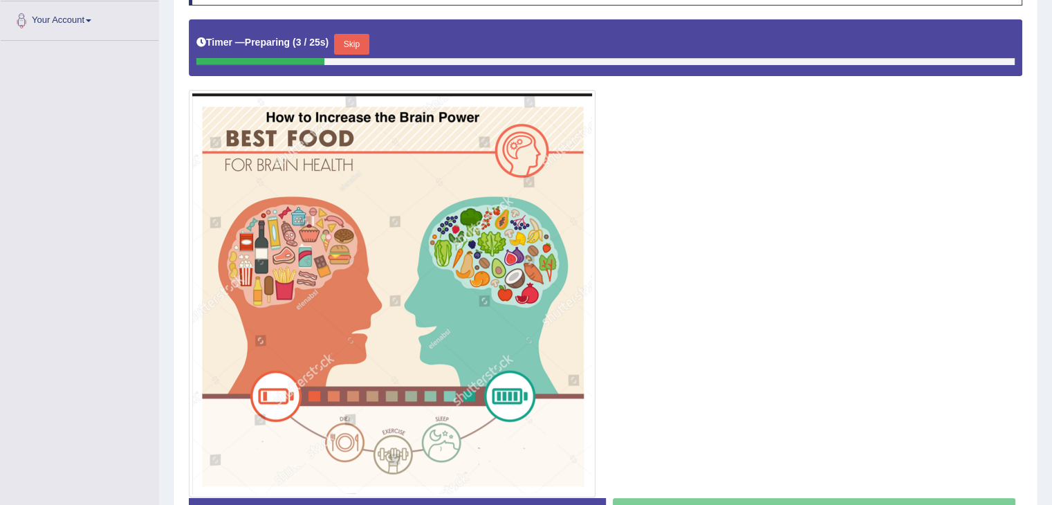
click at [353, 45] on button "Skip" at bounding box center [351, 44] width 35 height 21
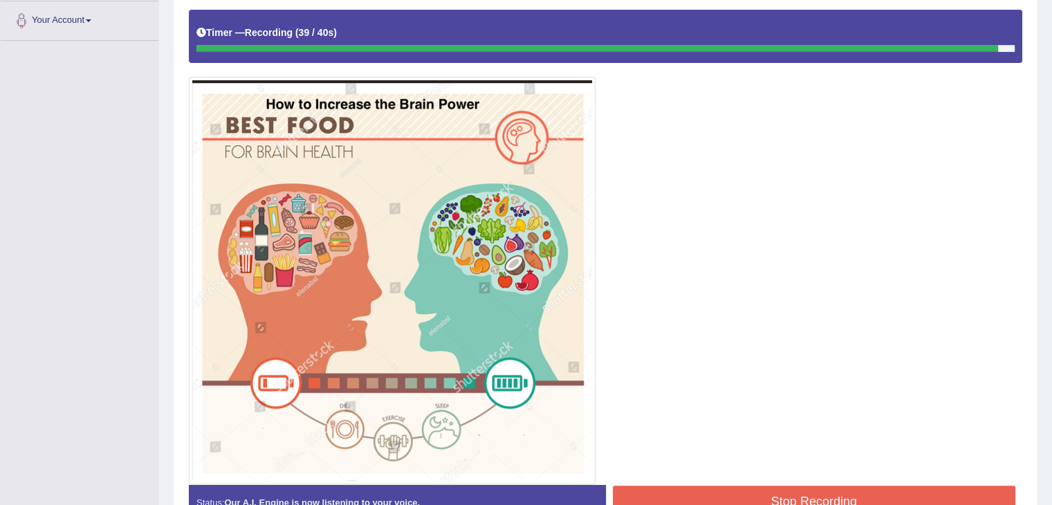
click at [728, 497] on button "Stop Recording" at bounding box center [814, 502] width 403 height 32
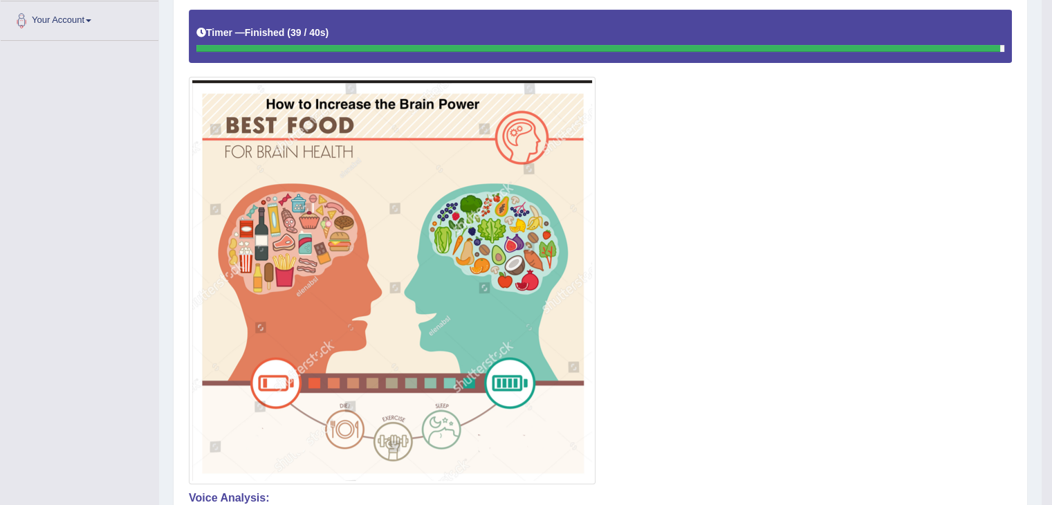
drag, startPoint x: 1062, startPoint y: 186, endPoint x: 1062, endPoint y: 219, distance: 33.2
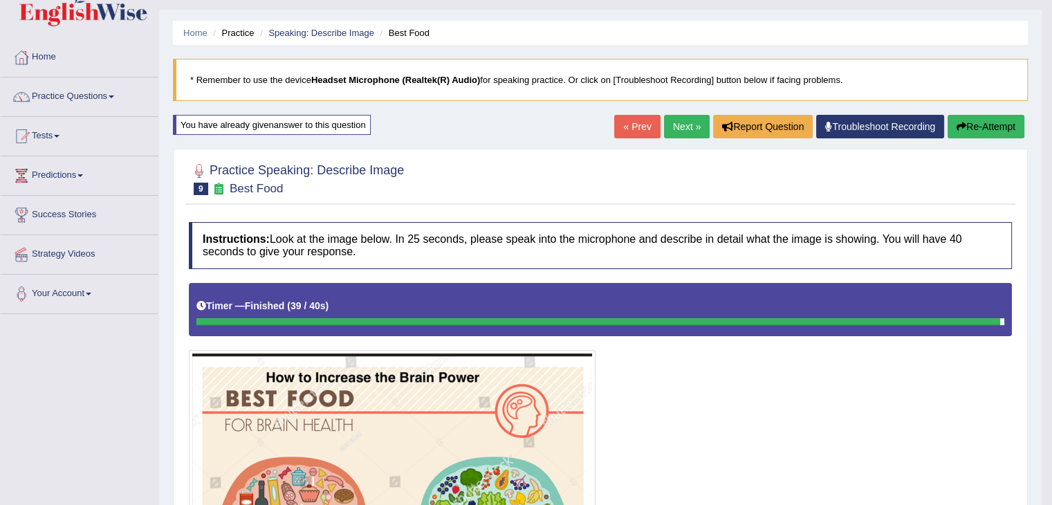
scroll to position [21, 0]
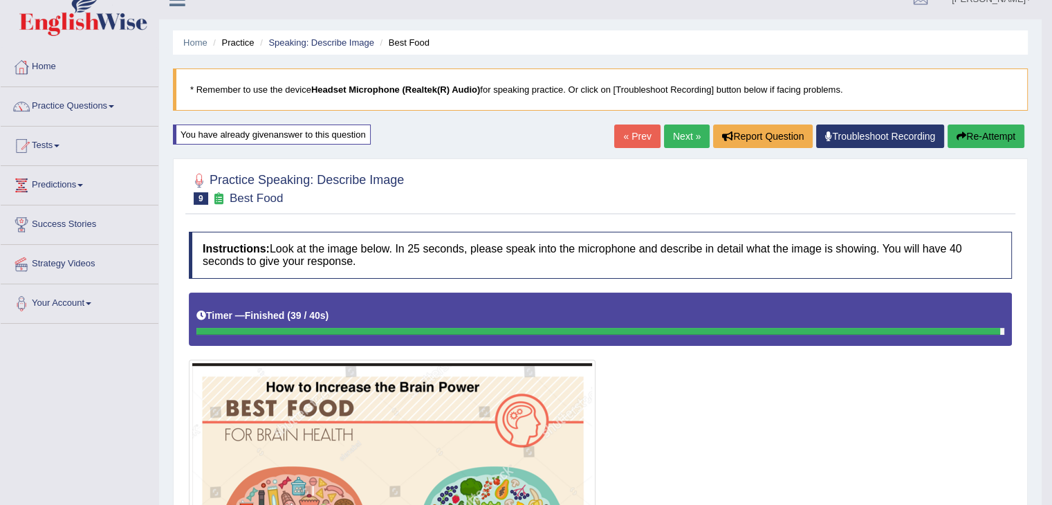
click at [689, 130] on link "Next »" at bounding box center [687, 137] width 46 height 24
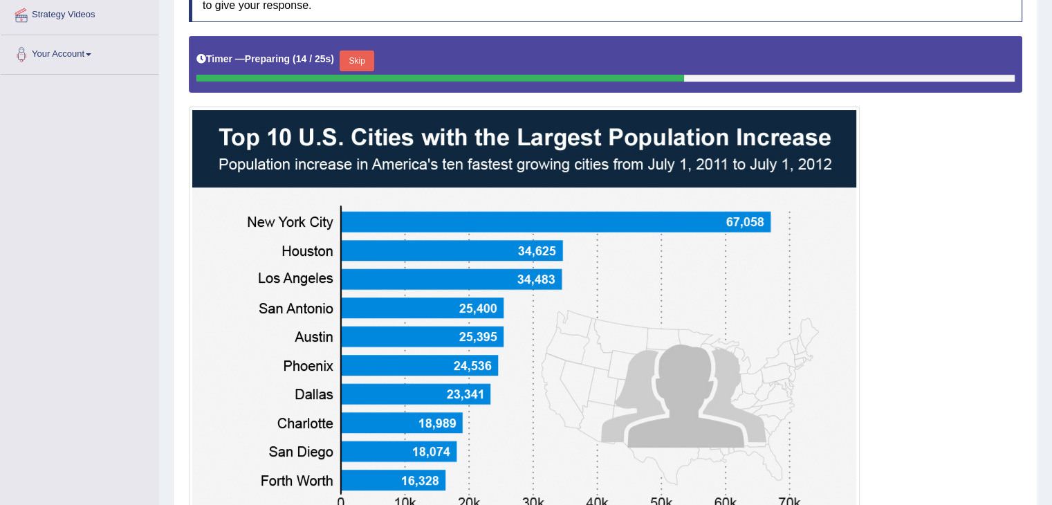
scroll to position [169, 0]
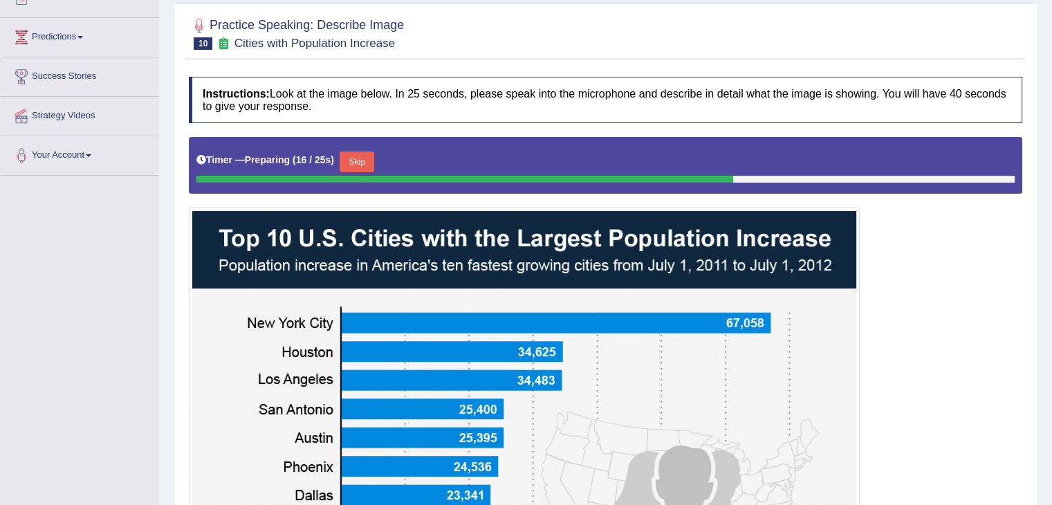
click at [374, 158] on button "Skip" at bounding box center [357, 161] width 35 height 21
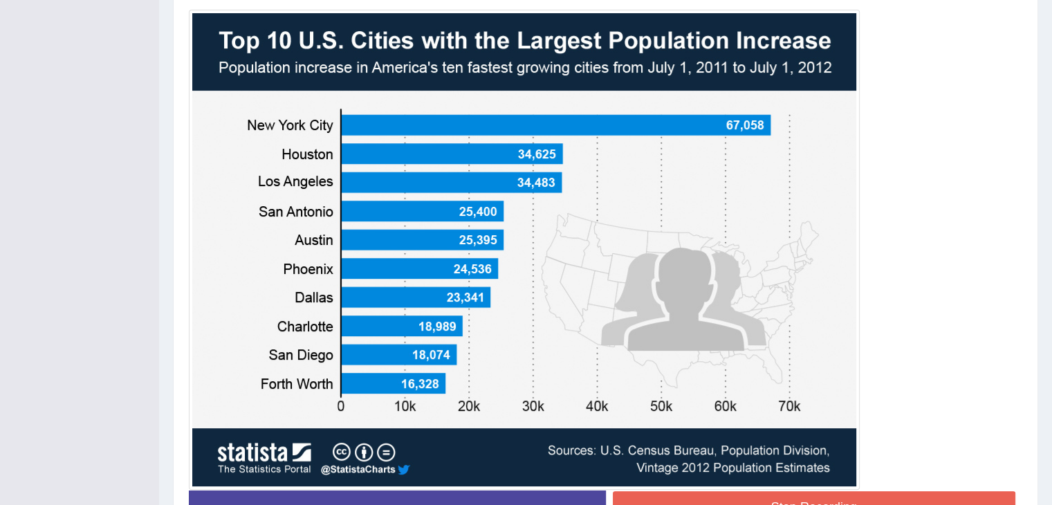
scroll to position [365, 0]
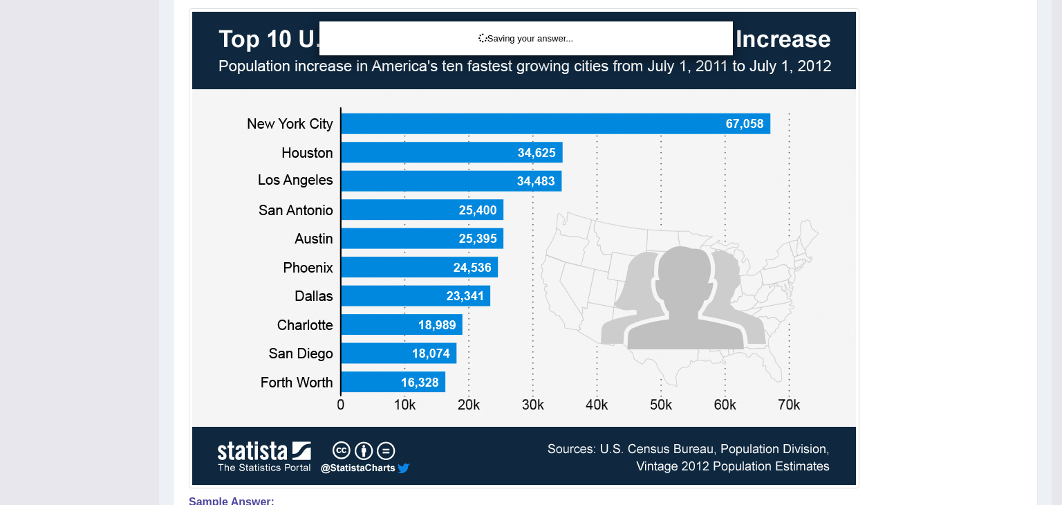
drag, startPoint x: 1062, startPoint y: 269, endPoint x: 1062, endPoint y: 335, distance: 65.7
click at [1051, 335] on div "Saving your answer..." at bounding box center [531, 252] width 1062 height 505
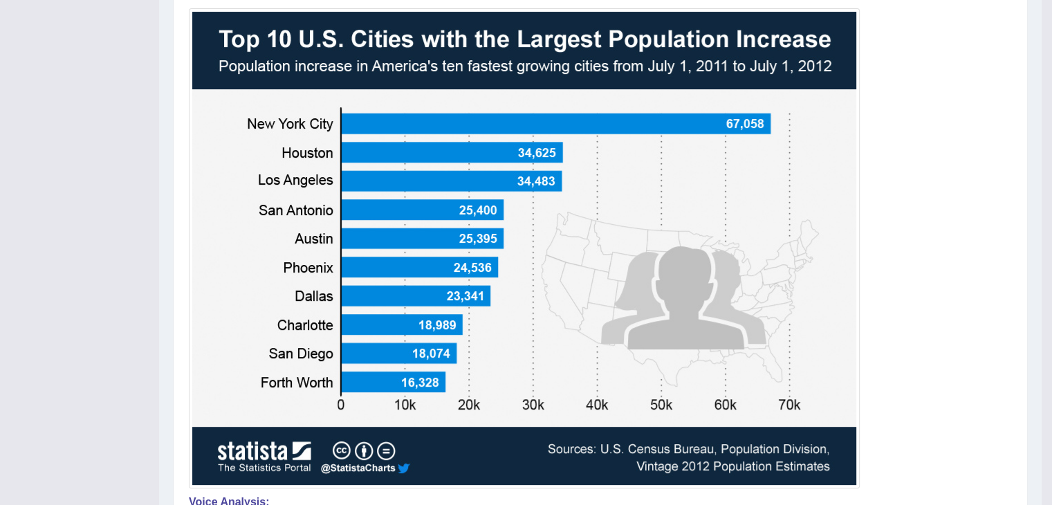
drag, startPoint x: 1062, startPoint y: 48, endPoint x: 1060, endPoint y: 211, distance: 163.3
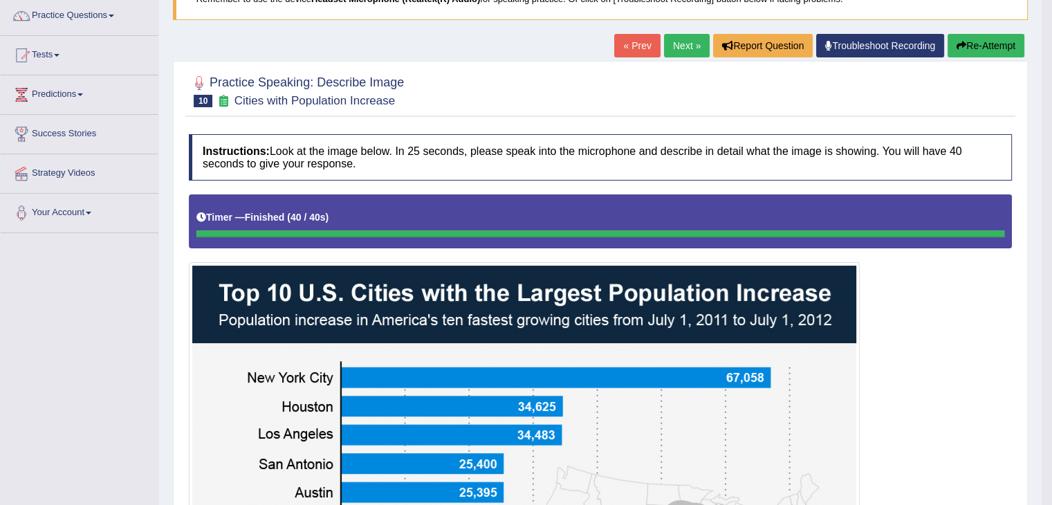
scroll to position [16, 0]
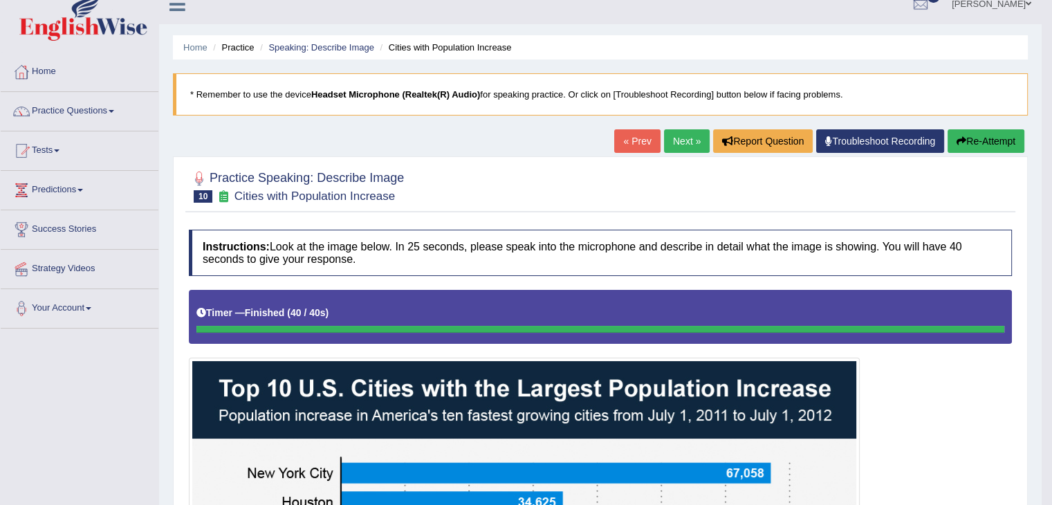
click at [672, 136] on link "Next »" at bounding box center [687, 141] width 46 height 24
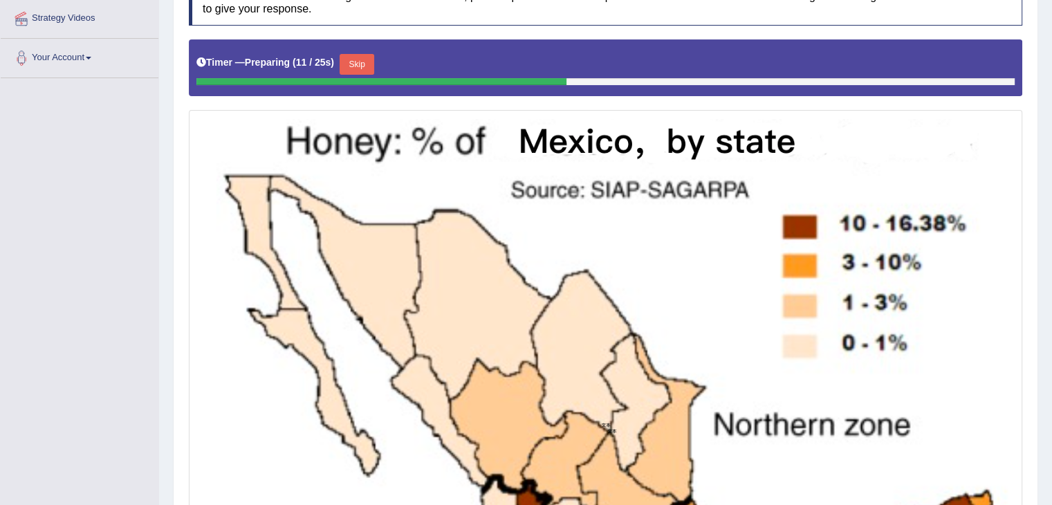
scroll to position [264, 0]
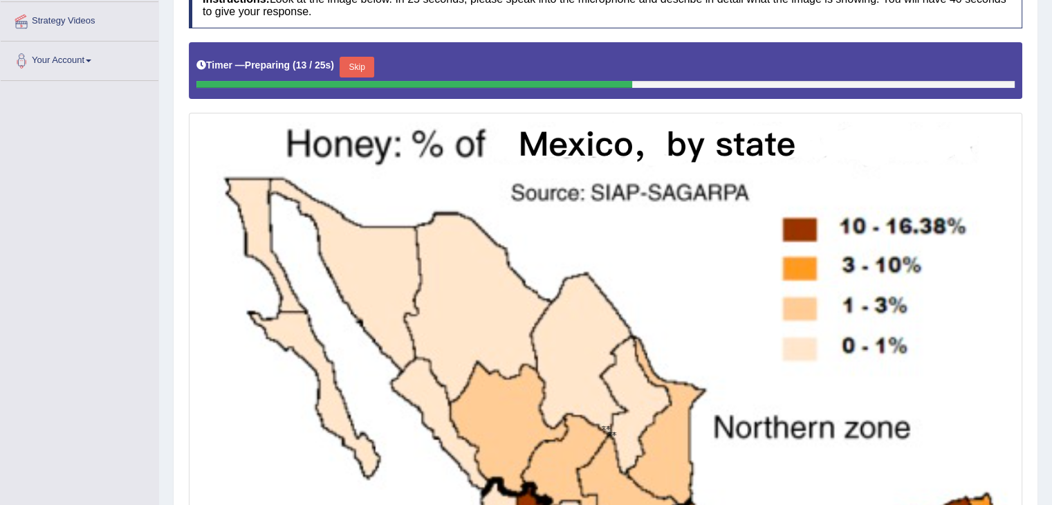
click at [374, 66] on button "Skip" at bounding box center [357, 67] width 35 height 21
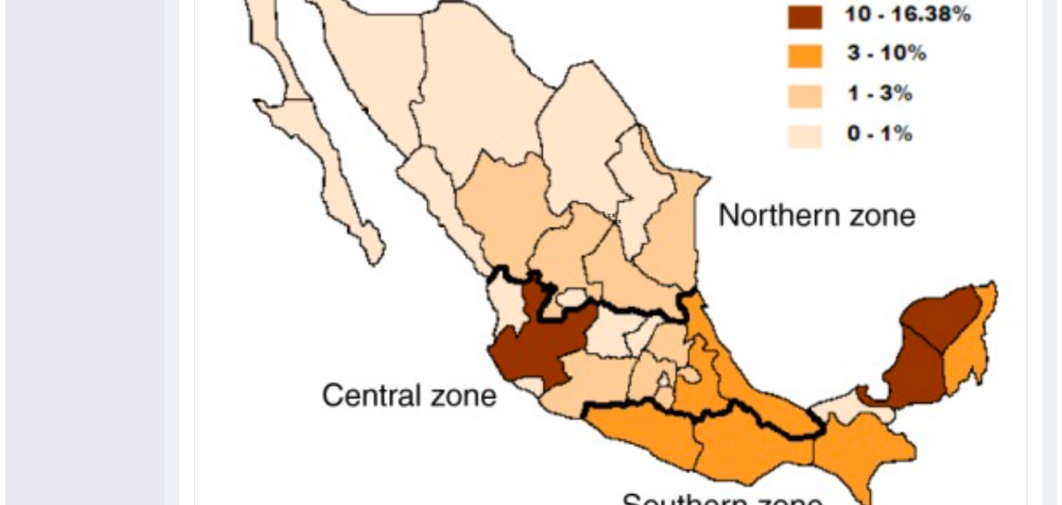
scroll to position [603, 0]
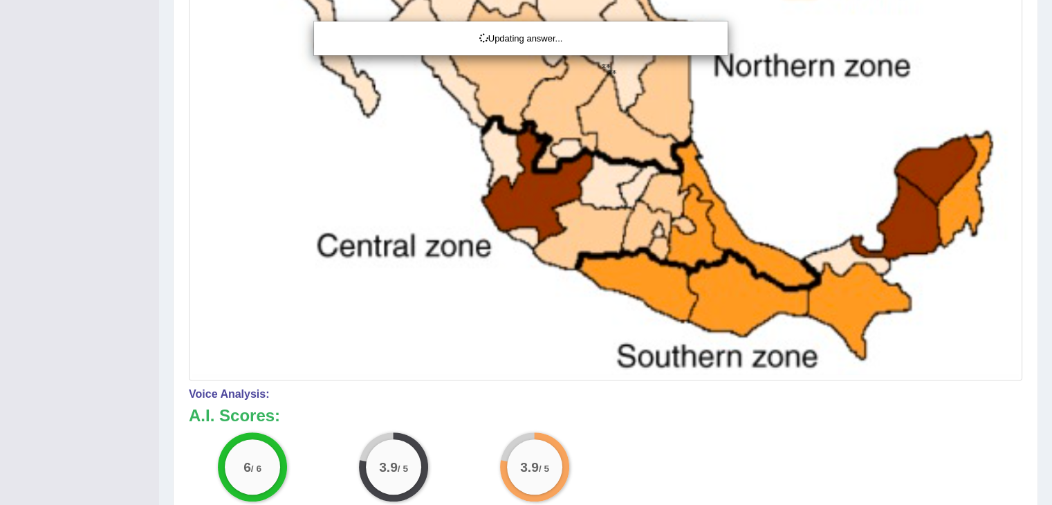
drag, startPoint x: 1056, startPoint y: 282, endPoint x: 1062, endPoint y: 383, distance: 101.2
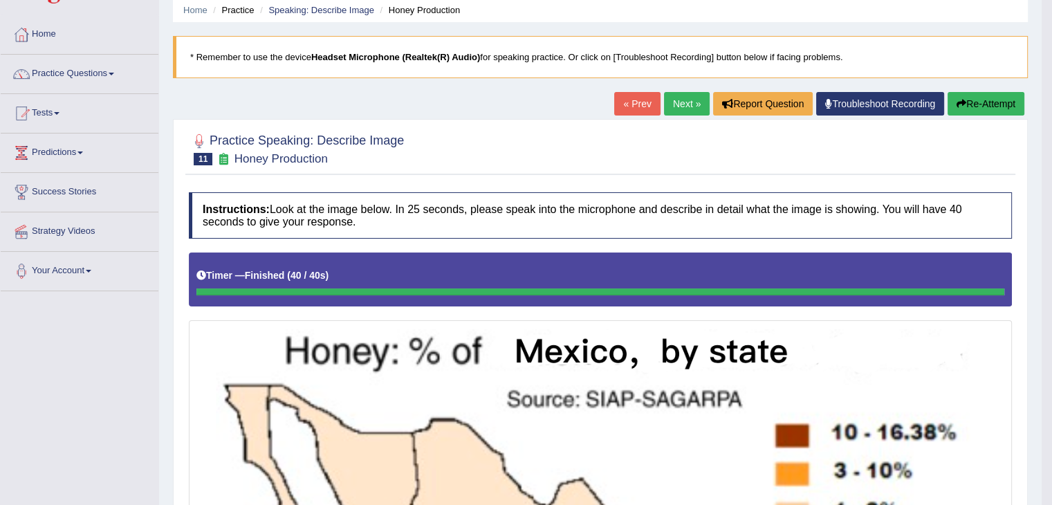
scroll to position [8, 0]
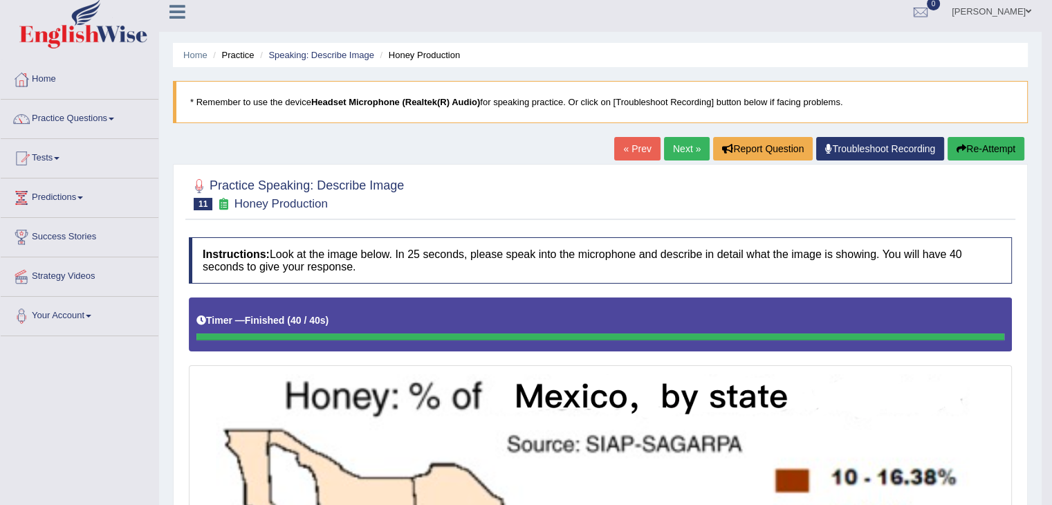
click at [674, 154] on link "Next »" at bounding box center [687, 149] width 46 height 24
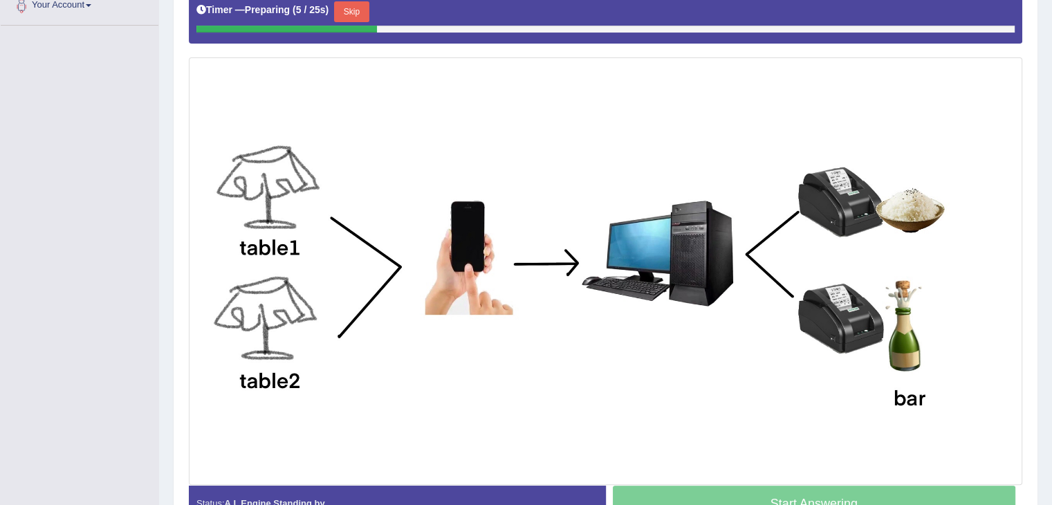
scroll to position [320, 0]
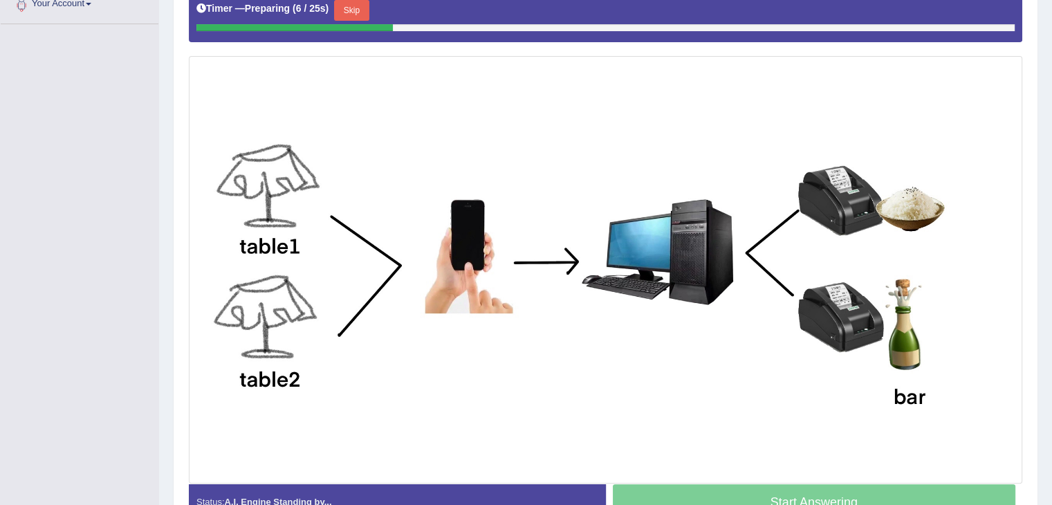
drag, startPoint x: 1062, startPoint y: 75, endPoint x: 1060, endPoint y: 261, distance: 185.4
click at [365, 3] on button "Skip" at bounding box center [351, 10] width 35 height 21
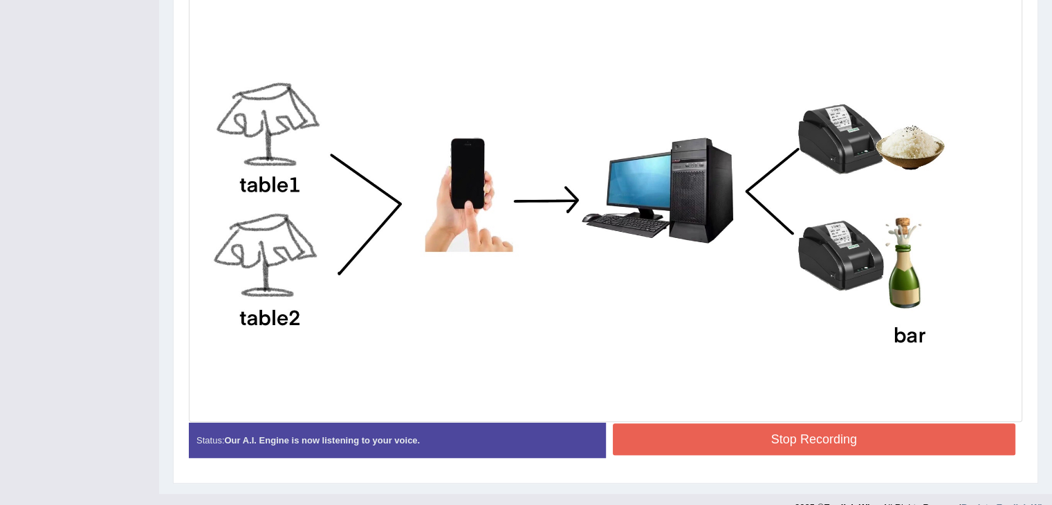
scroll to position [401, 0]
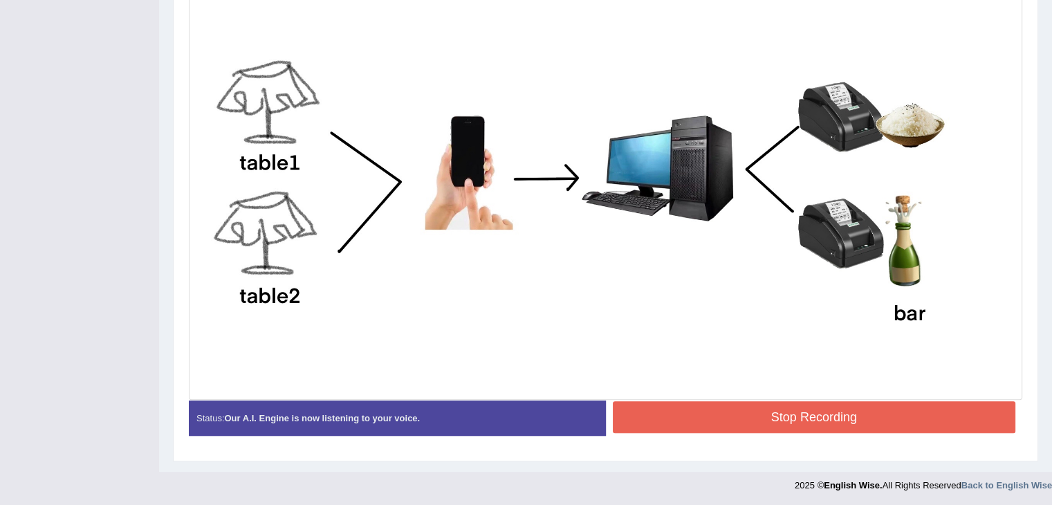
click at [905, 411] on button "Stop Recording" at bounding box center [814, 417] width 403 height 32
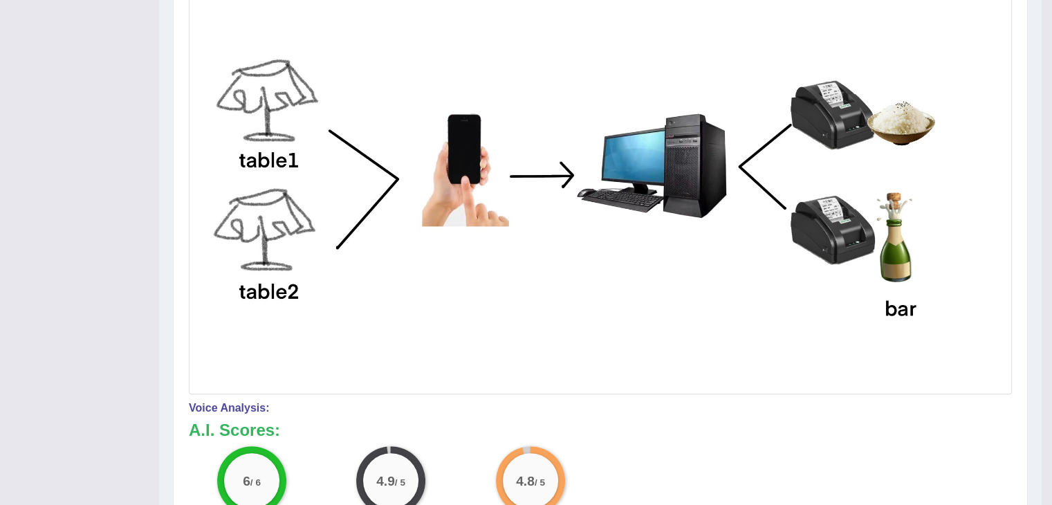
drag, startPoint x: 1060, startPoint y: 244, endPoint x: 1060, endPoint y: 270, distance: 25.6
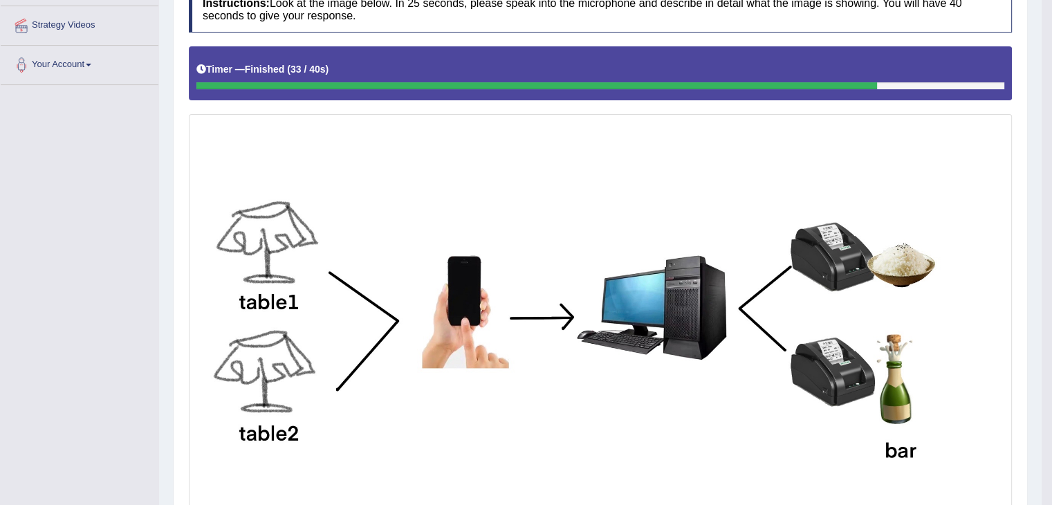
scroll to position [77, 0]
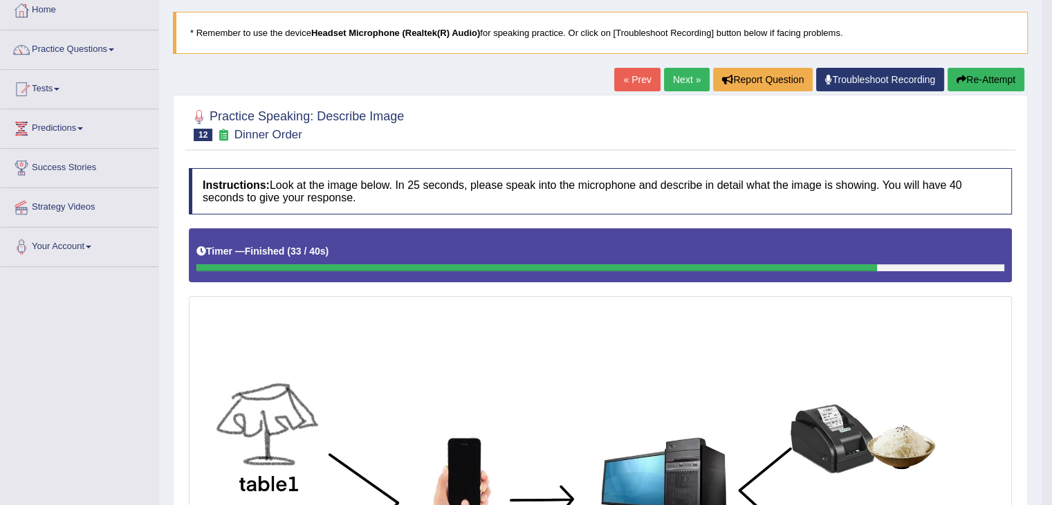
click at [664, 75] on link "Next »" at bounding box center [687, 80] width 46 height 24
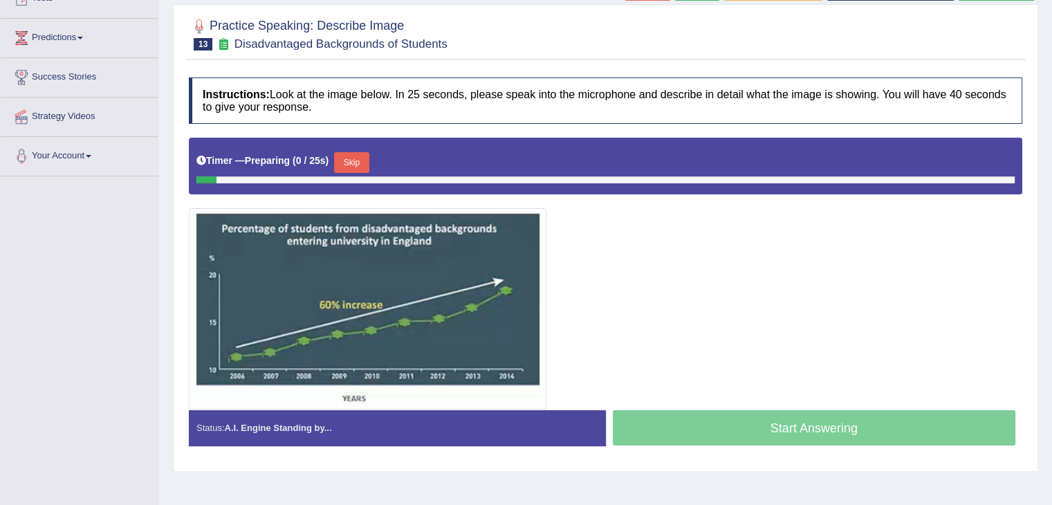
scroll to position [169, 0]
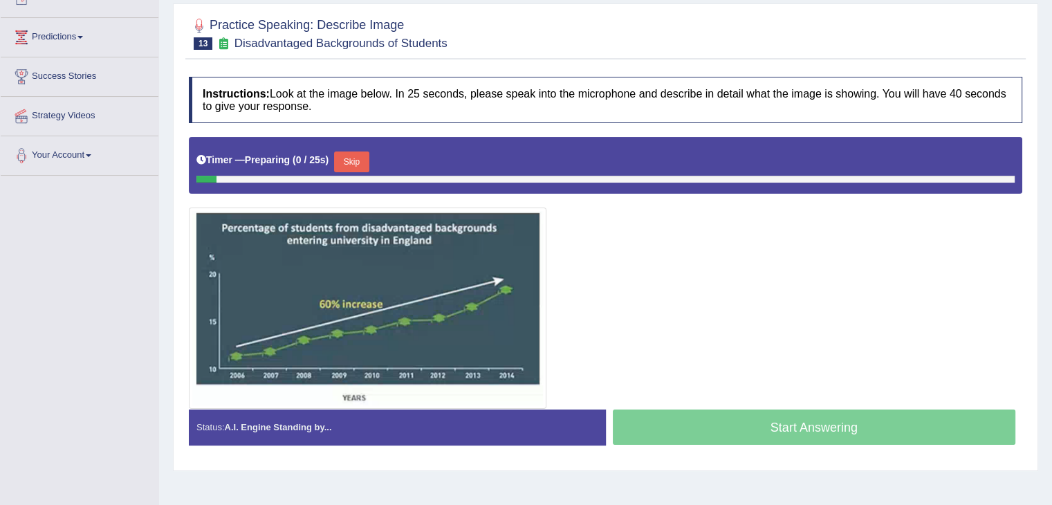
drag, startPoint x: 1062, startPoint y: 252, endPoint x: 1062, endPoint y: 365, distance: 112.1
click at [1052, 336] on html "Toggle navigation Home Practice Questions Speaking Practice Read Aloud Repeat S…" at bounding box center [526, 83] width 1052 height 505
click at [355, 166] on button "Skip" at bounding box center [351, 161] width 35 height 21
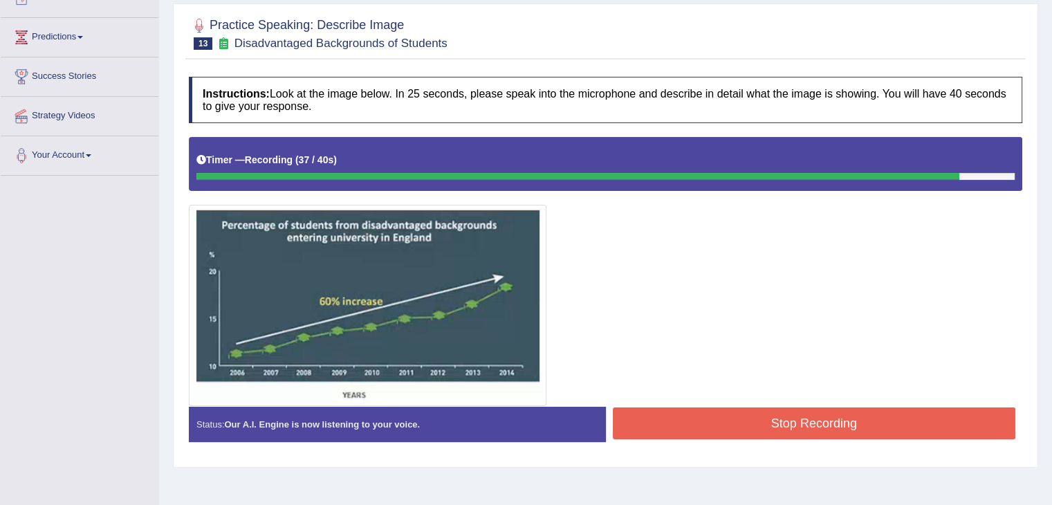
click at [747, 414] on button "Stop Recording" at bounding box center [814, 423] width 403 height 32
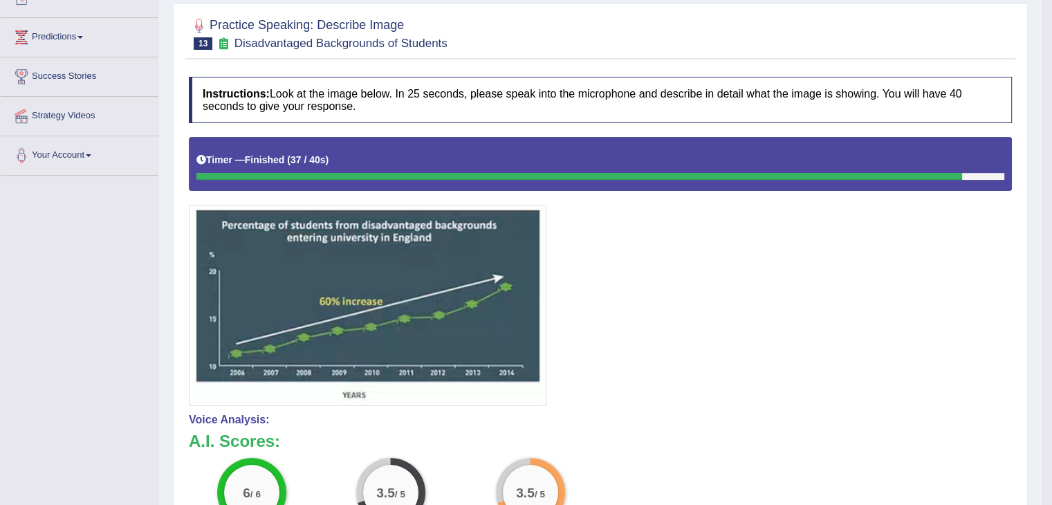
drag, startPoint x: 1062, startPoint y: 154, endPoint x: 1060, endPoint y: 216, distance: 61.6
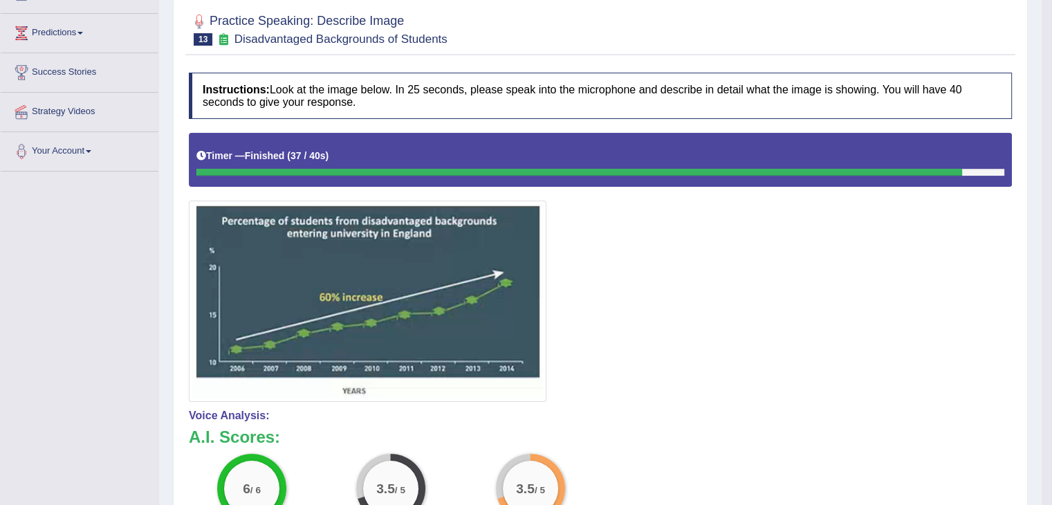
scroll to position [167, 0]
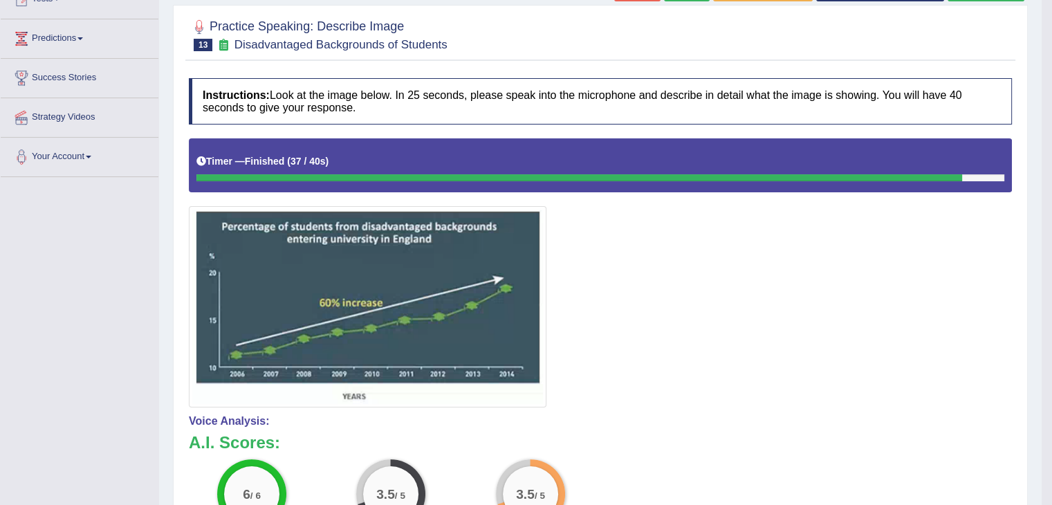
drag, startPoint x: 1042, startPoint y: 217, endPoint x: 1062, endPoint y: 203, distance: 23.8
click at [1052, 203] on html "Toggle navigation Home Practice Questions Speaking Practice Read Aloud Repeat S…" at bounding box center [526, 85] width 1052 height 505
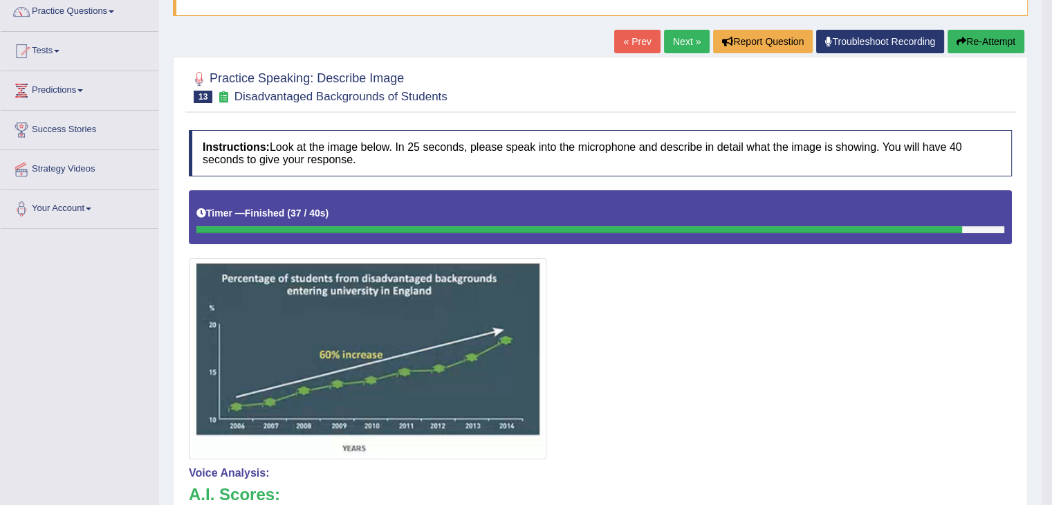
scroll to position [113, 0]
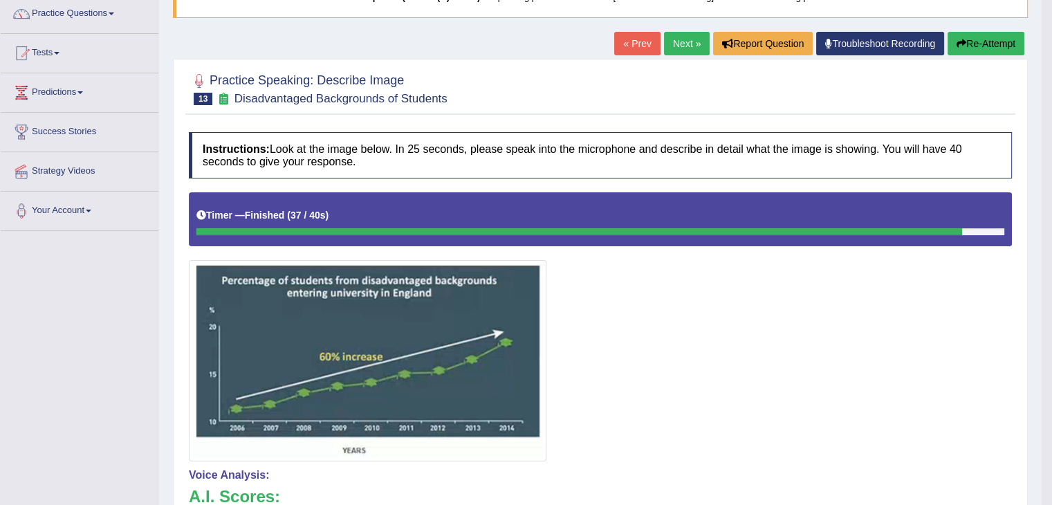
click at [672, 46] on link "Next »" at bounding box center [687, 44] width 46 height 24
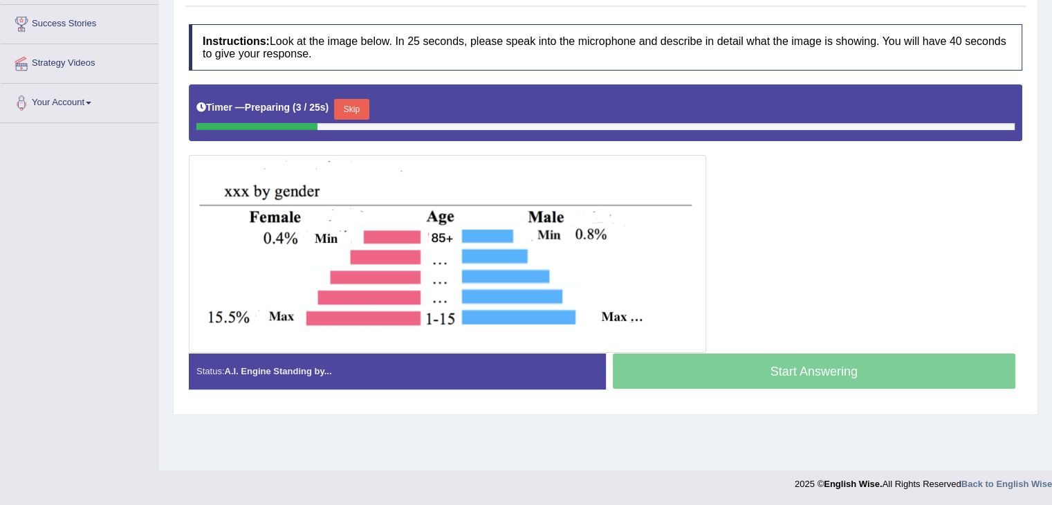
drag, startPoint x: 0, startPoint y: 0, endPoint x: 1062, endPoint y: 277, distance: 1097.4
click at [1051, 277] on html "Toggle navigation Home Practice Questions Speaking Practice Read Aloud Repeat S…" at bounding box center [526, 31] width 1052 height 505
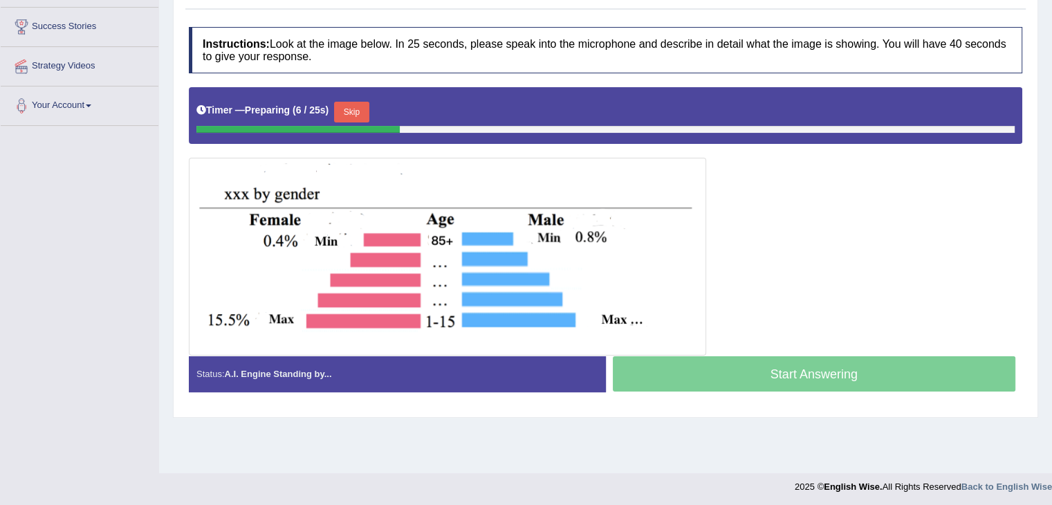
click at [358, 102] on button "Skip" at bounding box center [351, 112] width 35 height 21
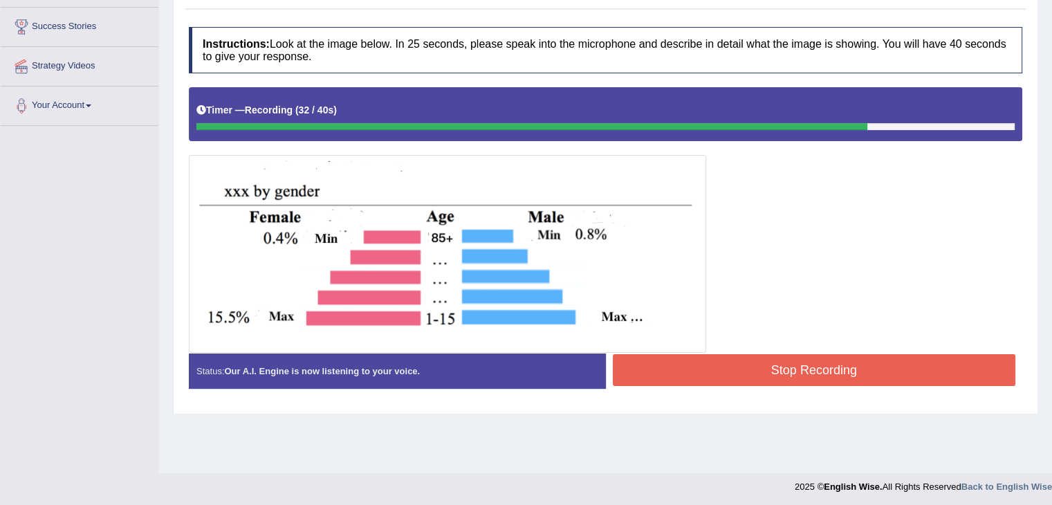
click at [643, 361] on button "Stop Recording" at bounding box center [814, 370] width 403 height 32
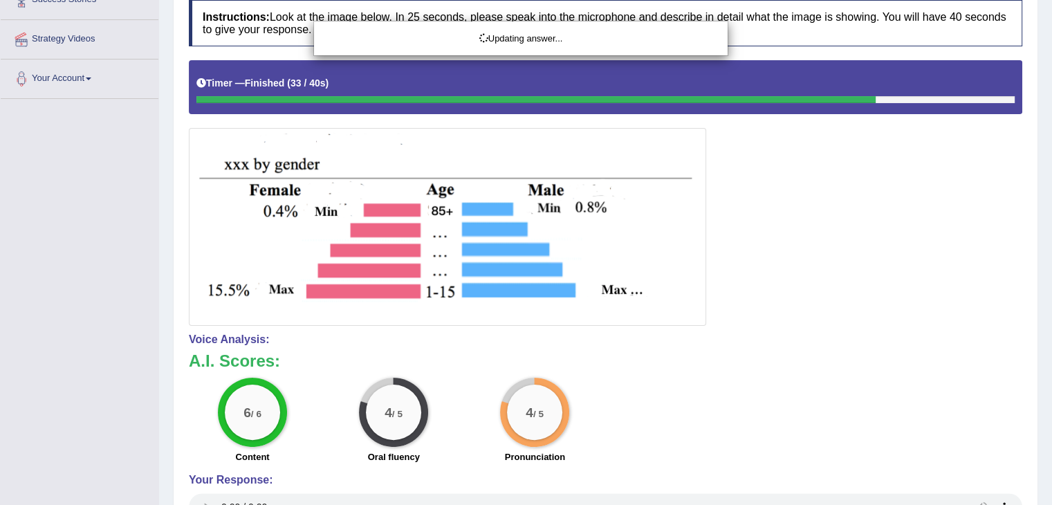
drag, startPoint x: 1062, startPoint y: 165, endPoint x: 1062, endPoint y: 232, distance: 67.1
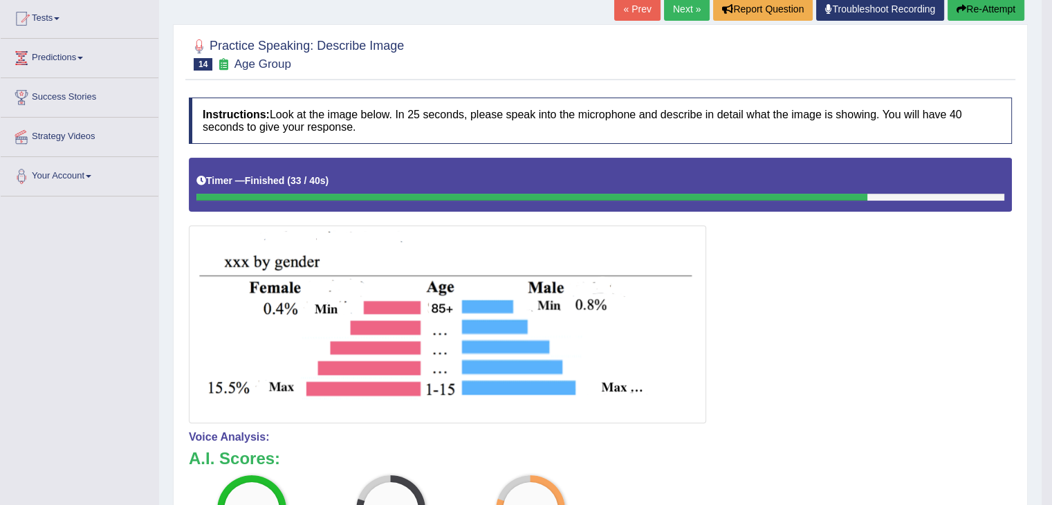
scroll to position [138, 0]
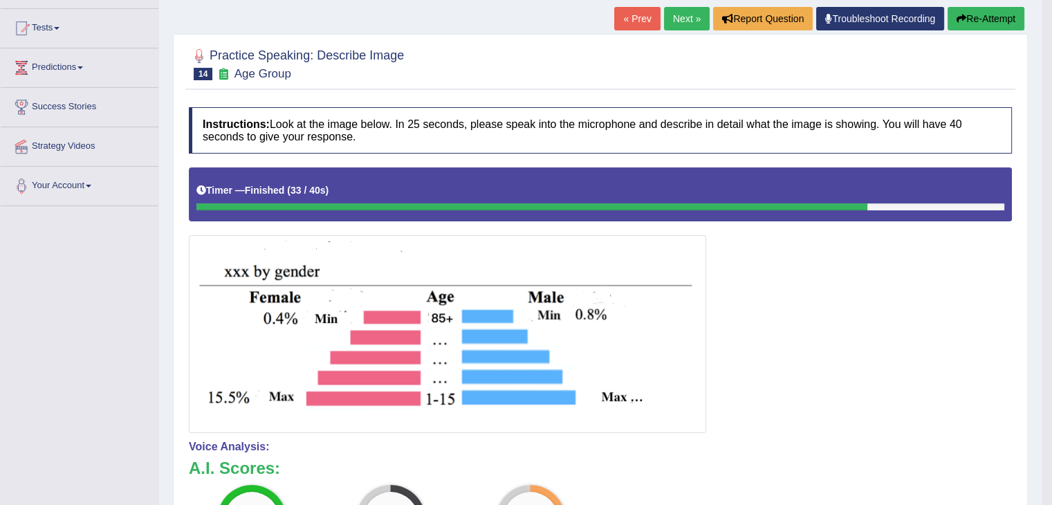
click at [680, 24] on link "Next »" at bounding box center [687, 19] width 46 height 24
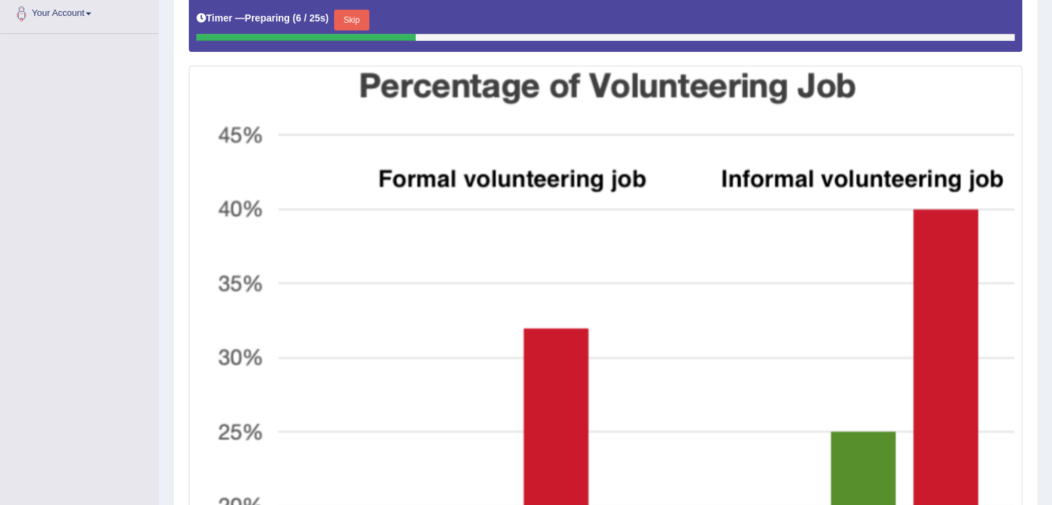
scroll to position [313, 0]
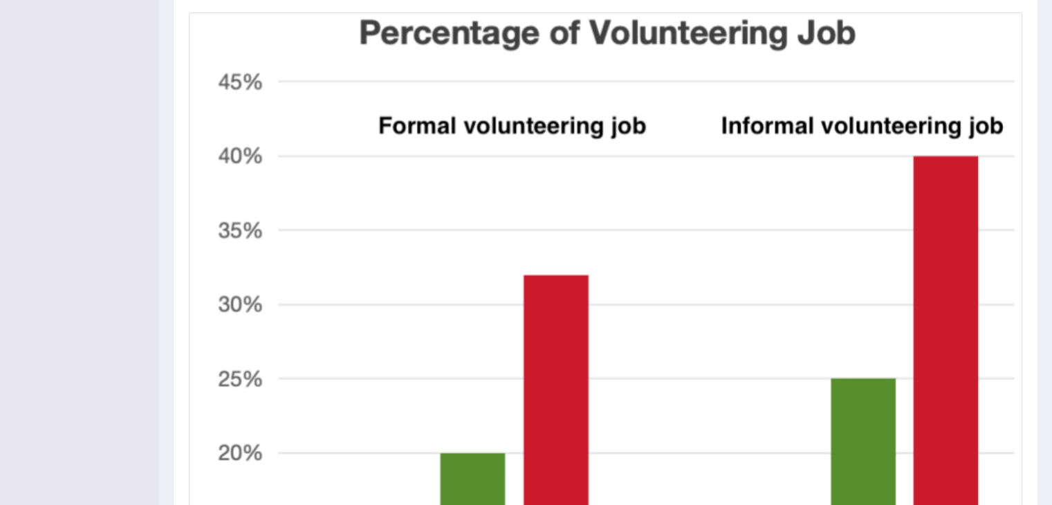
drag, startPoint x: 1062, startPoint y: 208, endPoint x: 1062, endPoint y: 366, distance: 157.7
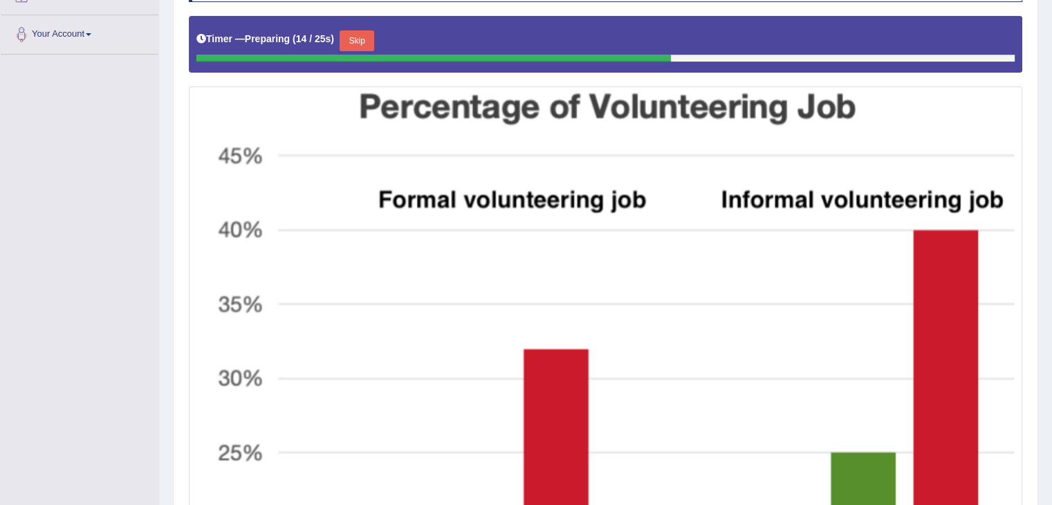
scroll to position [293, 0]
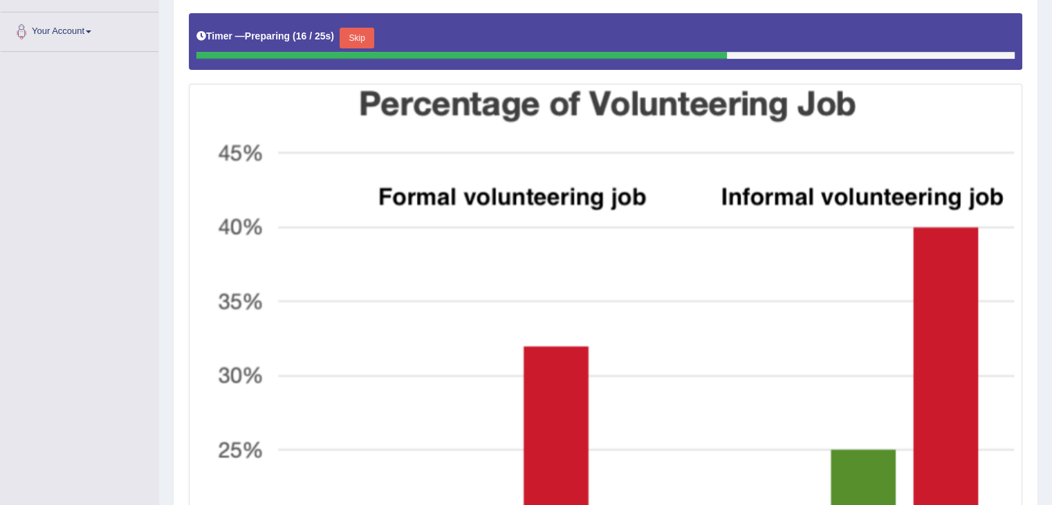
click at [362, 37] on button "Skip" at bounding box center [357, 38] width 35 height 21
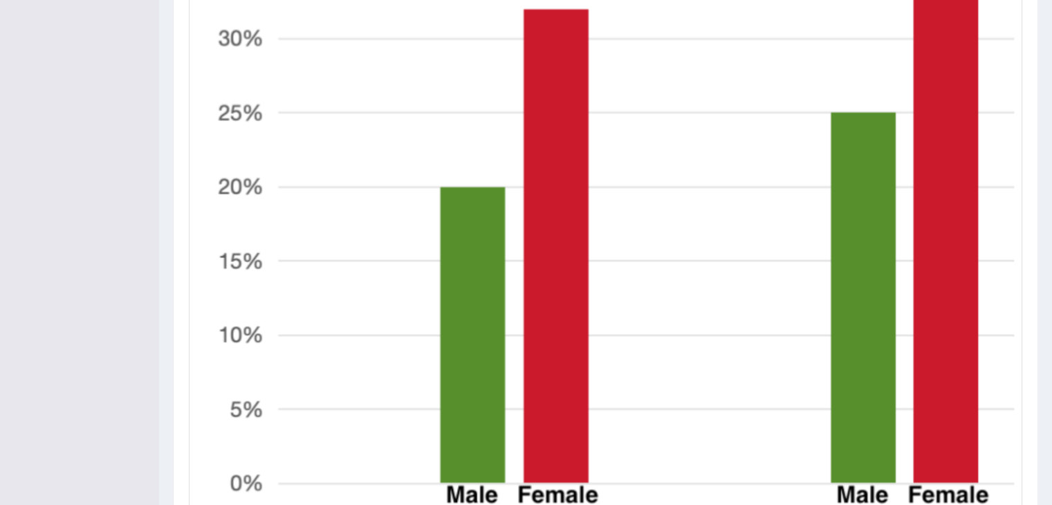
scroll to position [648, 0]
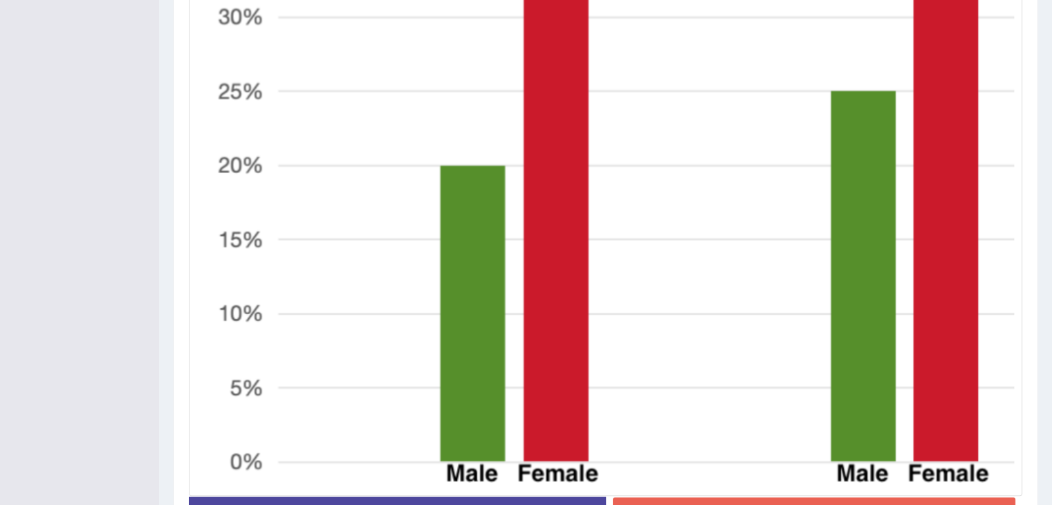
click at [966, 499] on button "Stop Recording" at bounding box center [814, 513] width 403 height 32
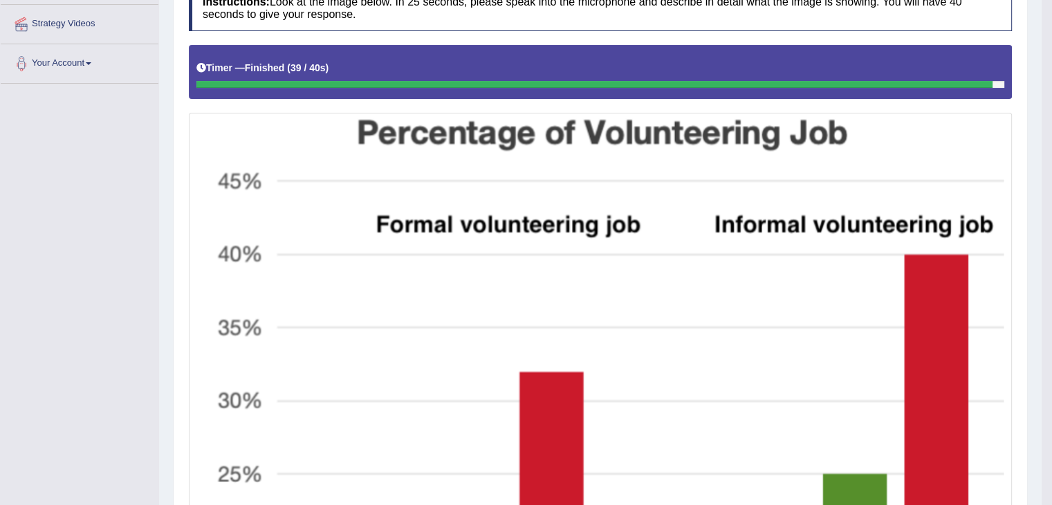
scroll to position [97, 0]
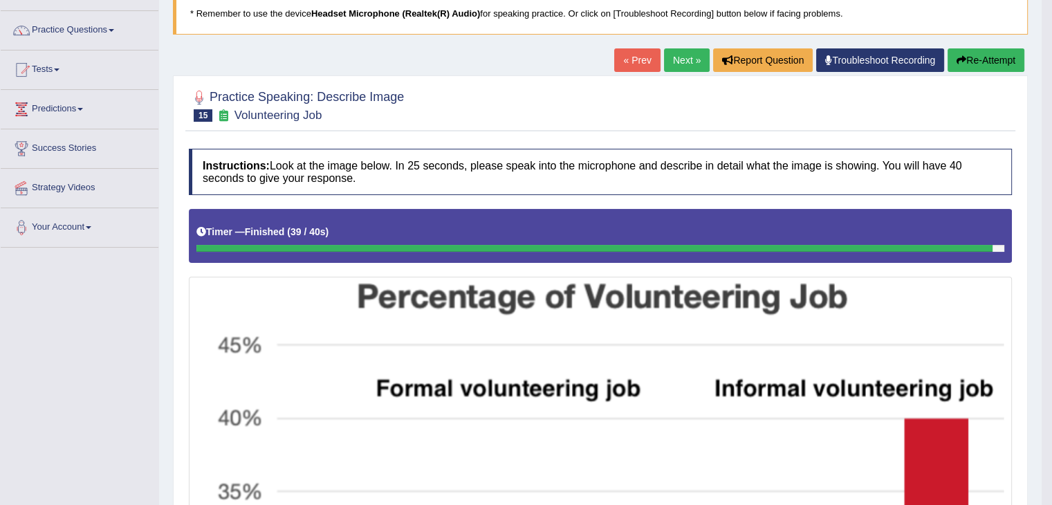
click at [677, 67] on link "Next »" at bounding box center [687, 60] width 46 height 24
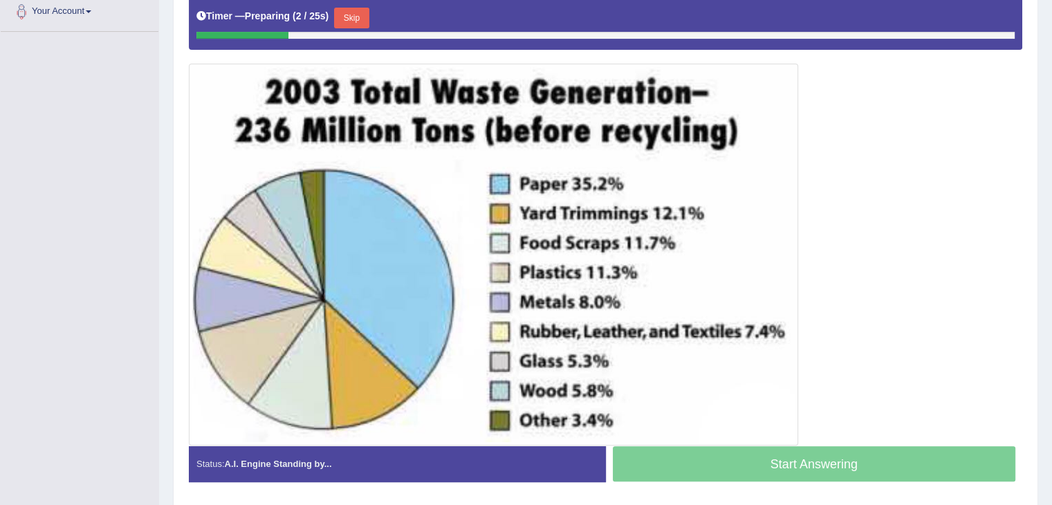
scroll to position [317, 0]
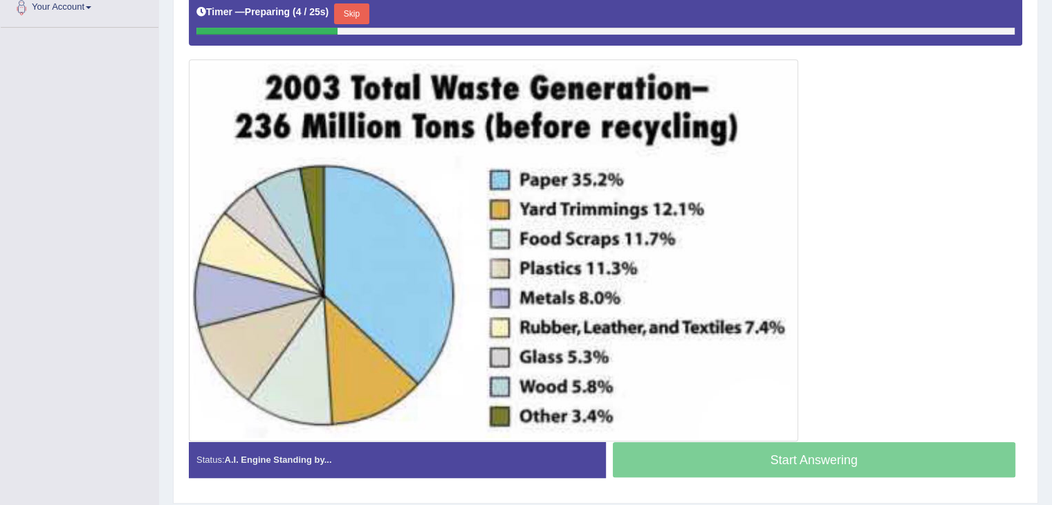
click at [357, 11] on button "Skip" at bounding box center [351, 13] width 35 height 21
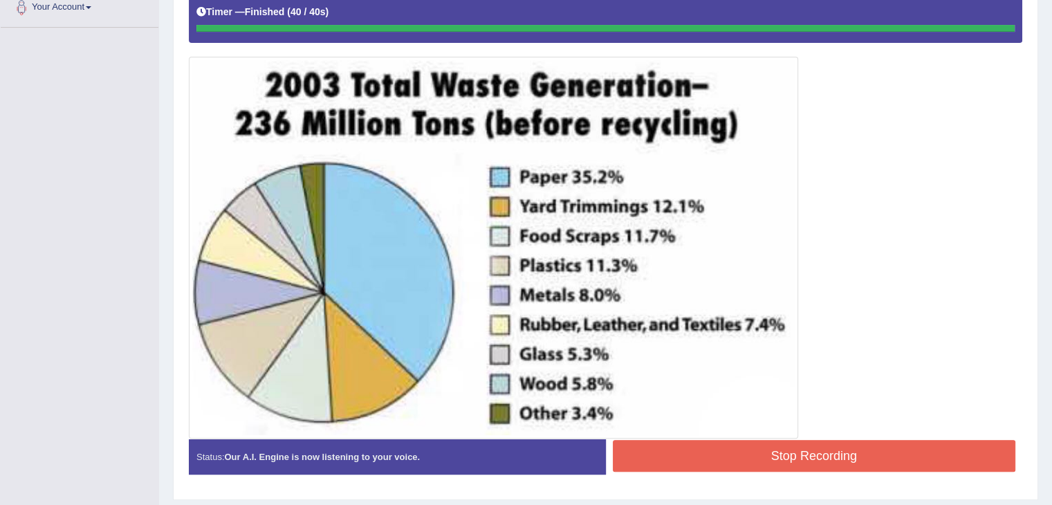
click at [744, 466] on div "Instructions: Look at the image below. In 25 seconds, please speak into the mic…" at bounding box center [605, 207] width 840 height 571
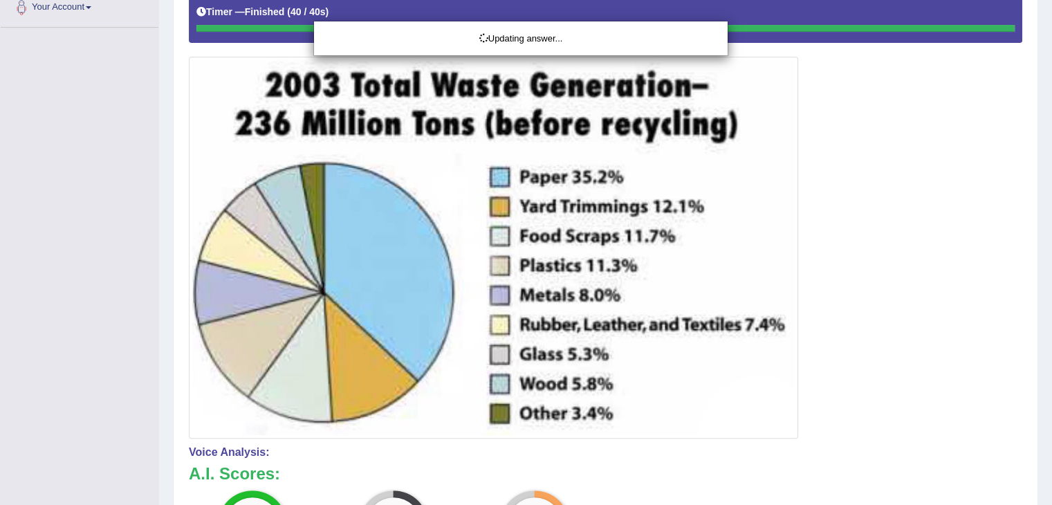
drag, startPoint x: 1062, startPoint y: 220, endPoint x: 1062, endPoint y: 254, distance: 33.9
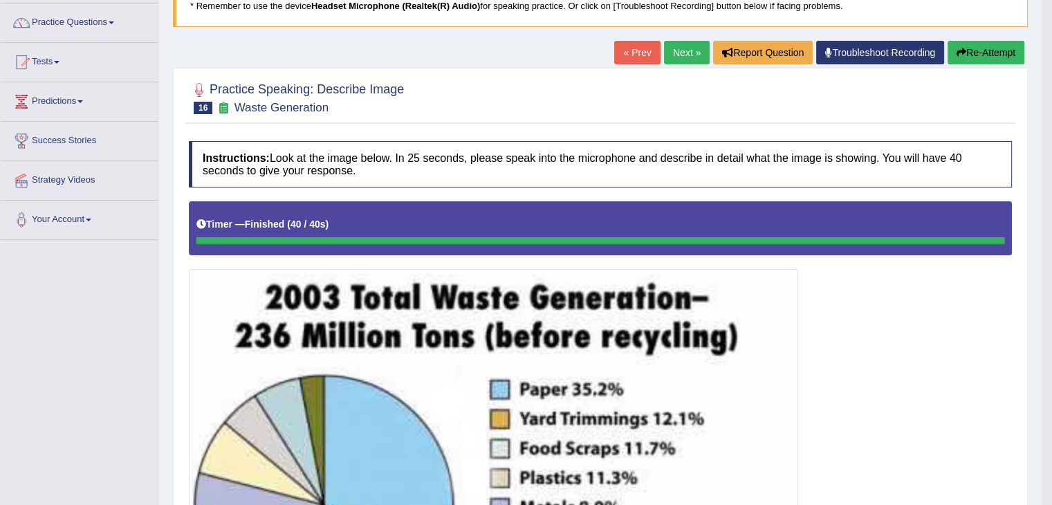
scroll to position [99, 0]
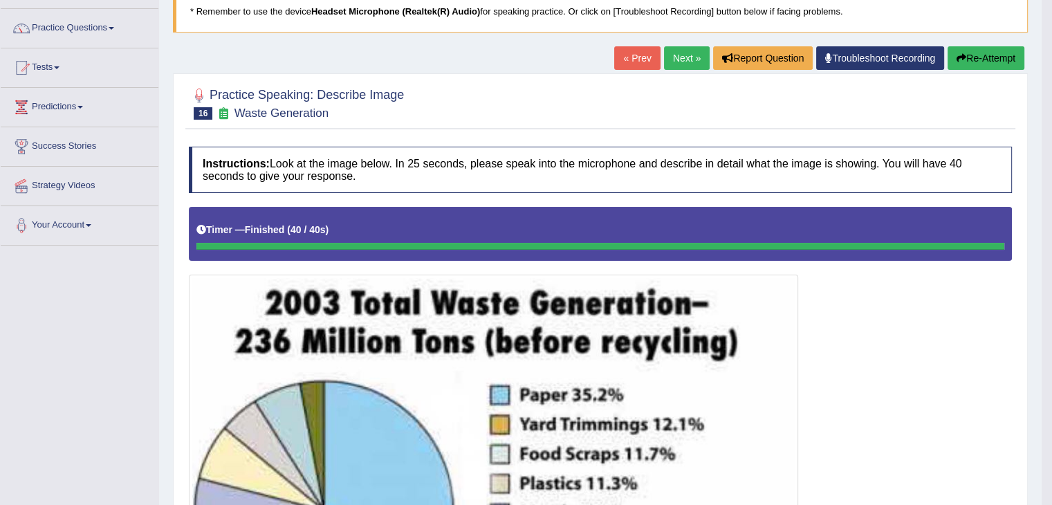
click at [1001, 48] on button "Re-Attempt" at bounding box center [986, 58] width 77 height 24
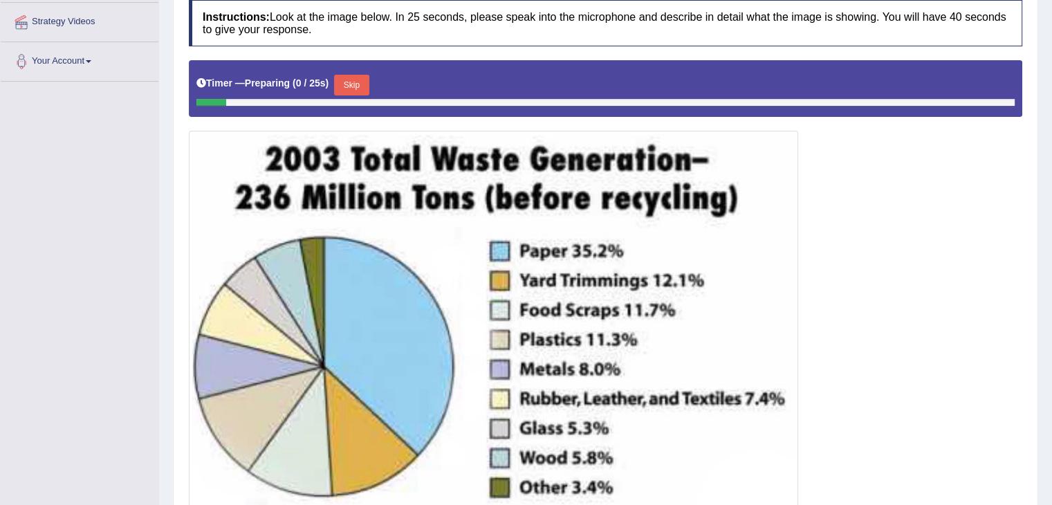
scroll to position [266, 0]
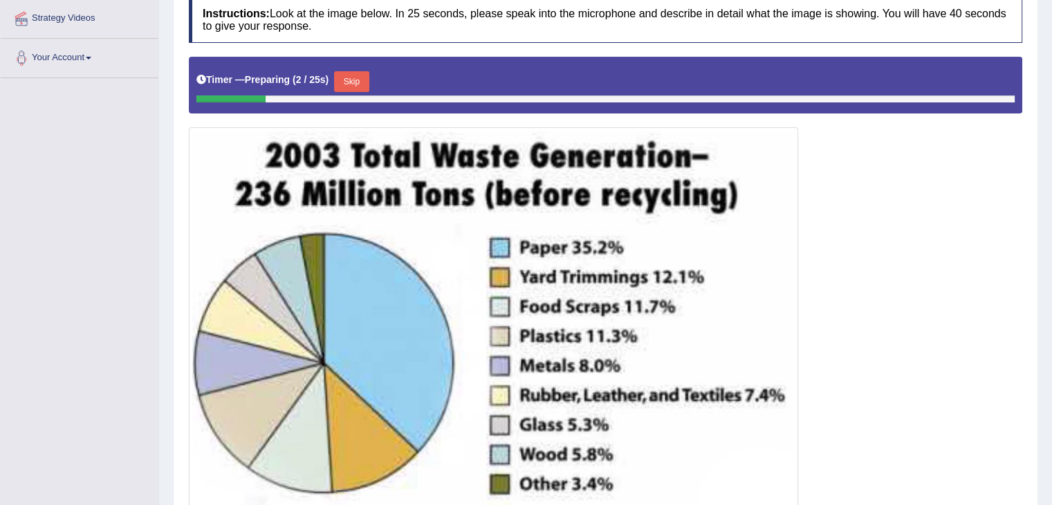
click at [365, 82] on button "Skip" at bounding box center [351, 81] width 35 height 21
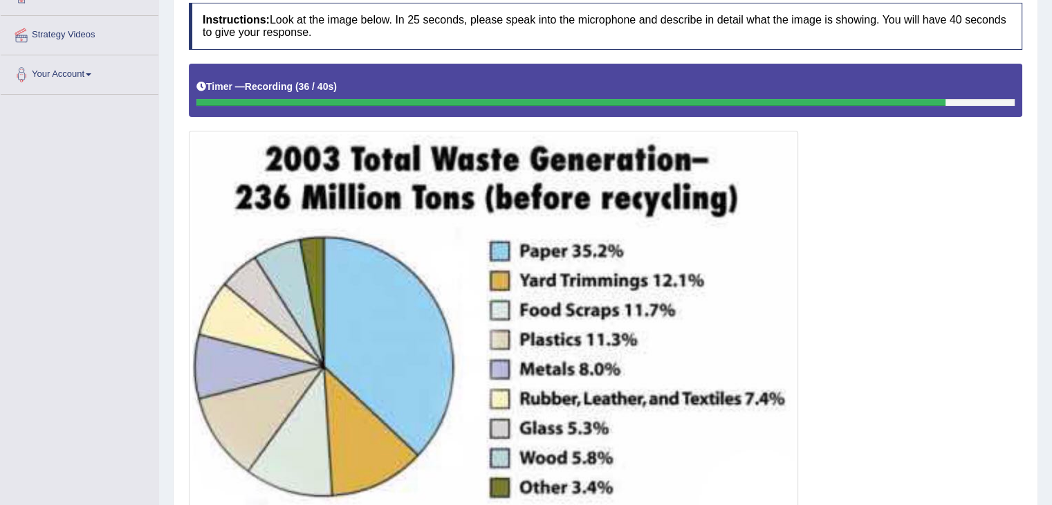
scroll to position [243, 0]
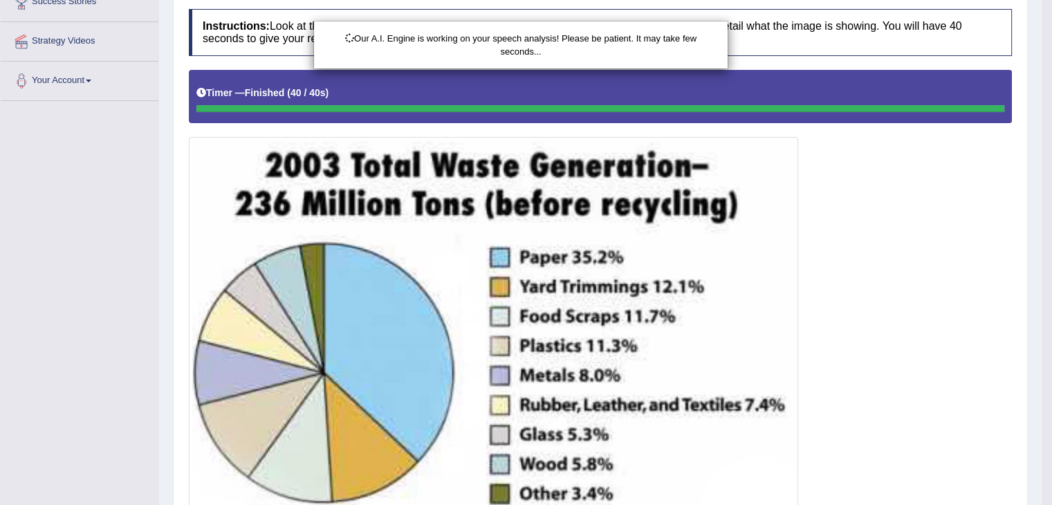
click at [1051, 261] on html "Toggle navigation Home Practice Questions Speaking Practice Read Aloud Repeat S…" at bounding box center [526, 9] width 1052 height 505
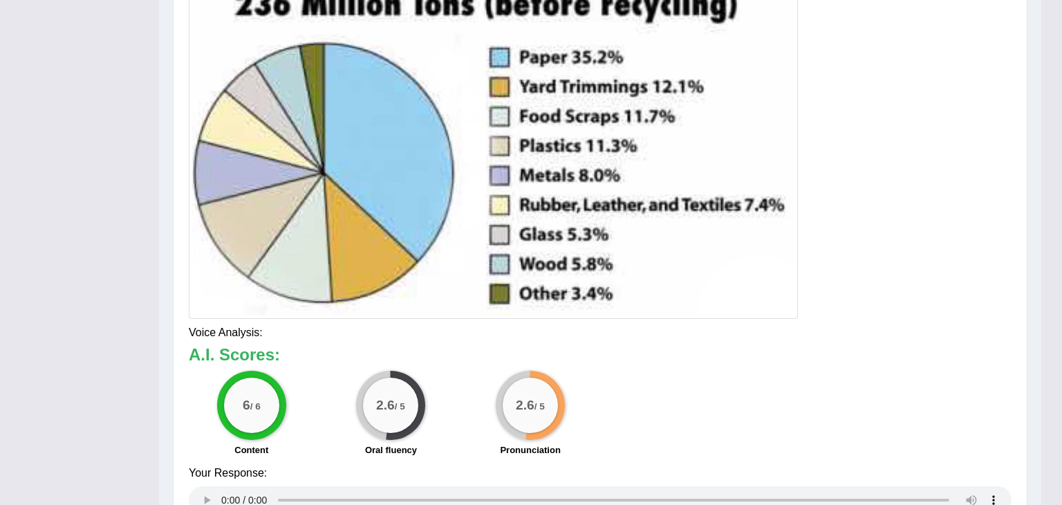
drag, startPoint x: 1062, startPoint y: 277, endPoint x: 1062, endPoint y: 459, distance: 181.9
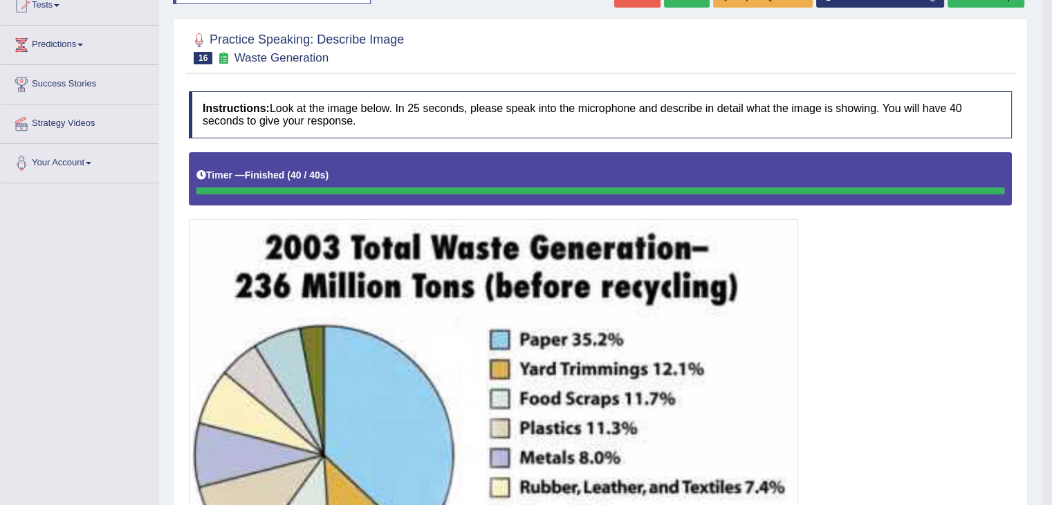
scroll to position [150, 0]
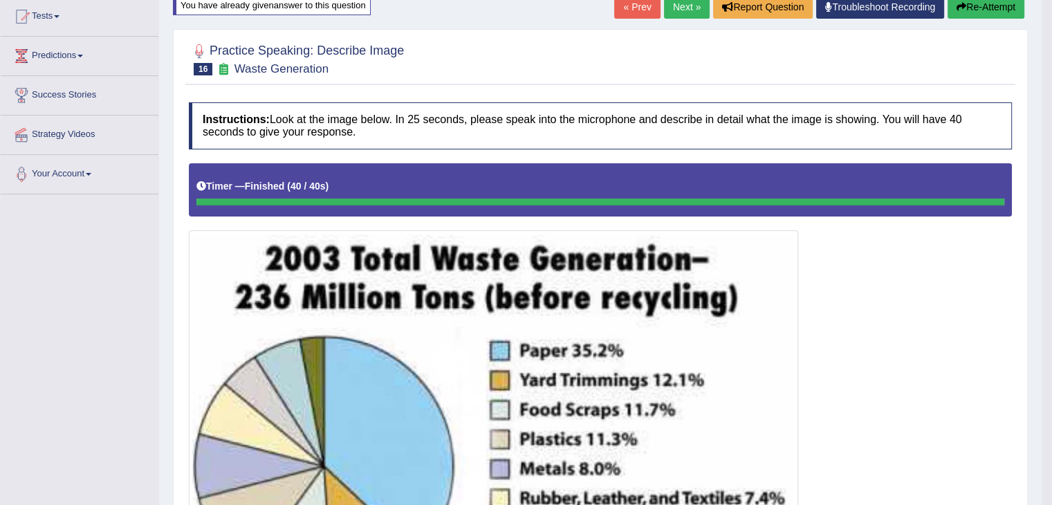
click at [988, 12] on button "Re-Attempt" at bounding box center [986, 7] width 77 height 24
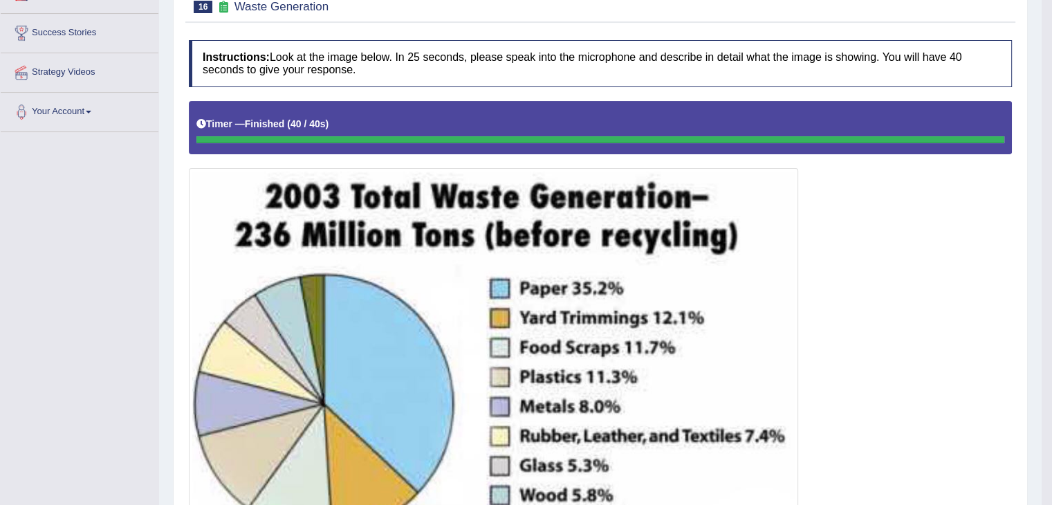
scroll to position [221, 0]
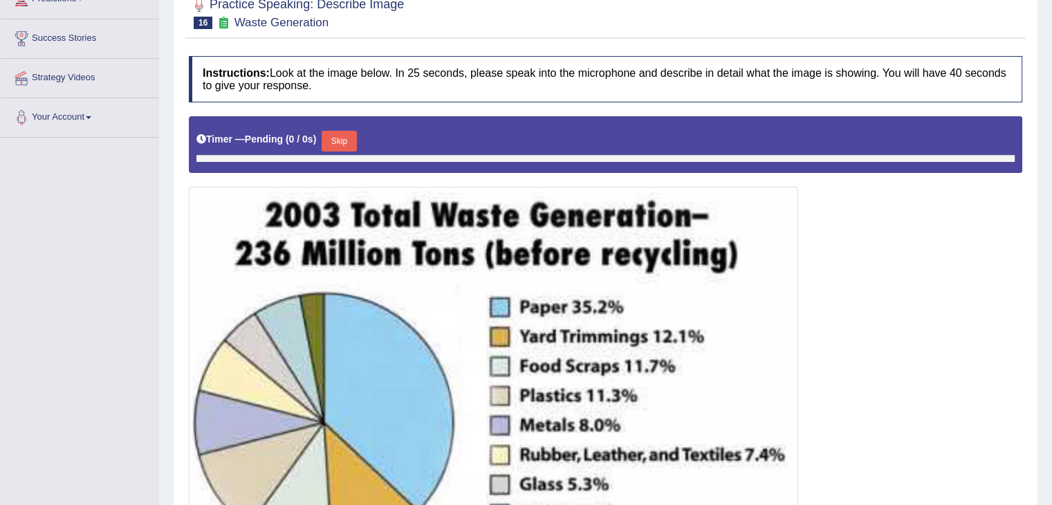
scroll to position [231, 0]
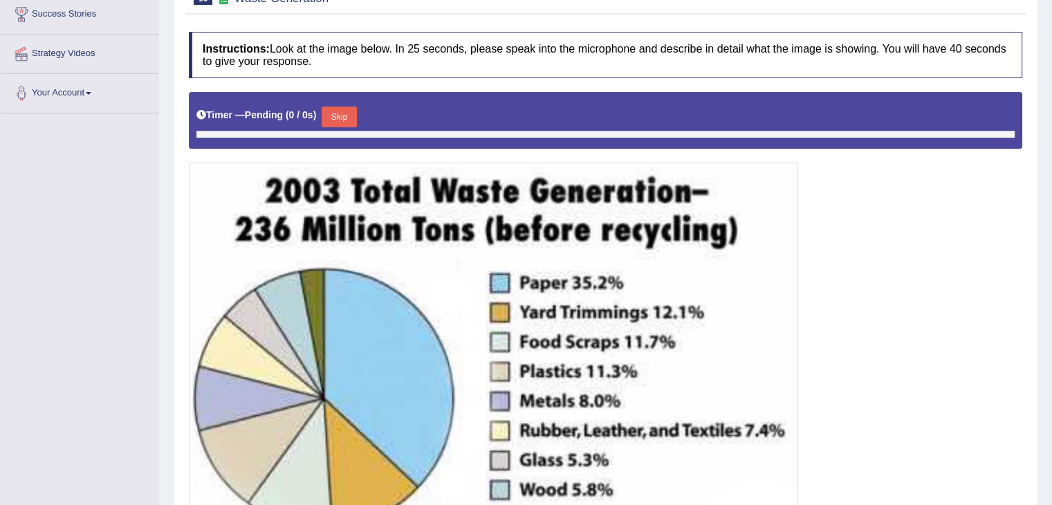
click at [344, 118] on button "Skip" at bounding box center [339, 117] width 35 height 21
click at [344, 118] on button "Skip" at bounding box center [351, 117] width 35 height 21
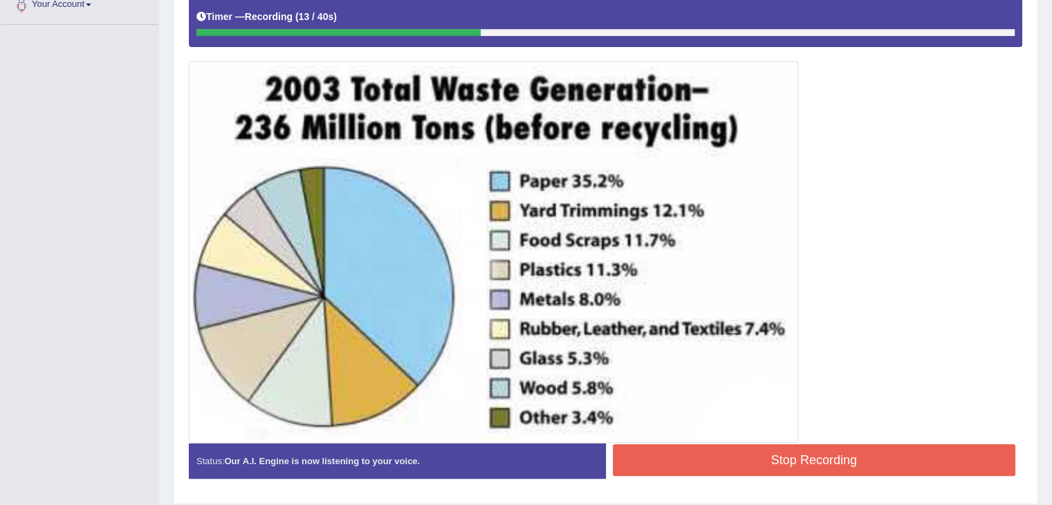
scroll to position [326, 0]
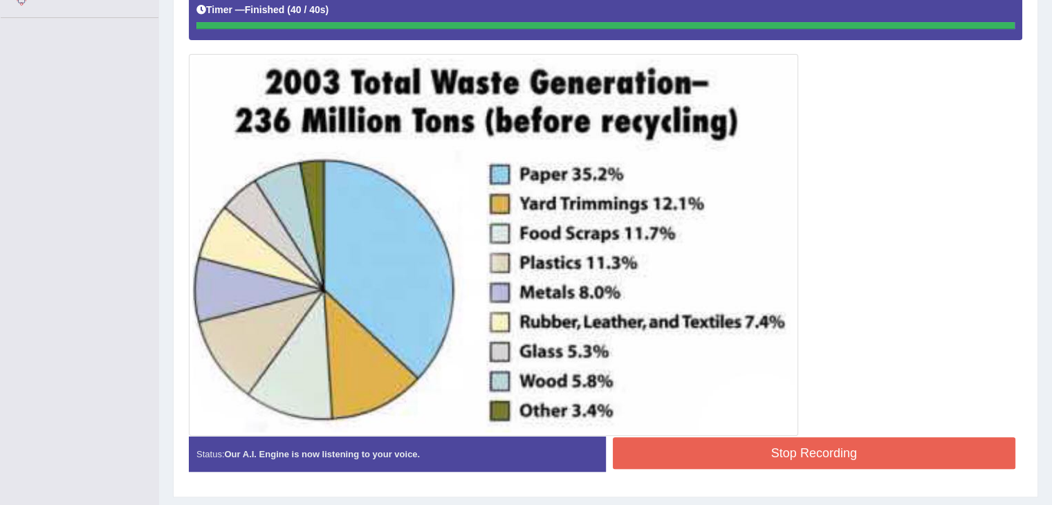
click at [865, 438] on div "Instructions: Look at the image below. In 25 seconds, please speak into the mic…" at bounding box center [605, 204] width 840 height 571
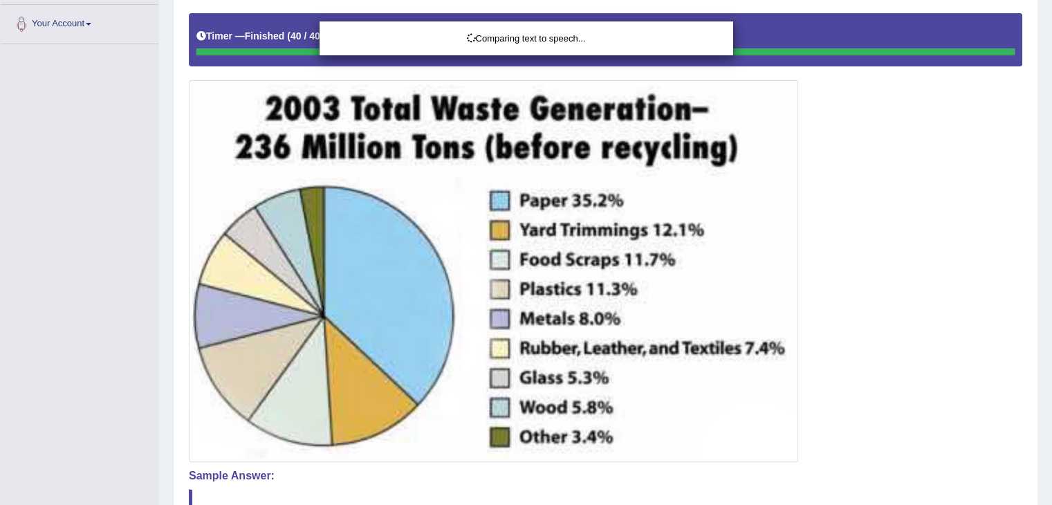
scroll to position [0, 0]
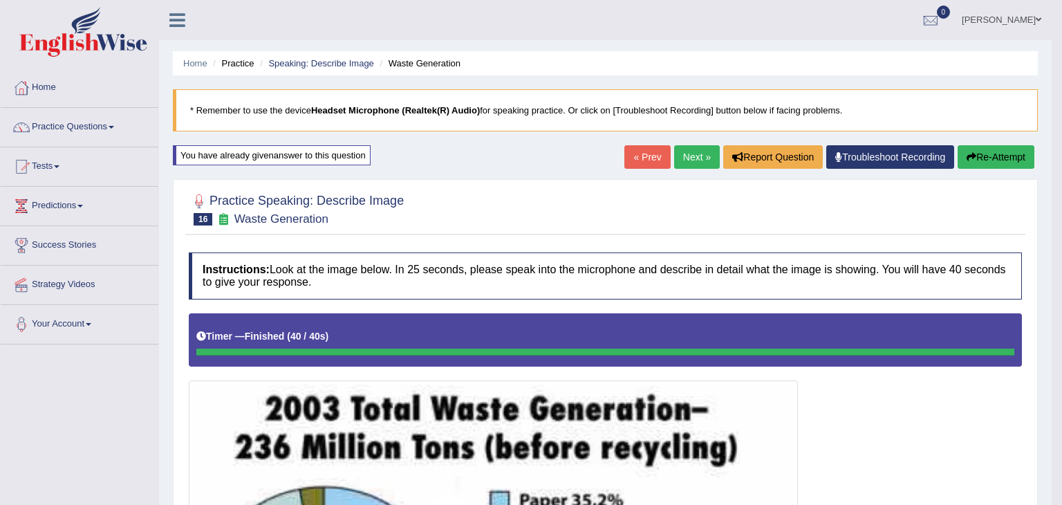
drag, startPoint x: 1062, startPoint y: 131, endPoint x: 1061, endPoint y: 166, distance: 35.3
click at [1061, 166] on html "Toggle navigation Home Practice Questions Speaking Practice Read Aloud Repeat S…" at bounding box center [531, 252] width 1062 height 505
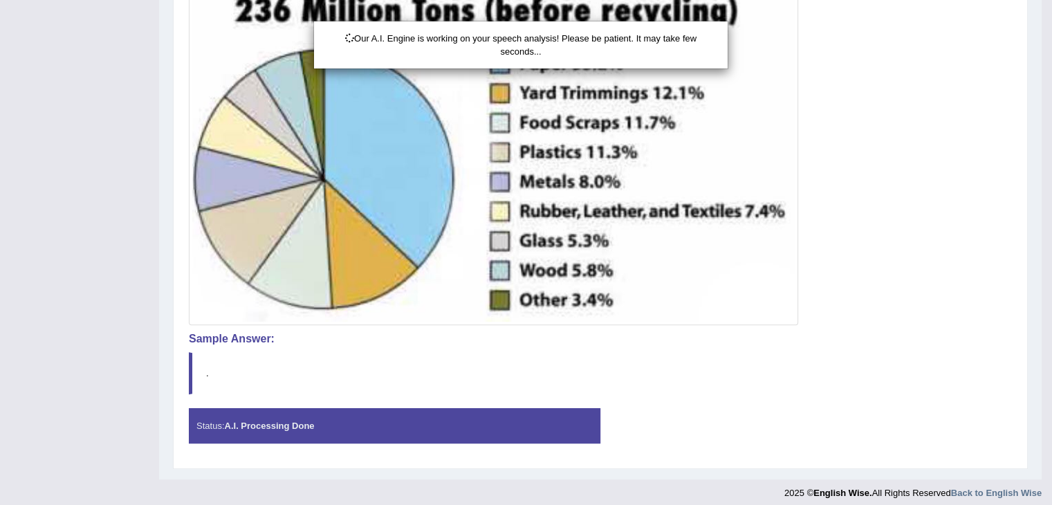
scroll to position [443, 0]
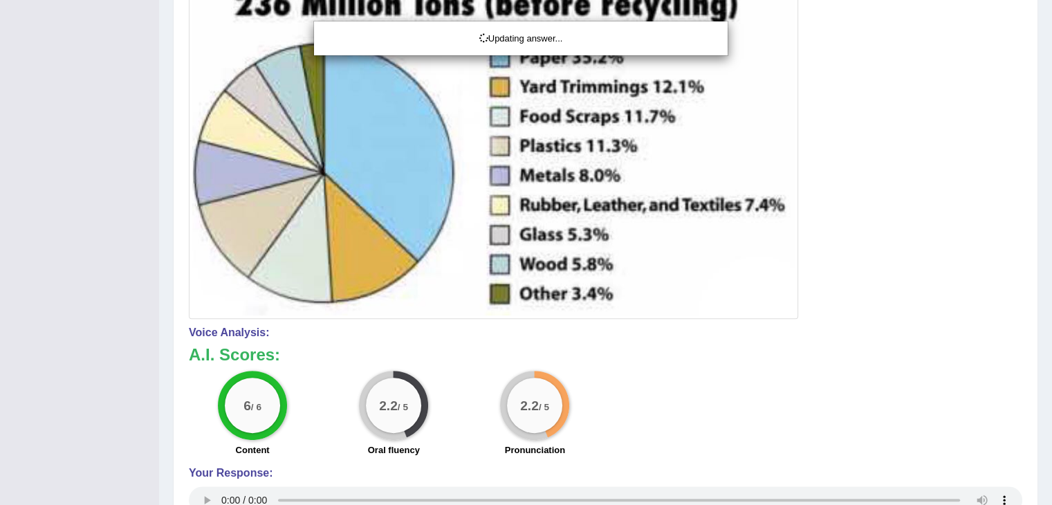
drag, startPoint x: 1061, startPoint y: 166, endPoint x: 1062, endPoint y: 325, distance: 159.1
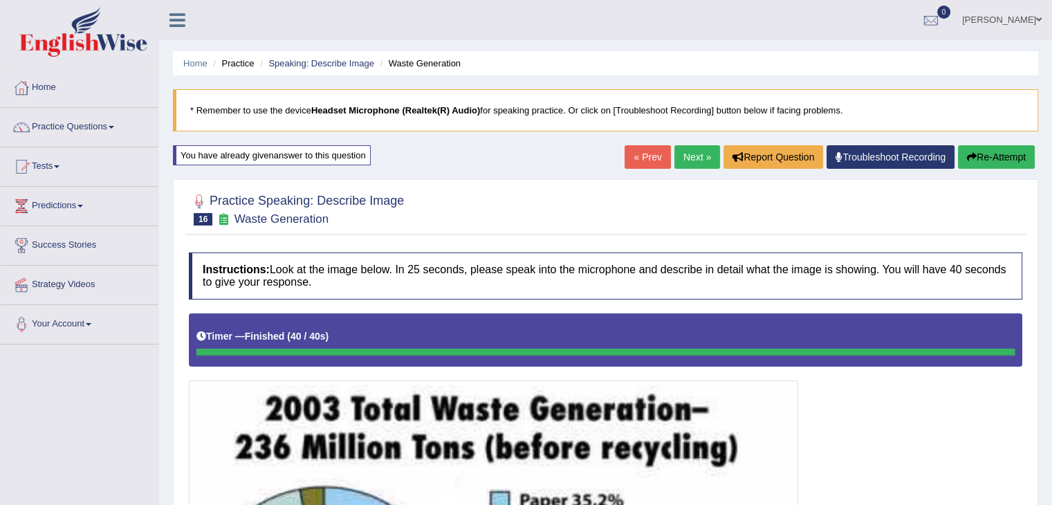
click at [689, 155] on link "Next »" at bounding box center [697, 157] width 46 height 24
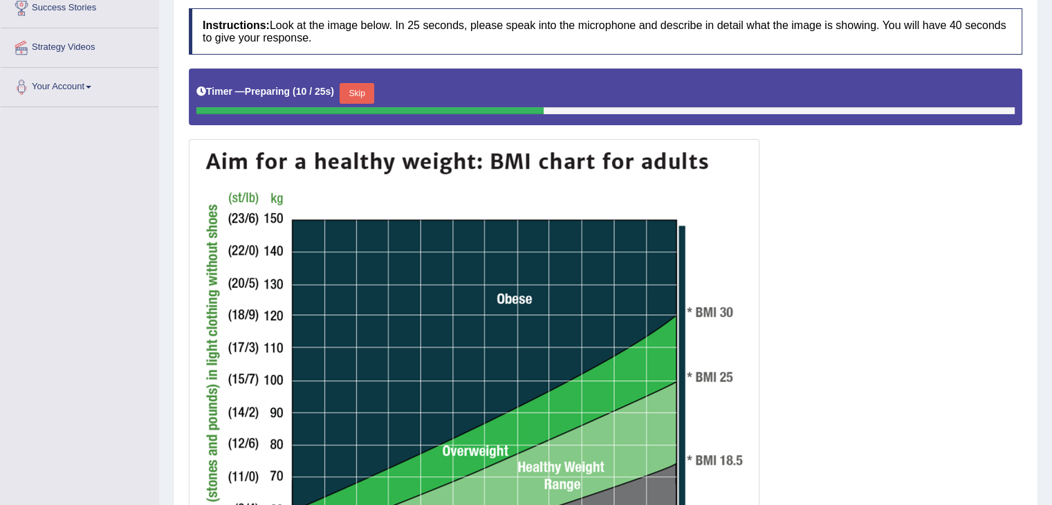
drag, startPoint x: 1062, startPoint y: 236, endPoint x: 1062, endPoint y: 351, distance: 114.8
click at [1052, 268] on html "Toggle navigation Home Practice Questions Speaking Practice Read Aloud Repeat S…" at bounding box center [526, 15] width 1052 height 505
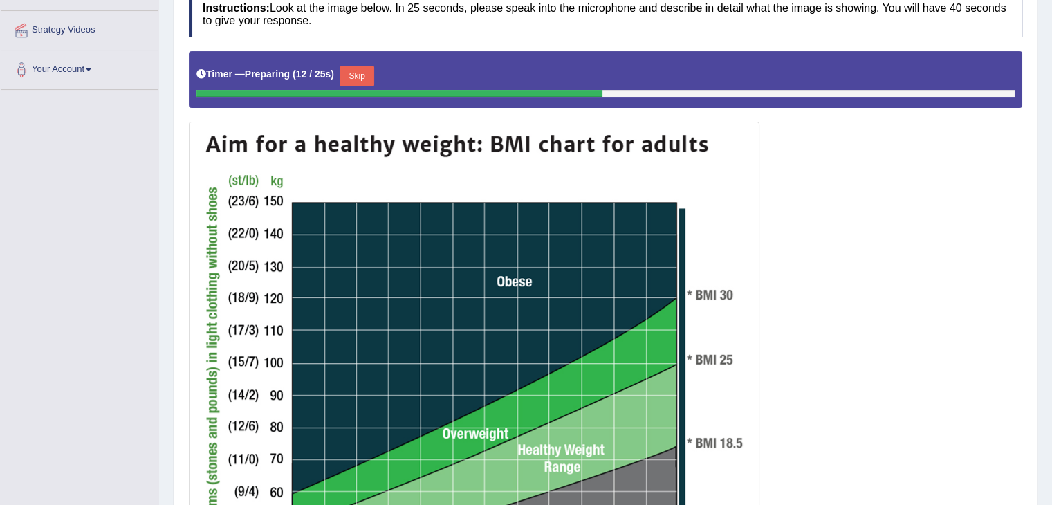
click at [358, 73] on button "Skip" at bounding box center [357, 76] width 35 height 21
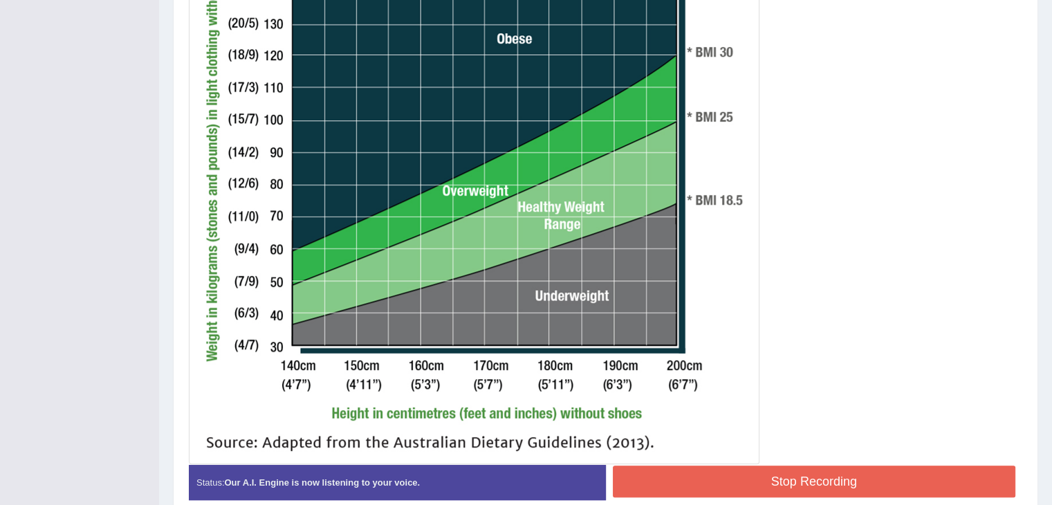
scroll to position [558, 0]
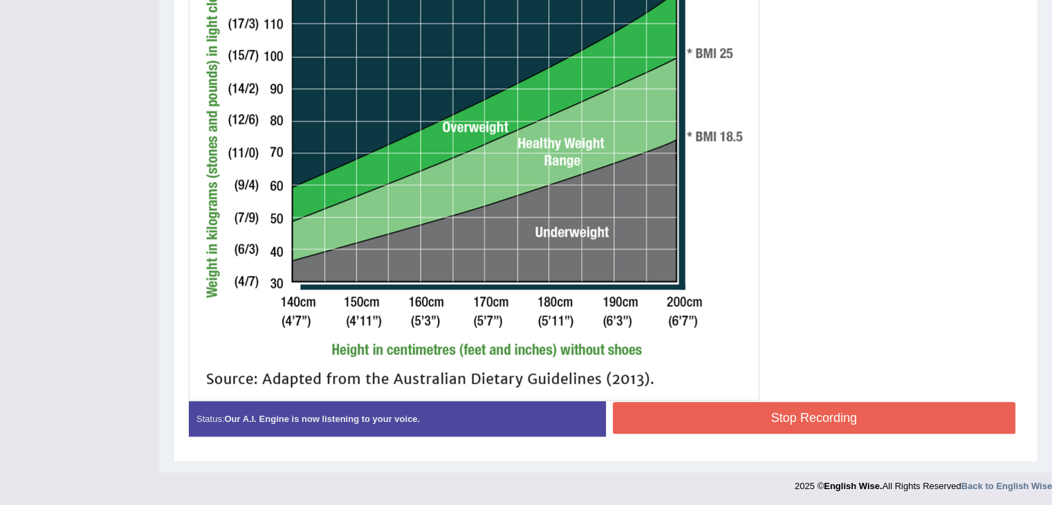
click at [894, 424] on button "Stop Recording" at bounding box center [814, 418] width 403 height 32
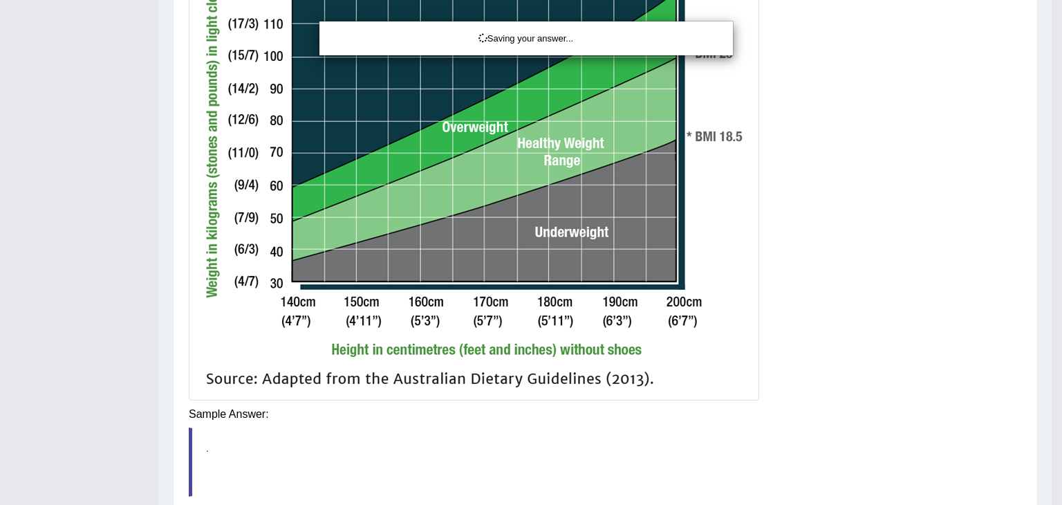
drag, startPoint x: 1062, startPoint y: 312, endPoint x: 1056, endPoint y: 208, distance: 103.9
click at [1056, 208] on div "Saving your answer..." at bounding box center [531, 252] width 1062 height 505
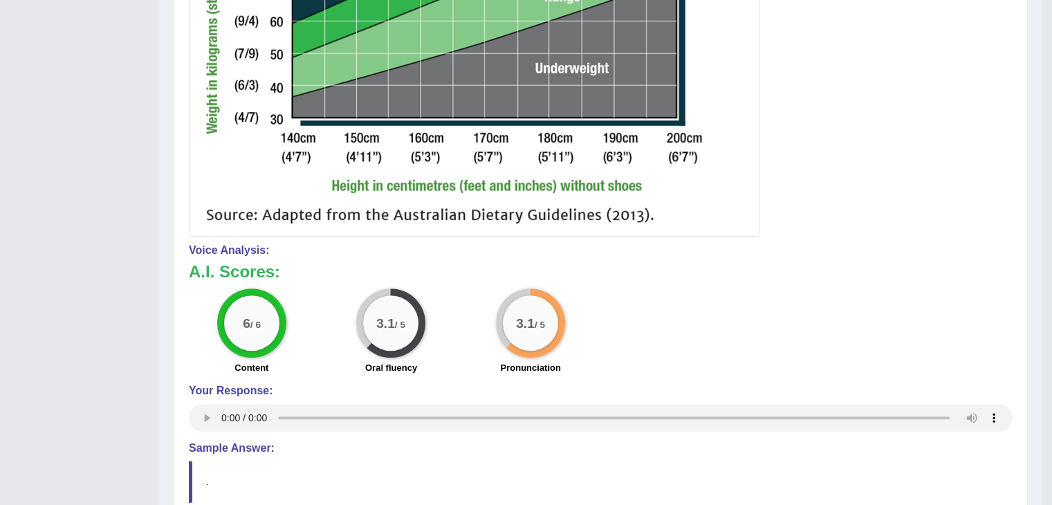
scroll to position [0, 0]
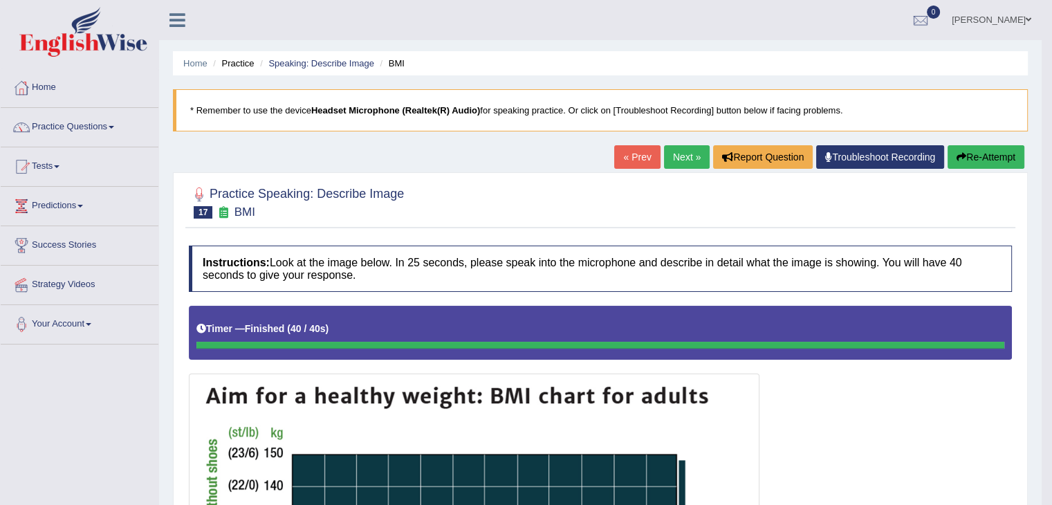
click at [675, 161] on link "Next »" at bounding box center [687, 157] width 46 height 24
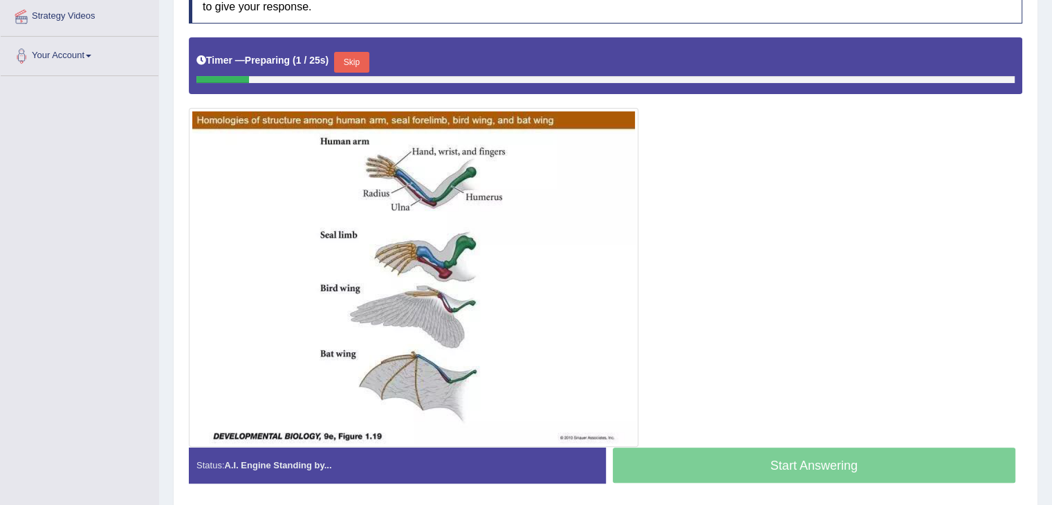
scroll to position [315, 0]
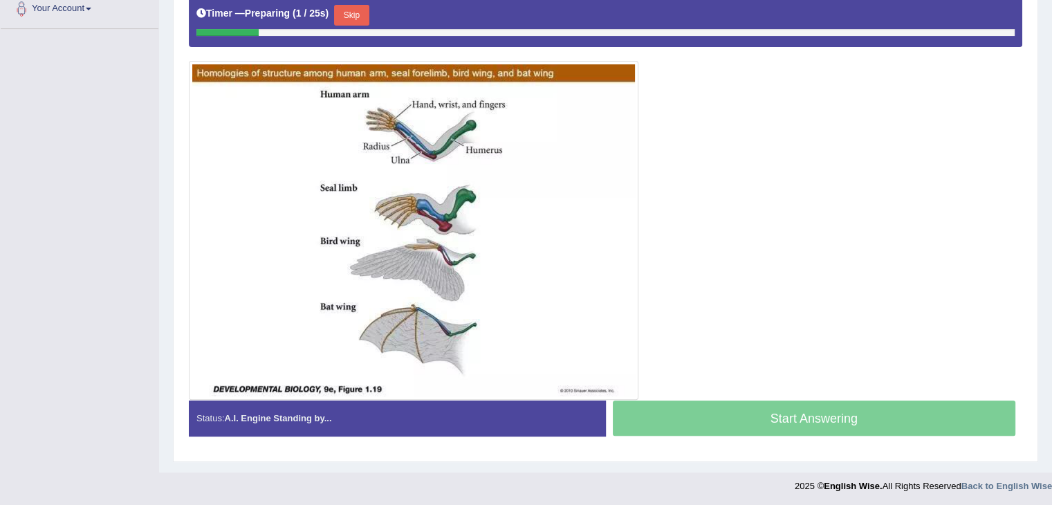
drag, startPoint x: 0, startPoint y: 0, endPoint x: 1062, endPoint y: 255, distance: 1092.0
click at [365, 10] on button "Skip" at bounding box center [351, 15] width 35 height 21
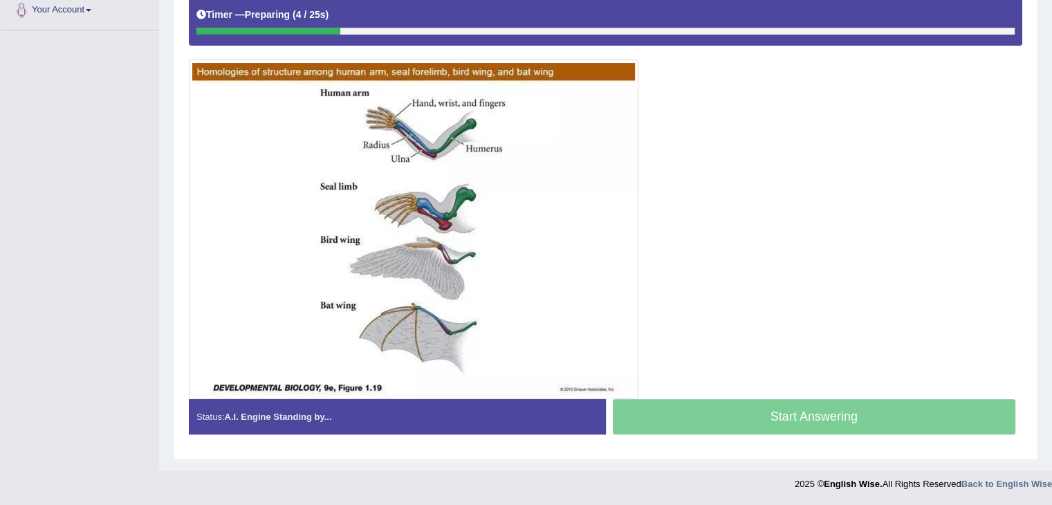
scroll to position [312, 0]
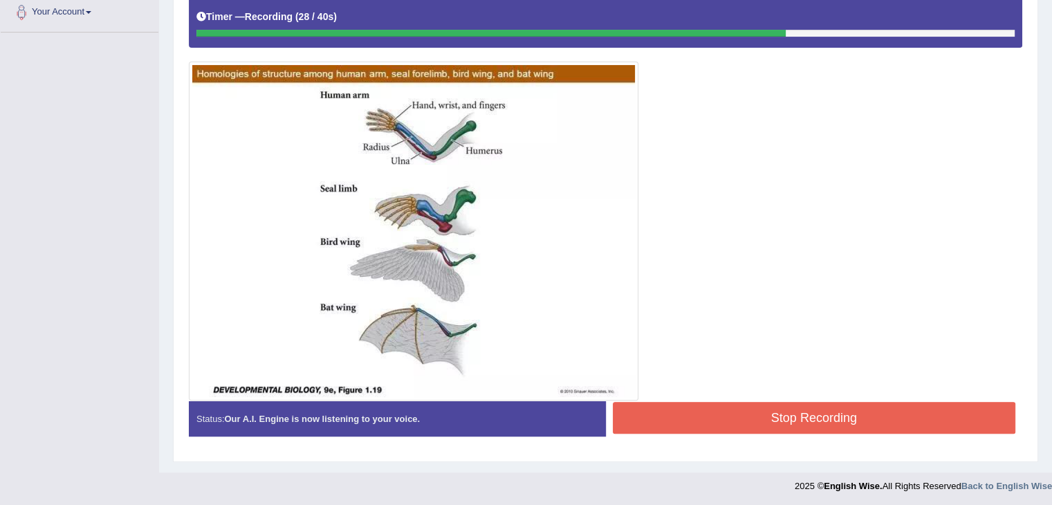
click at [687, 414] on button "Stop Recording" at bounding box center [814, 418] width 403 height 32
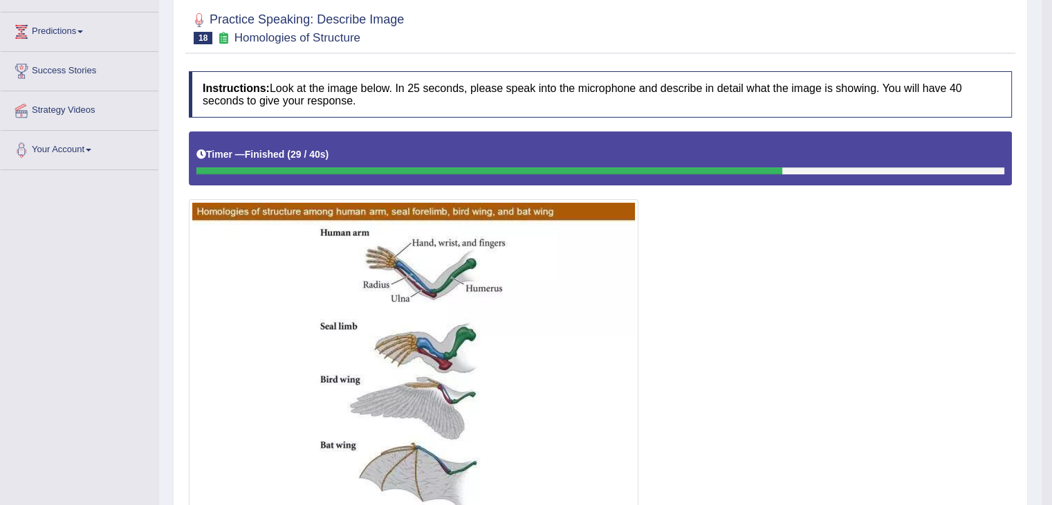
scroll to position [138, 0]
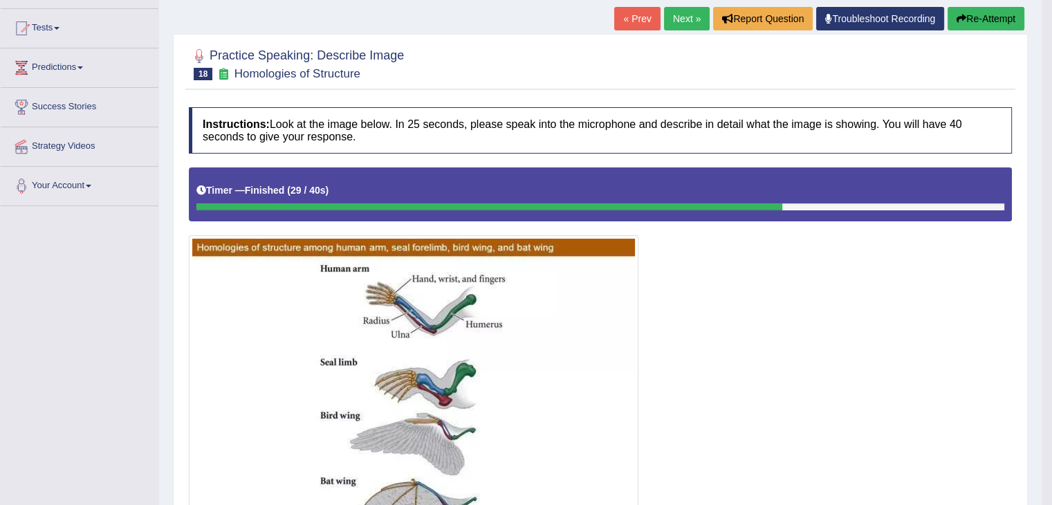
click at [674, 11] on link "Next »" at bounding box center [687, 19] width 46 height 24
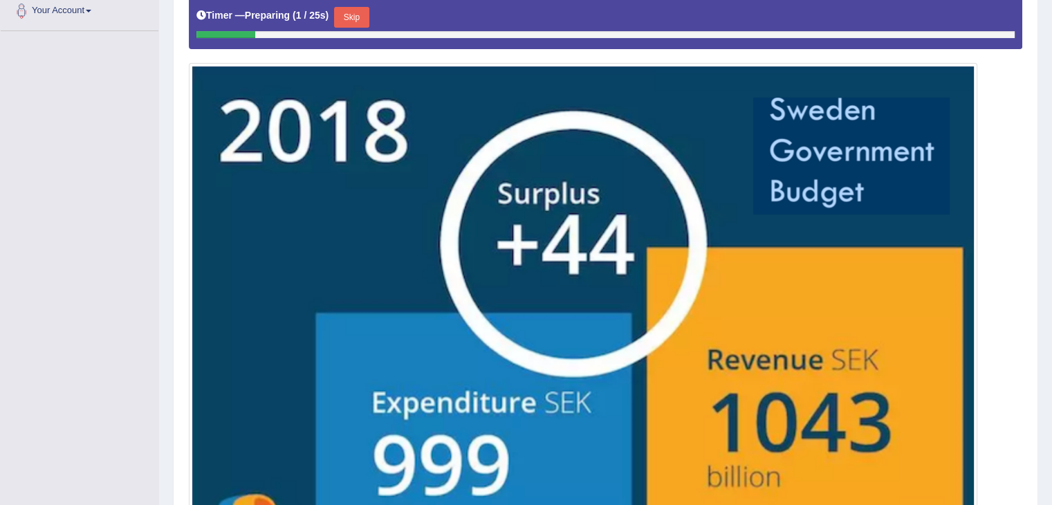
scroll to position [318, 0]
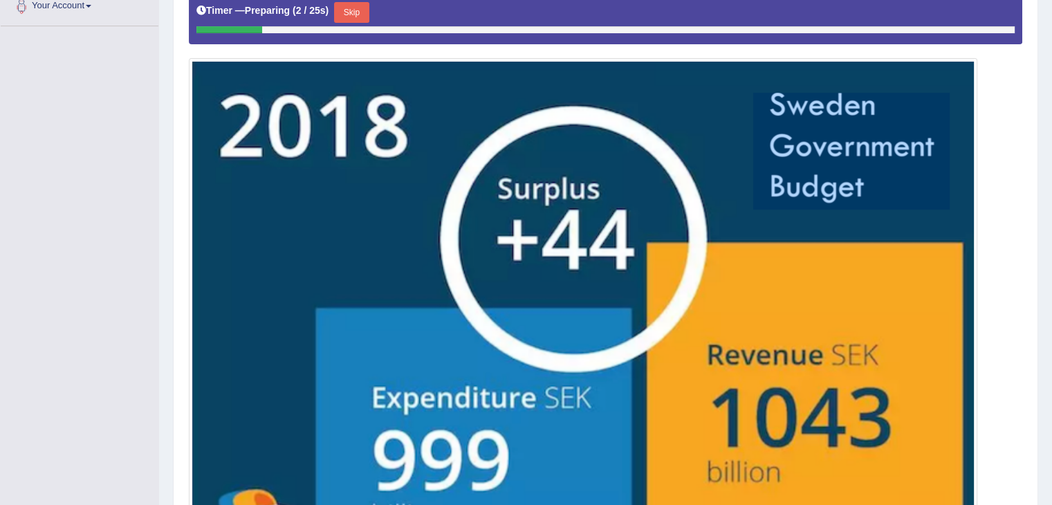
drag, startPoint x: 1061, startPoint y: 160, endPoint x: 1062, endPoint y: 329, distance: 168.1
click at [362, 12] on button "Skip" at bounding box center [351, 12] width 35 height 21
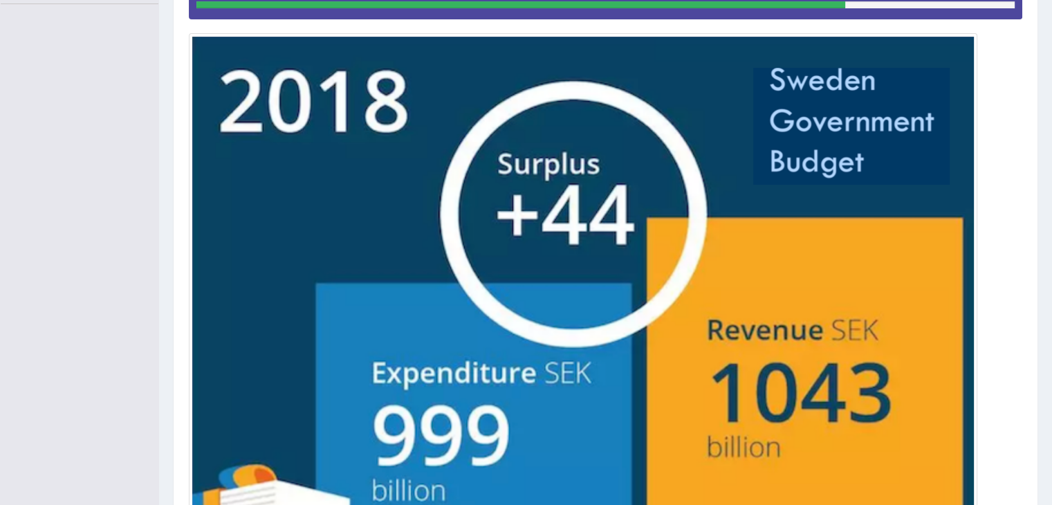
scroll to position [515, 0]
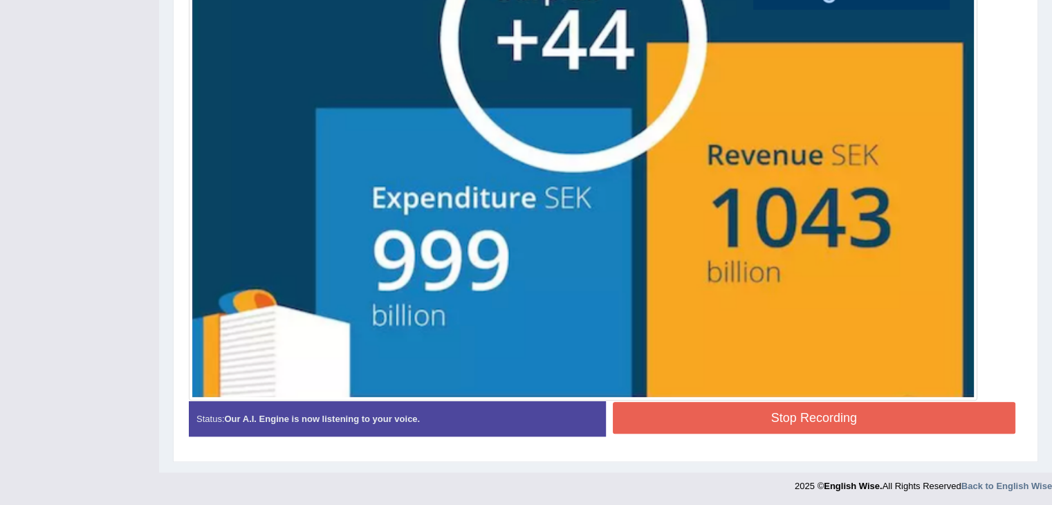
click at [841, 419] on button "Stop Recording" at bounding box center [814, 418] width 403 height 32
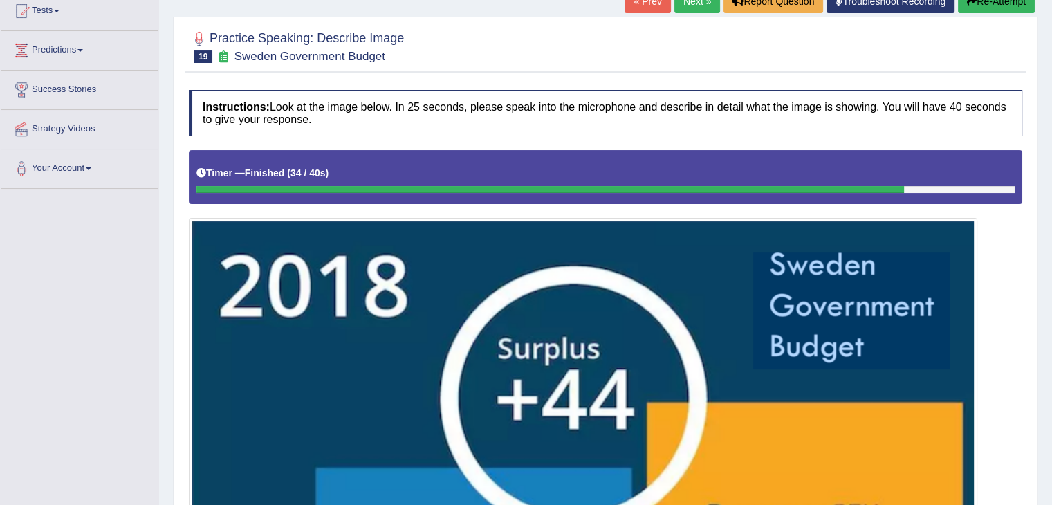
scroll to position [42, 0]
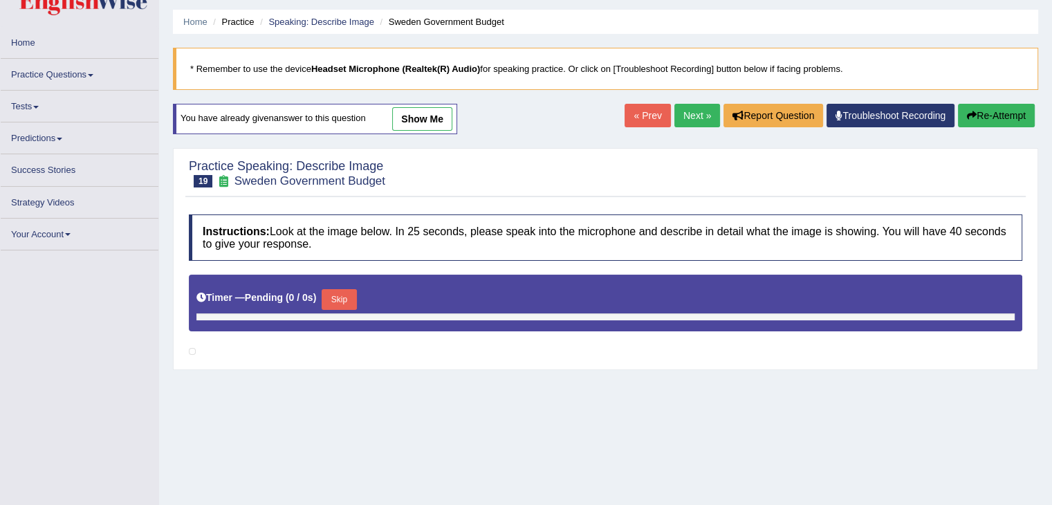
click at [74, 73] on link "Practice Questions" at bounding box center [80, 72] width 158 height 27
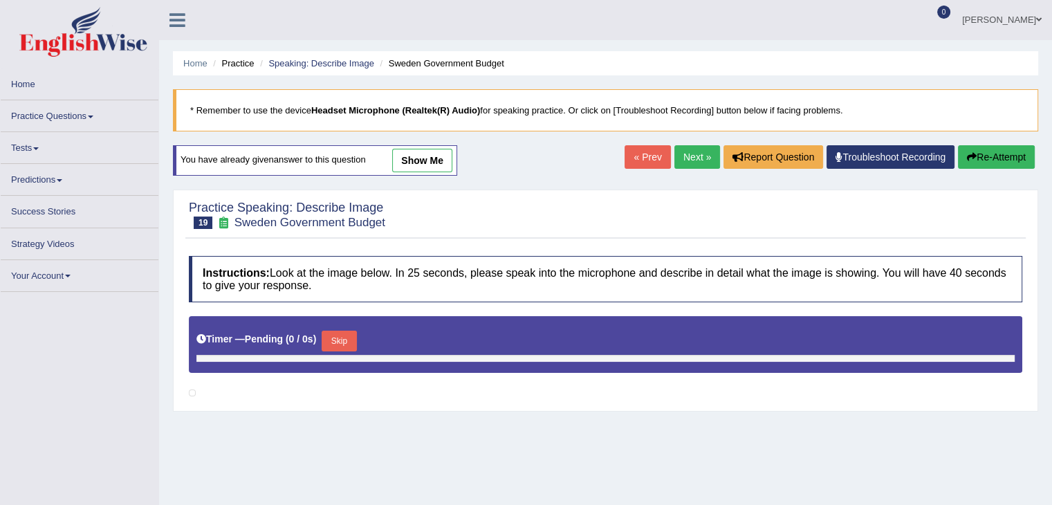
click at [57, 118] on link "Practice Questions" at bounding box center [80, 113] width 158 height 27
click at [72, 113] on link "Practice Questions" at bounding box center [80, 113] width 158 height 27
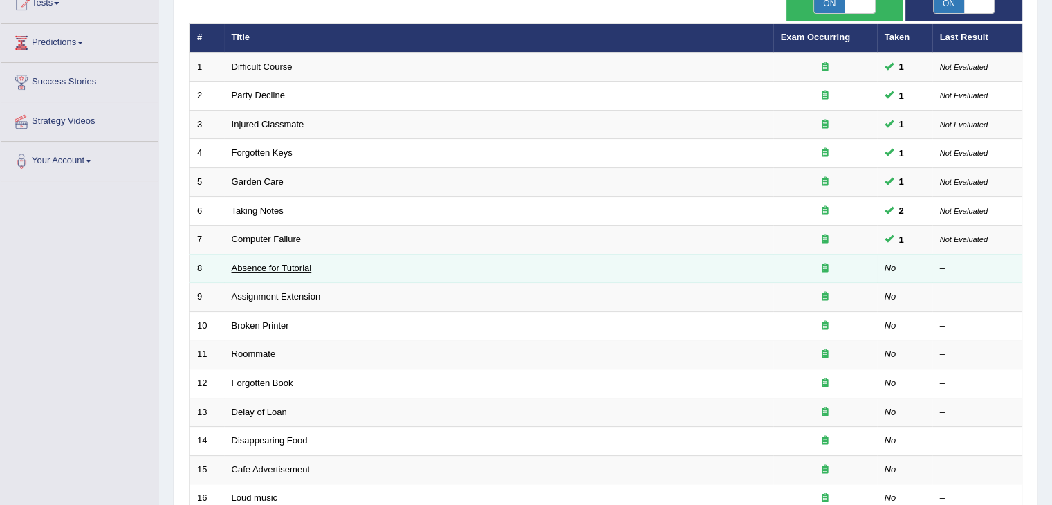
click at [299, 266] on link "Absence for Tutorial" at bounding box center [272, 268] width 80 height 10
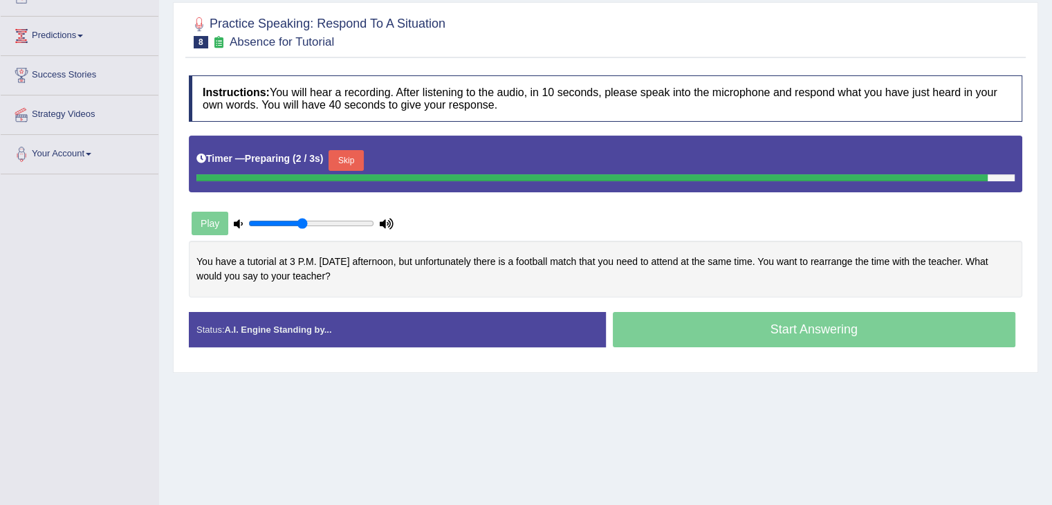
scroll to position [175, 0]
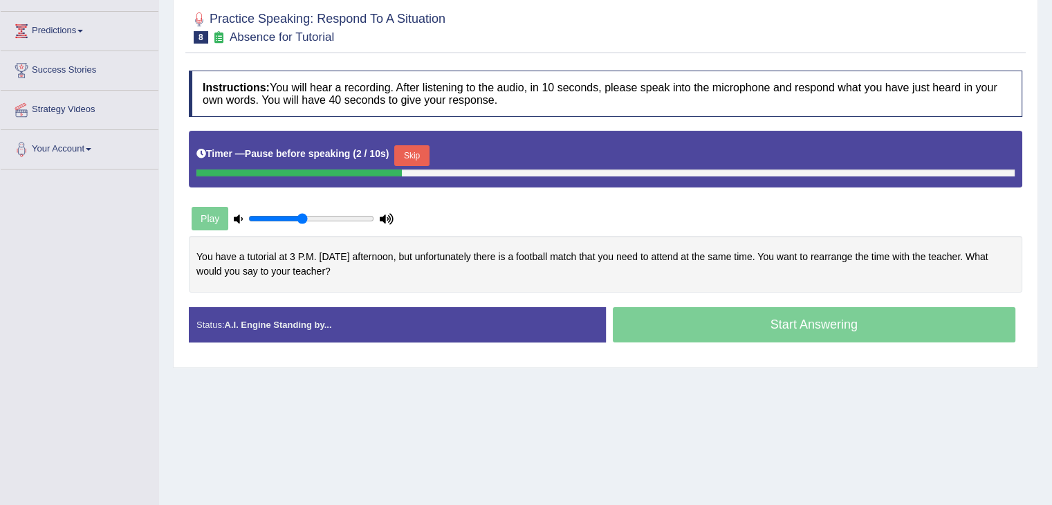
click at [416, 157] on button "Skip" at bounding box center [411, 155] width 35 height 21
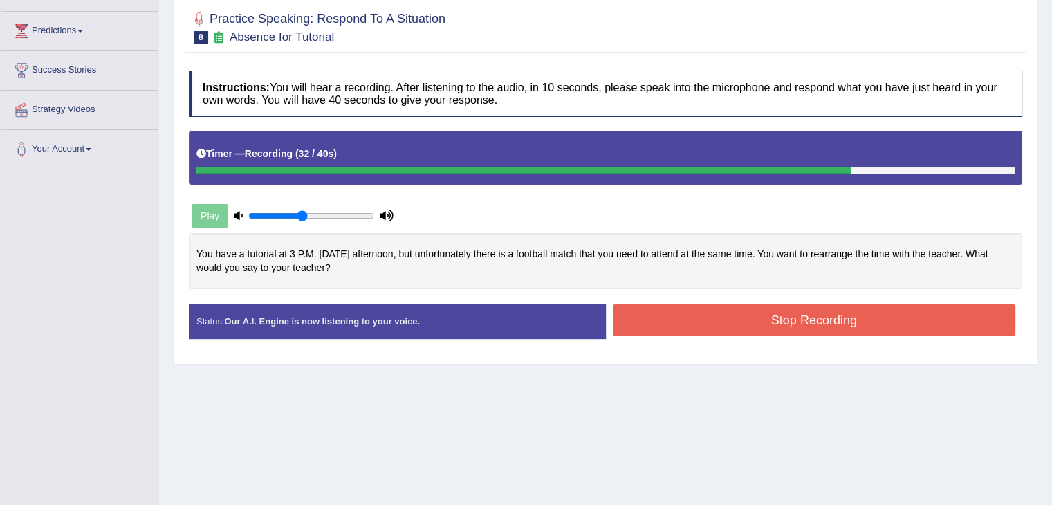
click at [765, 317] on button "Stop Recording" at bounding box center [814, 320] width 403 height 32
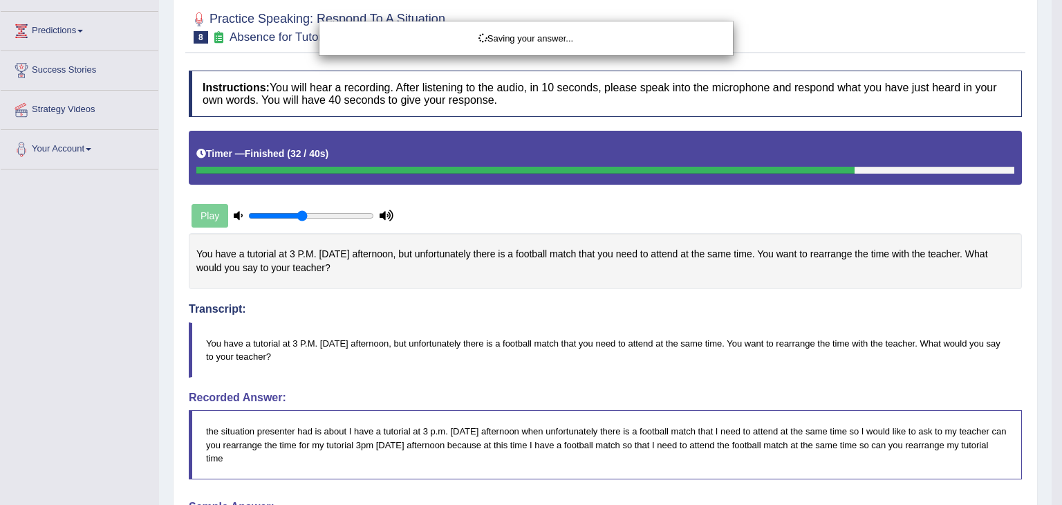
drag, startPoint x: 1062, startPoint y: 181, endPoint x: 1059, endPoint y: 164, distance: 16.8
click at [1051, 164] on div "Saving your answer..." at bounding box center [531, 252] width 1062 height 505
drag, startPoint x: 1052, startPoint y: 172, endPoint x: 1062, endPoint y: 316, distance: 144.2
click at [1051, 316] on div "Saving your answer..." at bounding box center [531, 252] width 1062 height 505
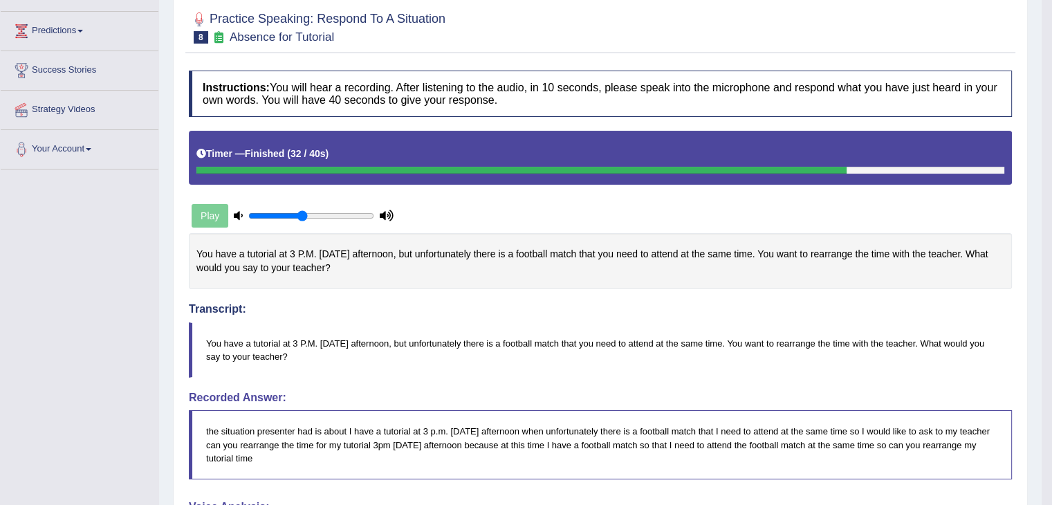
drag, startPoint x: 1062, startPoint y: 295, endPoint x: 1062, endPoint y: 264, distance: 31.1
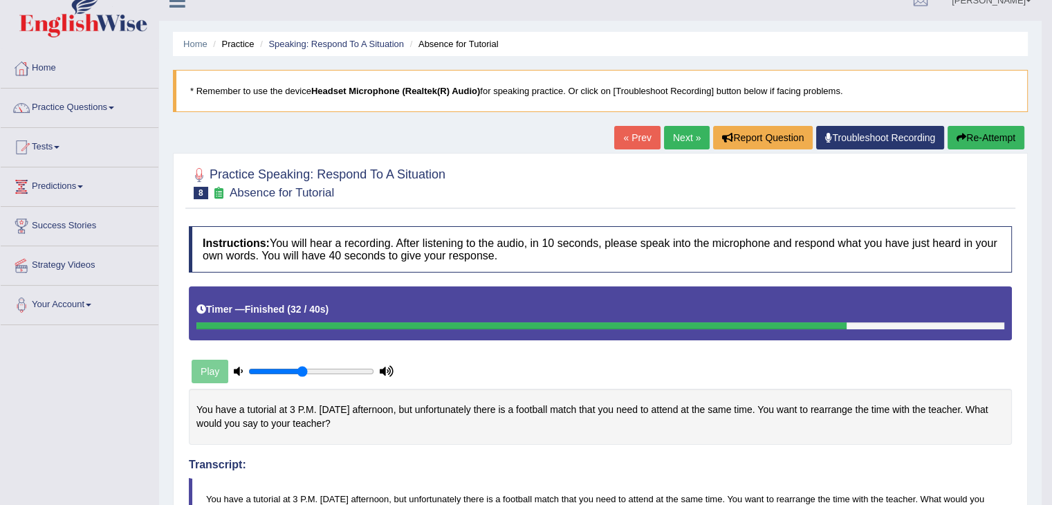
scroll to position [14, 0]
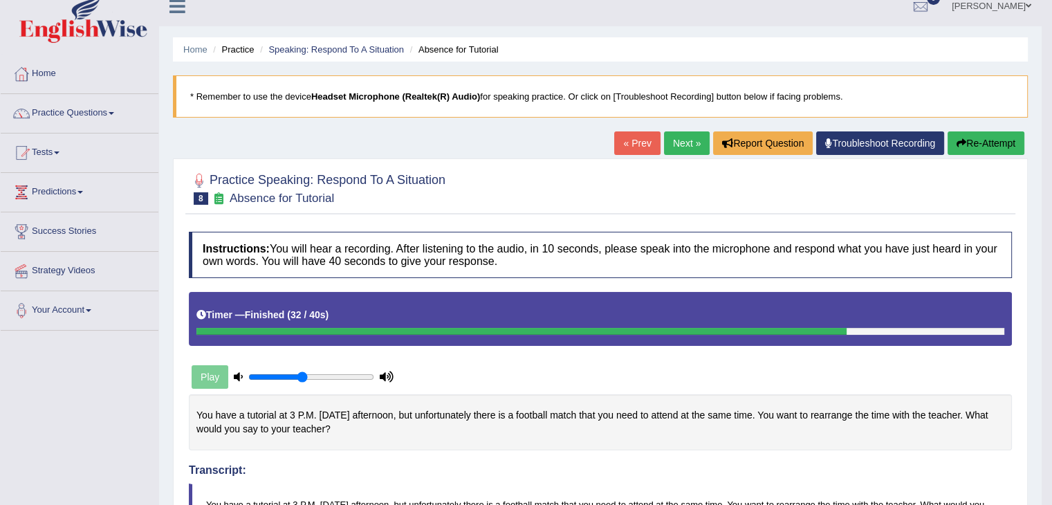
click at [689, 136] on link "Next »" at bounding box center [687, 143] width 46 height 24
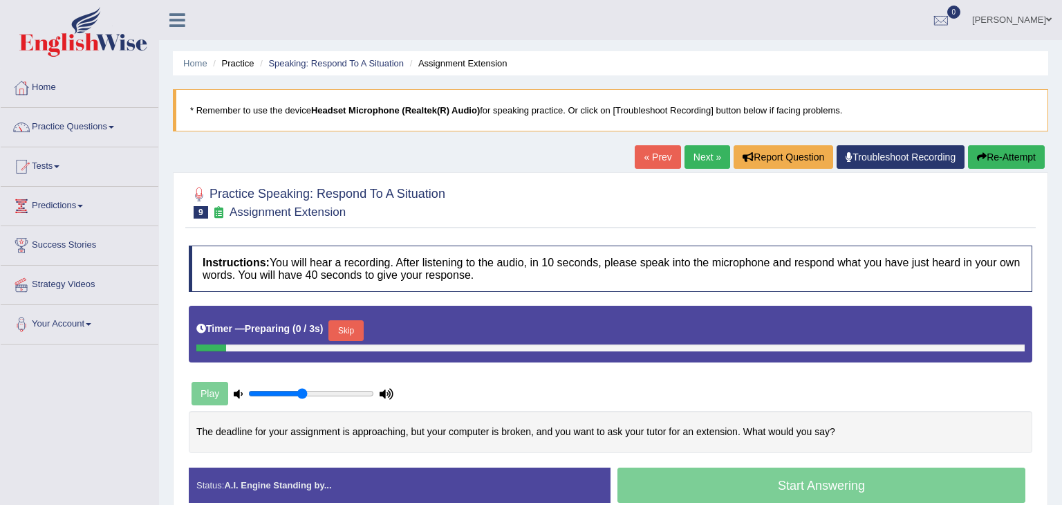
click at [1062, 177] on html "Toggle navigation Home Practice Questions Speaking Practice Read Aloud Repeat S…" at bounding box center [531, 252] width 1062 height 505
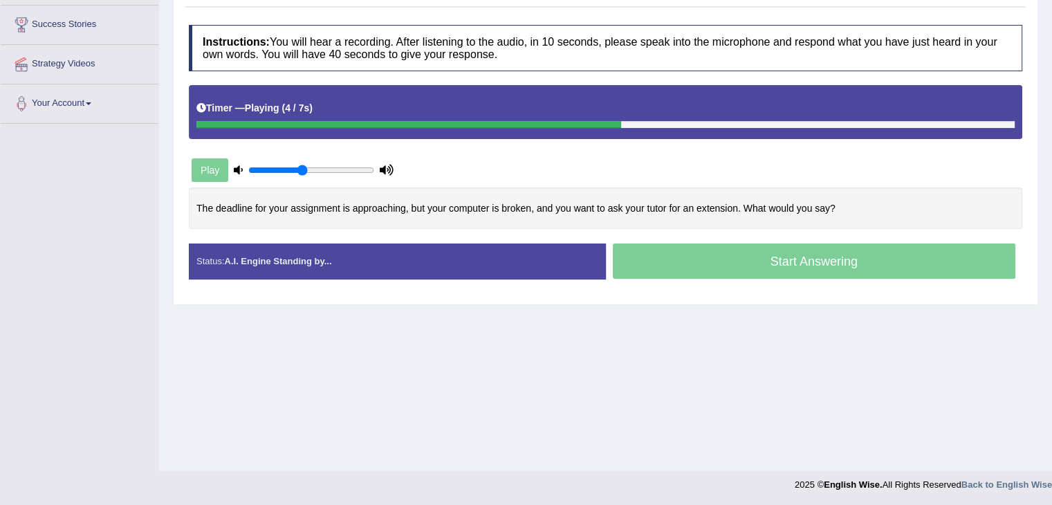
scroll to position [221, 0]
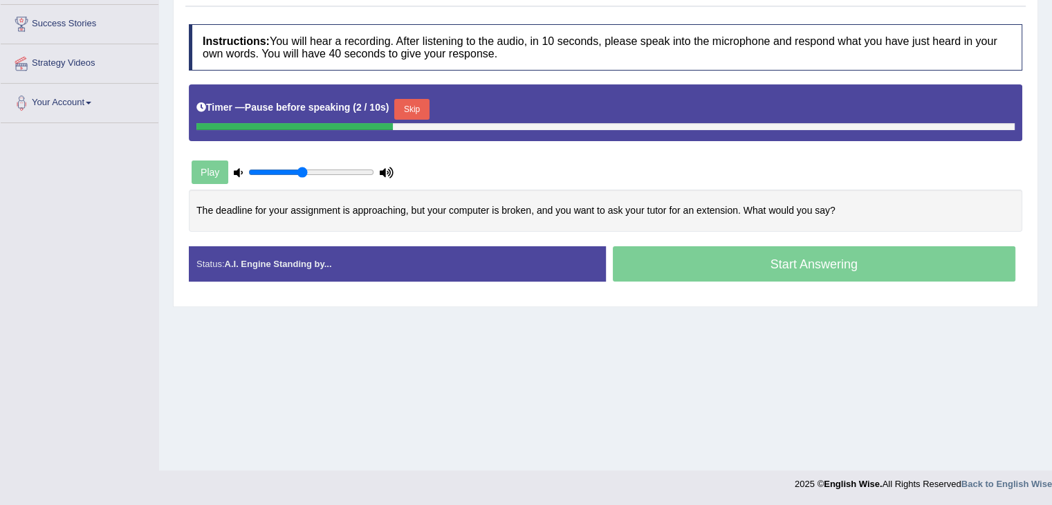
click at [423, 109] on button "Skip" at bounding box center [411, 109] width 35 height 21
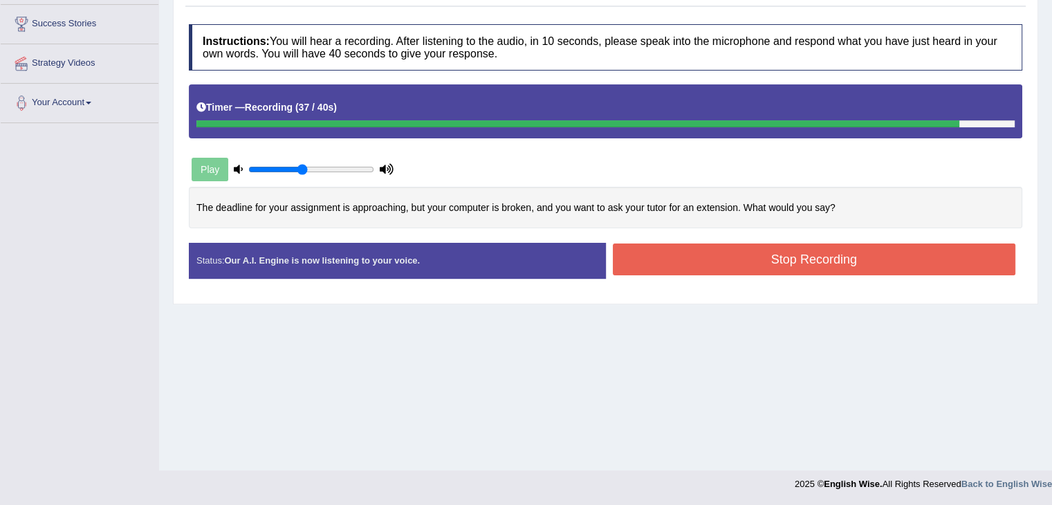
click at [747, 247] on button "Stop Recording" at bounding box center [814, 259] width 403 height 32
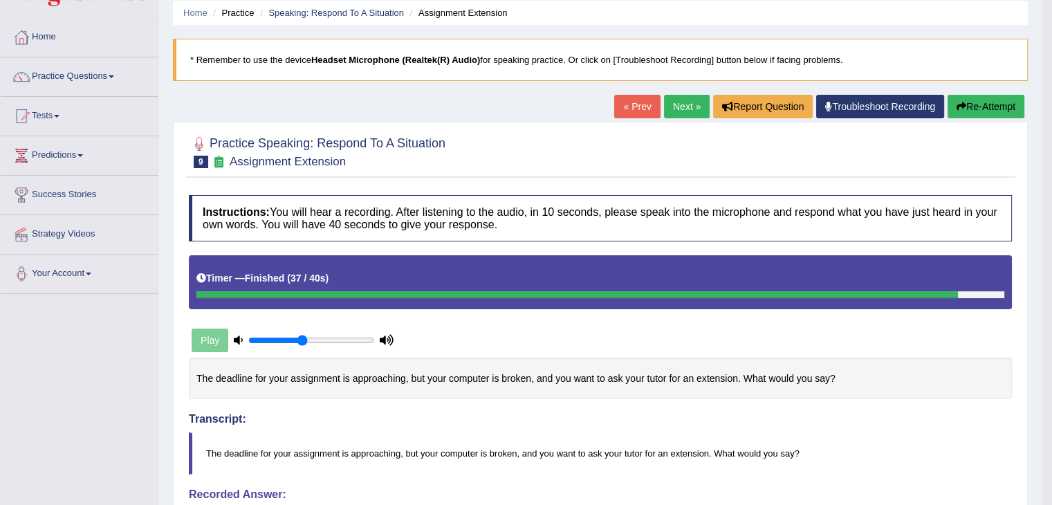
scroll to position [40, 0]
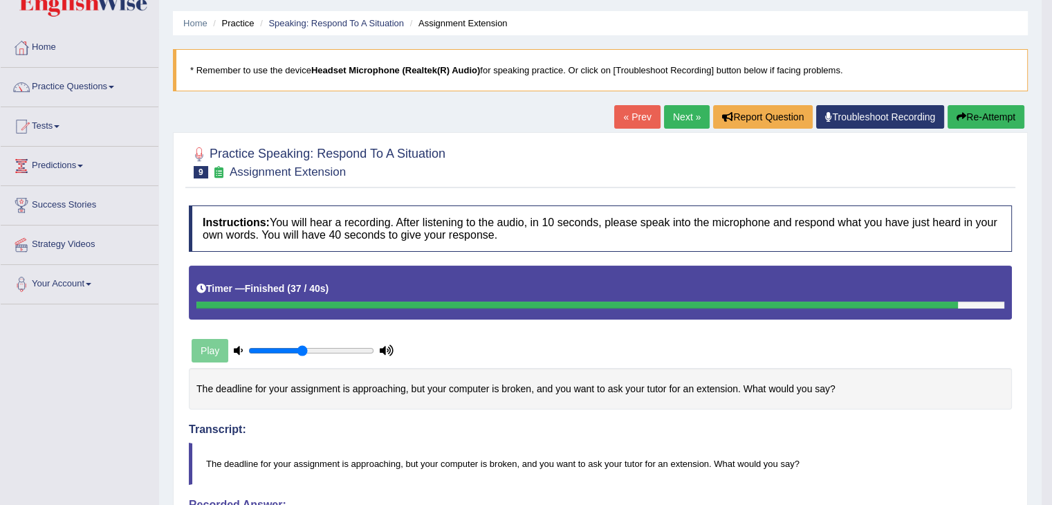
click at [686, 116] on link "Next »" at bounding box center [687, 117] width 46 height 24
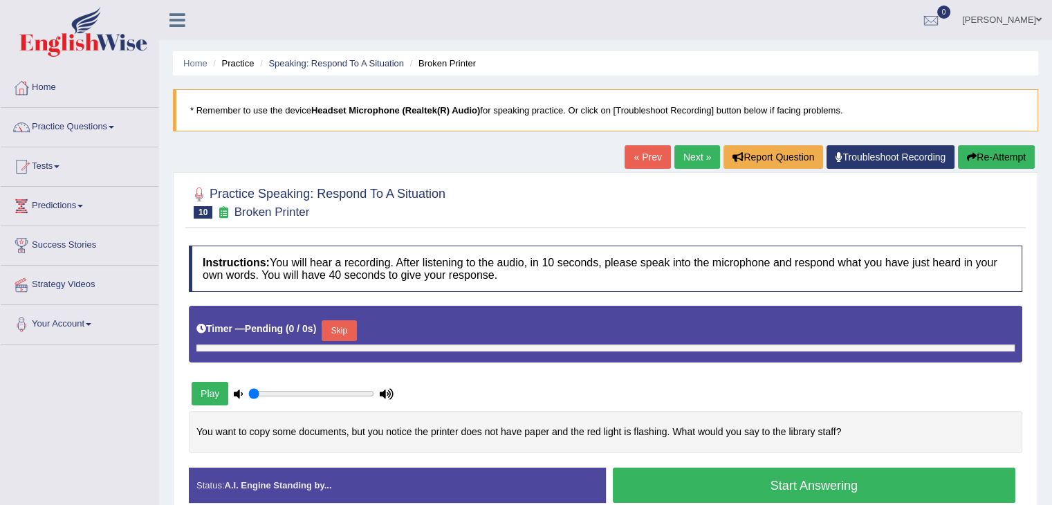
type input "0.45"
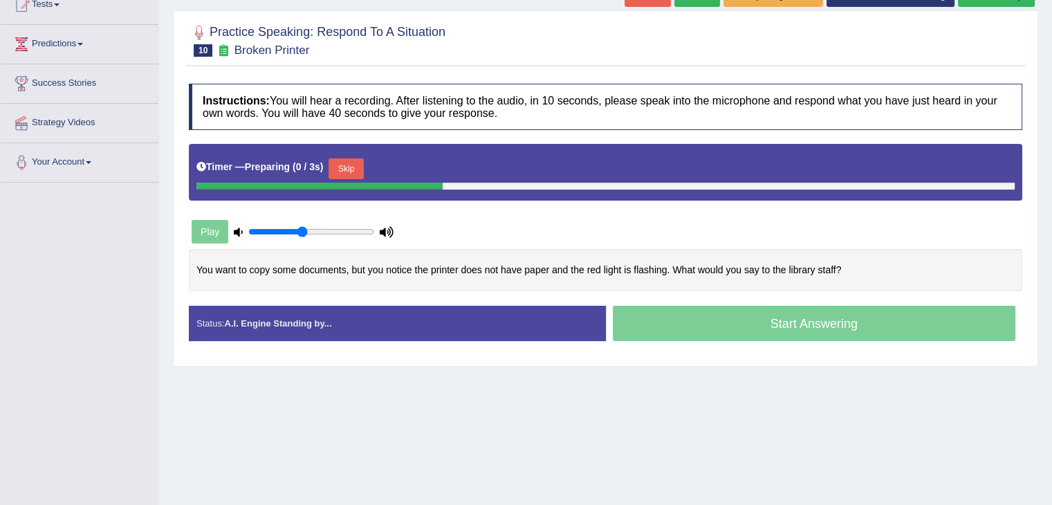
drag, startPoint x: 0, startPoint y: 0, endPoint x: 1062, endPoint y: 291, distance: 1101.0
click at [1051, 291] on html "Toggle navigation Home Practice Questions Speaking Practice Read Aloud Repeat S…" at bounding box center [526, 90] width 1052 height 505
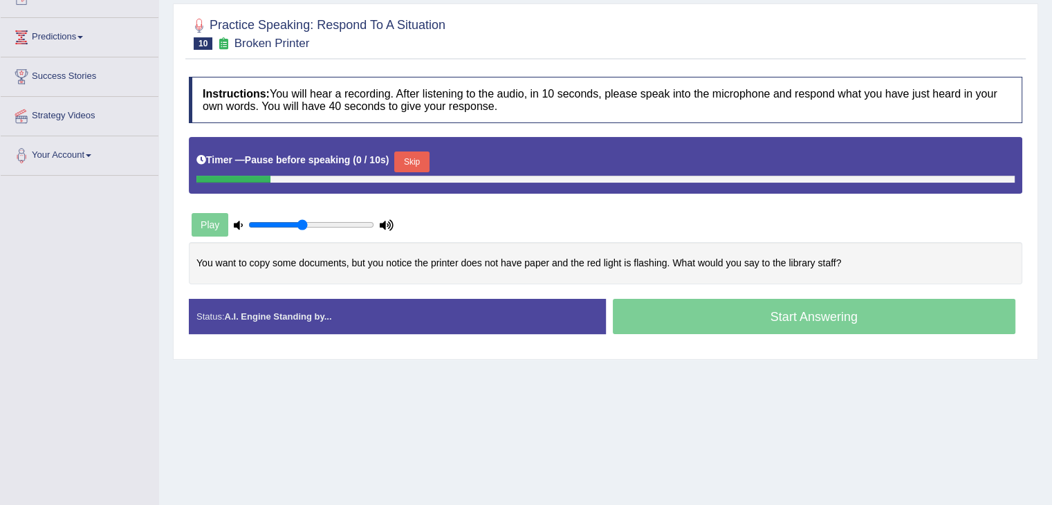
click at [412, 164] on button "Skip" at bounding box center [411, 161] width 35 height 21
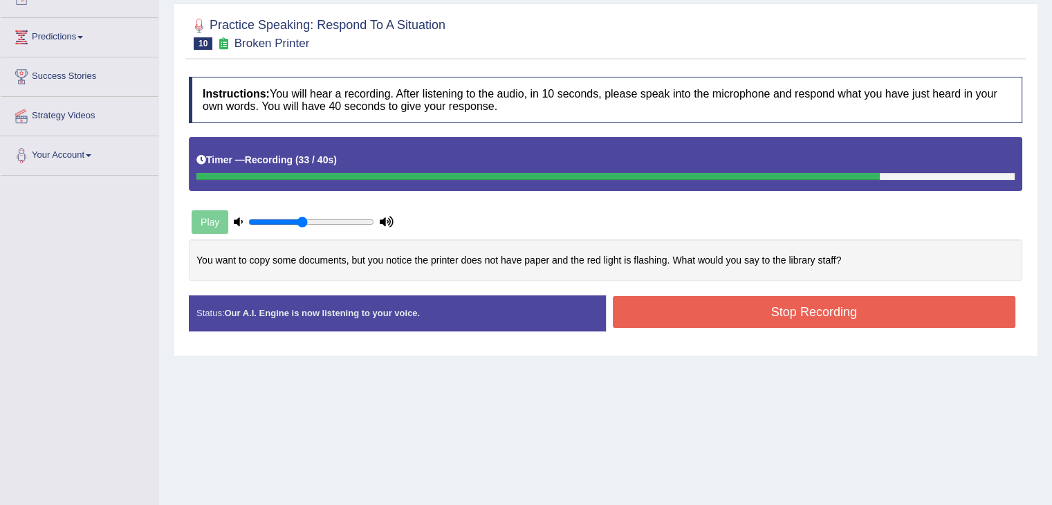
click at [717, 313] on button "Stop Recording" at bounding box center [814, 312] width 403 height 32
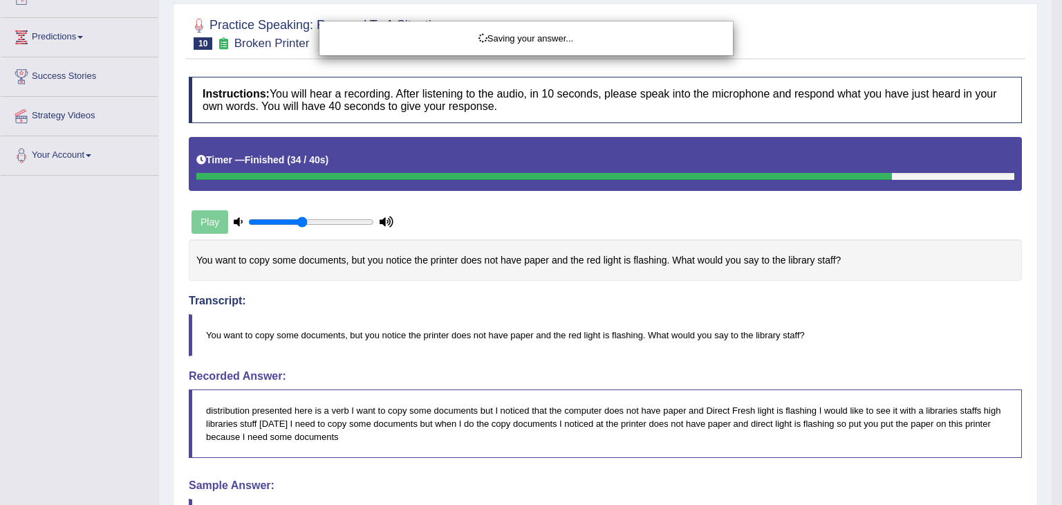
drag, startPoint x: 1059, startPoint y: 167, endPoint x: 1060, endPoint y: 192, distance: 24.9
click at [1051, 192] on div "Saving your answer..." at bounding box center [531, 252] width 1062 height 505
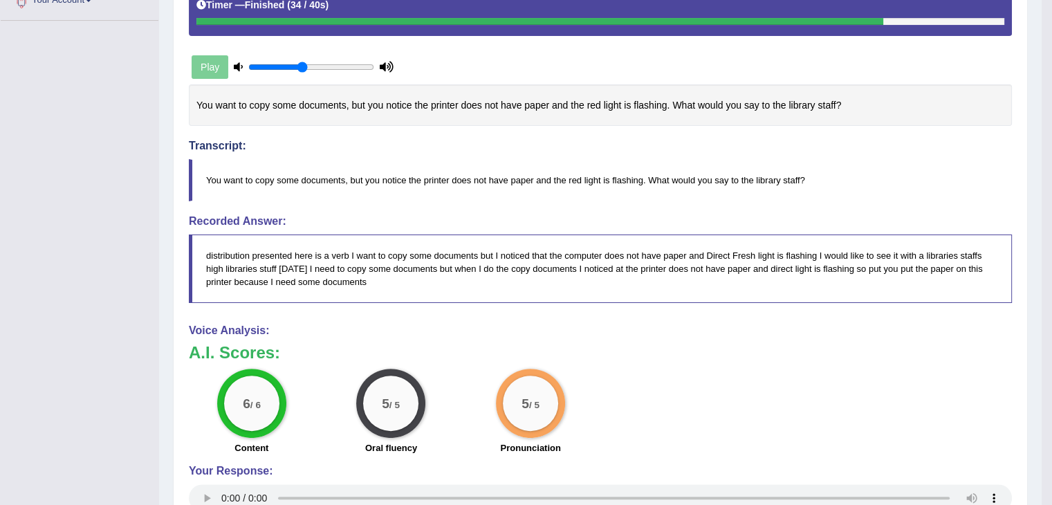
scroll to position [62, 0]
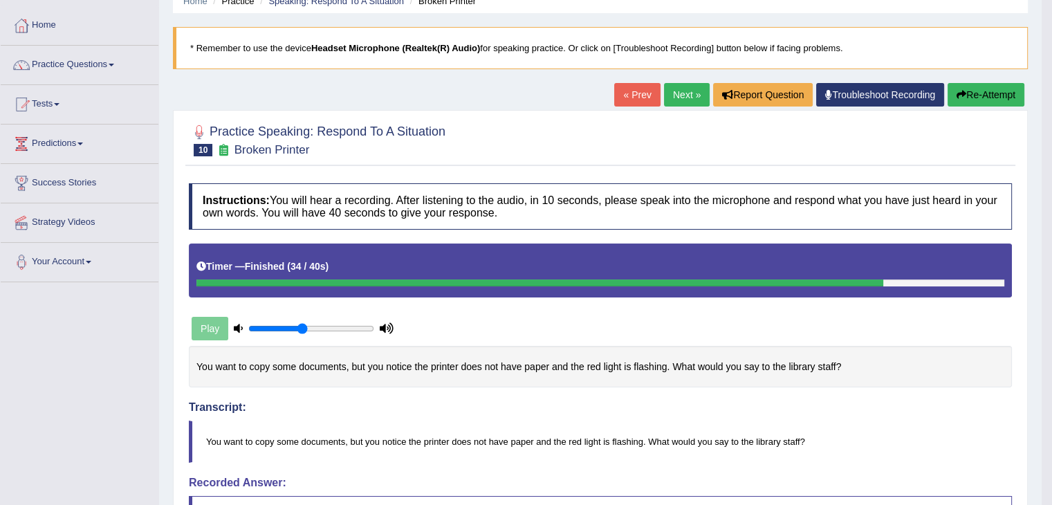
click at [686, 93] on link "Next »" at bounding box center [687, 95] width 46 height 24
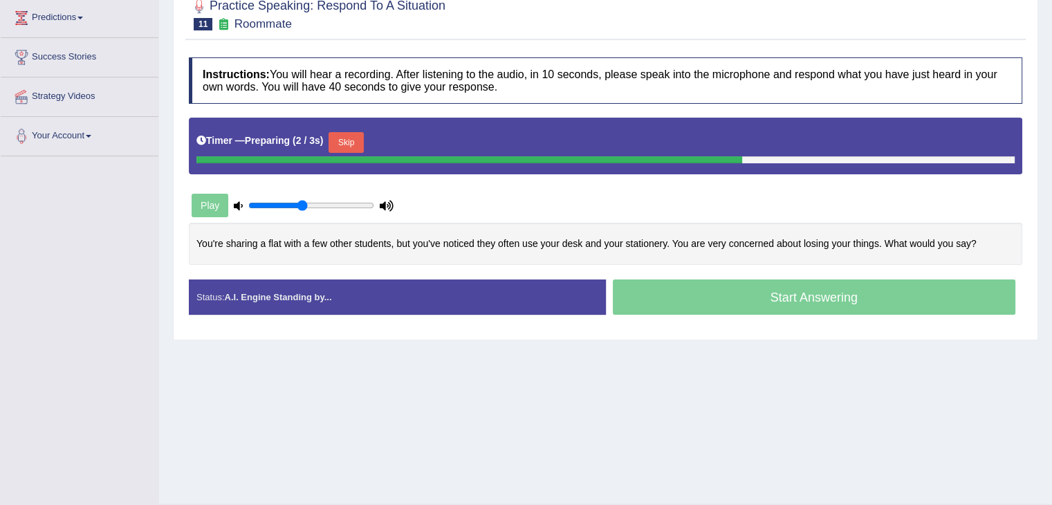
drag, startPoint x: 1062, startPoint y: 125, endPoint x: 1062, endPoint y: 252, distance: 126.6
click at [1051, 252] on html "Toggle navigation Home Practice Questions Speaking Practice Read Aloud Repeat S…" at bounding box center [526, 64] width 1052 height 505
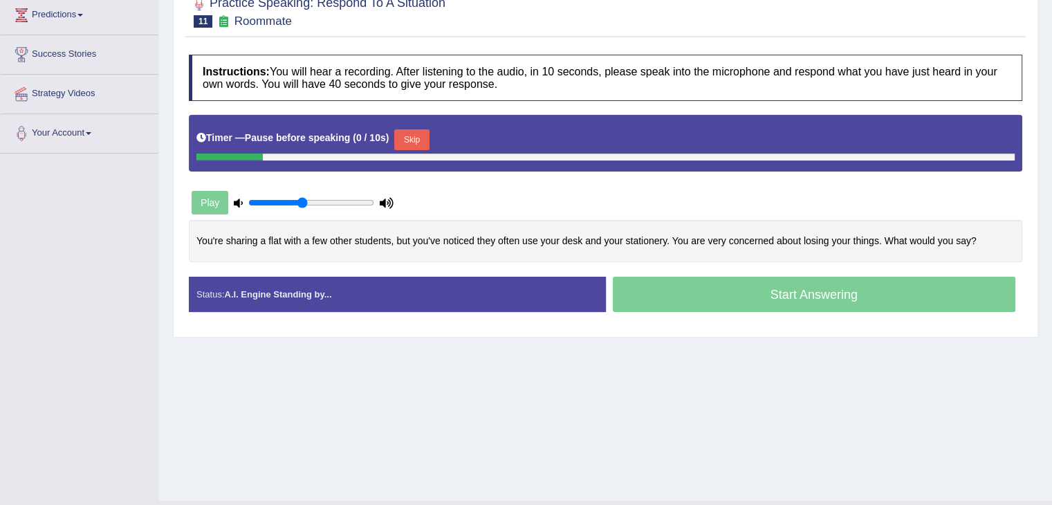
click at [404, 136] on button "Skip" at bounding box center [411, 139] width 35 height 21
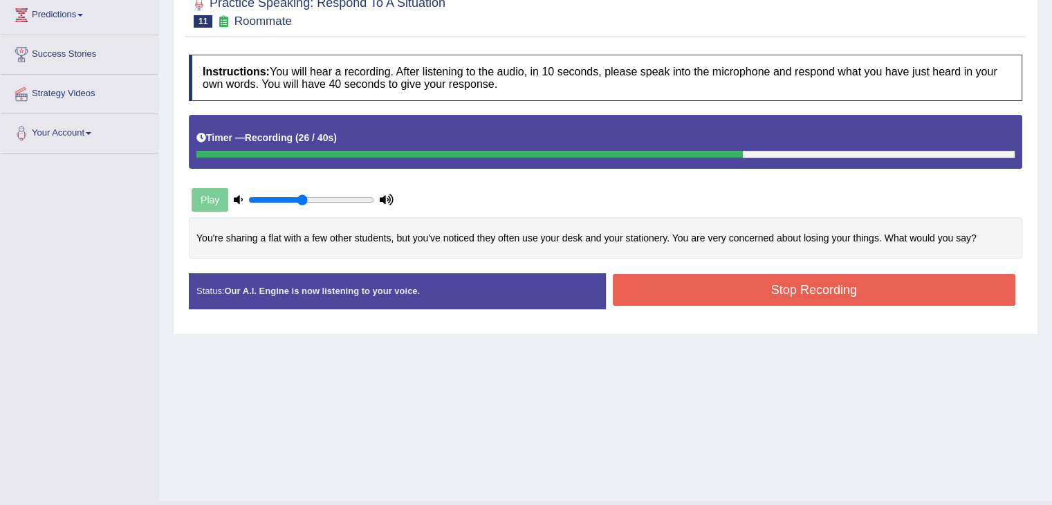
click at [654, 288] on button "Stop Recording" at bounding box center [814, 290] width 403 height 32
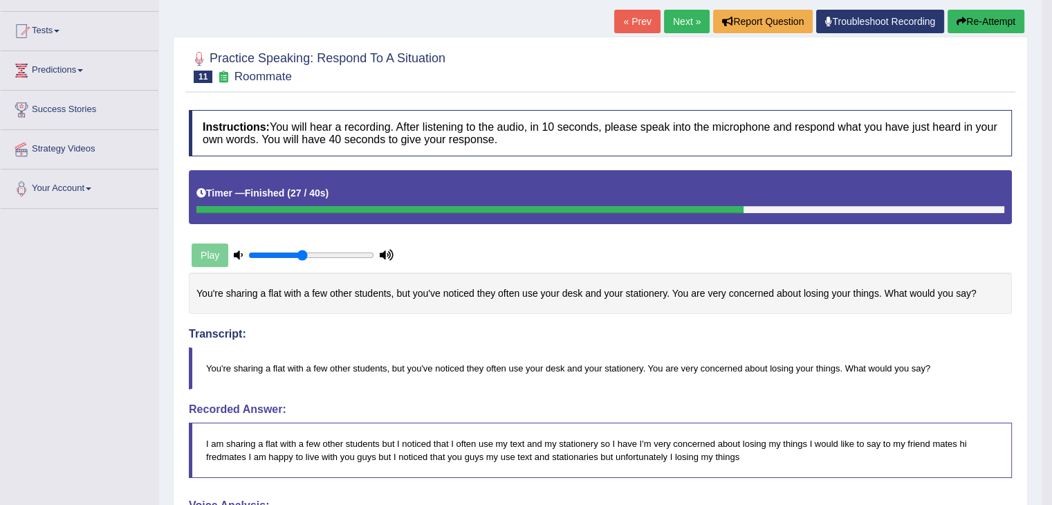
scroll to position [0, 0]
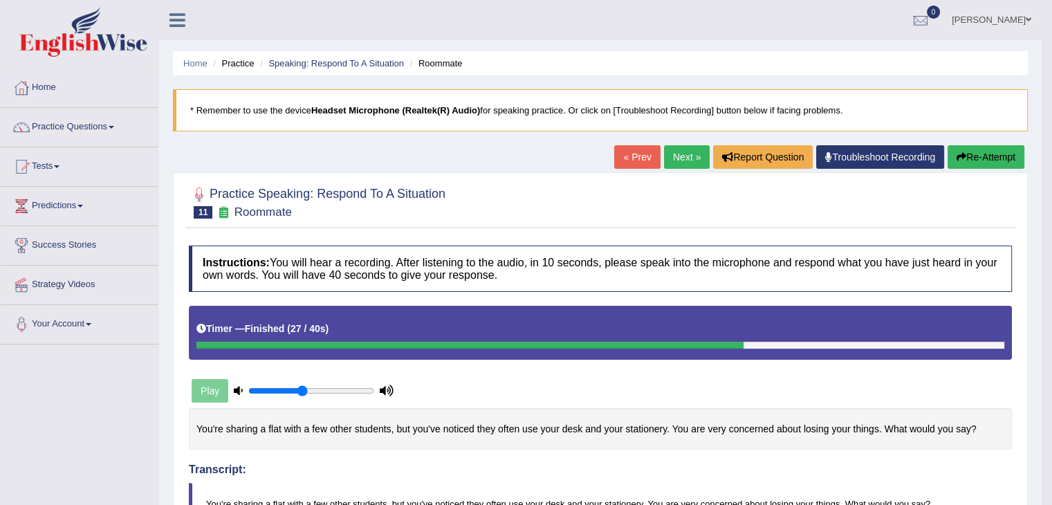
click at [668, 162] on link "Next »" at bounding box center [687, 157] width 46 height 24
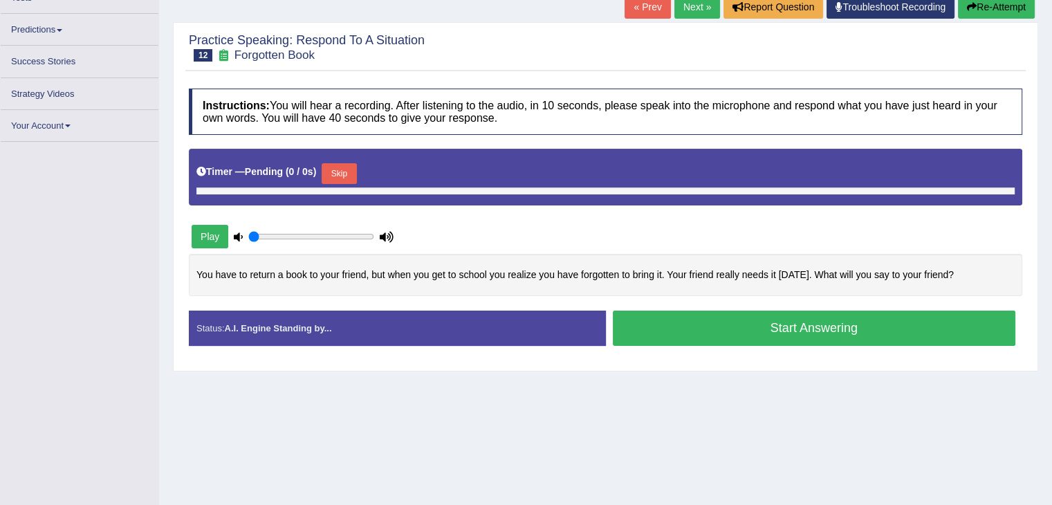
scroll to position [158, 0]
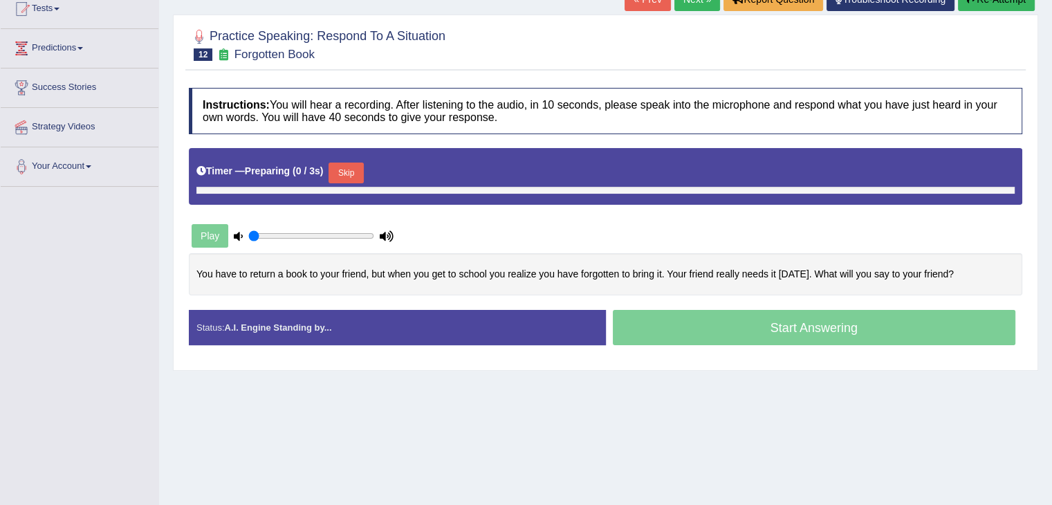
type input "0.45"
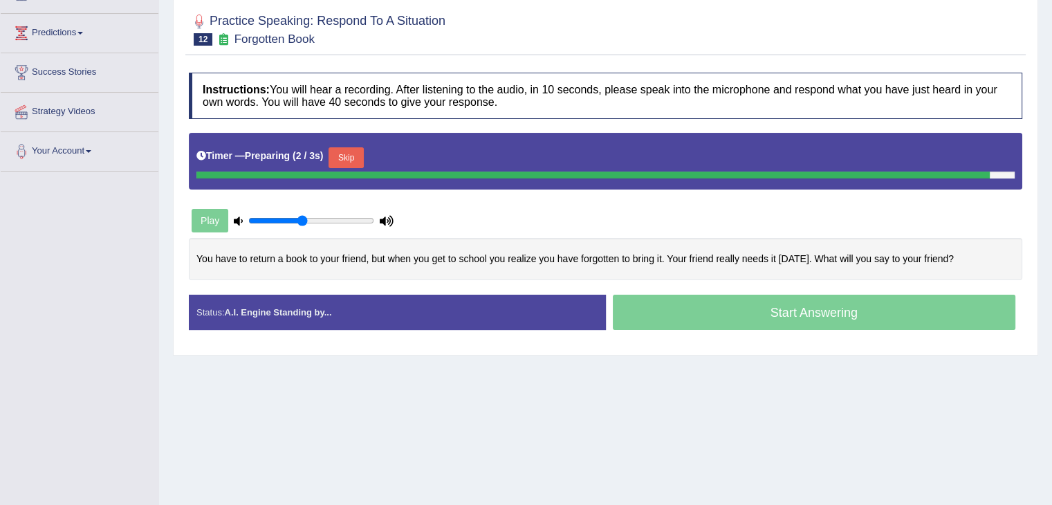
click at [350, 152] on button "Skip" at bounding box center [346, 157] width 35 height 21
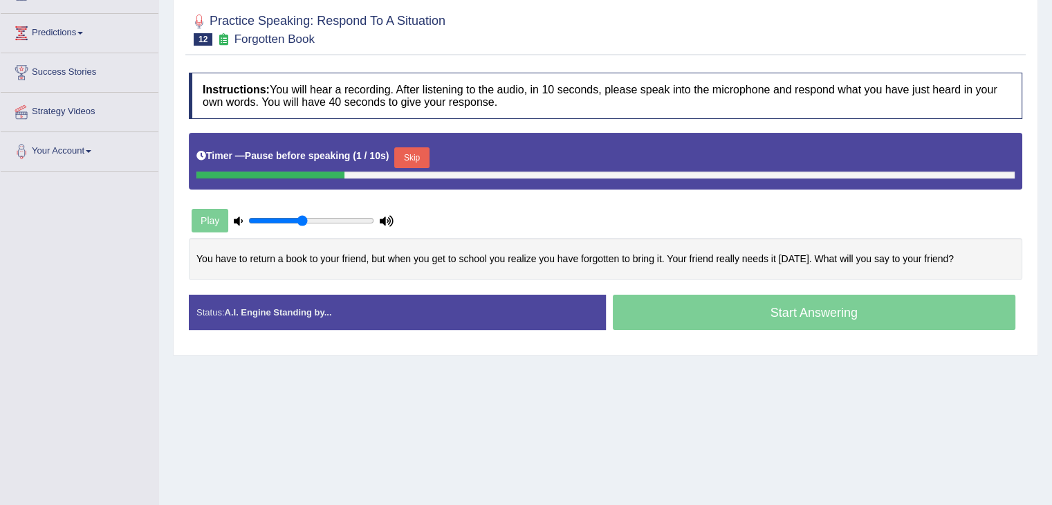
click at [410, 150] on button "Skip" at bounding box center [411, 157] width 35 height 21
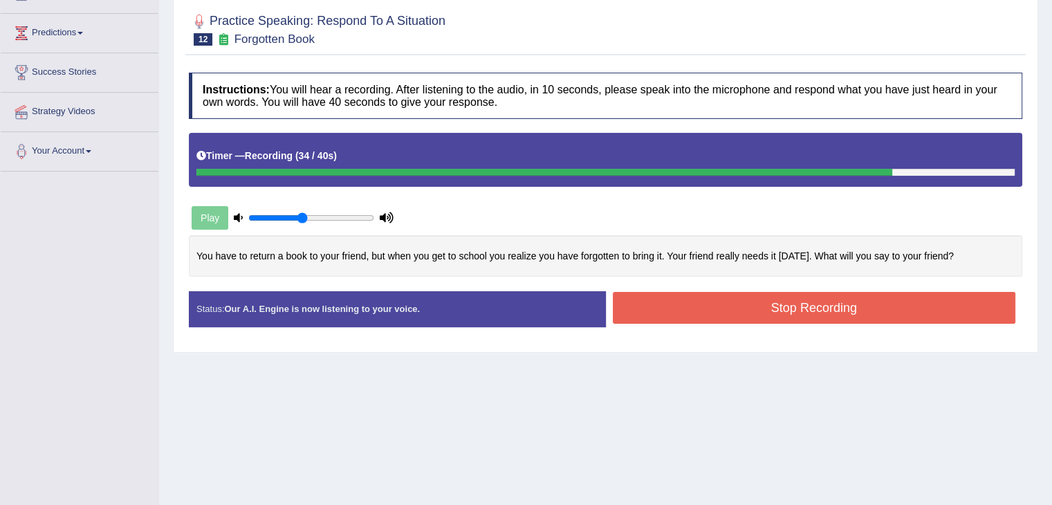
click at [685, 300] on button "Stop Recording" at bounding box center [814, 308] width 403 height 32
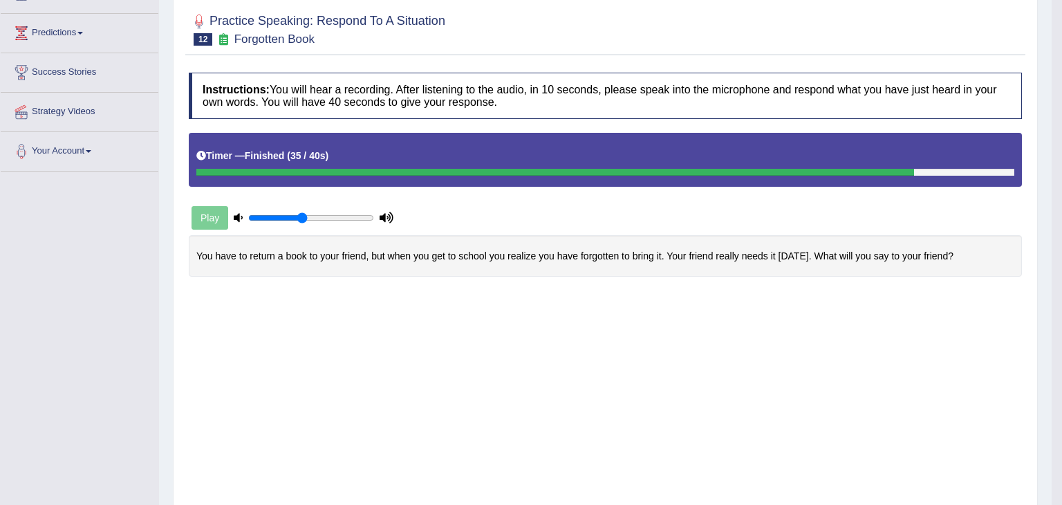
drag, startPoint x: 1062, startPoint y: 172, endPoint x: 1062, endPoint y: 224, distance: 52.6
click at [0, 0] on div "Saving your answer..." at bounding box center [0, 0] width 0 height 0
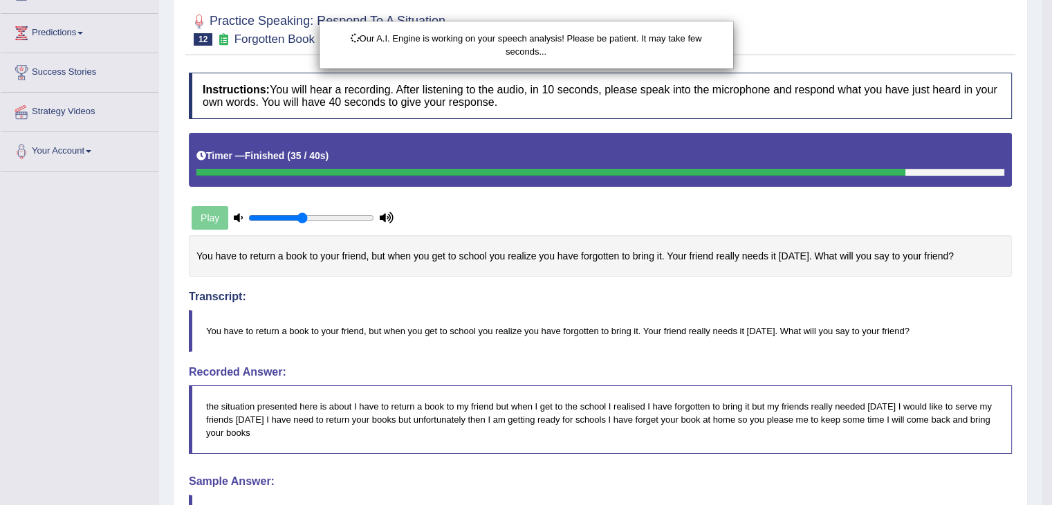
drag, startPoint x: 1062, startPoint y: 224, endPoint x: 1062, endPoint y: 261, distance: 37.4
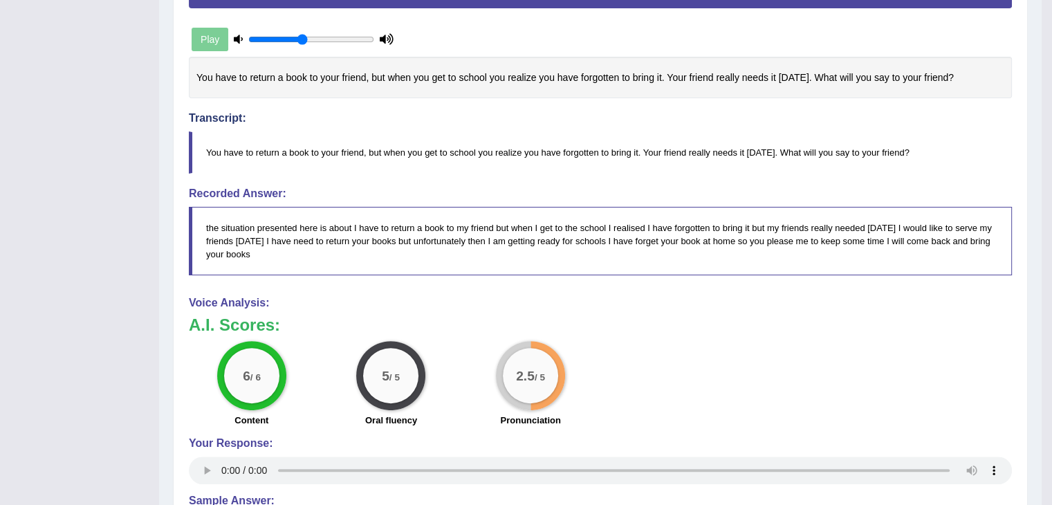
scroll to position [0, 0]
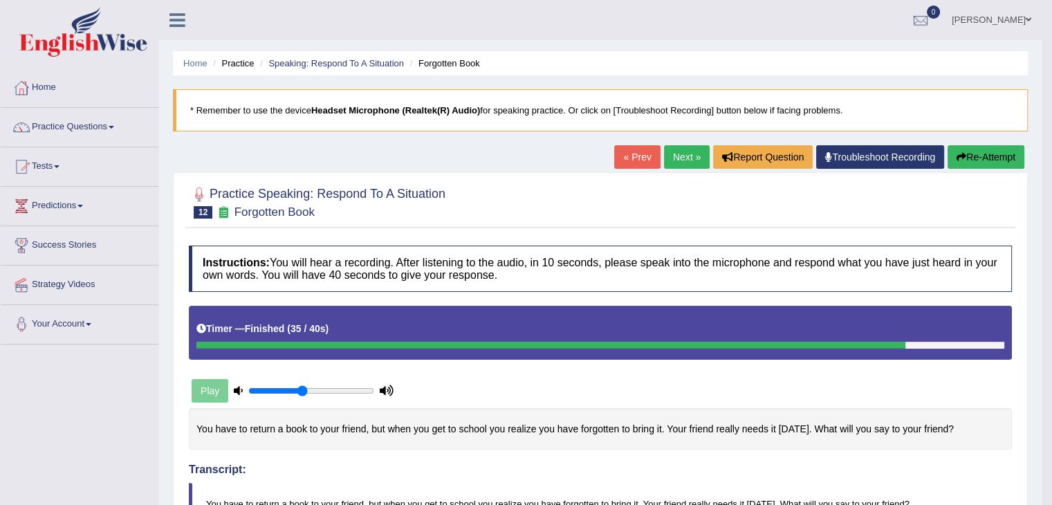
click at [683, 161] on link "Next »" at bounding box center [687, 157] width 46 height 24
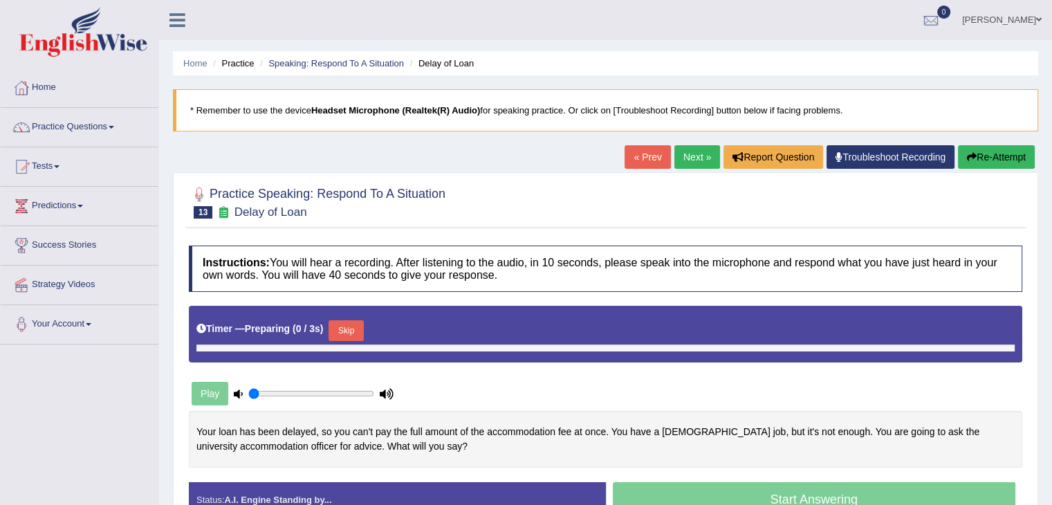
type input "0.45"
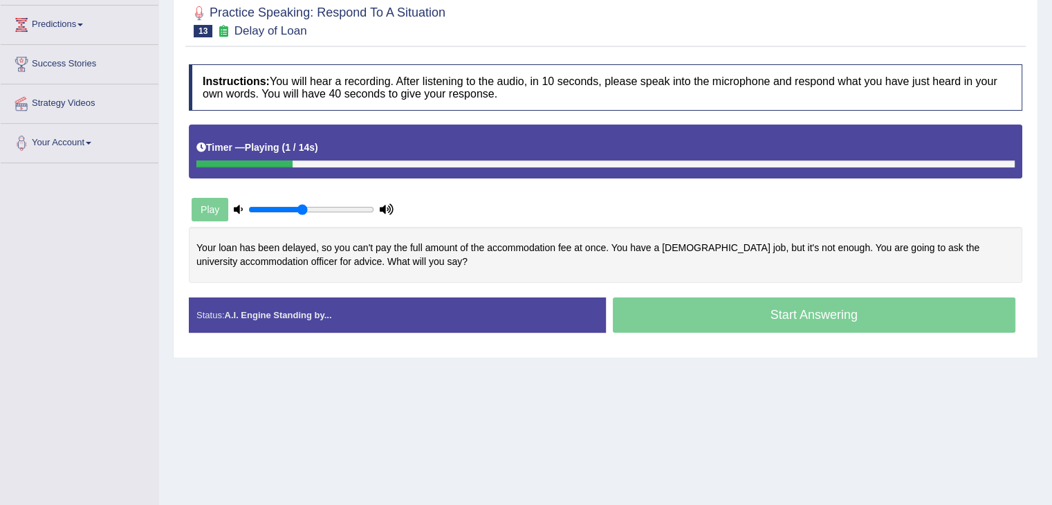
scroll to position [221, 0]
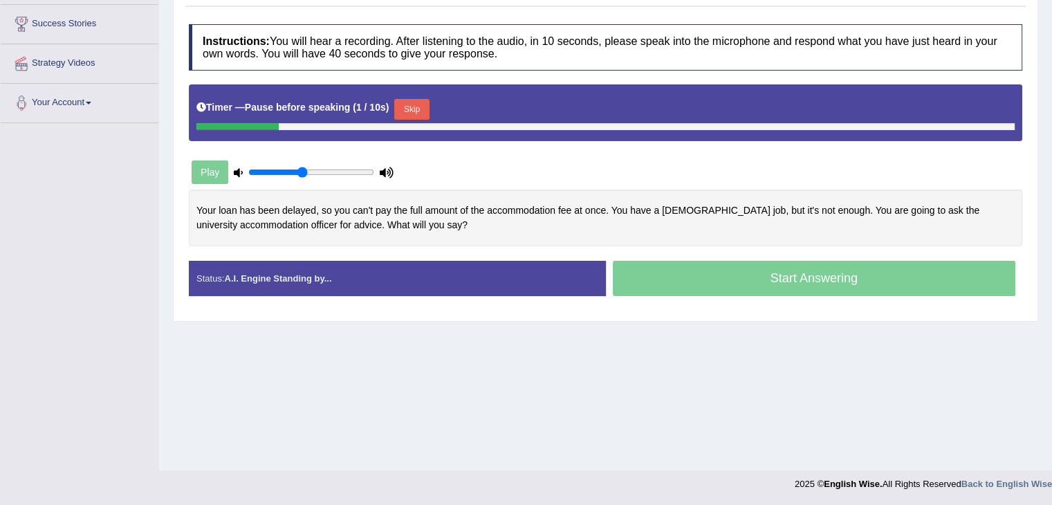
click at [420, 107] on button "Skip" at bounding box center [411, 109] width 35 height 21
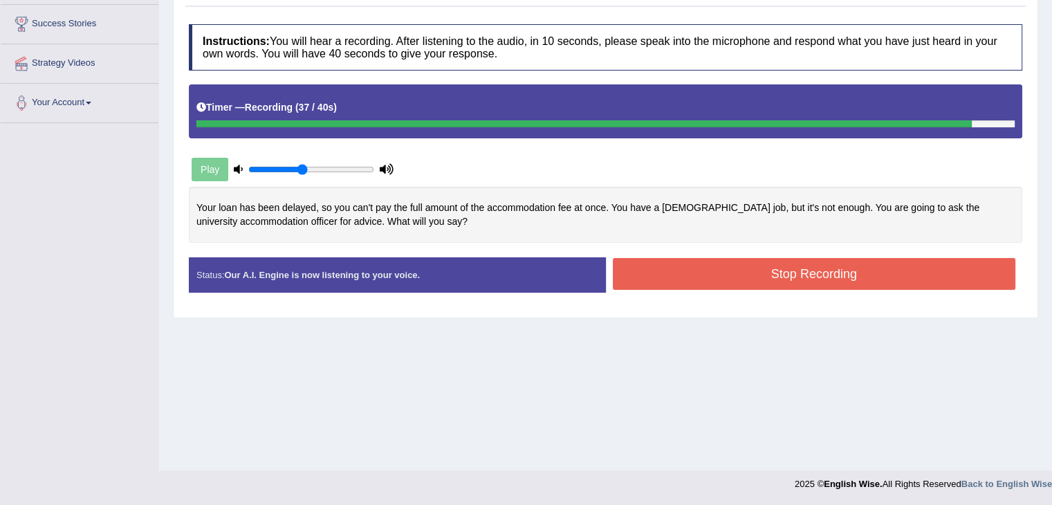
click at [721, 268] on button "Stop Recording" at bounding box center [814, 274] width 403 height 32
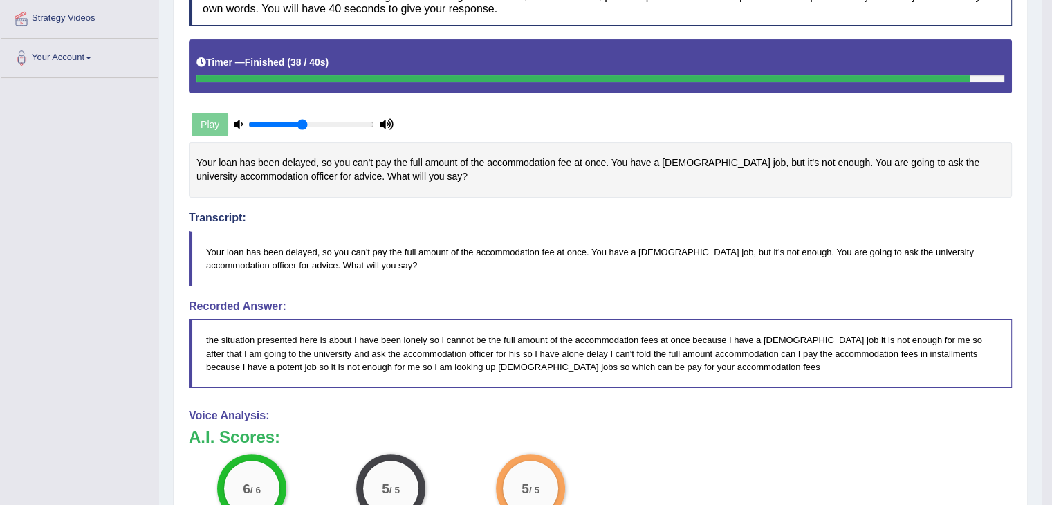
scroll to position [0, 0]
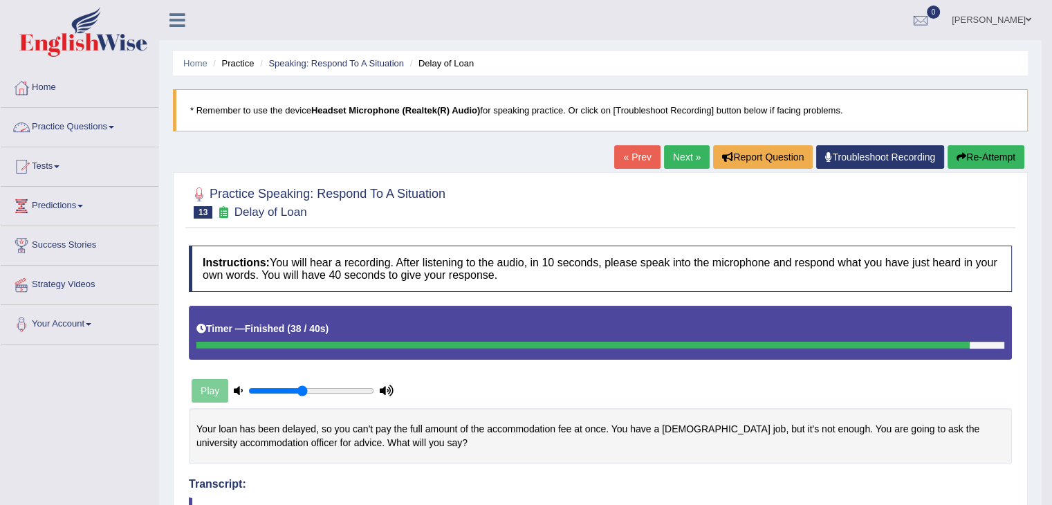
click at [82, 125] on link "Practice Questions" at bounding box center [80, 125] width 158 height 35
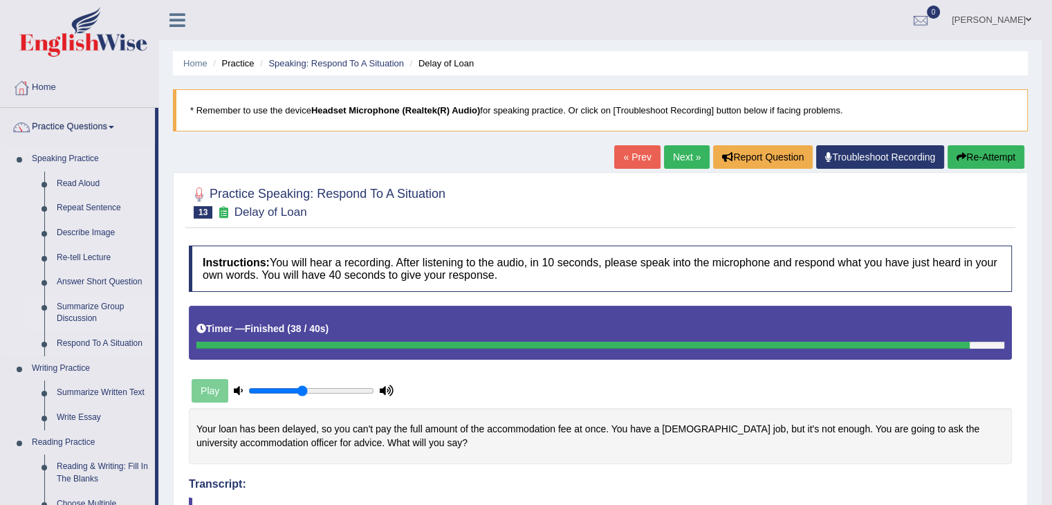
click at [97, 304] on link "Summarize Group Discussion" at bounding box center [102, 313] width 104 height 37
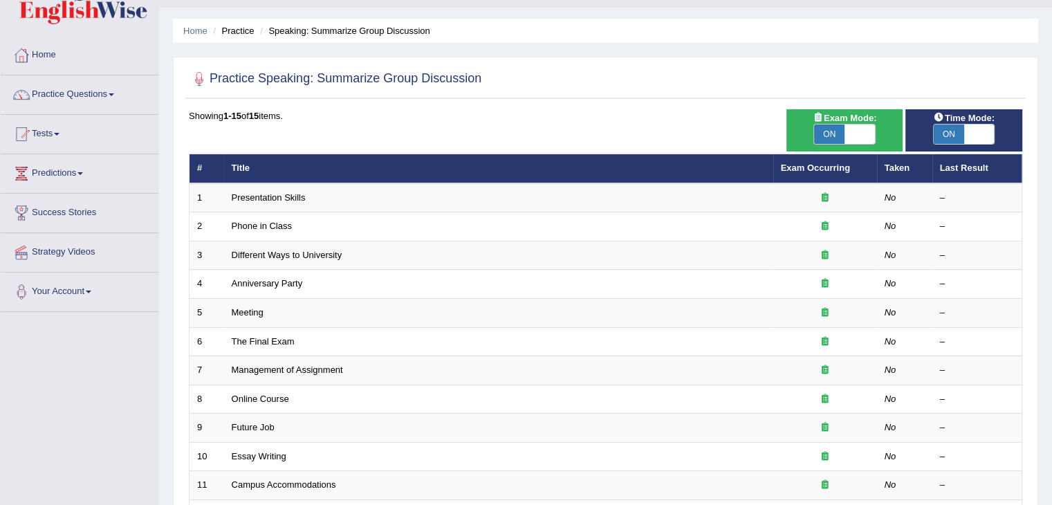
scroll to position [6, 0]
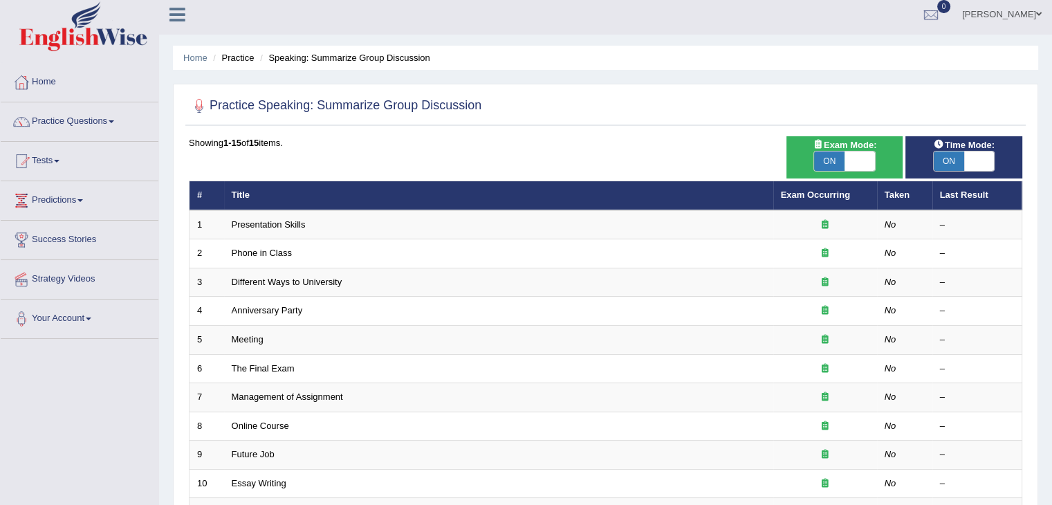
click at [1051, 104] on html "Toggle navigation Home Practice Questions Speaking Practice Read Aloud Repeat S…" at bounding box center [526, 246] width 1052 height 505
click at [871, 158] on span at bounding box center [860, 160] width 30 height 19
checkbox input "false"
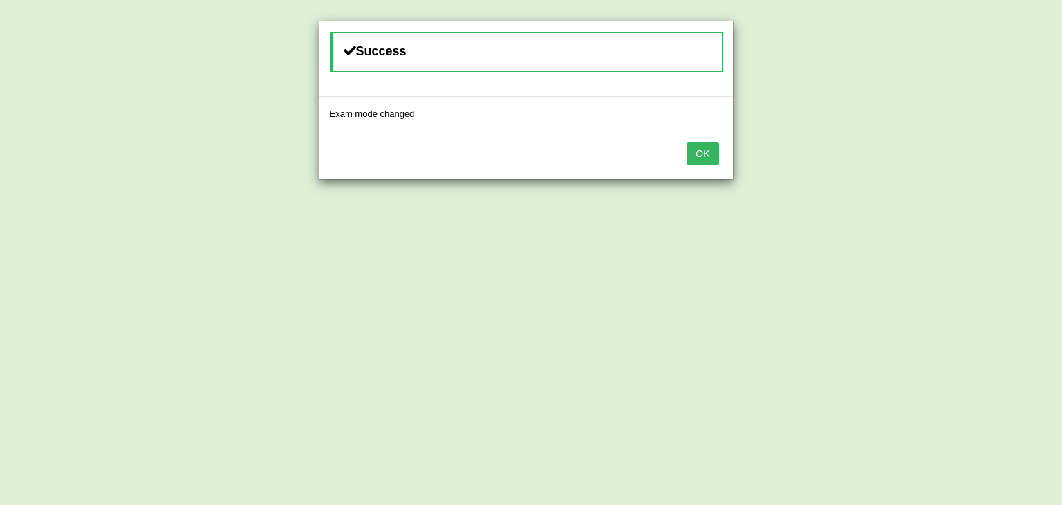
click at [706, 150] on button "OK" at bounding box center [703, 154] width 32 height 24
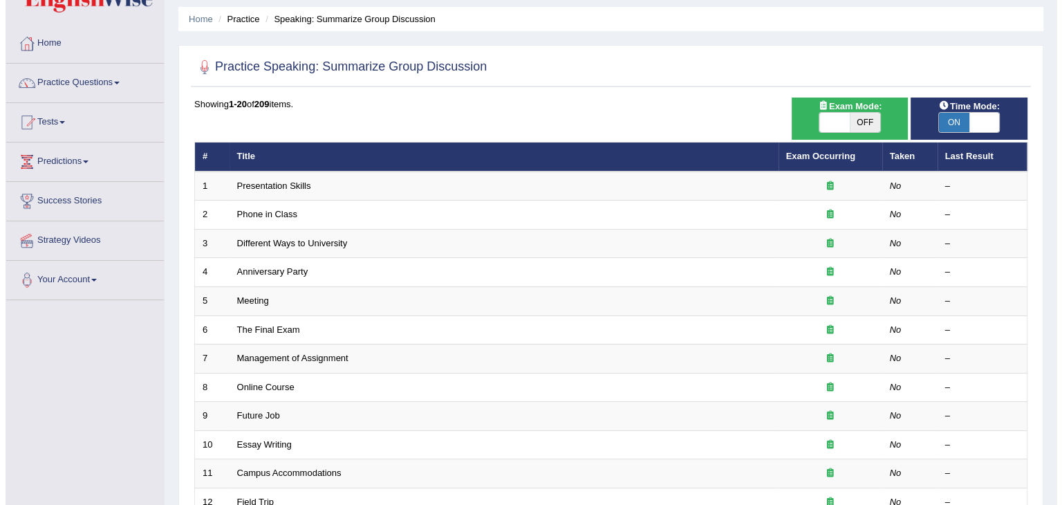
scroll to position [12, 0]
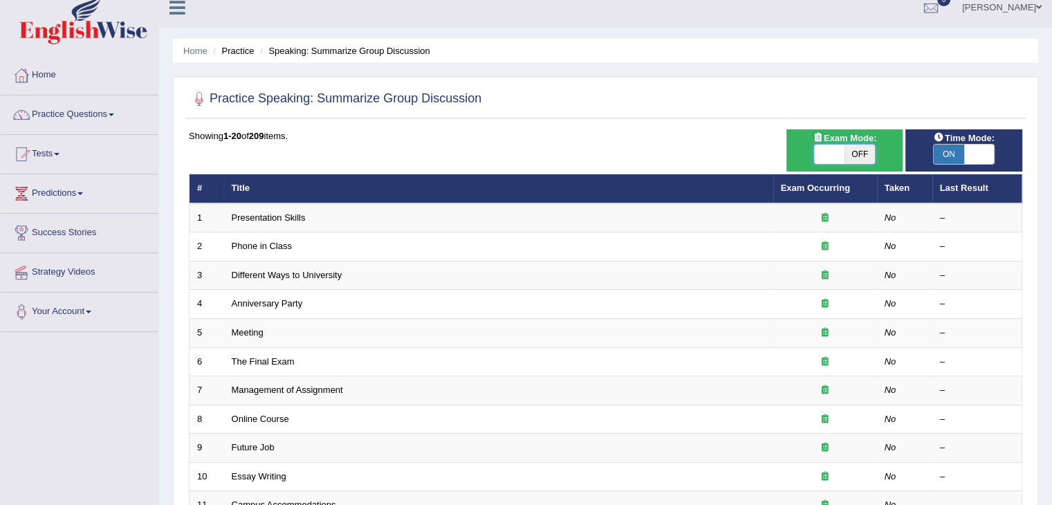
click at [833, 155] on span at bounding box center [829, 154] width 30 height 19
checkbox input "true"
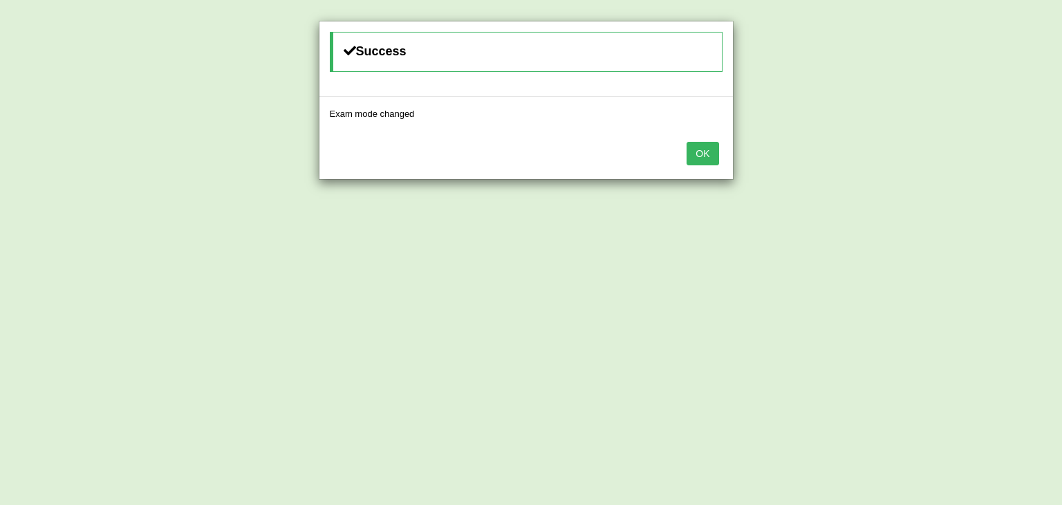
click at [692, 158] on button "OK" at bounding box center [703, 154] width 32 height 24
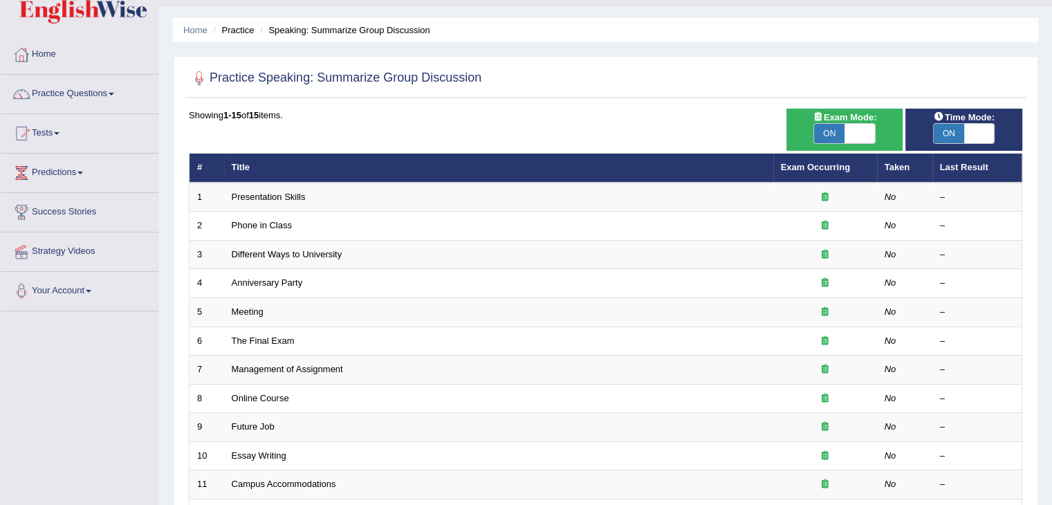
scroll to position [26, 0]
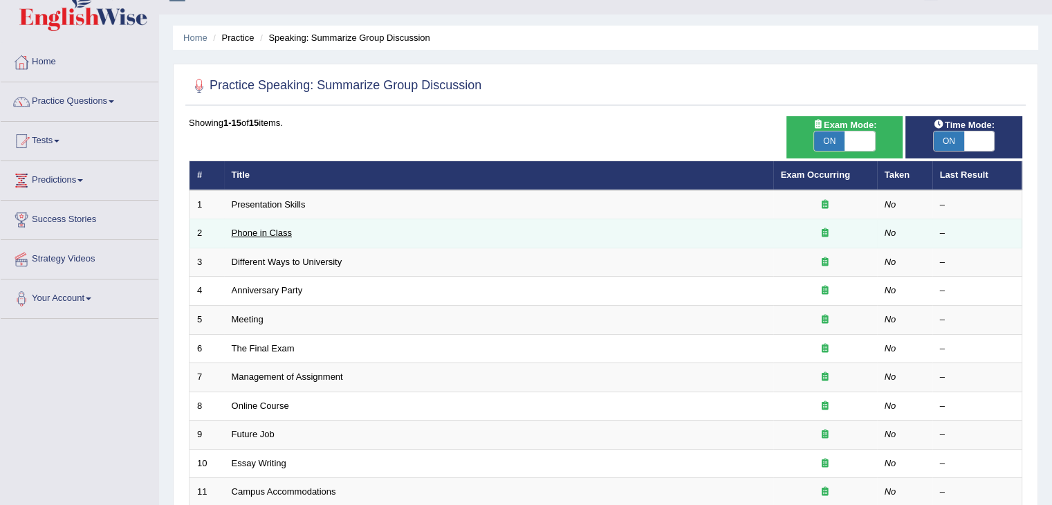
click at [277, 229] on link "Phone in Class" at bounding box center [262, 233] width 60 height 10
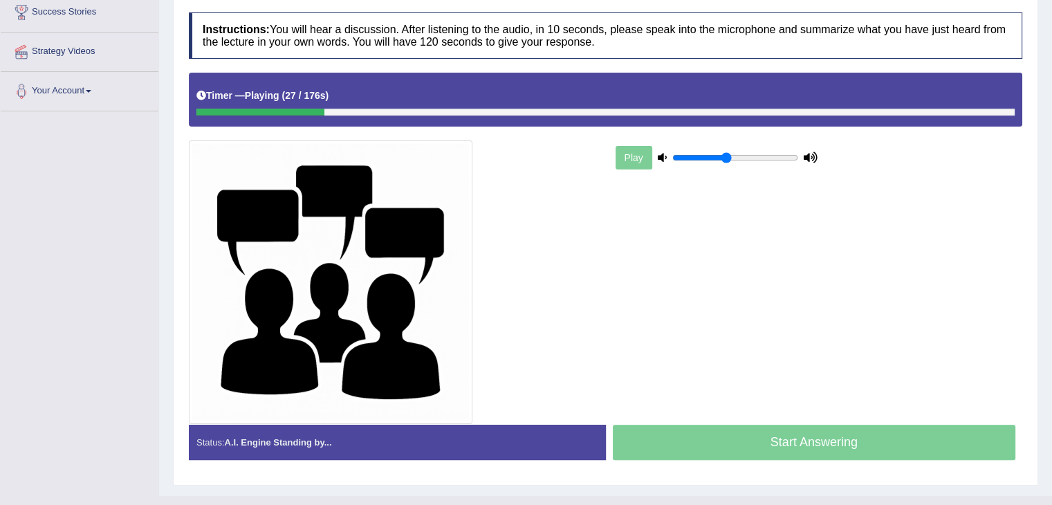
scroll to position [236, 0]
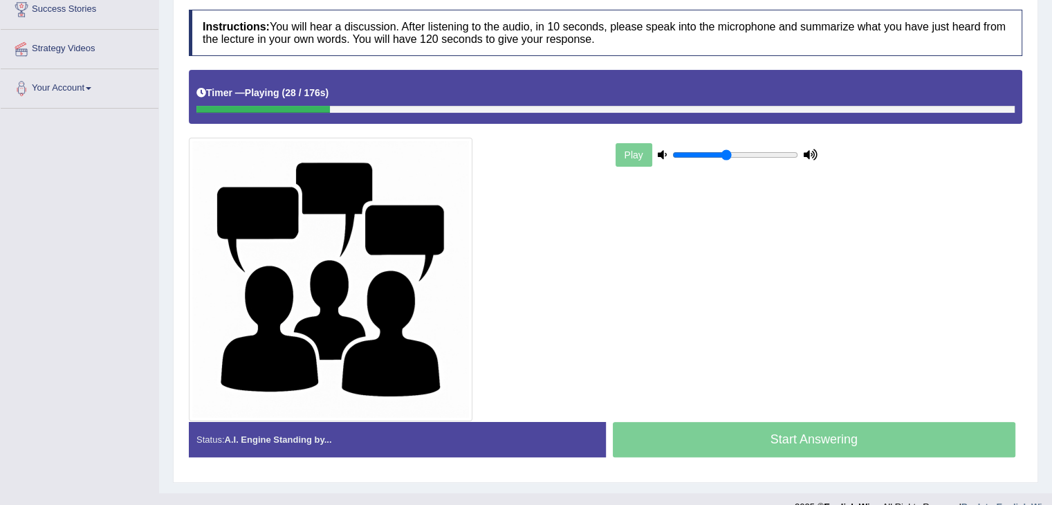
click at [867, 429] on div "Start Answering" at bounding box center [814, 441] width 417 height 39
click at [829, 436] on div "Start Answering" at bounding box center [814, 441] width 417 height 39
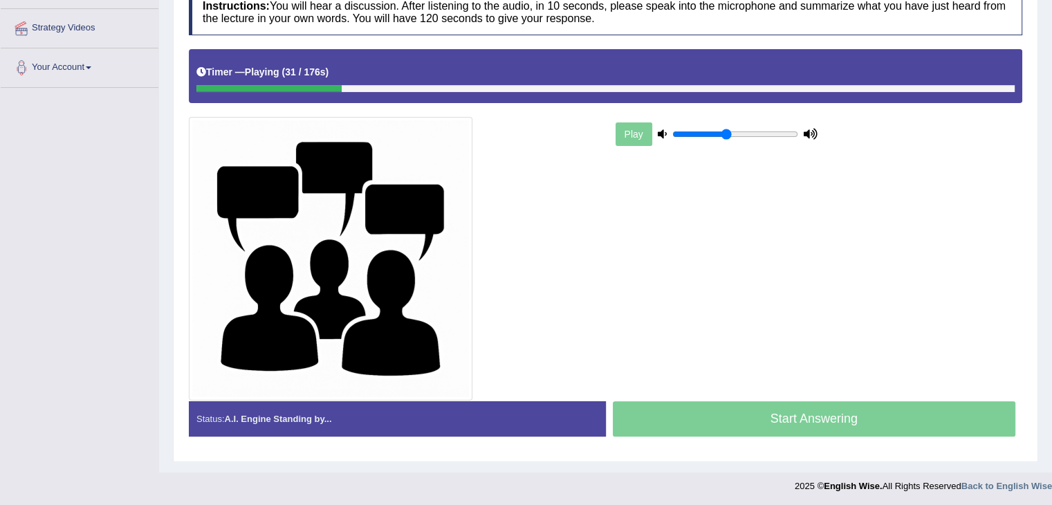
scroll to position [0, 0]
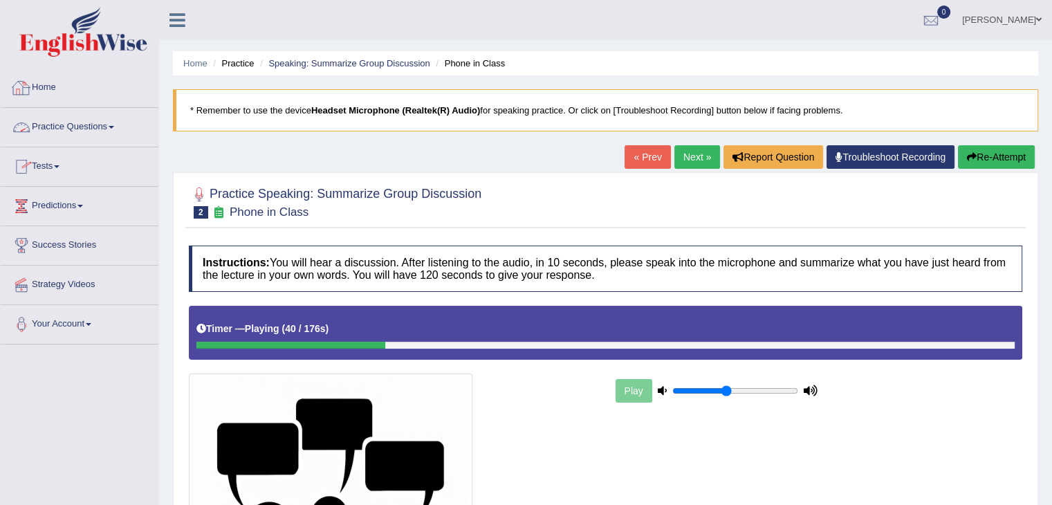
click at [93, 131] on link "Practice Questions" at bounding box center [80, 125] width 158 height 35
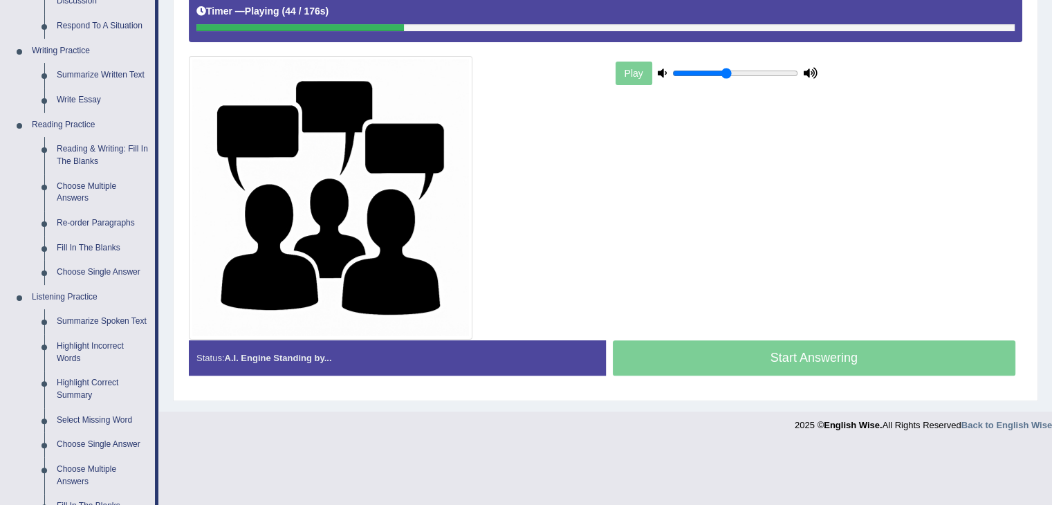
scroll to position [326, 0]
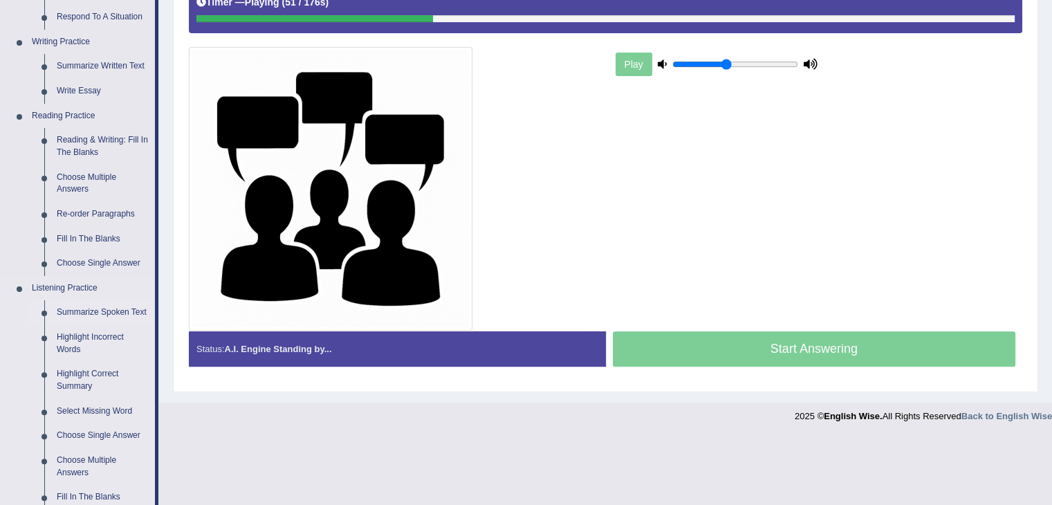
click at [127, 312] on link "Summarize Spoken Text" at bounding box center [102, 312] width 104 height 25
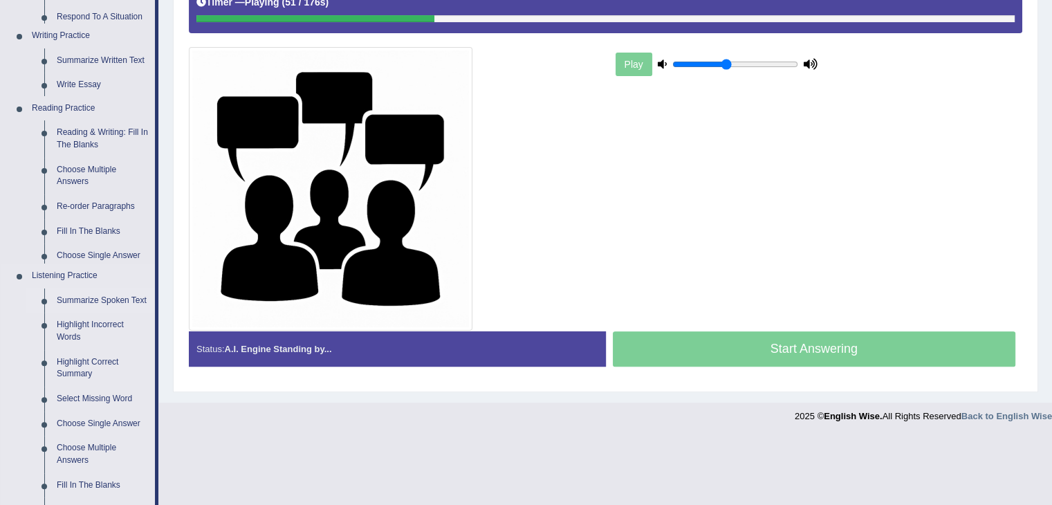
scroll to position [257, 0]
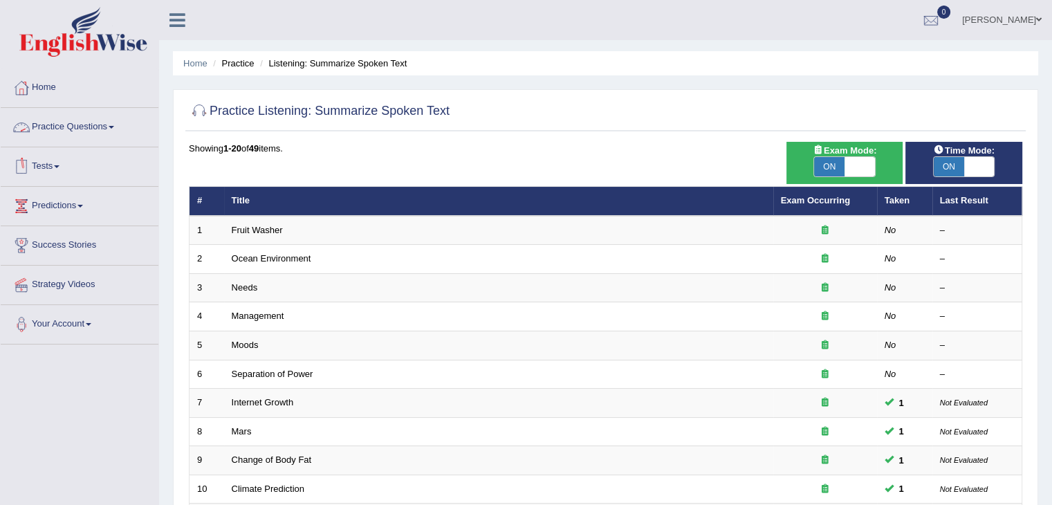
click at [87, 122] on link "Practice Questions" at bounding box center [80, 125] width 158 height 35
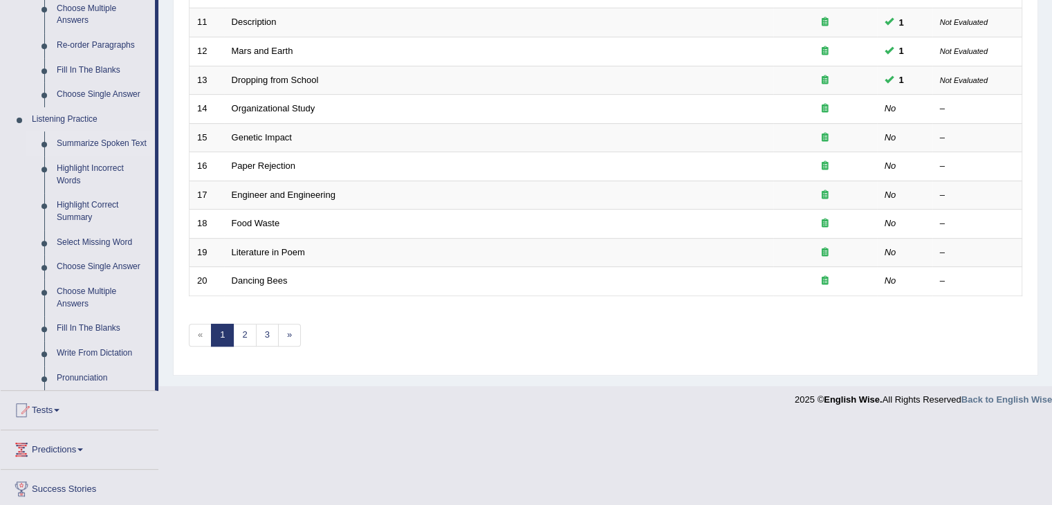
scroll to position [498, 0]
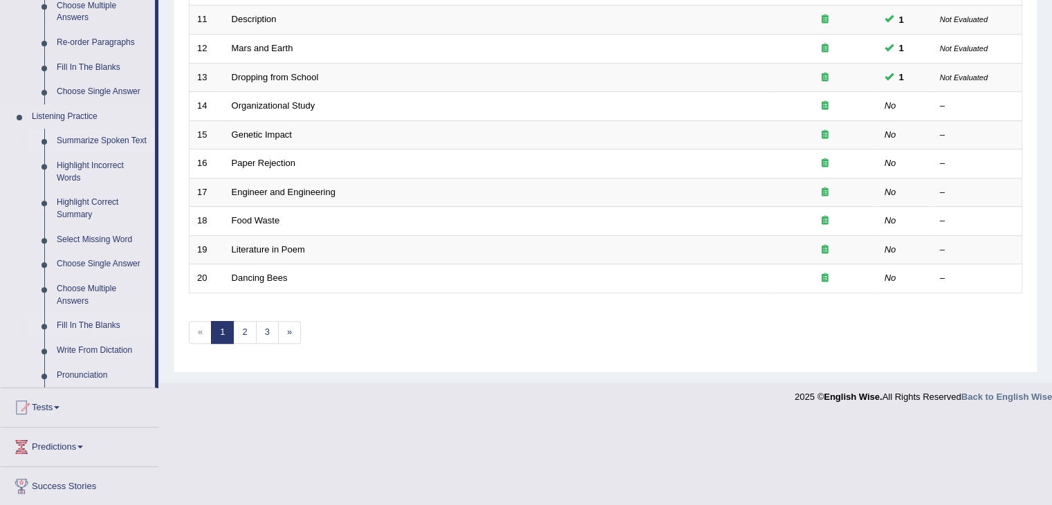
click at [91, 320] on link "Fill In The Blanks" at bounding box center [102, 325] width 104 height 25
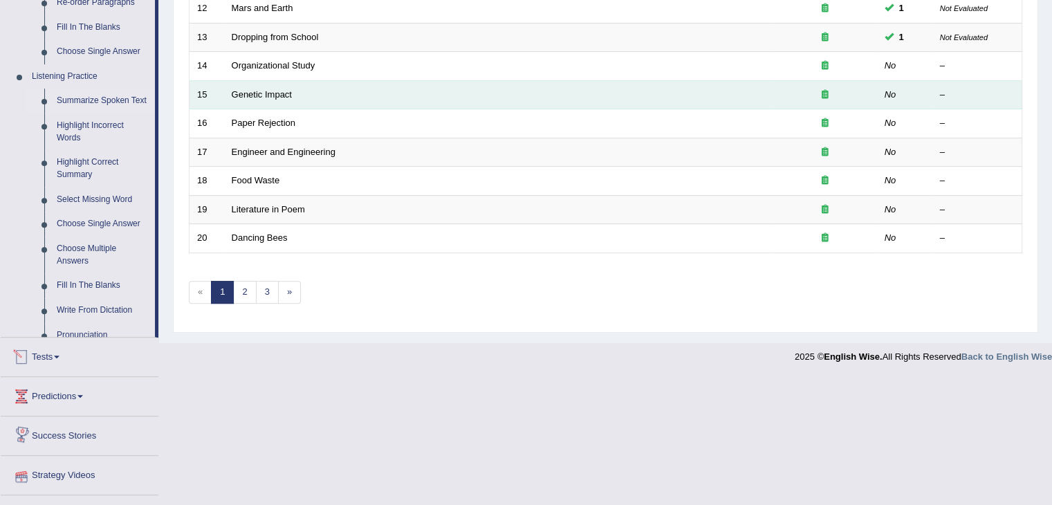
scroll to position [431, 0]
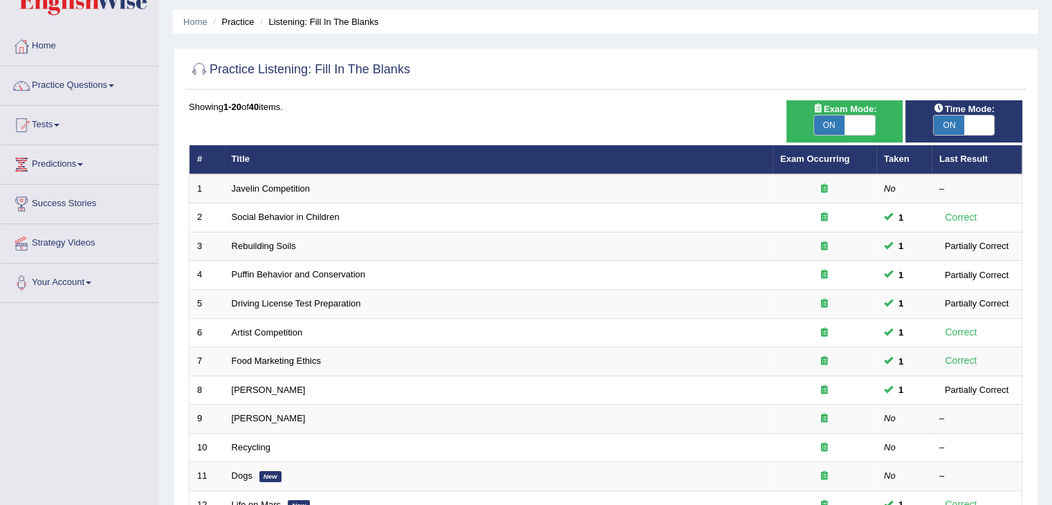
scroll to position [42, 0]
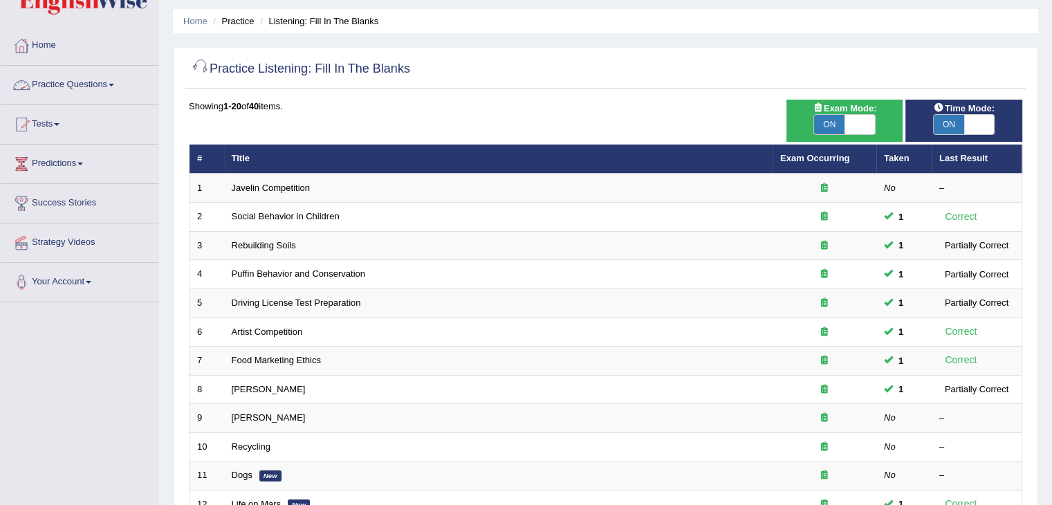
click at [115, 82] on link "Practice Questions" at bounding box center [80, 83] width 158 height 35
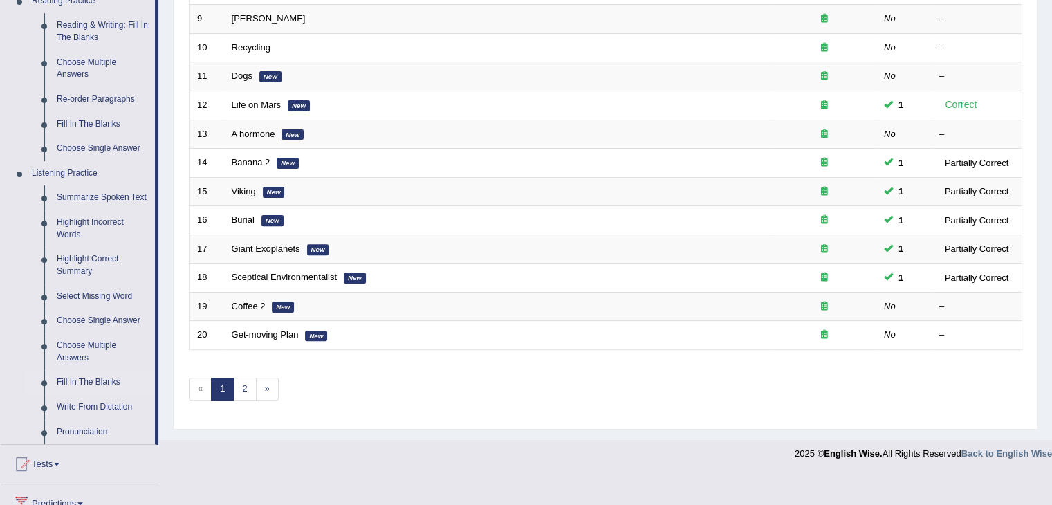
scroll to position [483, 0]
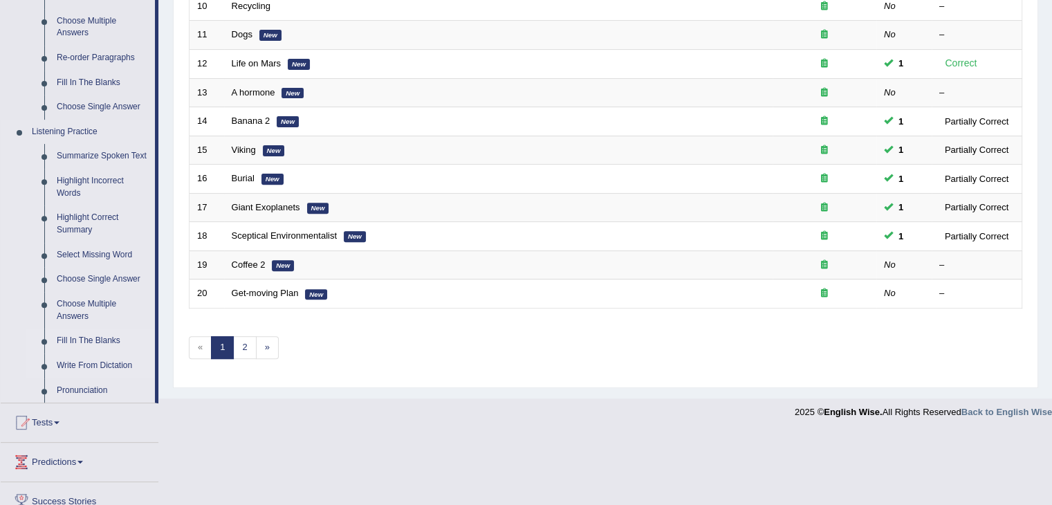
click at [125, 366] on link "Write From Dictation" at bounding box center [102, 365] width 104 height 25
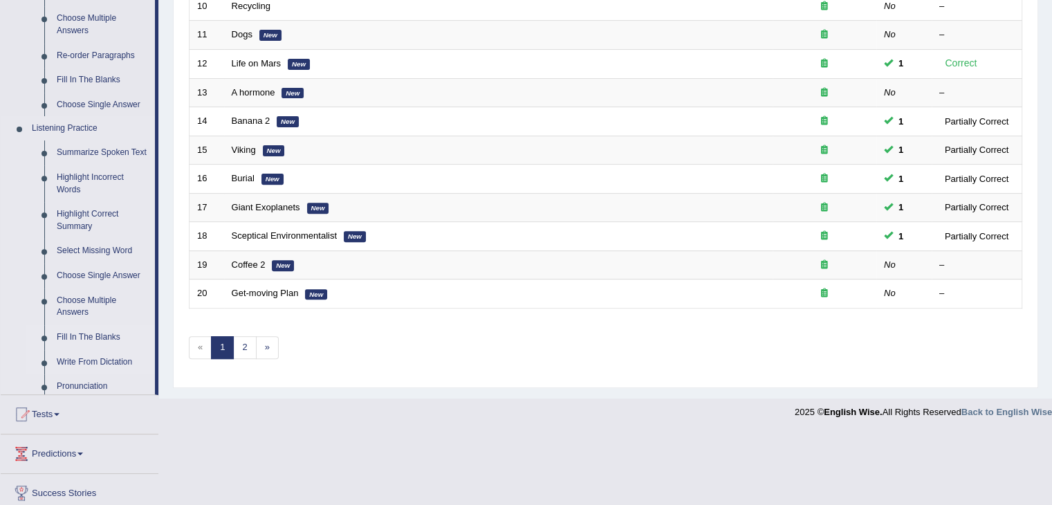
scroll to position [407, 0]
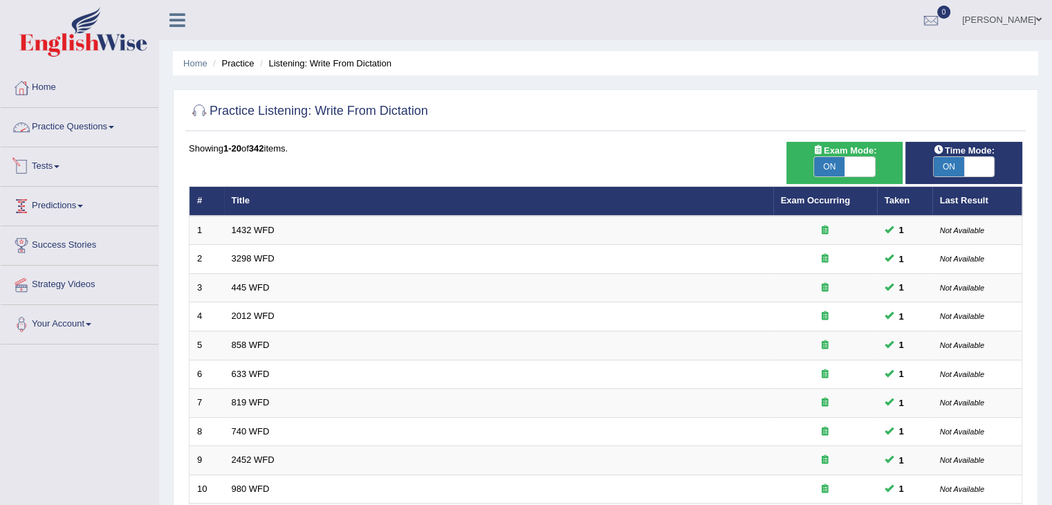
click at [86, 131] on link "Practice Questions" at bounding box center [80, 125] width 158 height 35
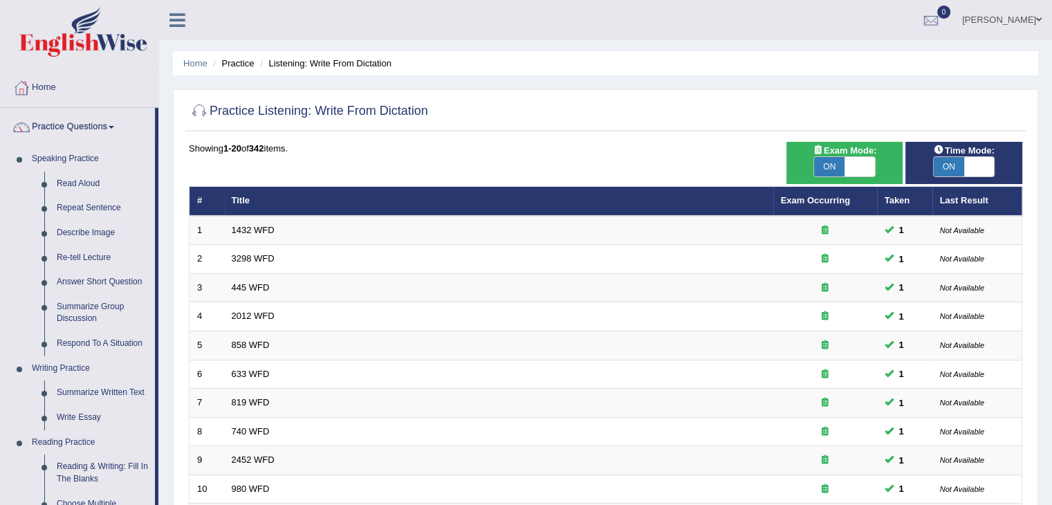
scroll to position [227, 0]
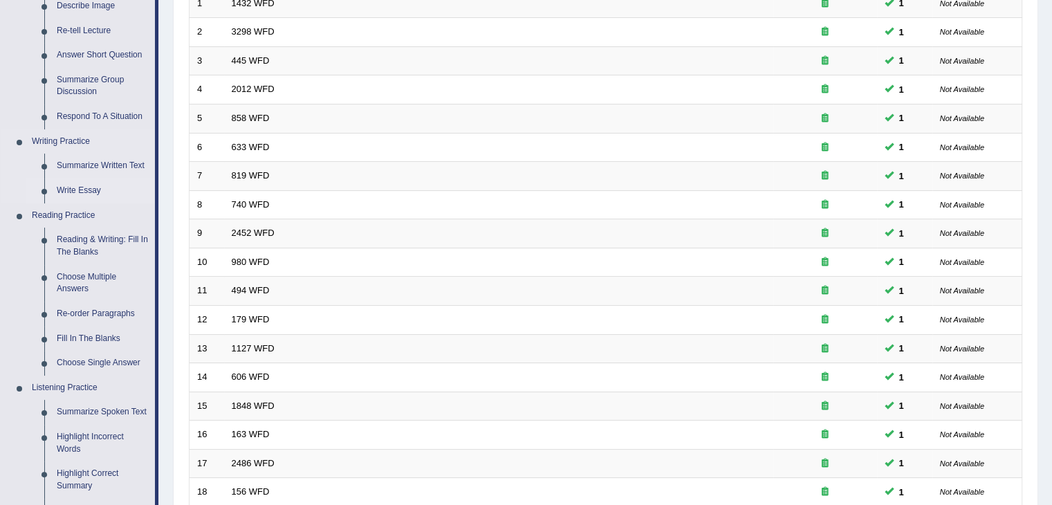
click at [80, 186] on link "Write Essay" at bounding box center [102, 190] width 104 height 25
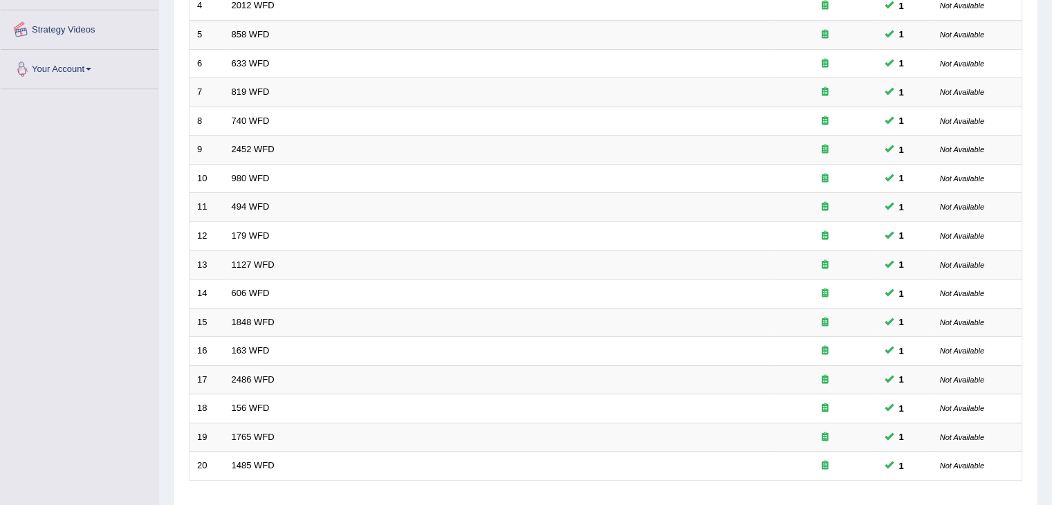
scroll to position [365, 0]
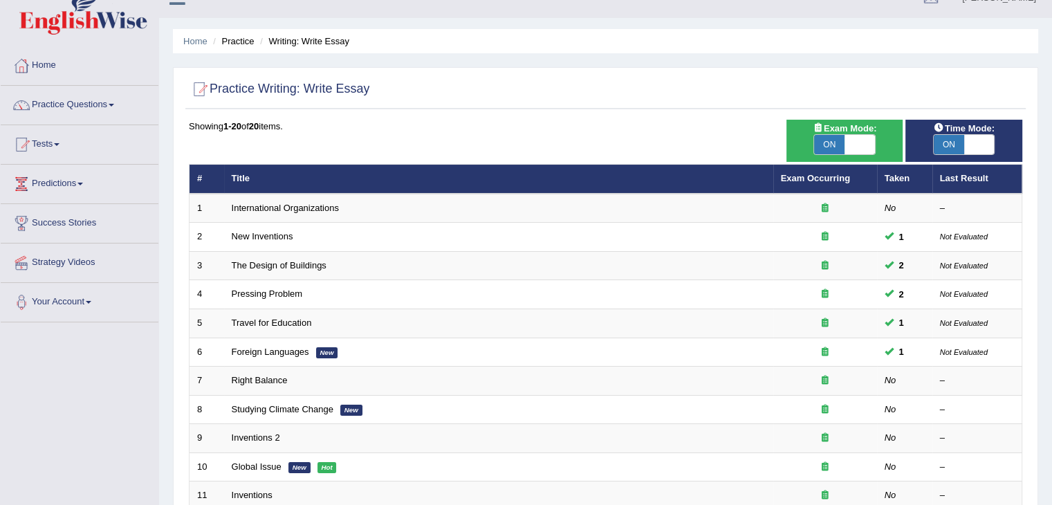
scroll to position [3, 0]
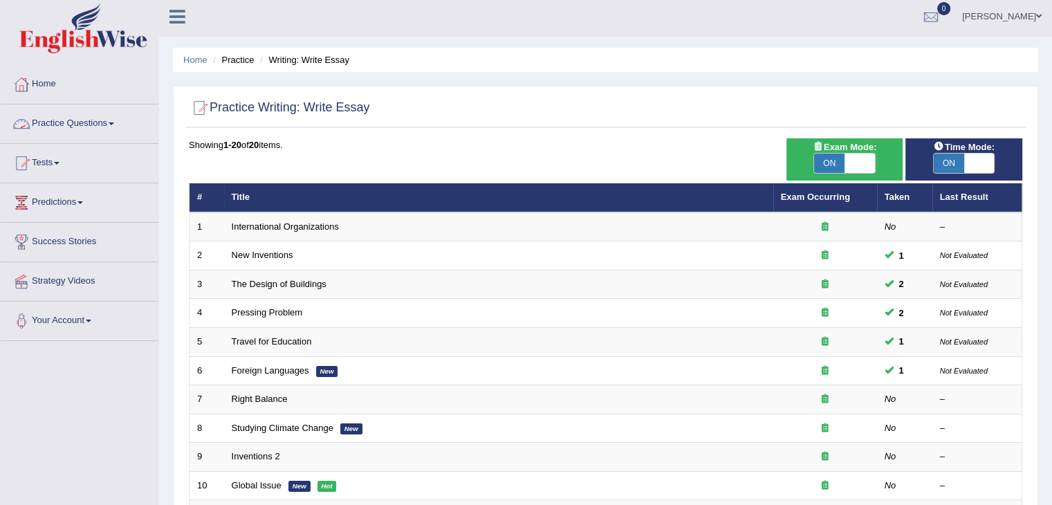
click at [102, 120] on link "Practice Questions" at bounding box center [80, 121] width 158 height 35
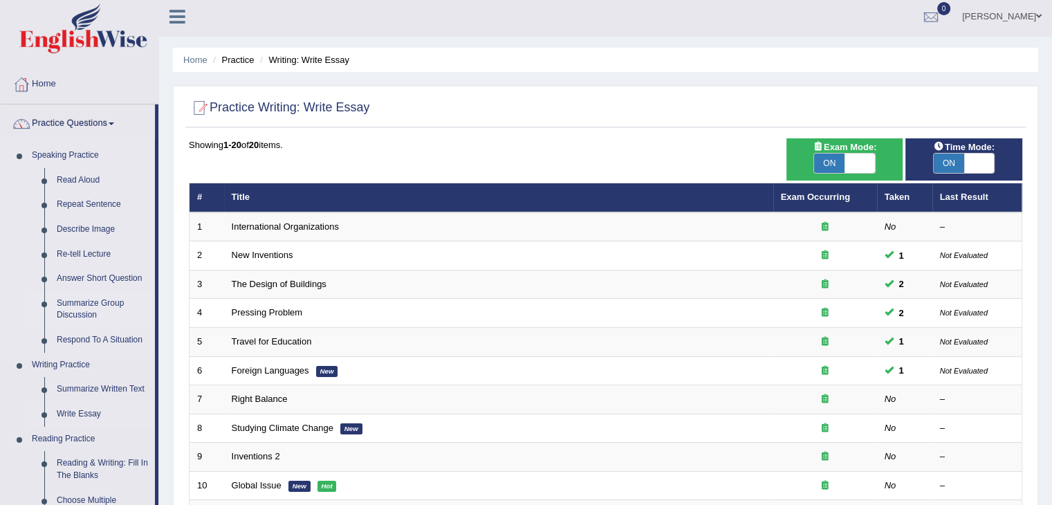
click at [93, 300] on link "Summarize Group Discussion" at bounding box center [102, 309] width 104 height 37
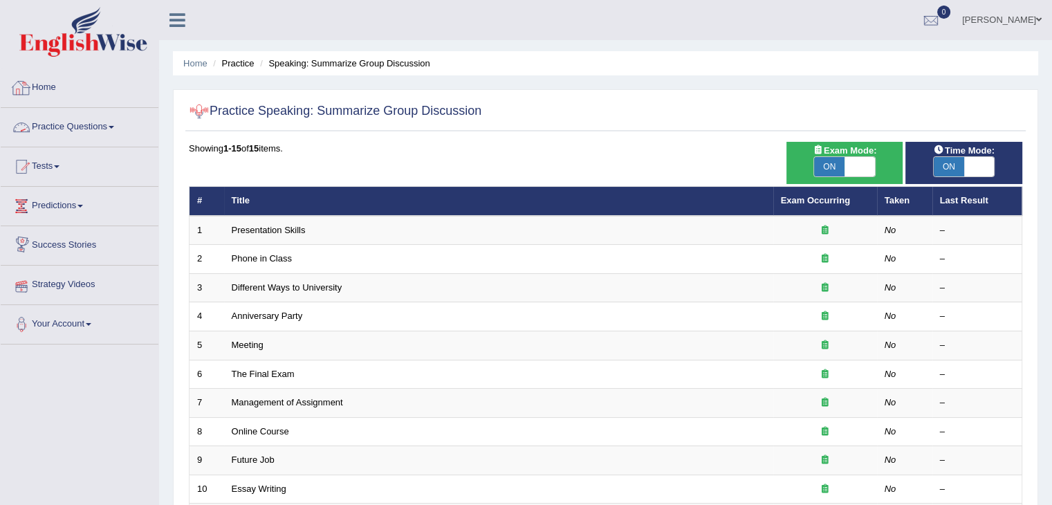
click at [99, 131] on link "Practice Questions" at bounding box center [80, 125] width 158 height 35
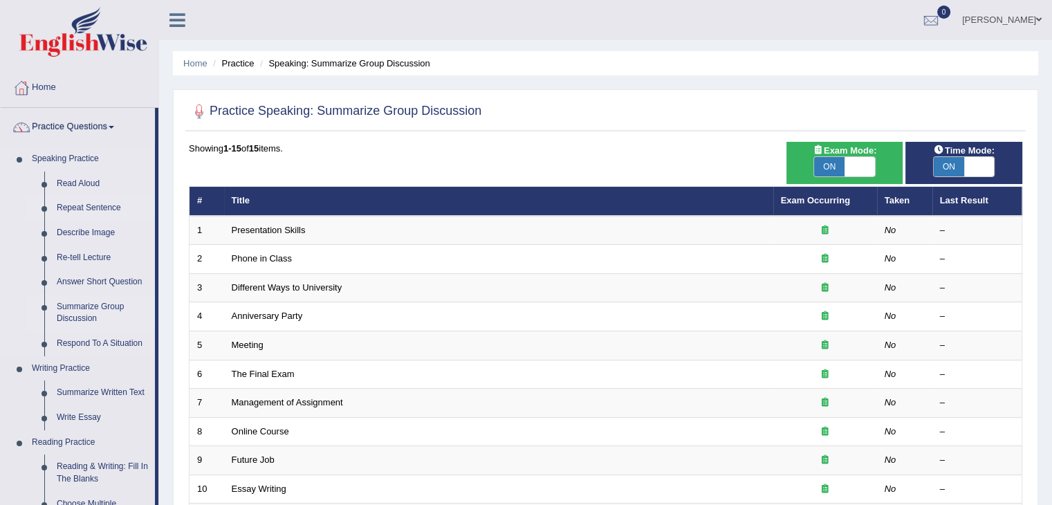
click at [100, 205] on link "Repeat Sentence" at bounding box center [102, 208] width 104 height 25
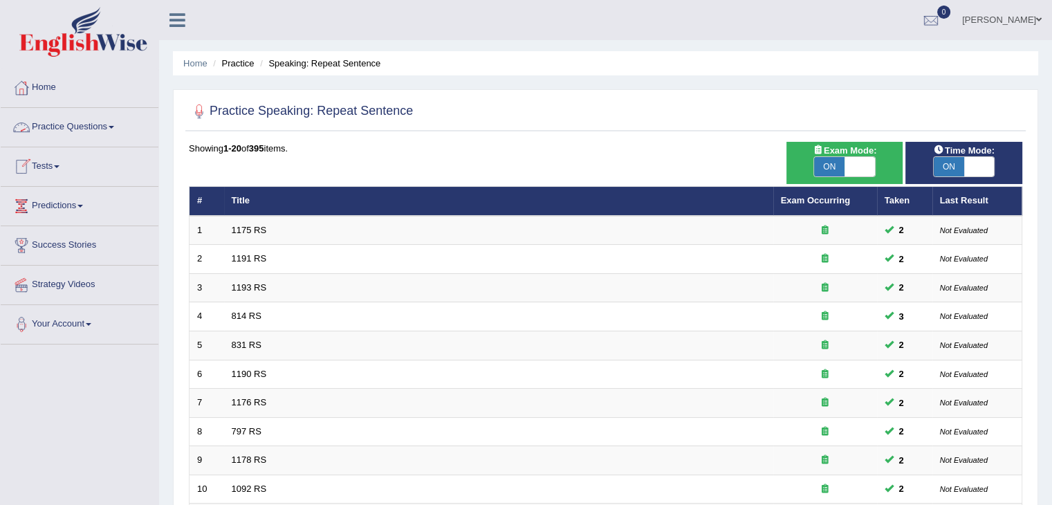
click at [89, 126] on link "Practice Questions" at bounding box center [80, 125] width 158 height 35
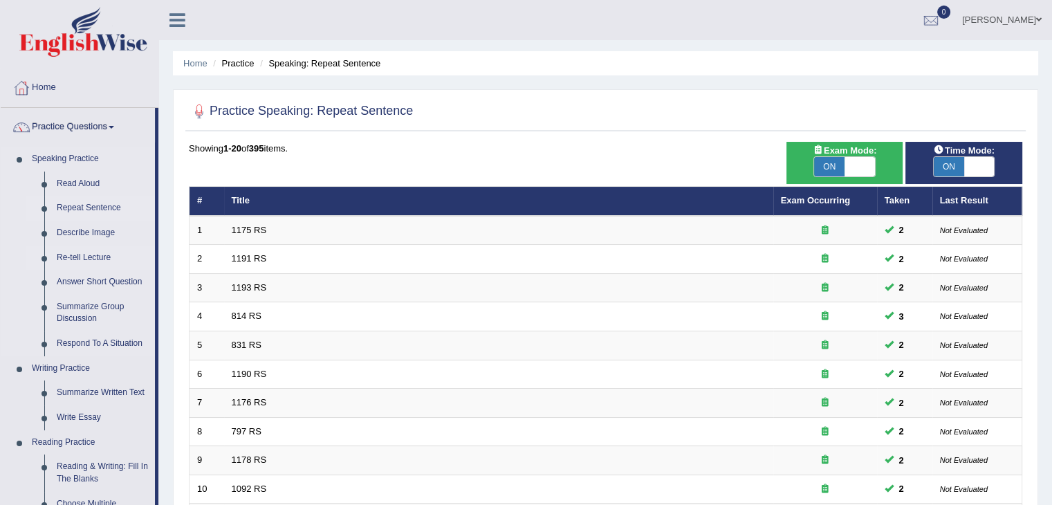
click at [84, 255] on link "Re-tell Lecture" at bounding box center [102, 258] width 104 height 25
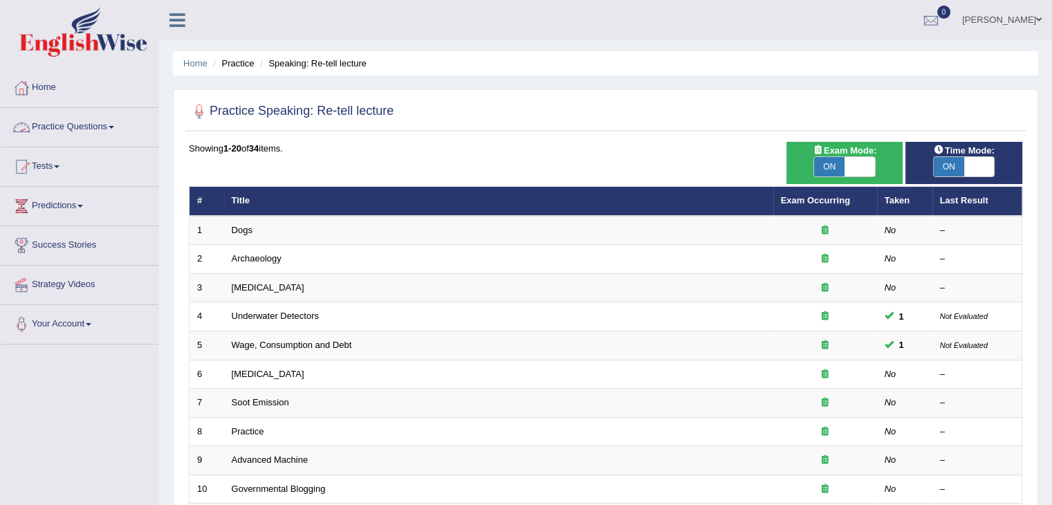
click at [86, 137] on link "Practice Questions" at bounding box center [80, 125] width 158 height 35
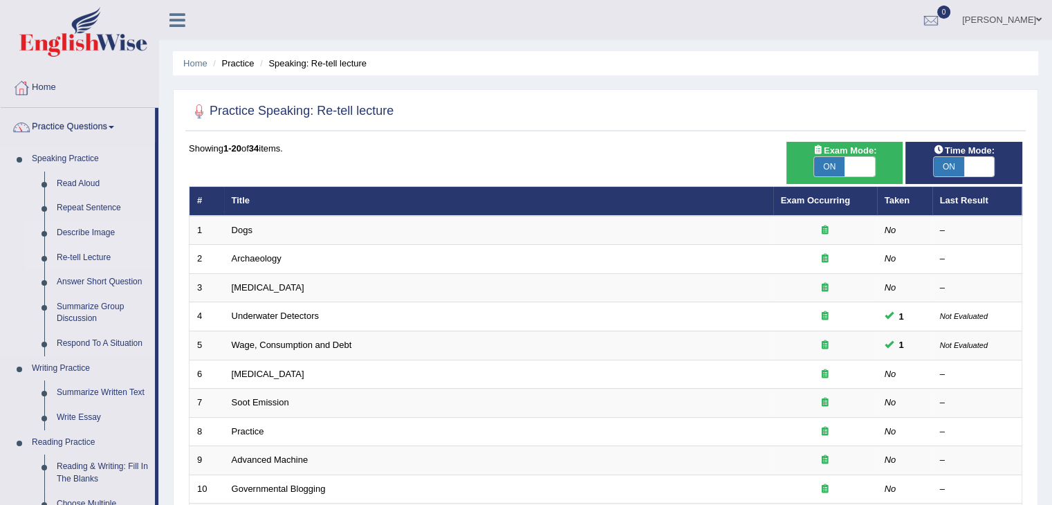
click at [84, 232] on link "Describe Image" at bounding box center [102, 233] width 104 height 25
